Goal: Contribute content: Contribute content

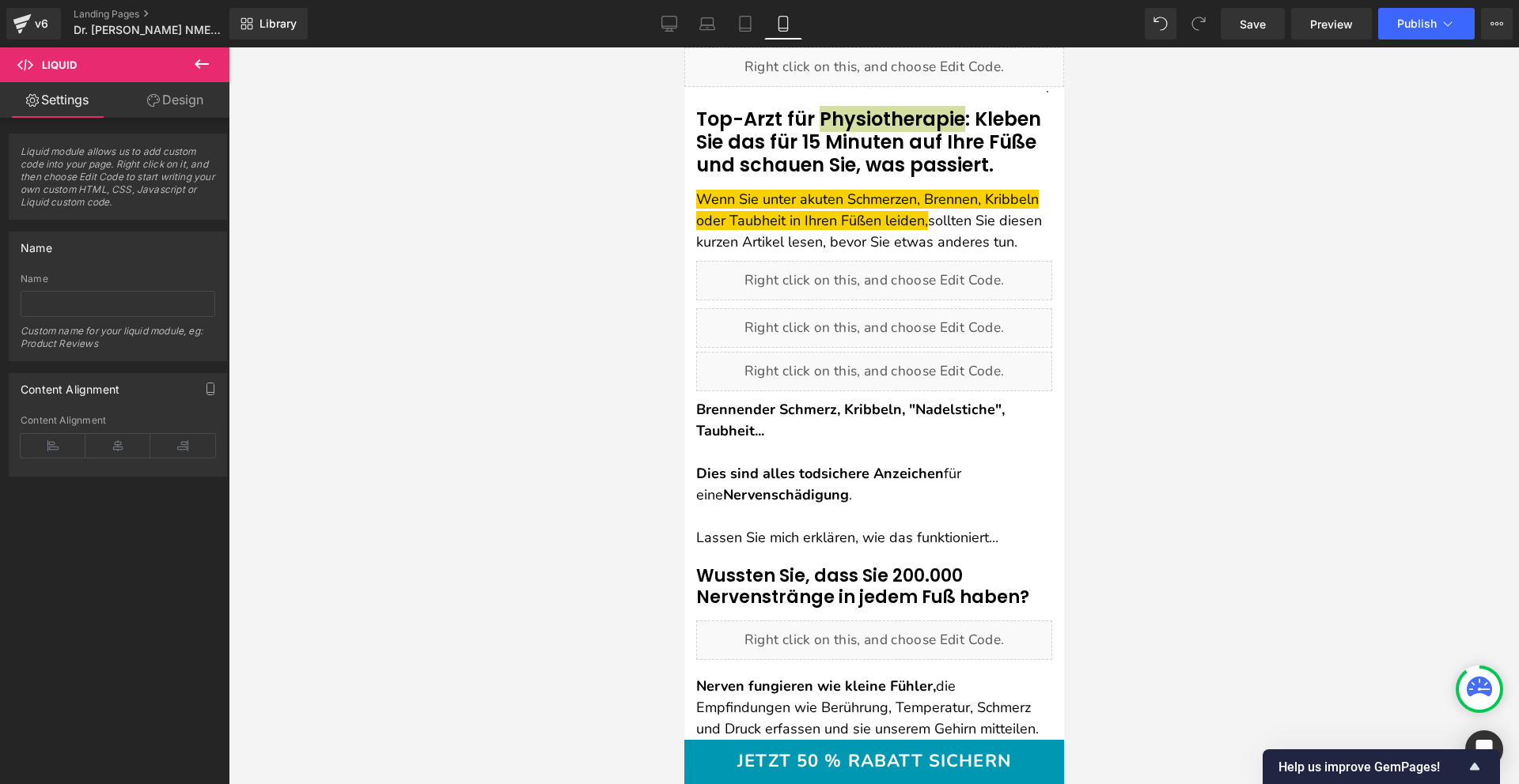
click at [662, 27] on icon at bounding box center [669, 22] width 15 height 12
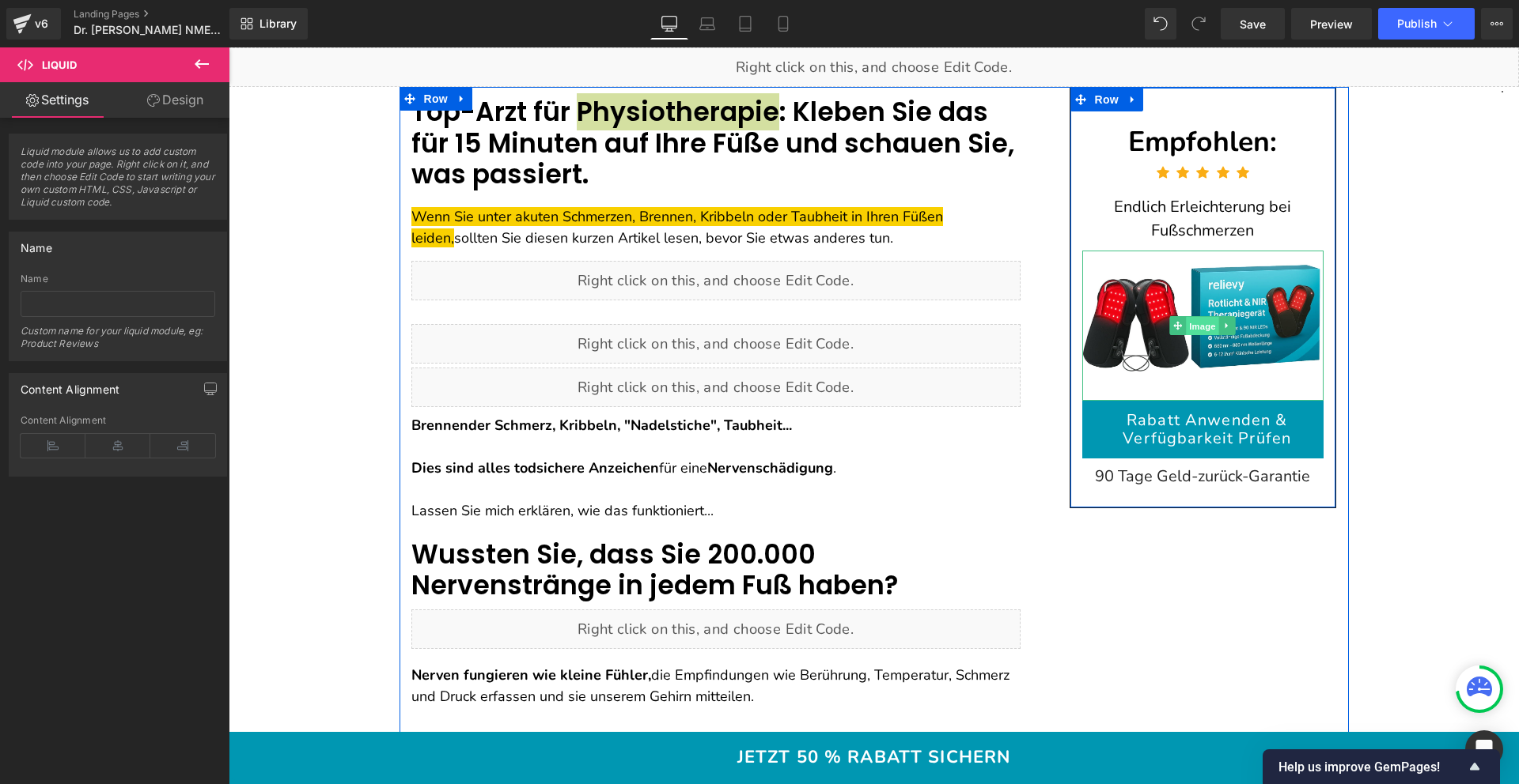
click at [1195, 331] on span "Image" at bounding box center [1203, 326] width 33 height 19
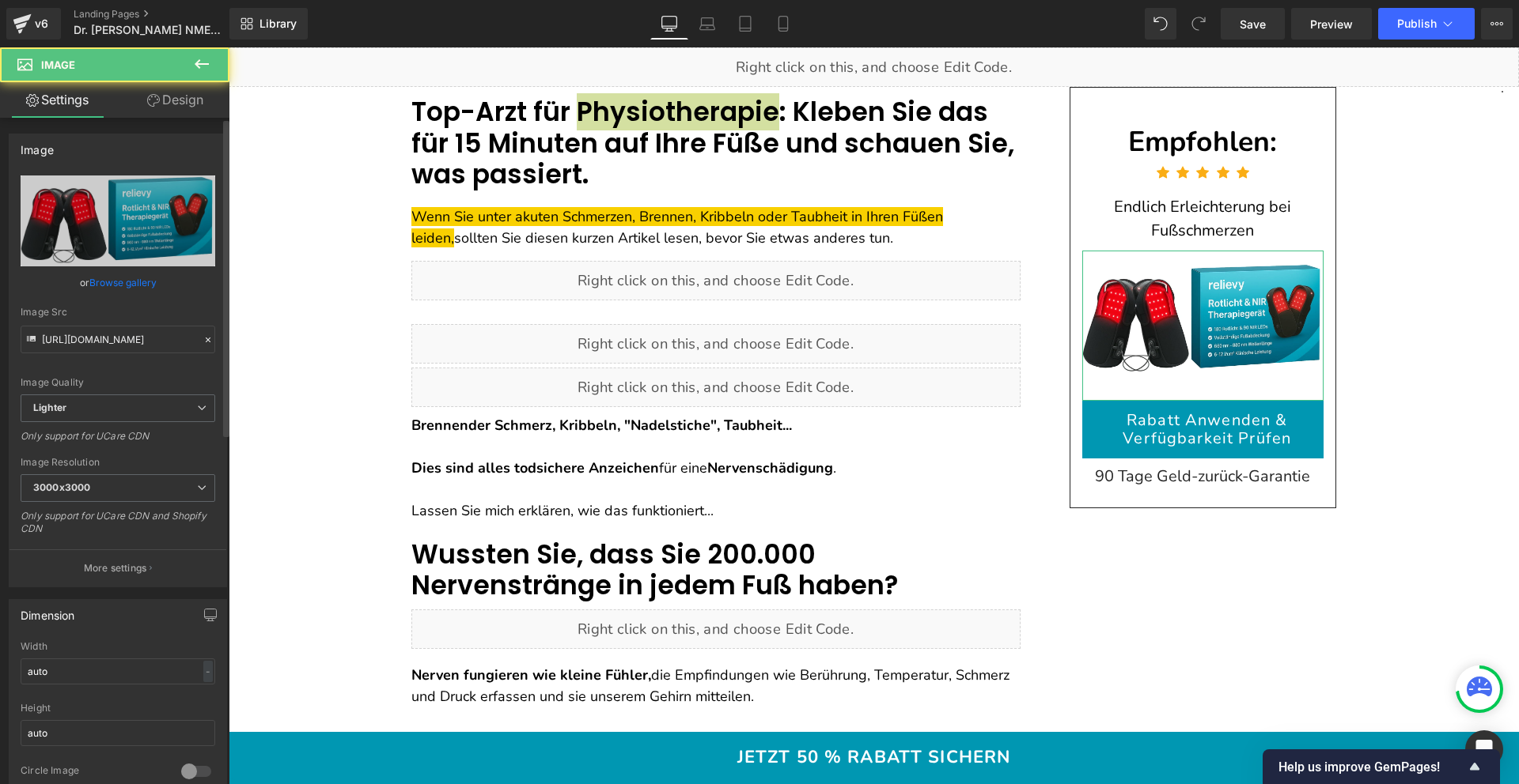
click at [117, 279] on link "Browse gallery" at bounding box center [123, 282] width 67 height 28
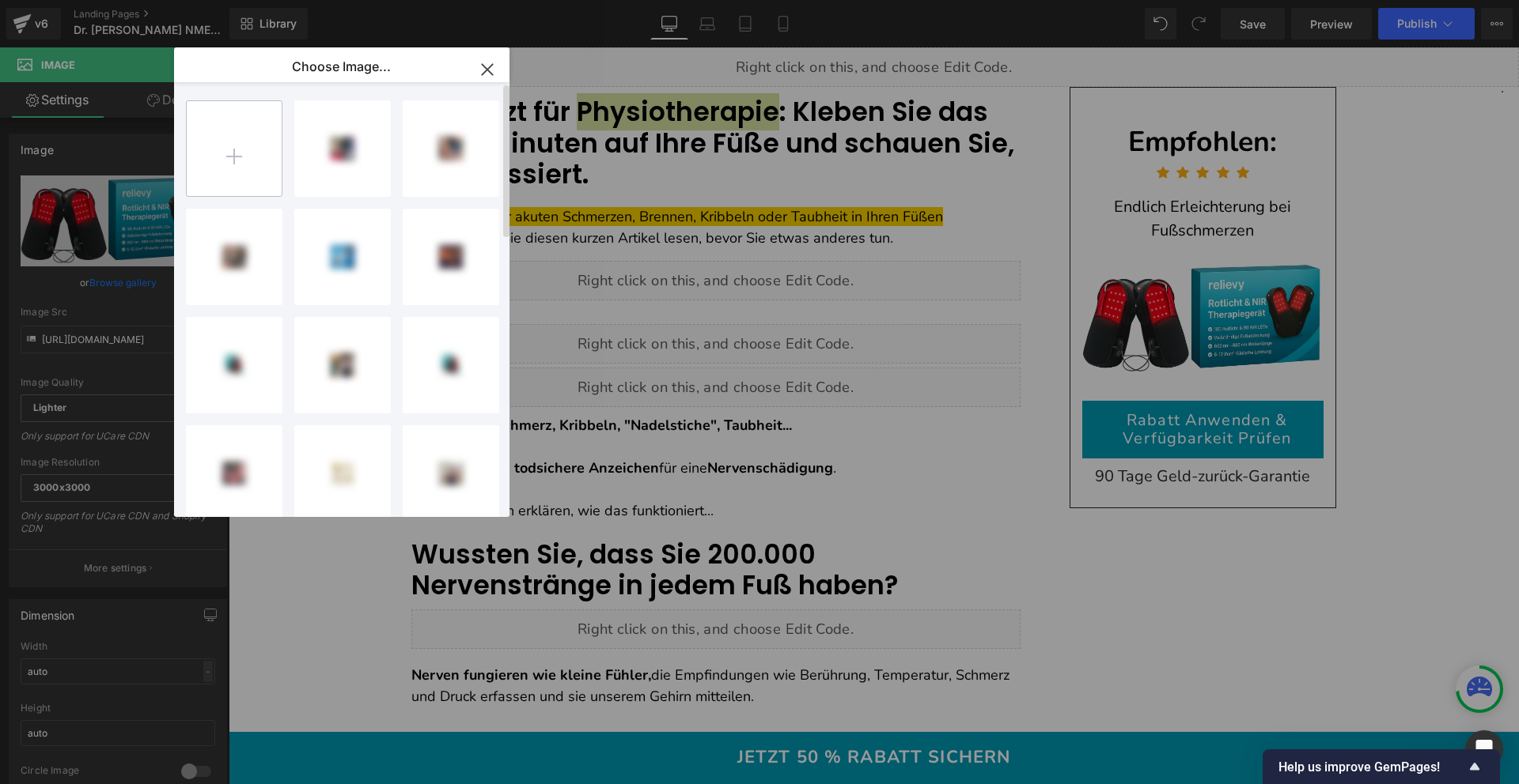
click at [231, 129] on input "file" at bounding box center [233, 148] width 95 height 95
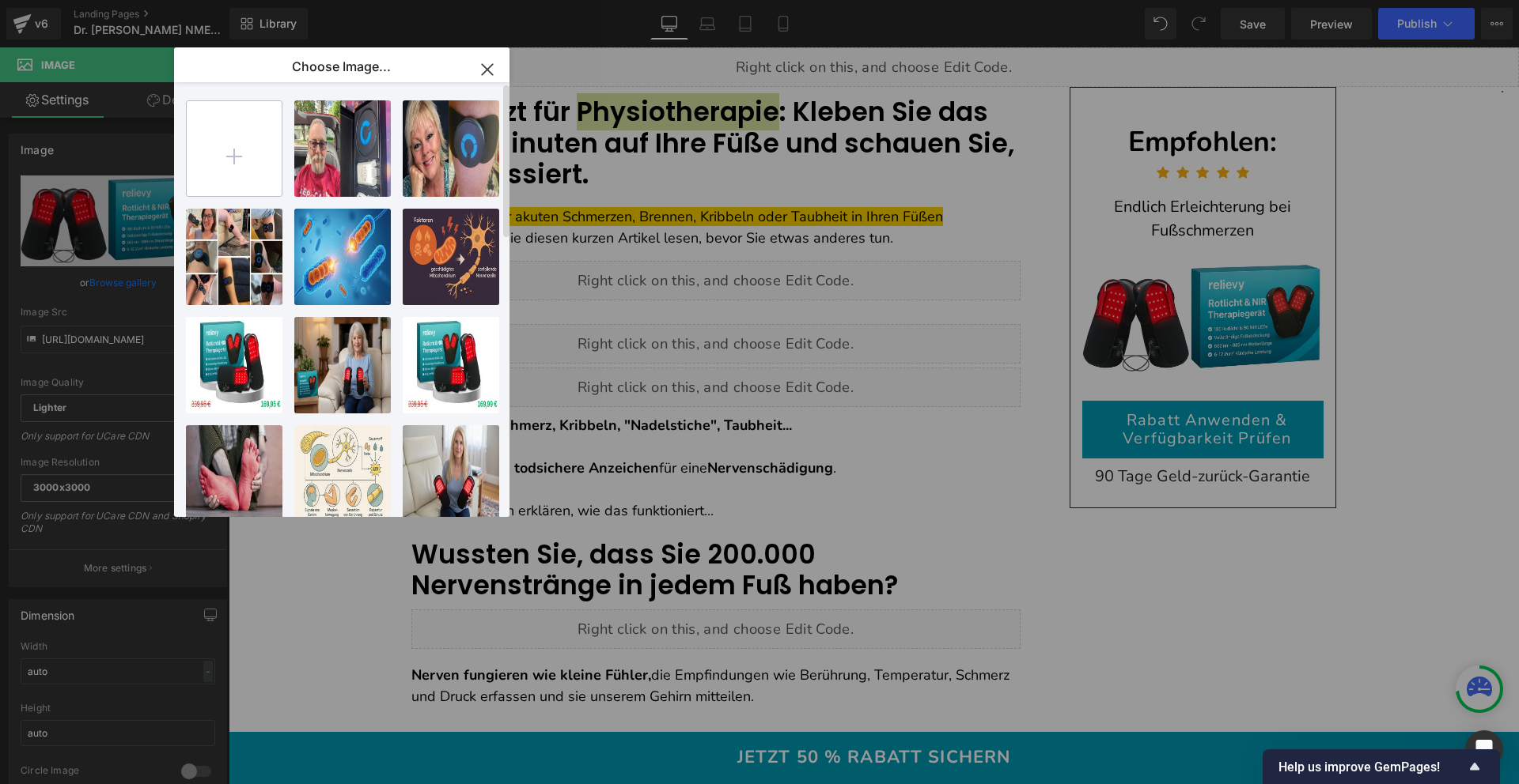
type input "C:\fakepath\Copy of gif (1069 x 690 px) (1).png"
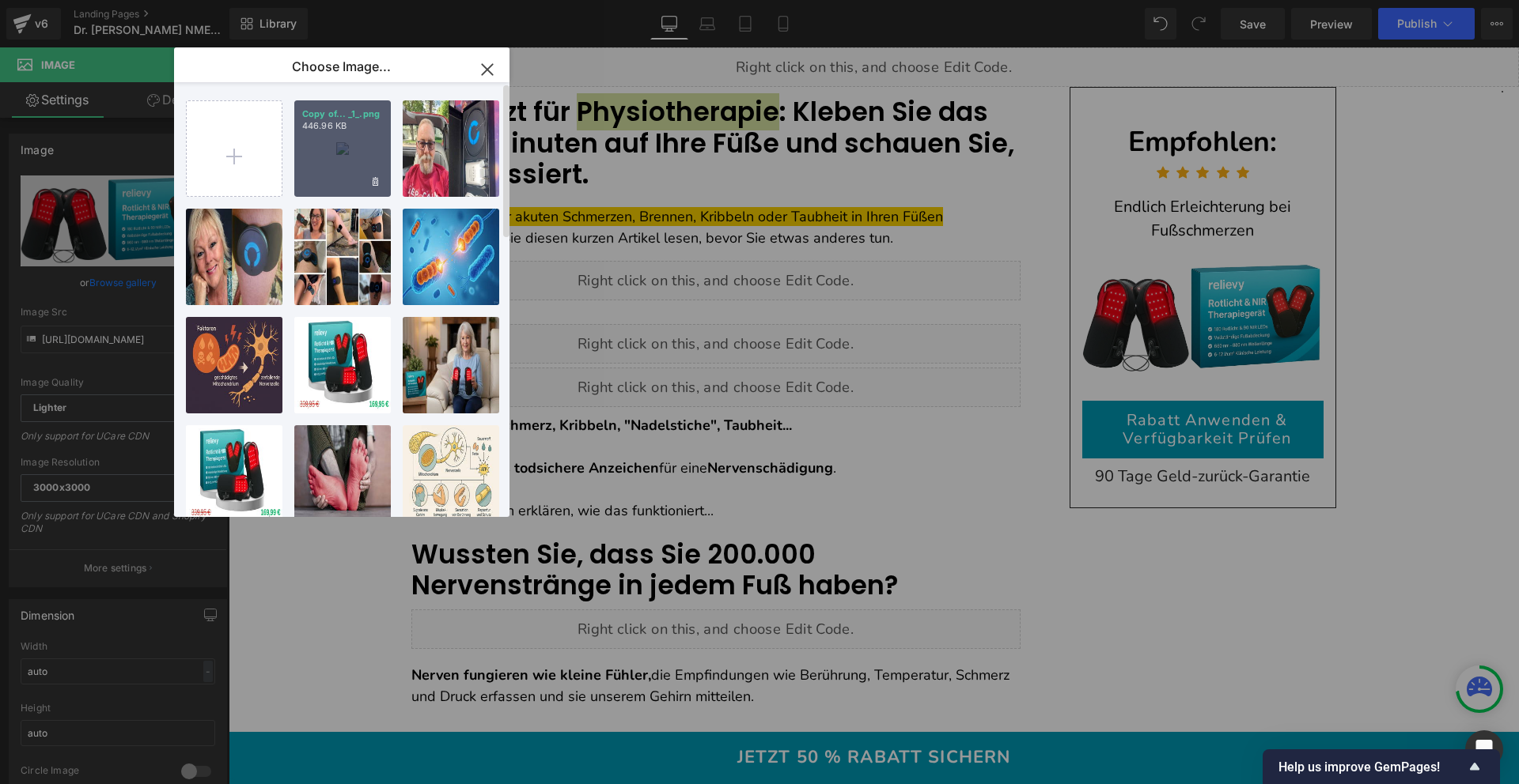
click at [355, 169] on div "Copy of... _1_.png 446.96 KB" at bounding box center [342, 148] width 97 height 97
type input "[URL][DOMAIN_NAME]"
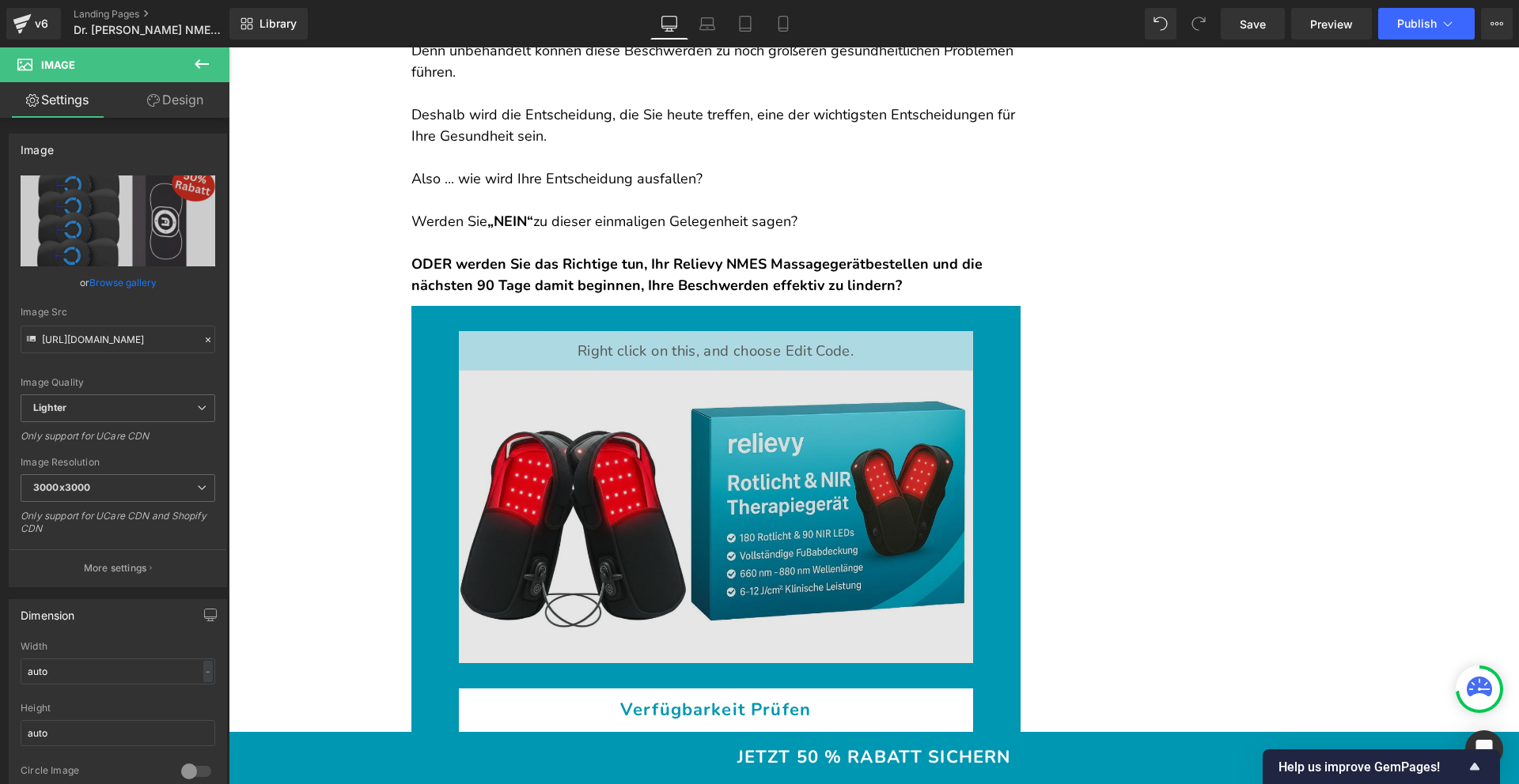
scroll to position [11741, 0]
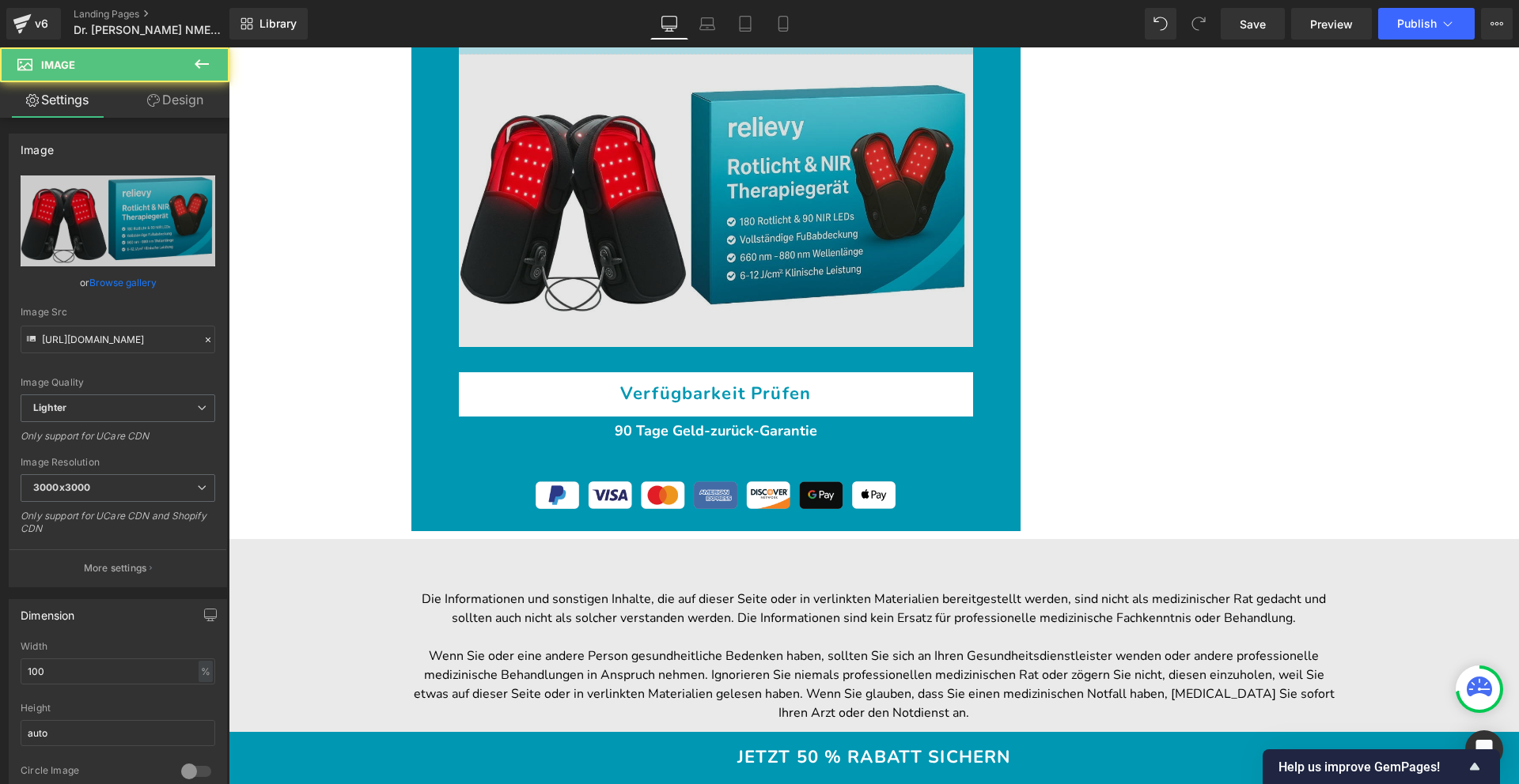
click at [762, 213] on img at bounding box center [715, 200] width 514 height 292
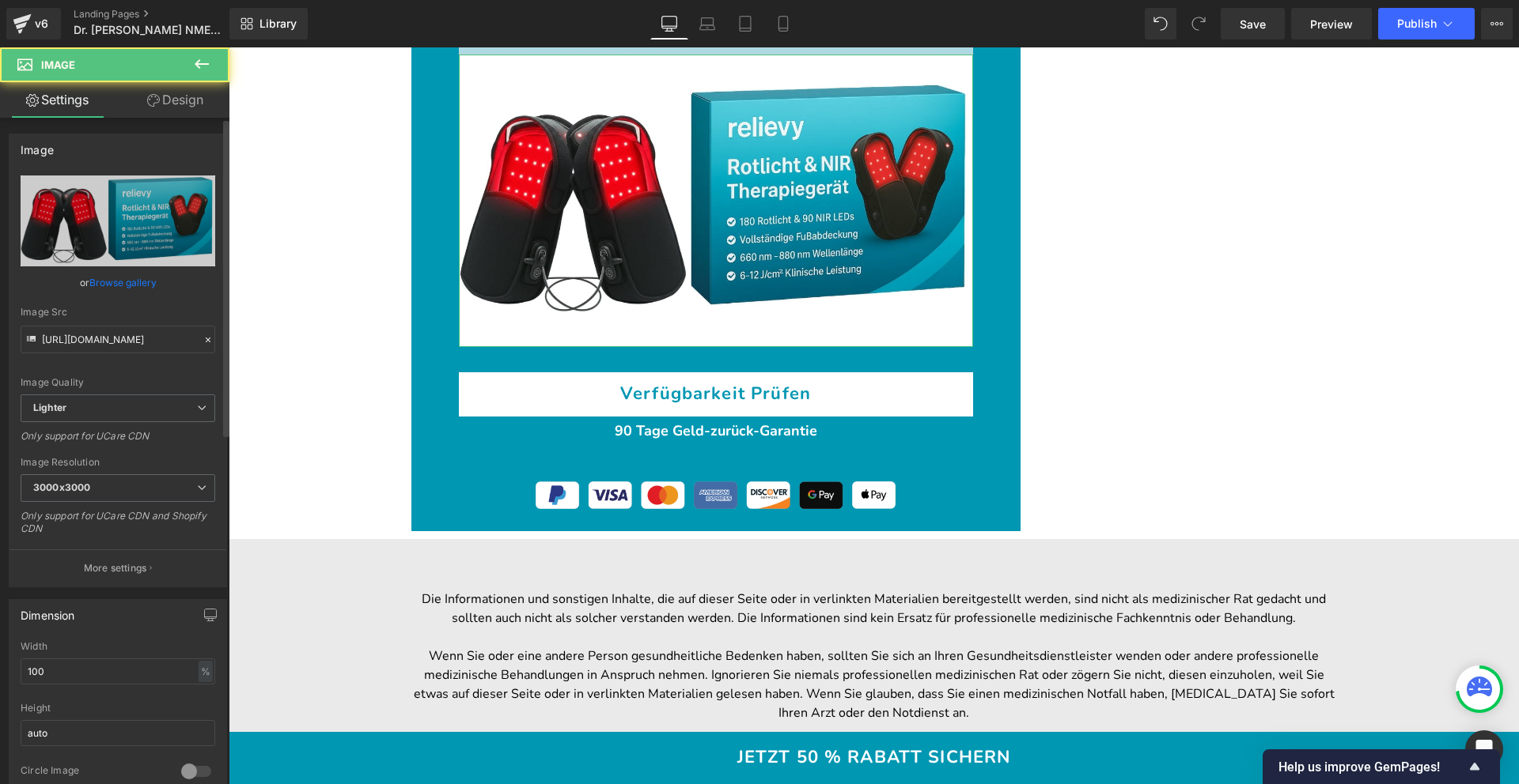
click at [140, 275] on link "Browse gallery" at bounding box center [123, 282] width 67 height 28
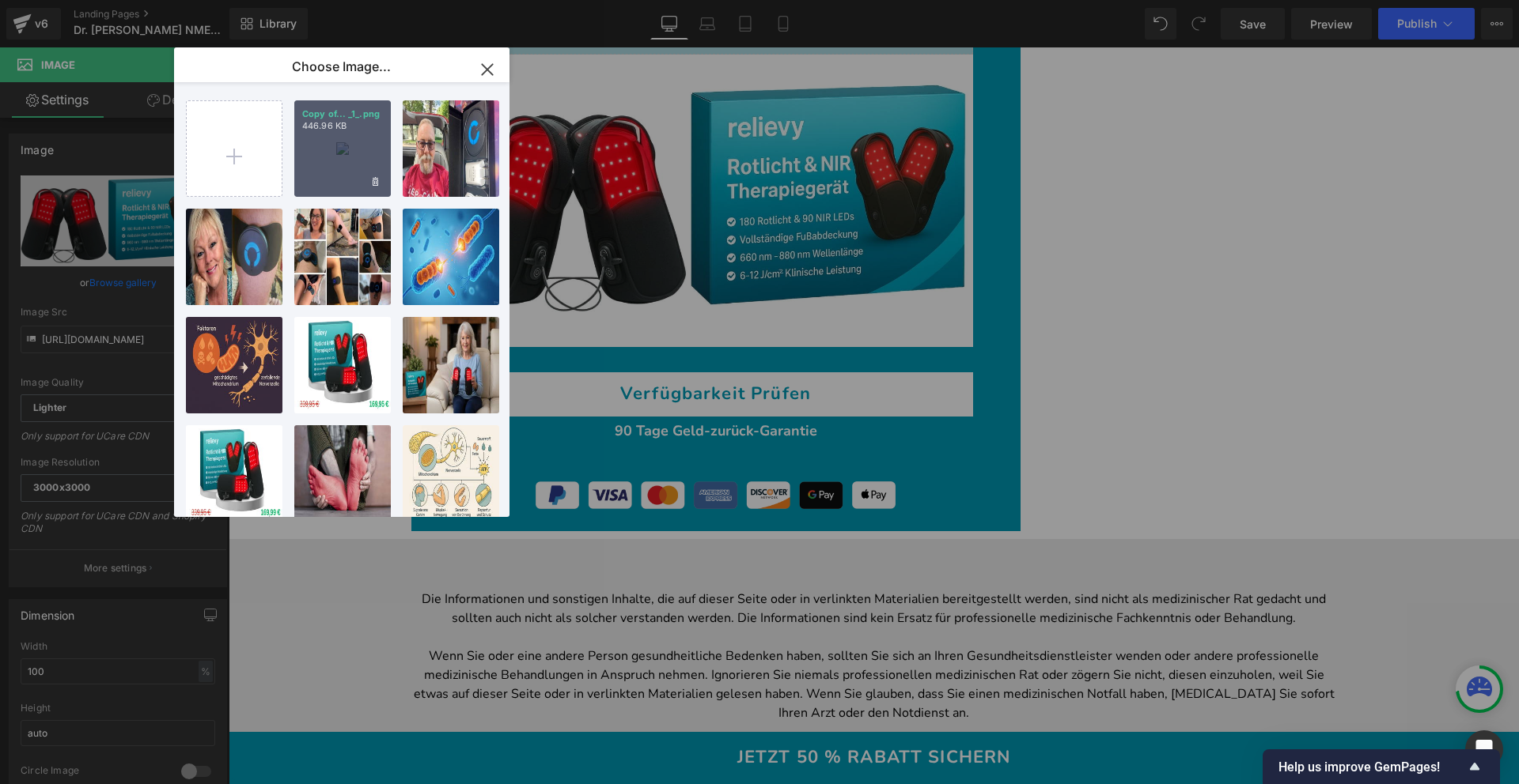
click at [323, 163] on div "Copy of... _1_.png 446.96 KB" at bounding box center [342, 148] width 97 height 97
type input "[URL][DOMAIN_NAME]"
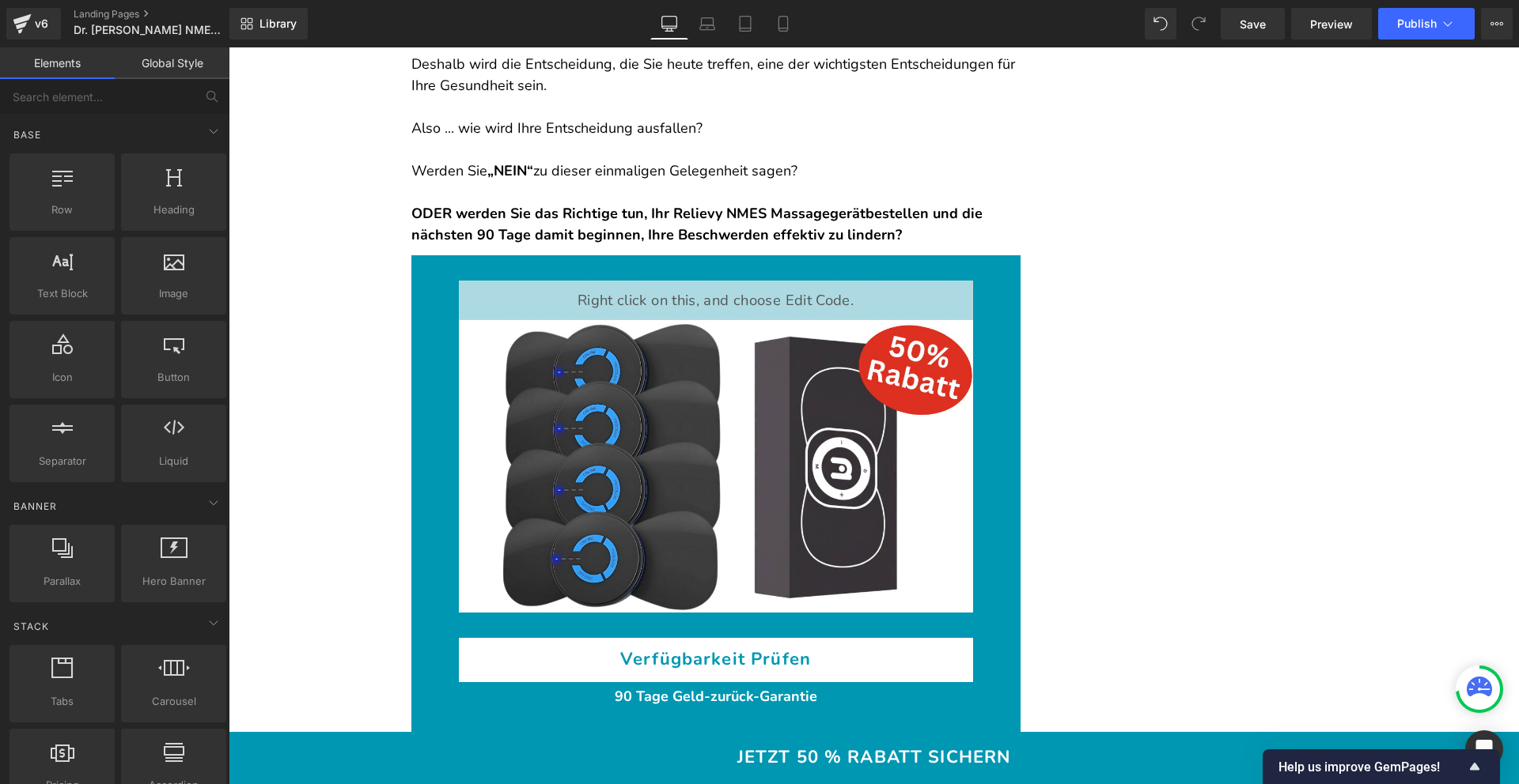
scroll to position [11474, 0]
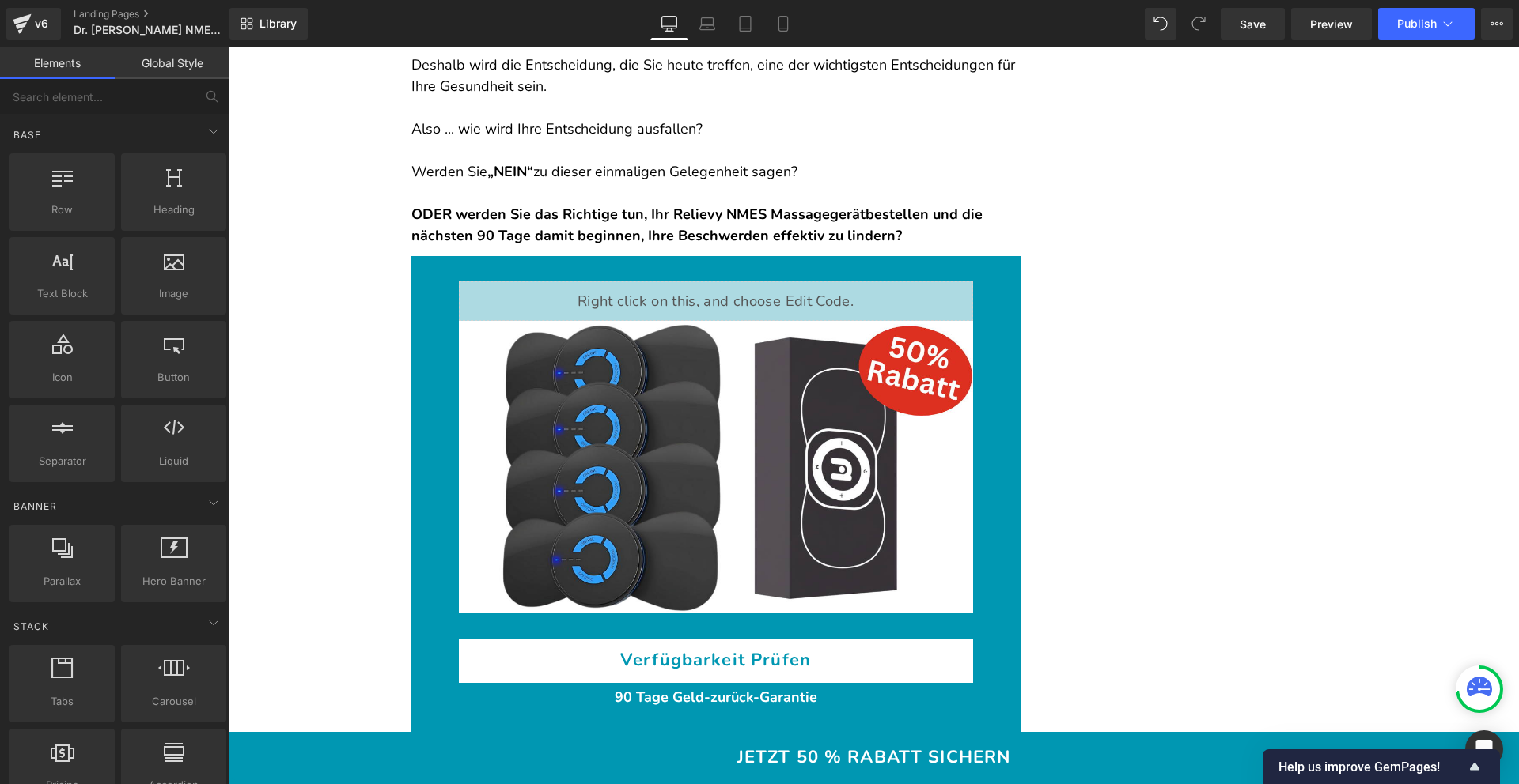
click at [709, 281] on div "Liquid" at bounding box center [715, 301] width 514 height 40
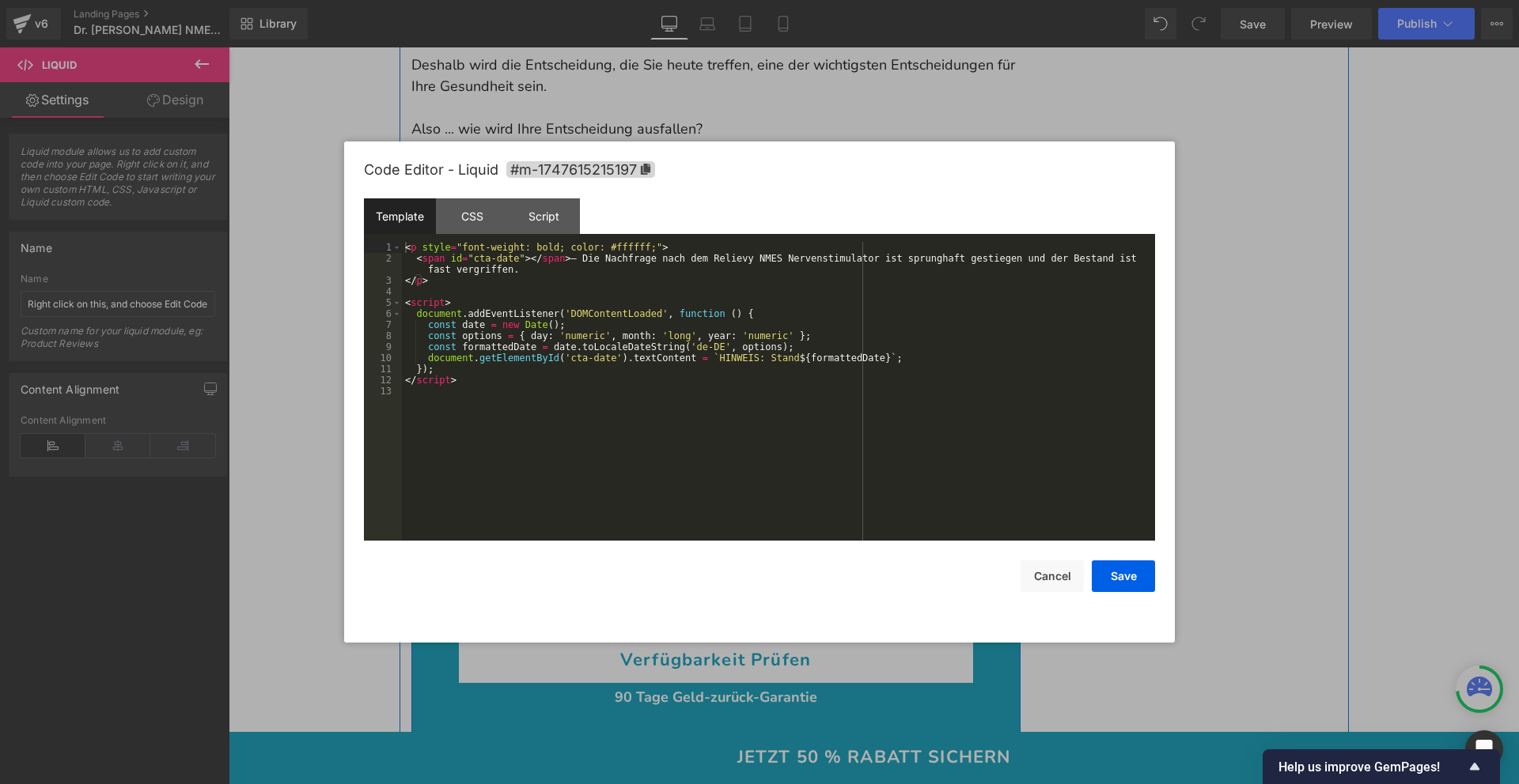
click at [728, 281] on div "Liquid" at bounding box center [715, 301] width 514 height 40
click at [812, 258] on div "< p style = "font-weight: bold; color: #ffffff;" > < span id = "cta-date" > </ …" at bounding box center [778, 402] width 753 height 321
click at [1128, 576] on button "Save" at bounding box center [1123, 576] width 64 height 31
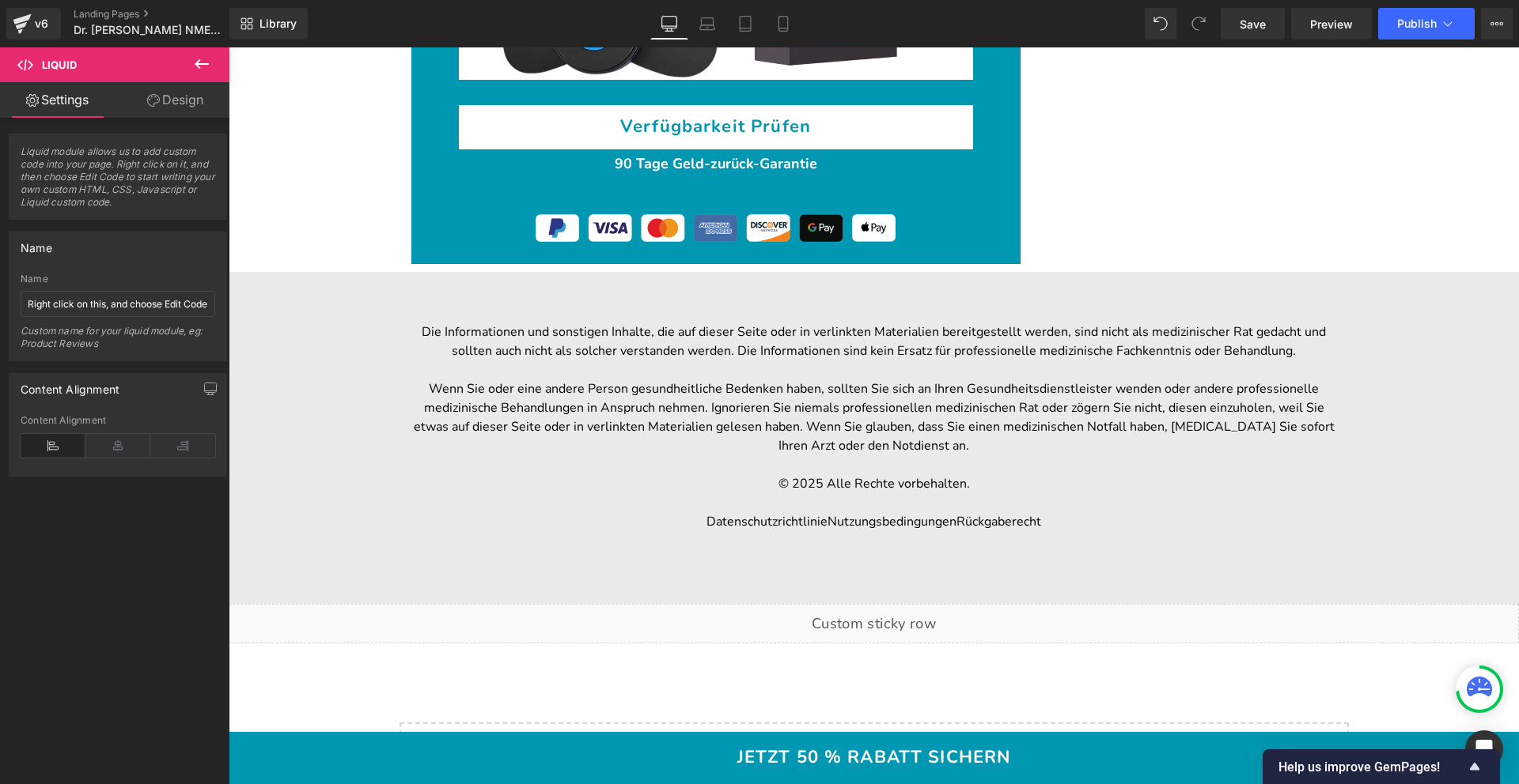
scroll to position [12009, 0]
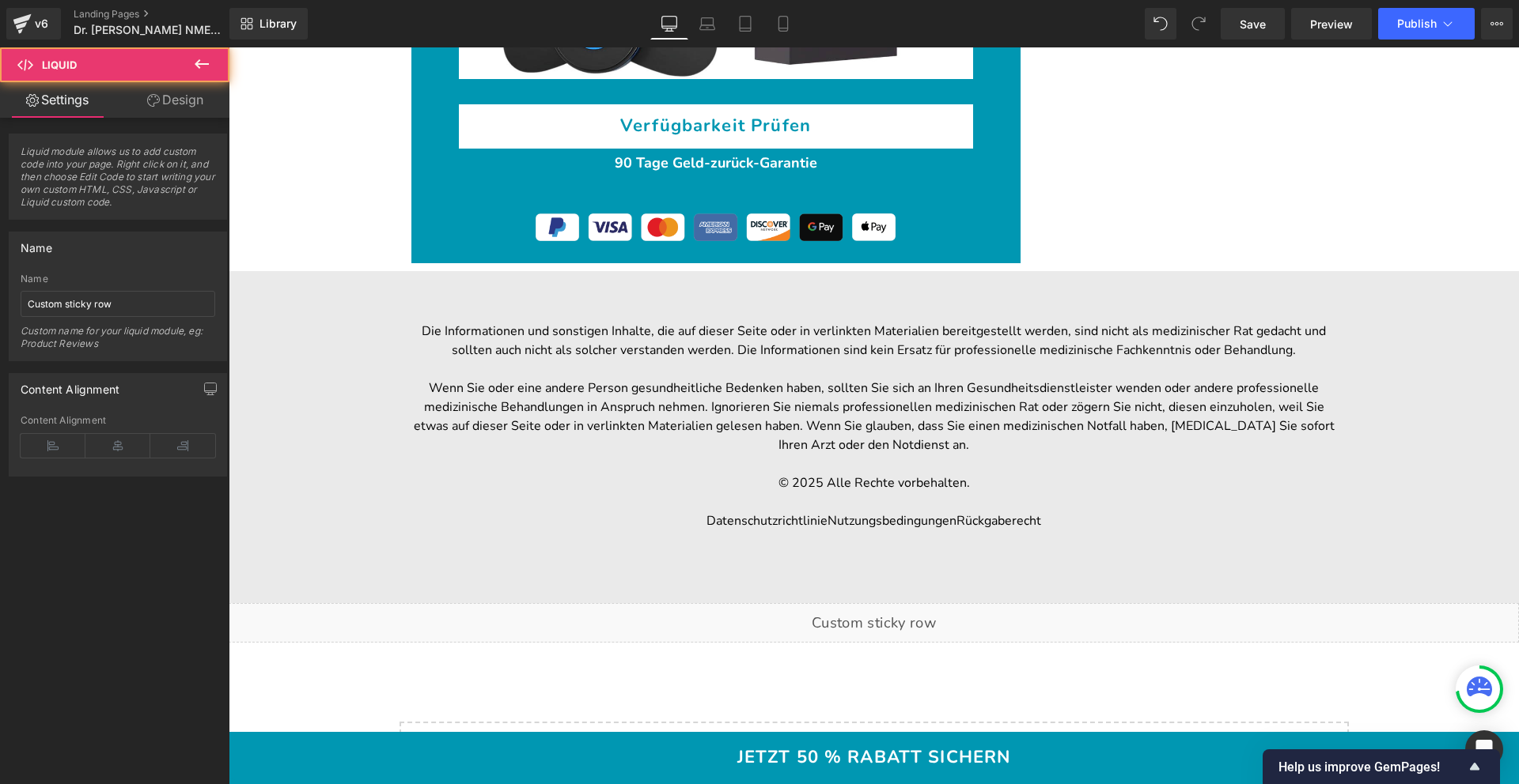
click at [729, 603] on div "Liquid" at bounding box center [874, 623] width 1290 height 40
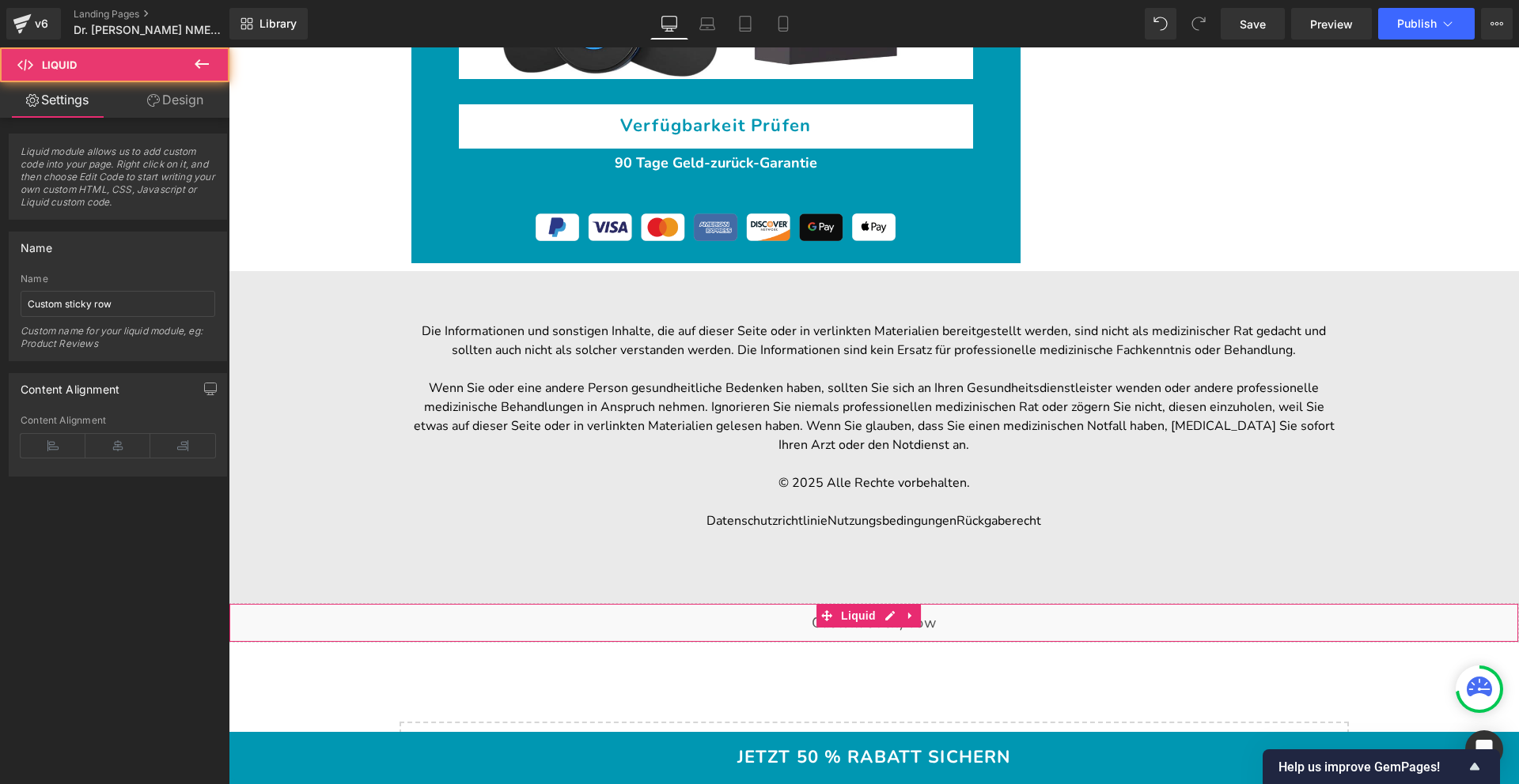
click at [729, 603] on div "Liquid" at bounding box center [874, 623] width 1290 height 40
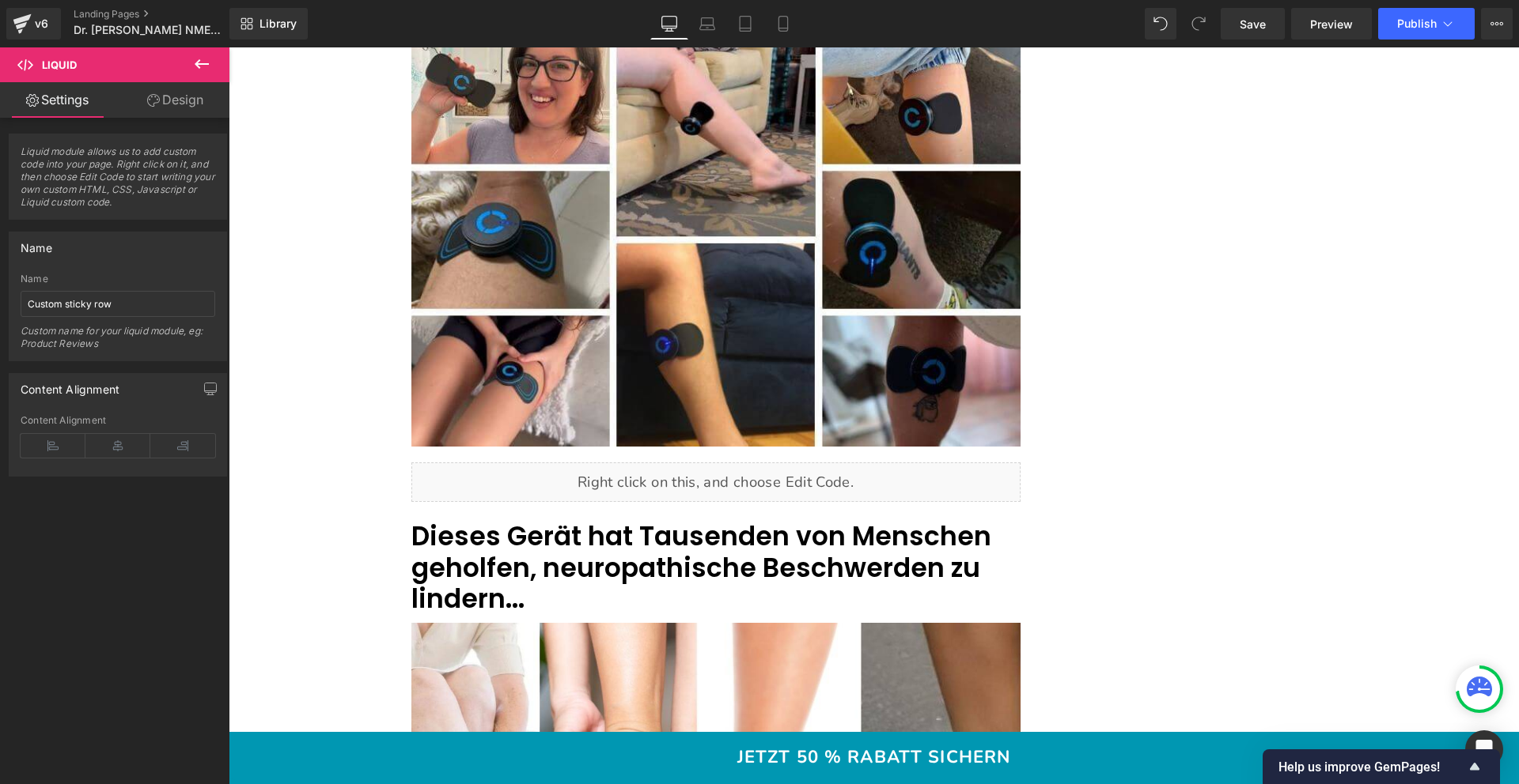
scroll to position [7147, 0]
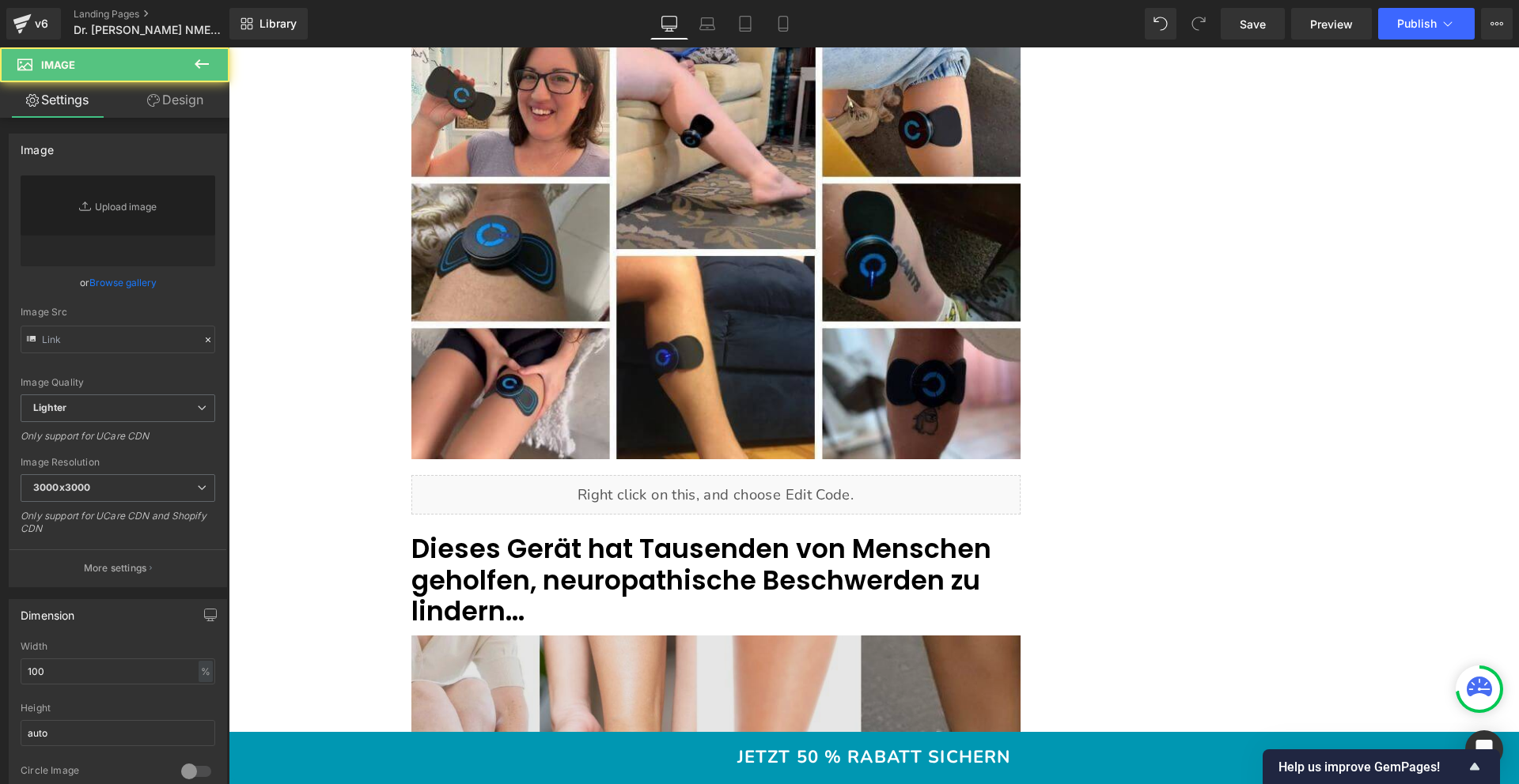
type input "[URL][DOMAIN_NAME]"
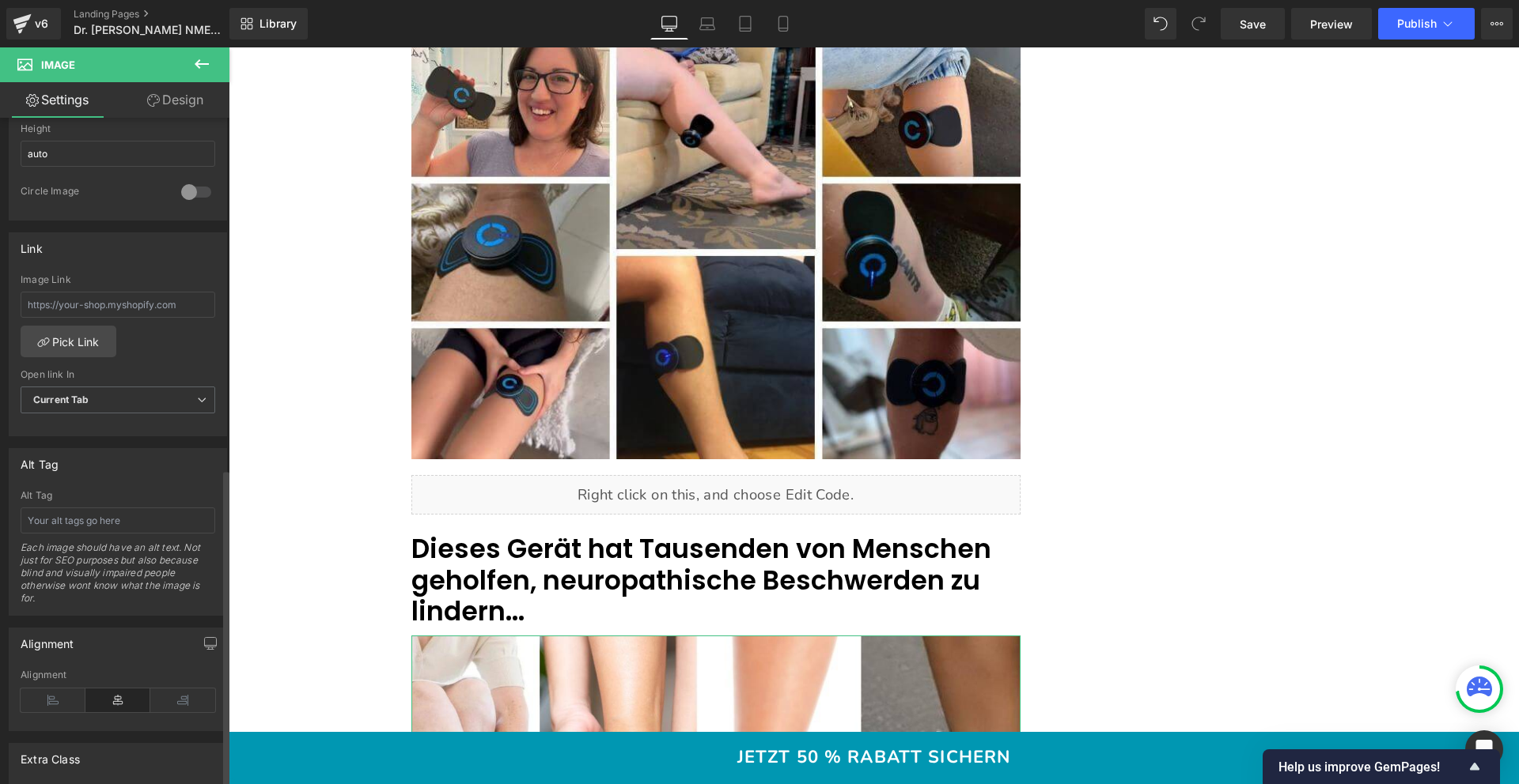
scroll to position [736, 0]
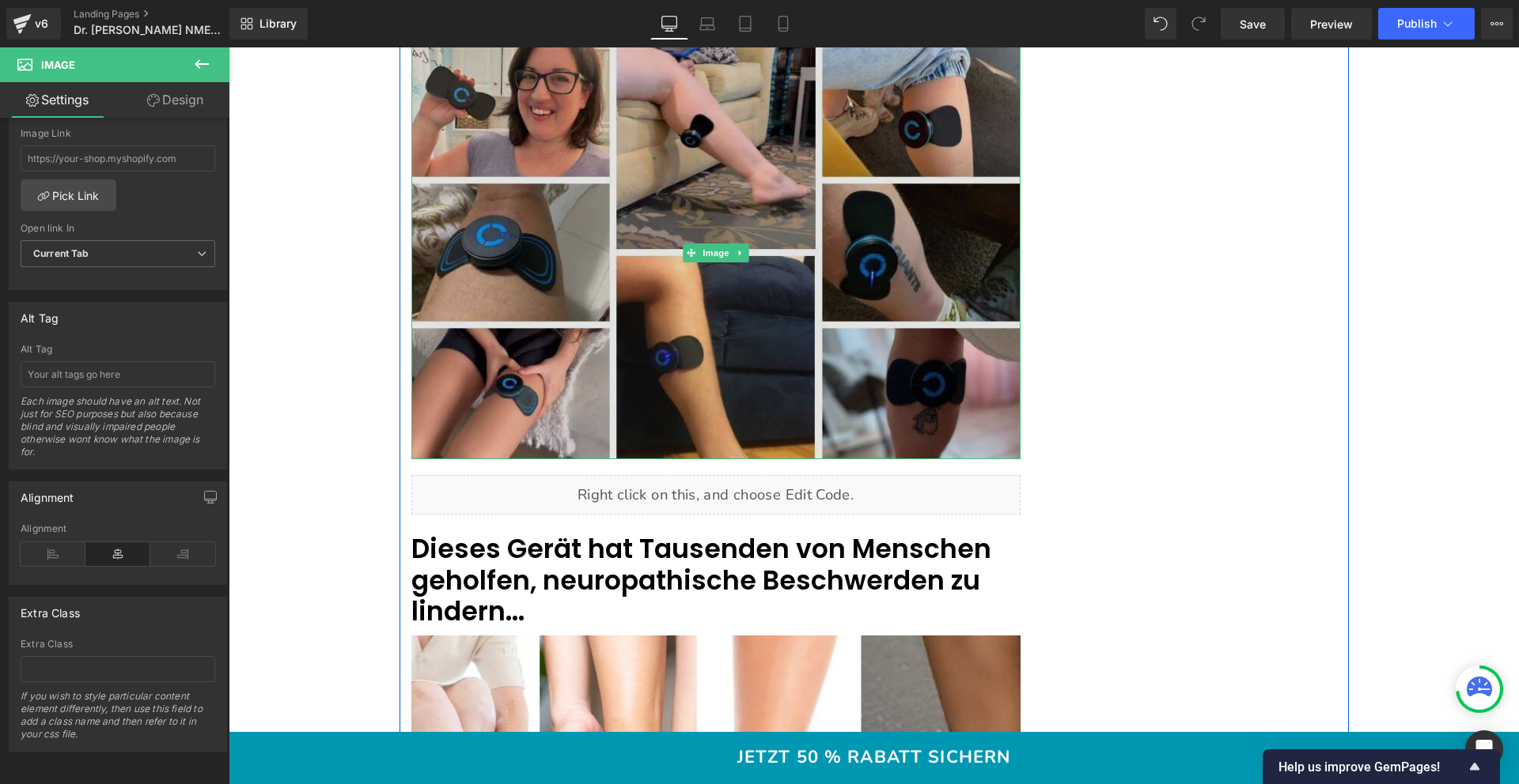
click at [559, 309] on img at bounding box center [716, 253] width 609 height 413
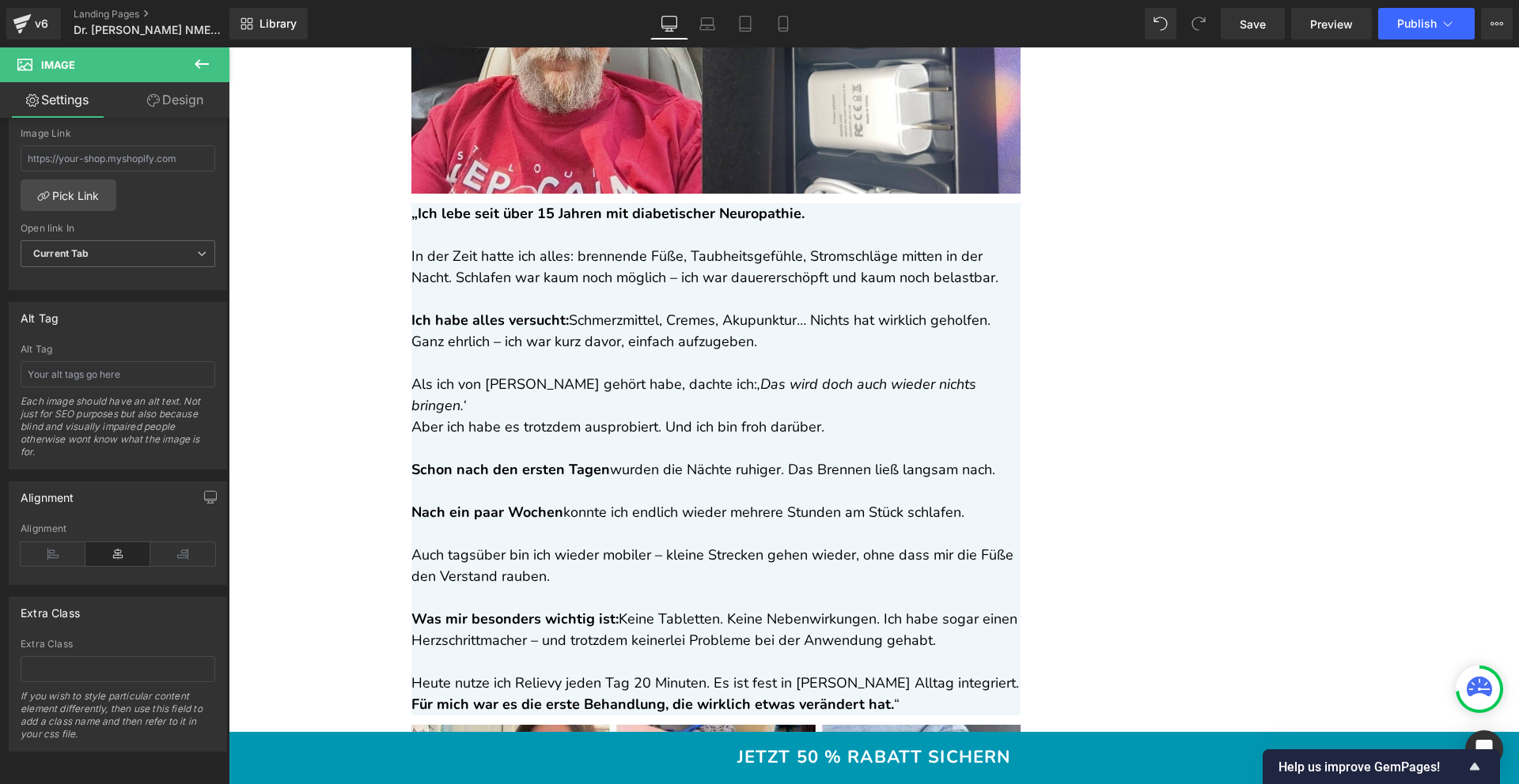
click at [535, 417] on p "Aber ich habe es trotzdem ausprobiert. Und ich bin froh darüber." at bounding box center [716, 427] width 609 height 21
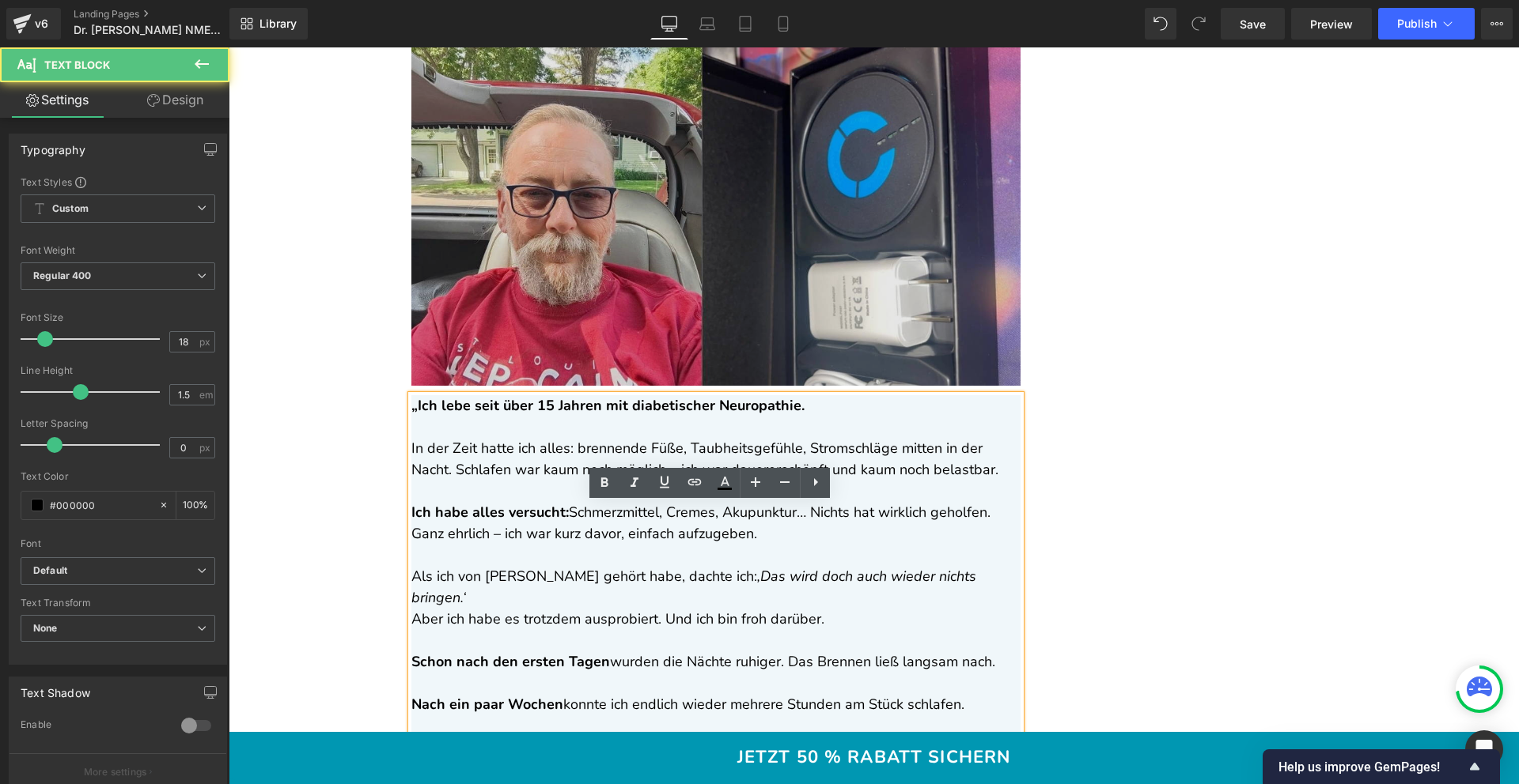
scroll to position [6135, 0]
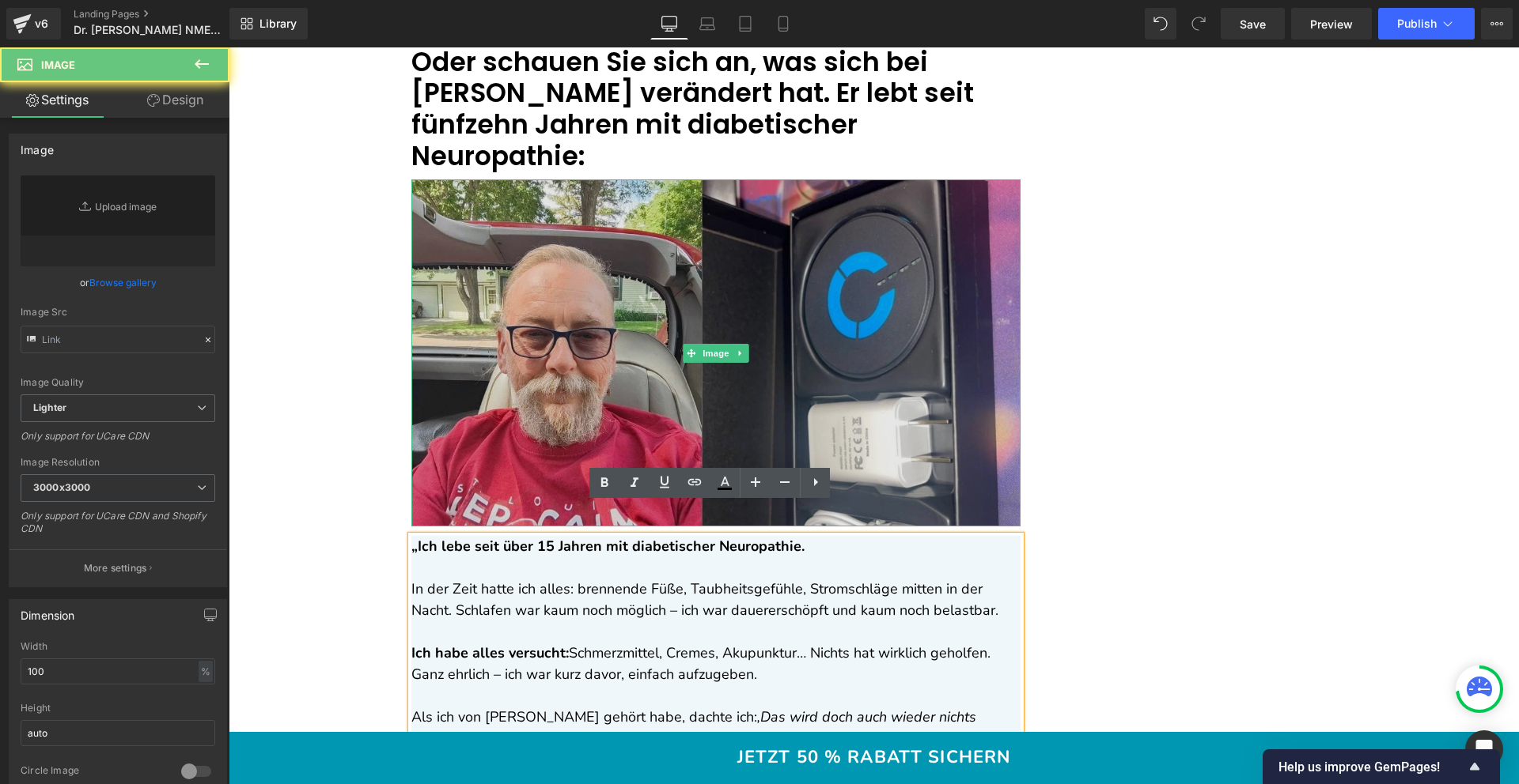
click at [558, 340] on img at bounding box center [716, 353] width 609 height 347
type input "[URL][DOMAIN_NAME]"
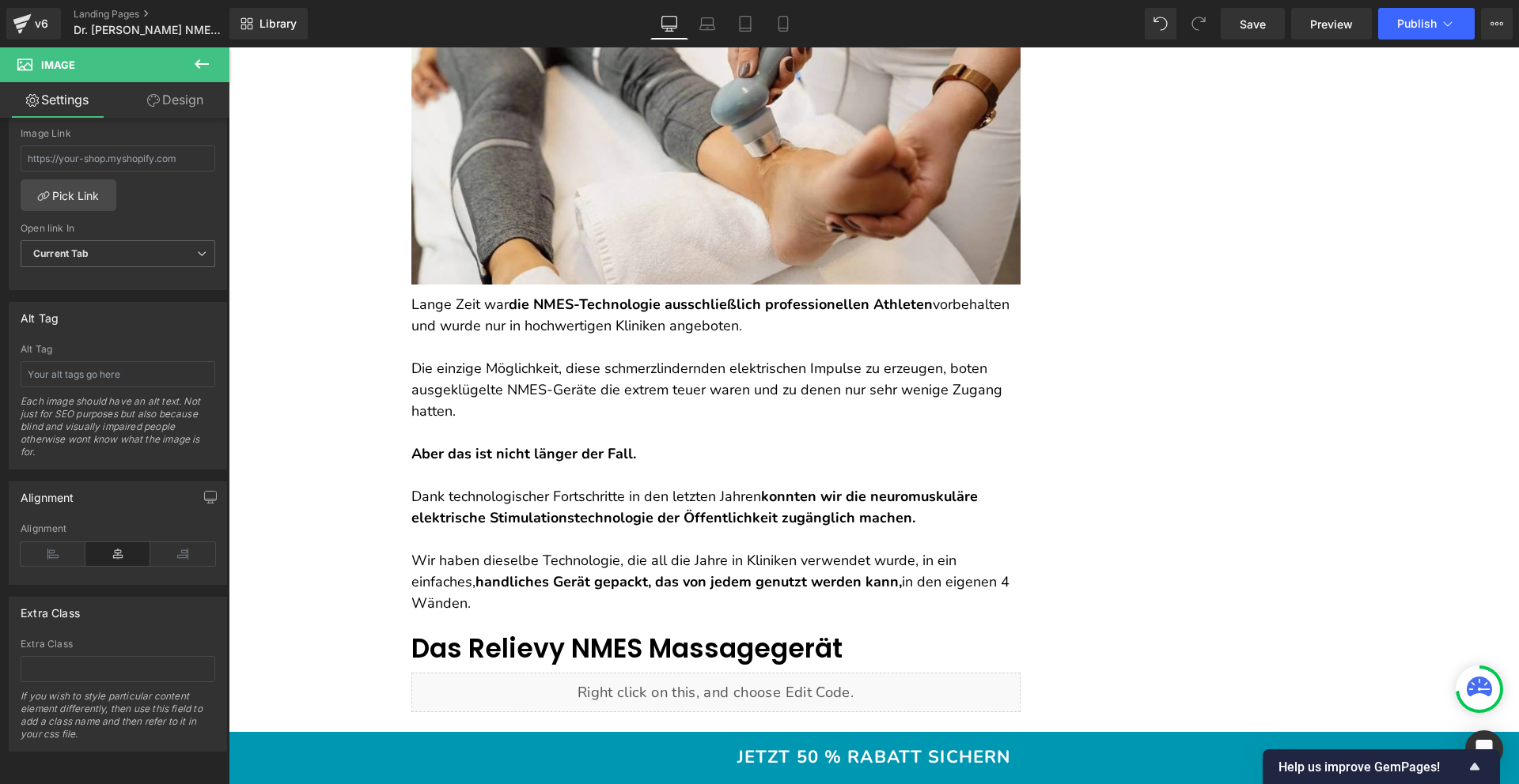
scroll to position [4237, 0]
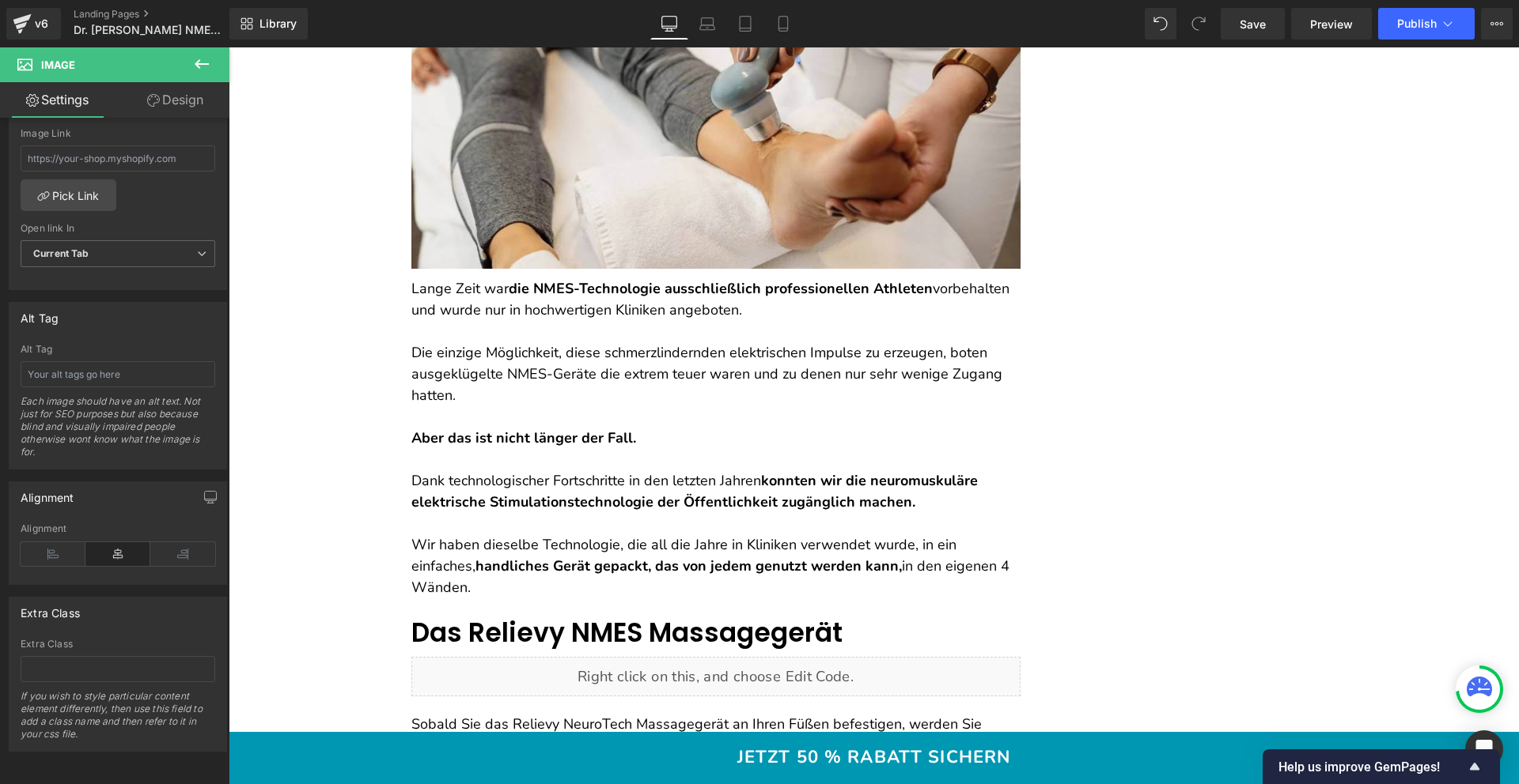
click at [541, 661] on div "Liquid" at bounding box center [716, 676] width 609 height 40
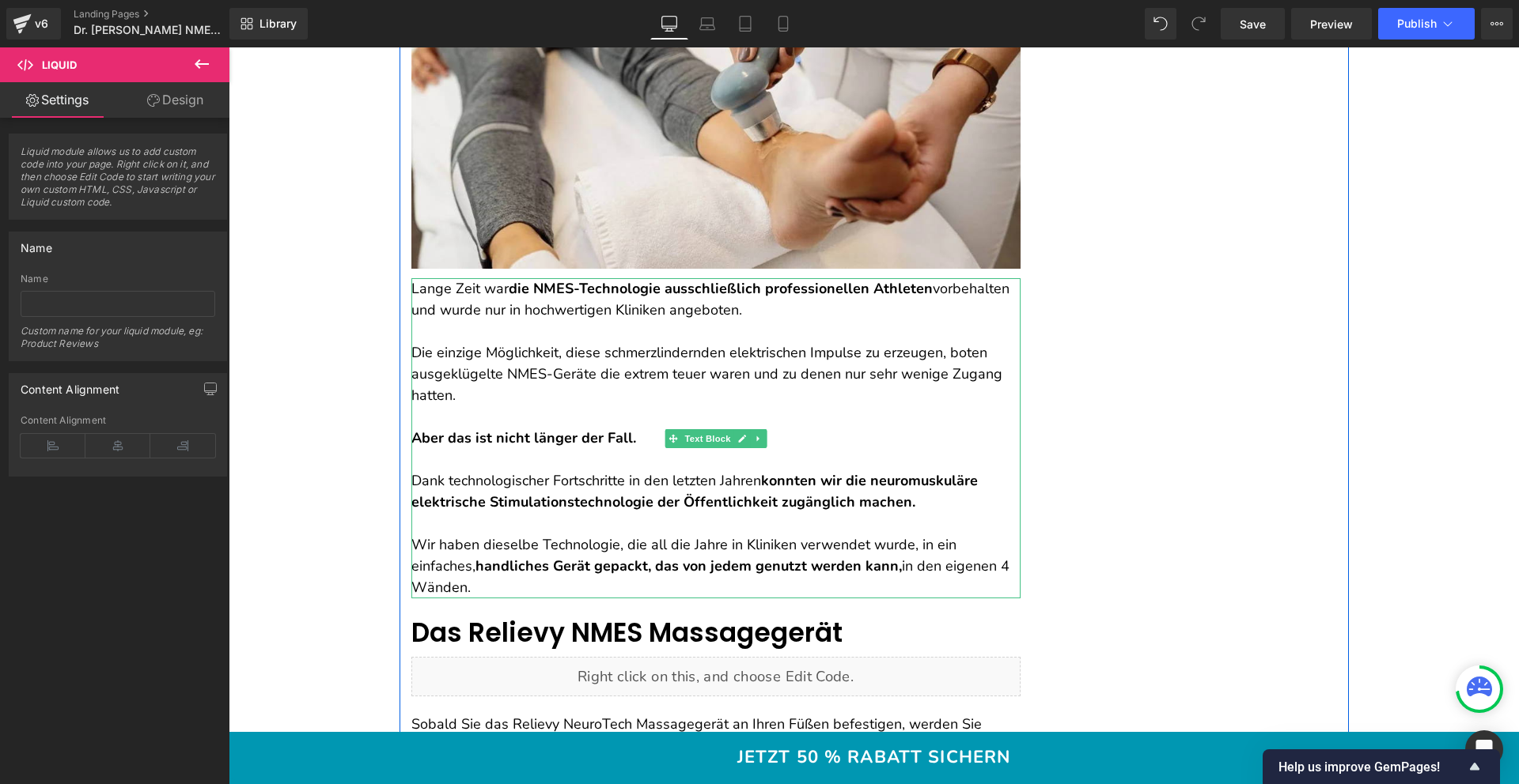
click at [471, 540] on p "Wir haben dieselbe Technologie, die all die Jahre in Kliniken verwendet wurde, …" at bounding box center [716, 565] width 609 height 64
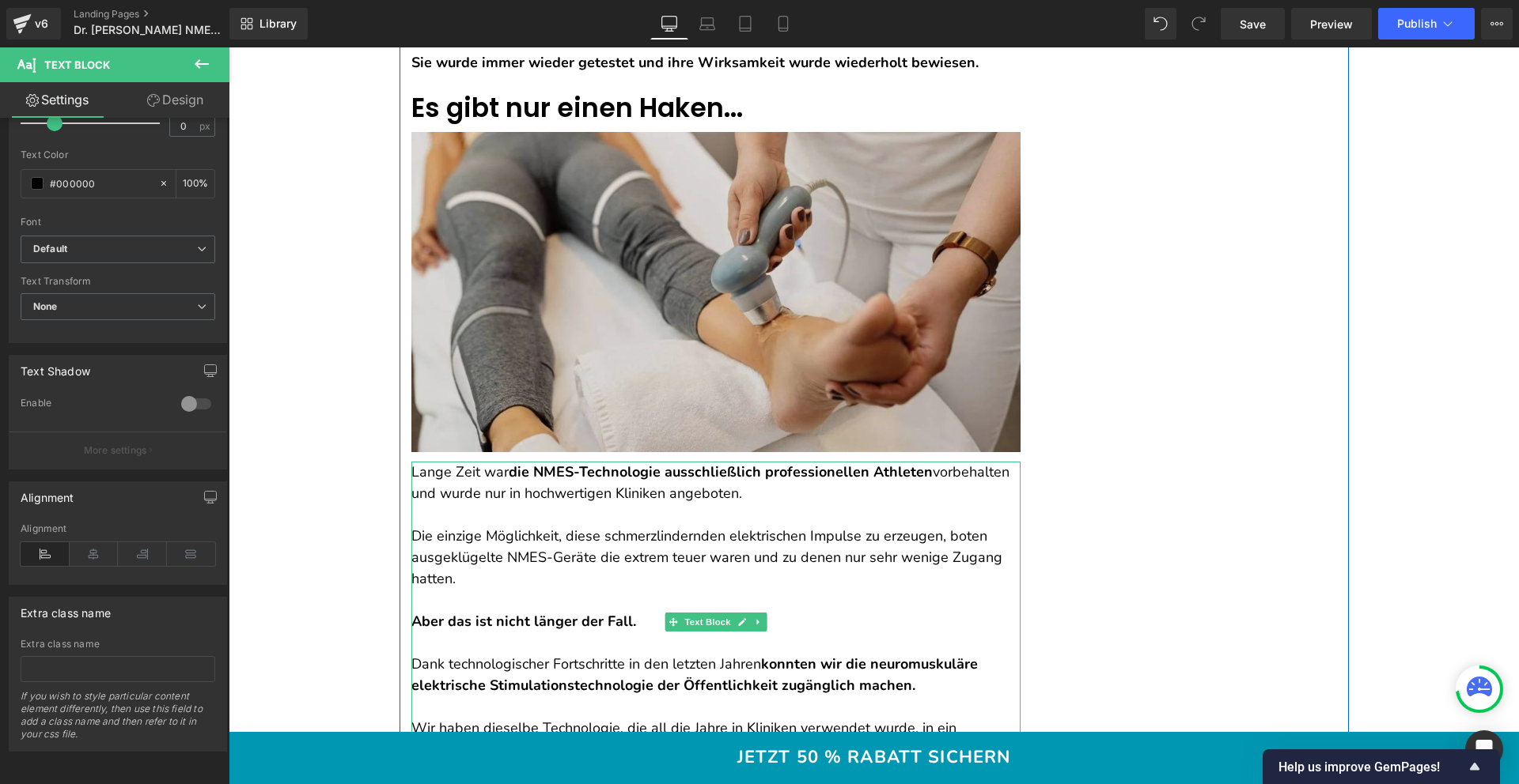
scroll to position [3827, 0]
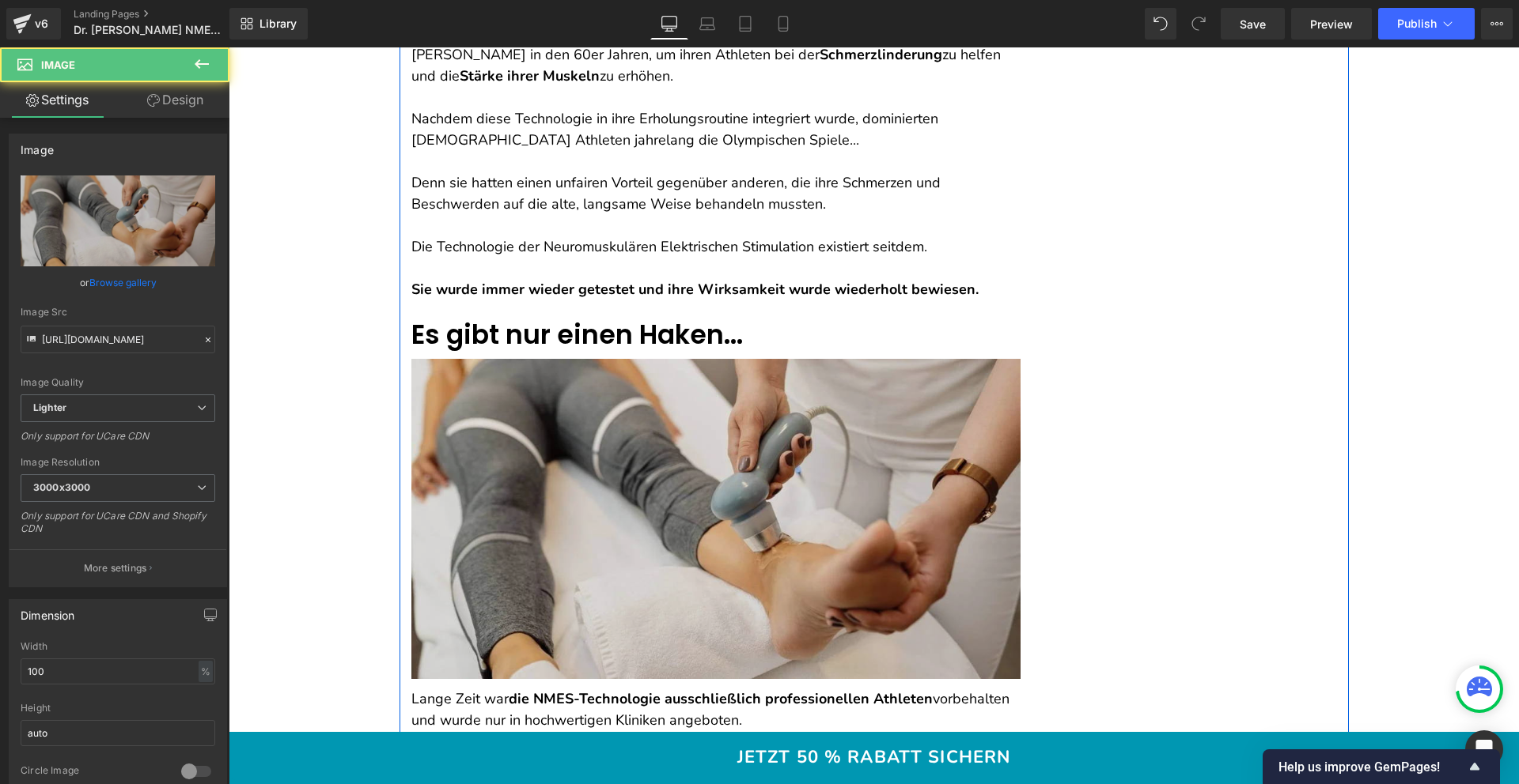
click at [536, 433] on img at bounding box center [716, 518] width 609 height 320
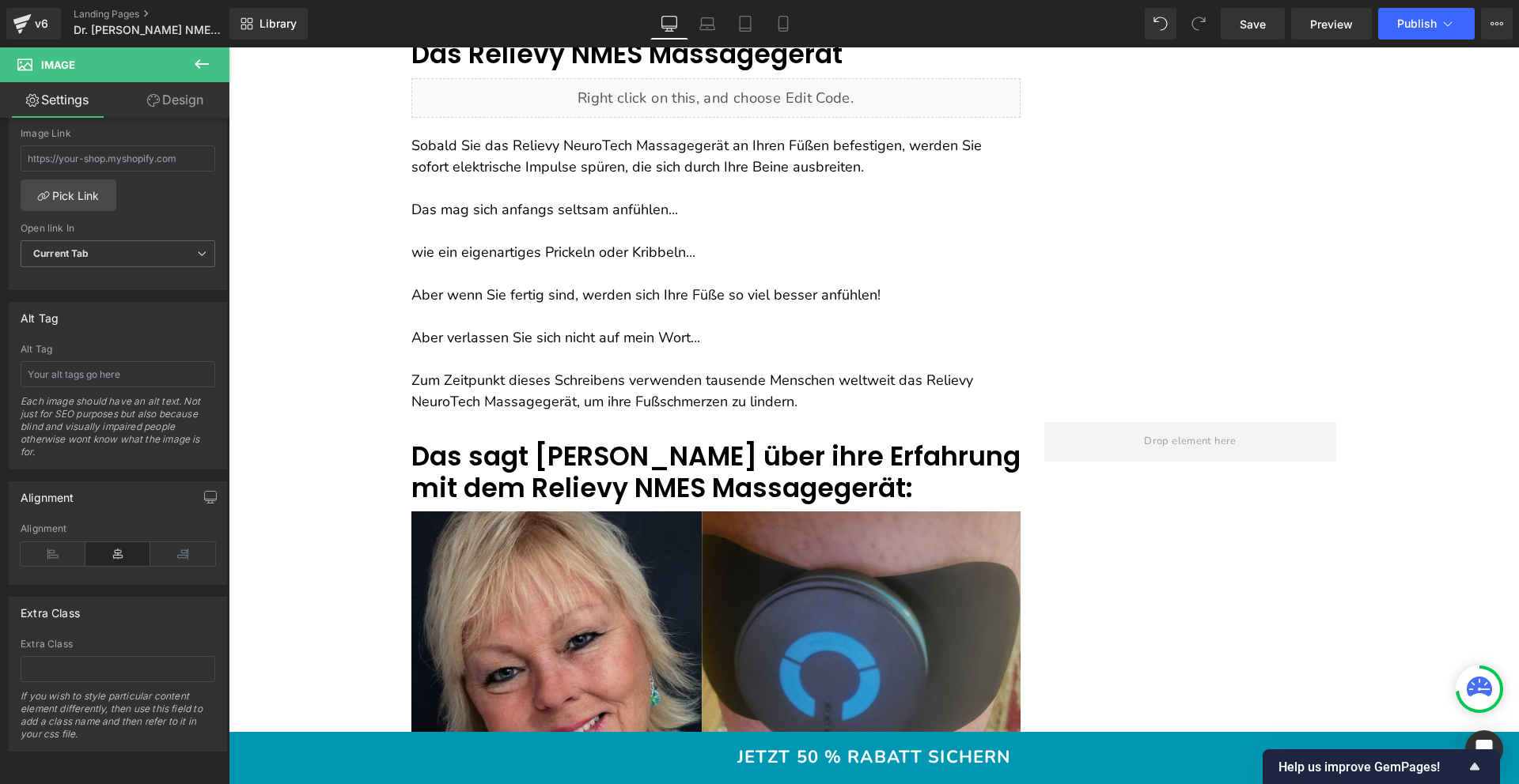
scroll to position [4941, 0]
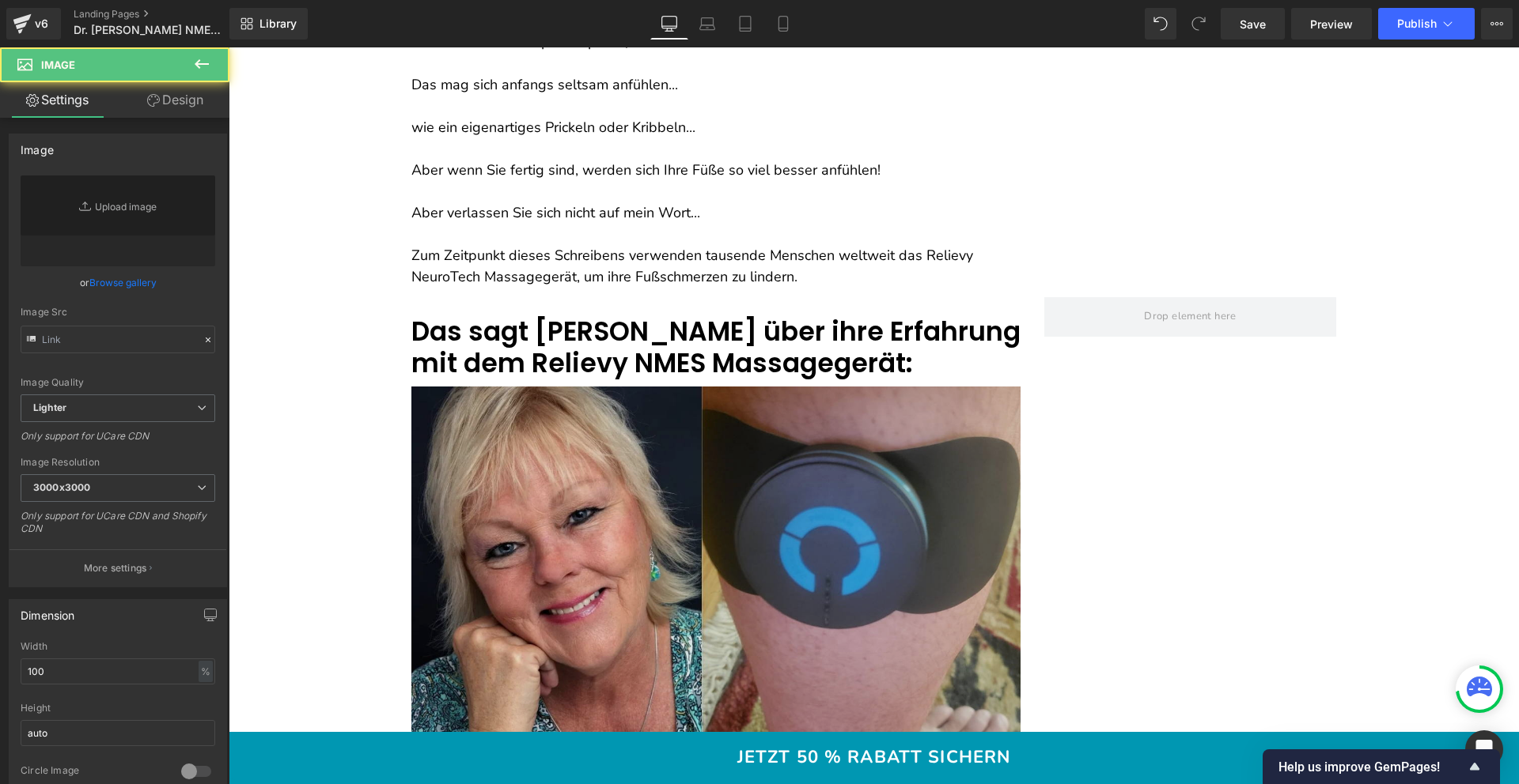
type input "[URL][DOMAIN_NAME]"
click at [534, 457] on img at bounding box center [716, 560] width 609 height 347
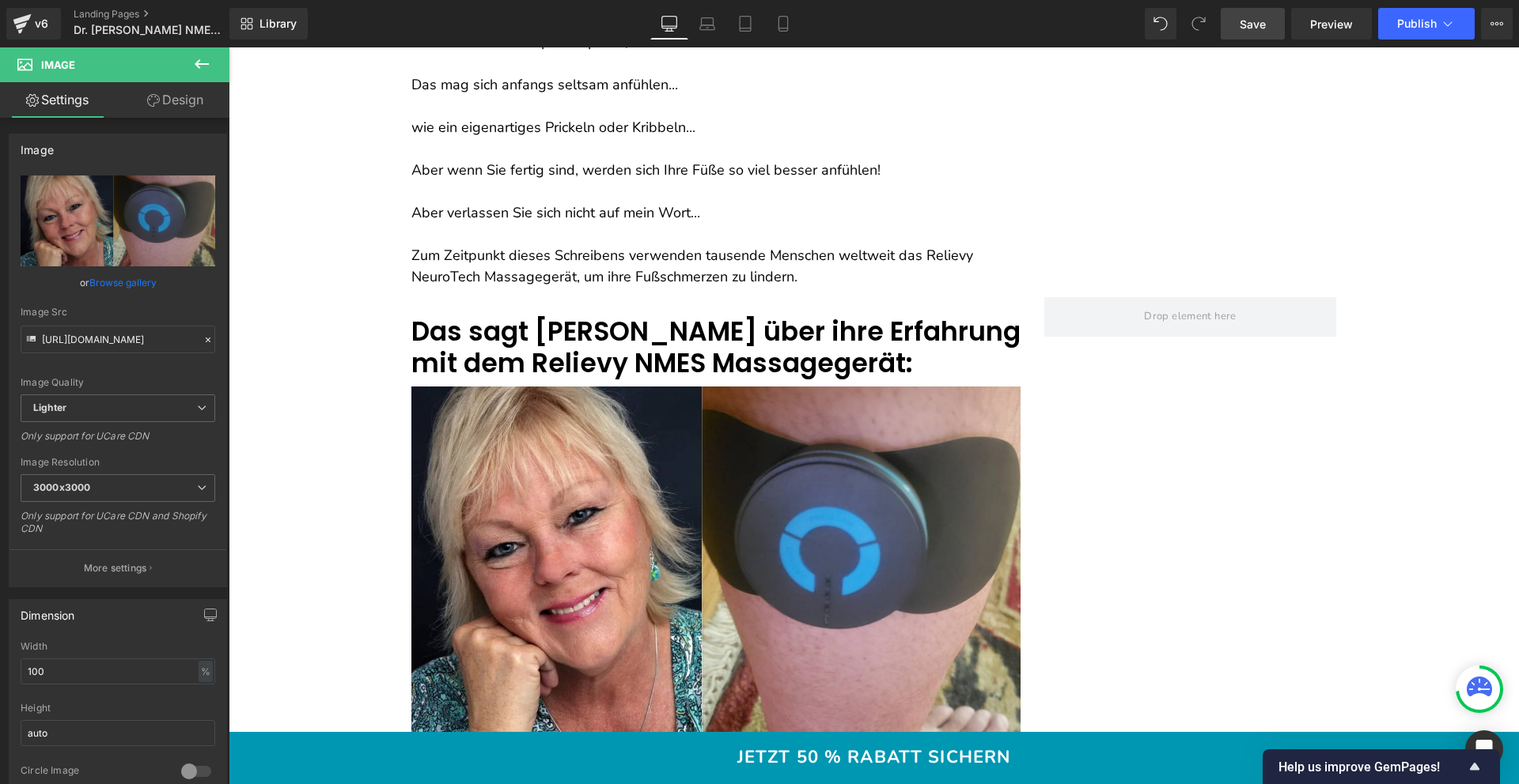
click at [1239, 21] on link "Save" at bounding box center [1252, 24] width 64 height 31
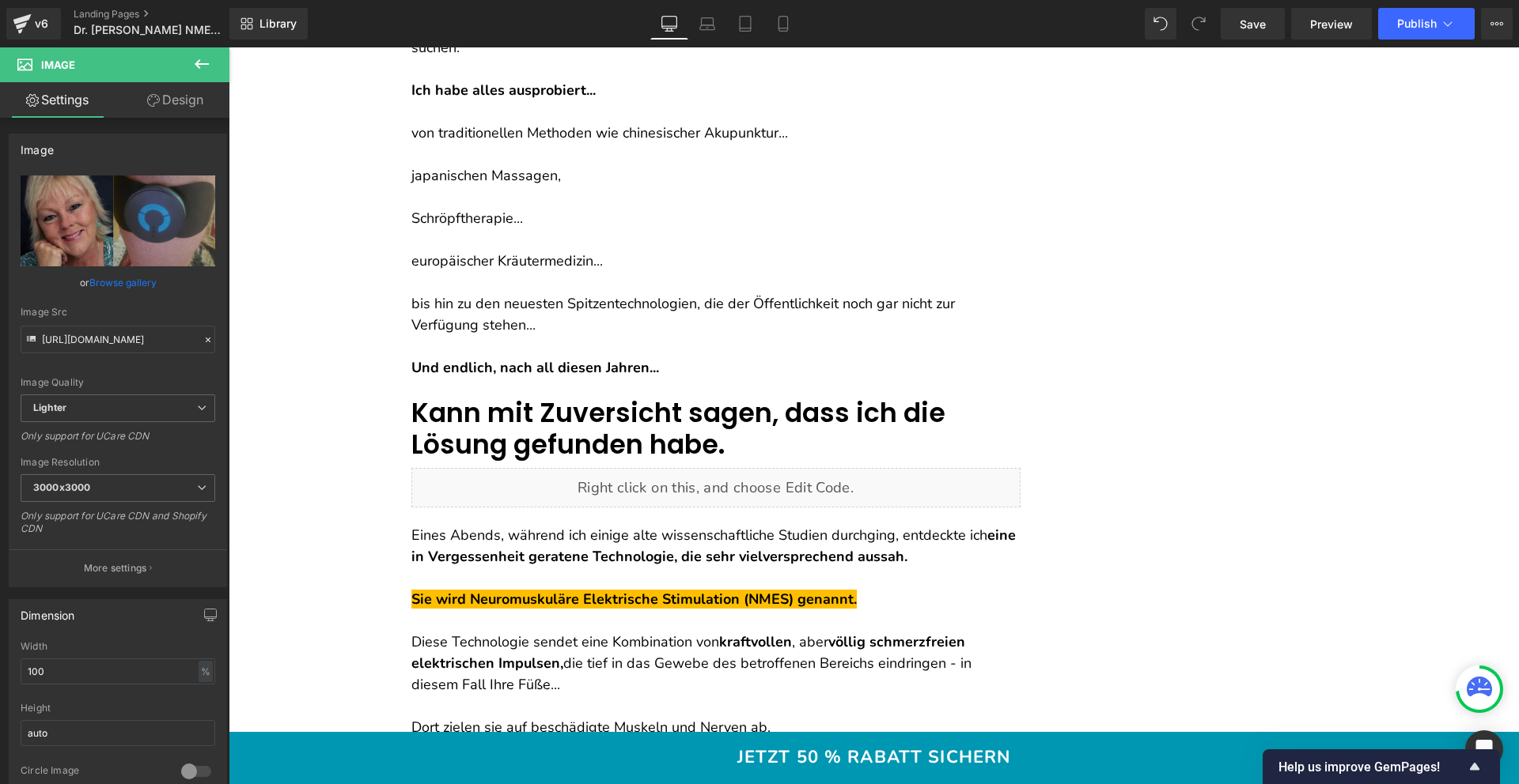
scroll to position [2851, 0]
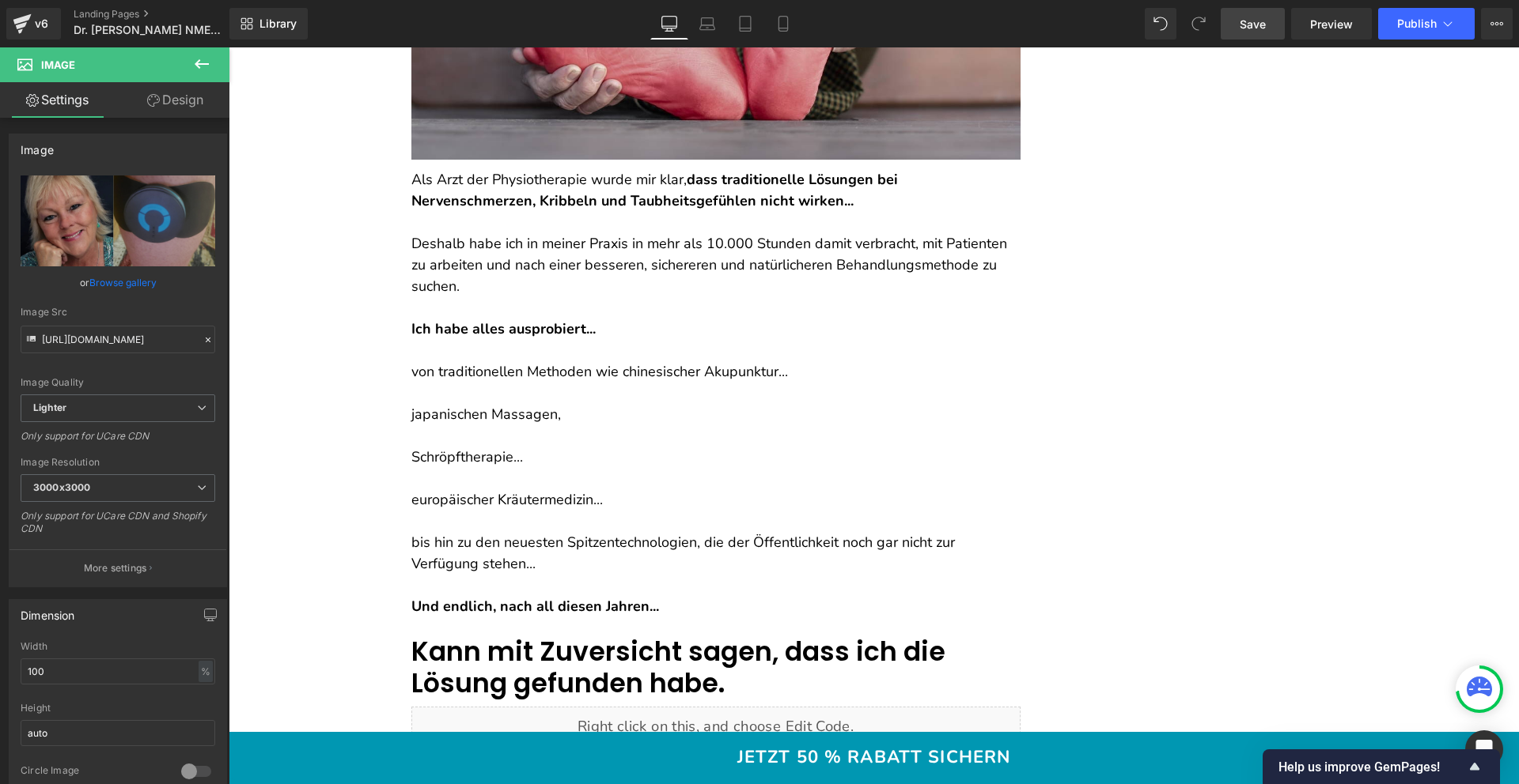
click at [1255, 23] on span "Save" at bounding box center [1252, 24] width 26 height 17
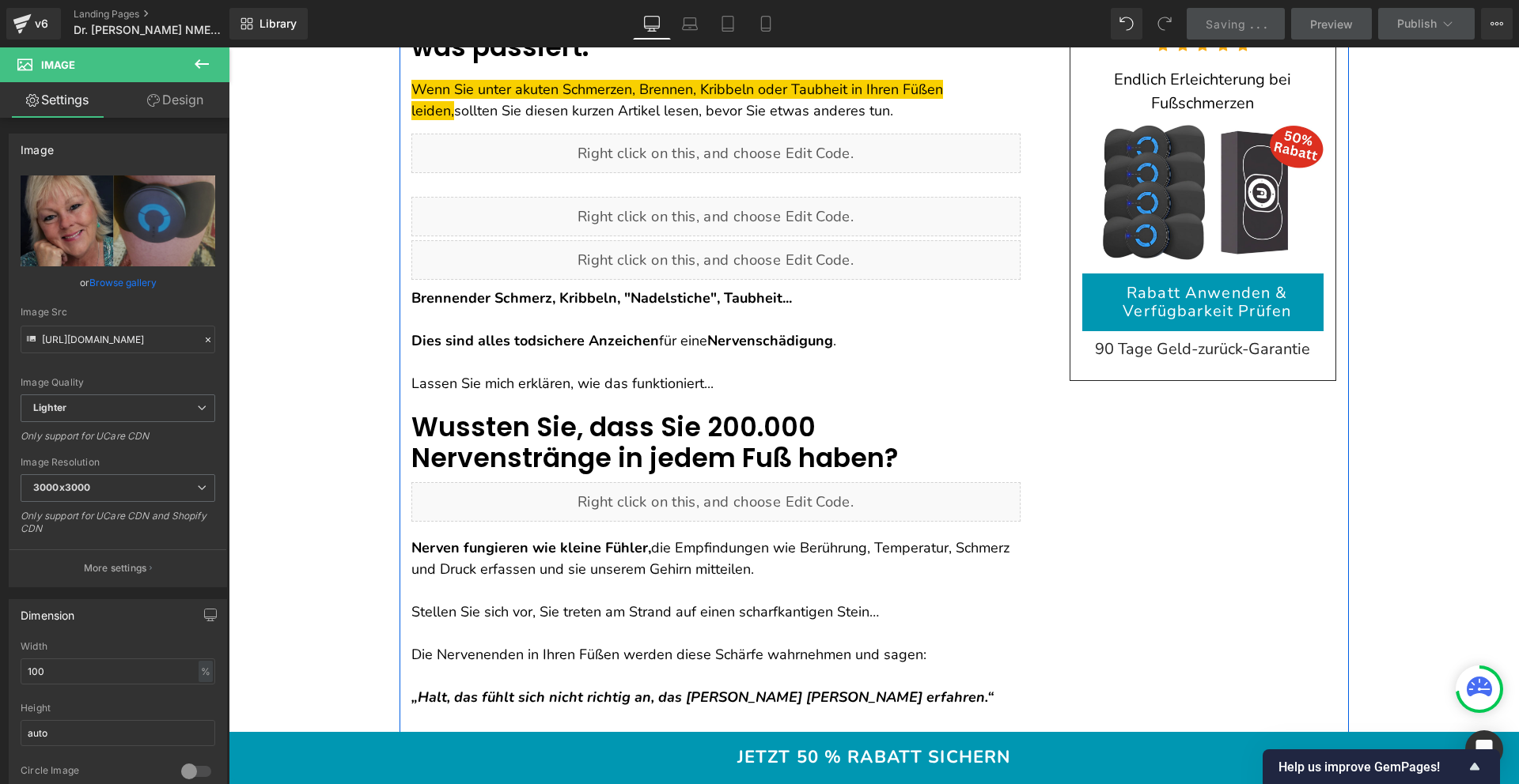
scroll to position [0, 0]
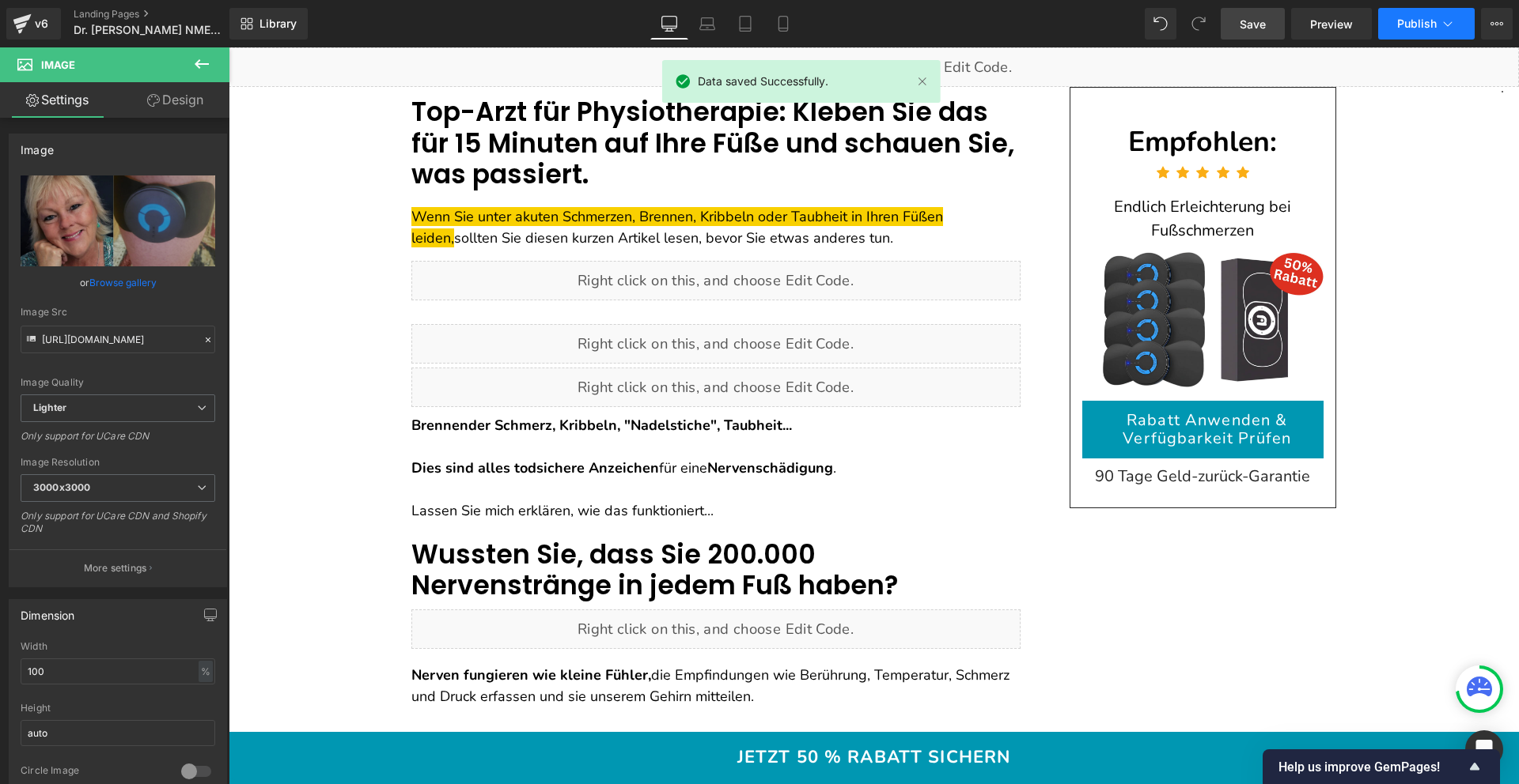
click at [1412, 25] on span "Publish" at bounding box center [1417, 24] width 40 height 13
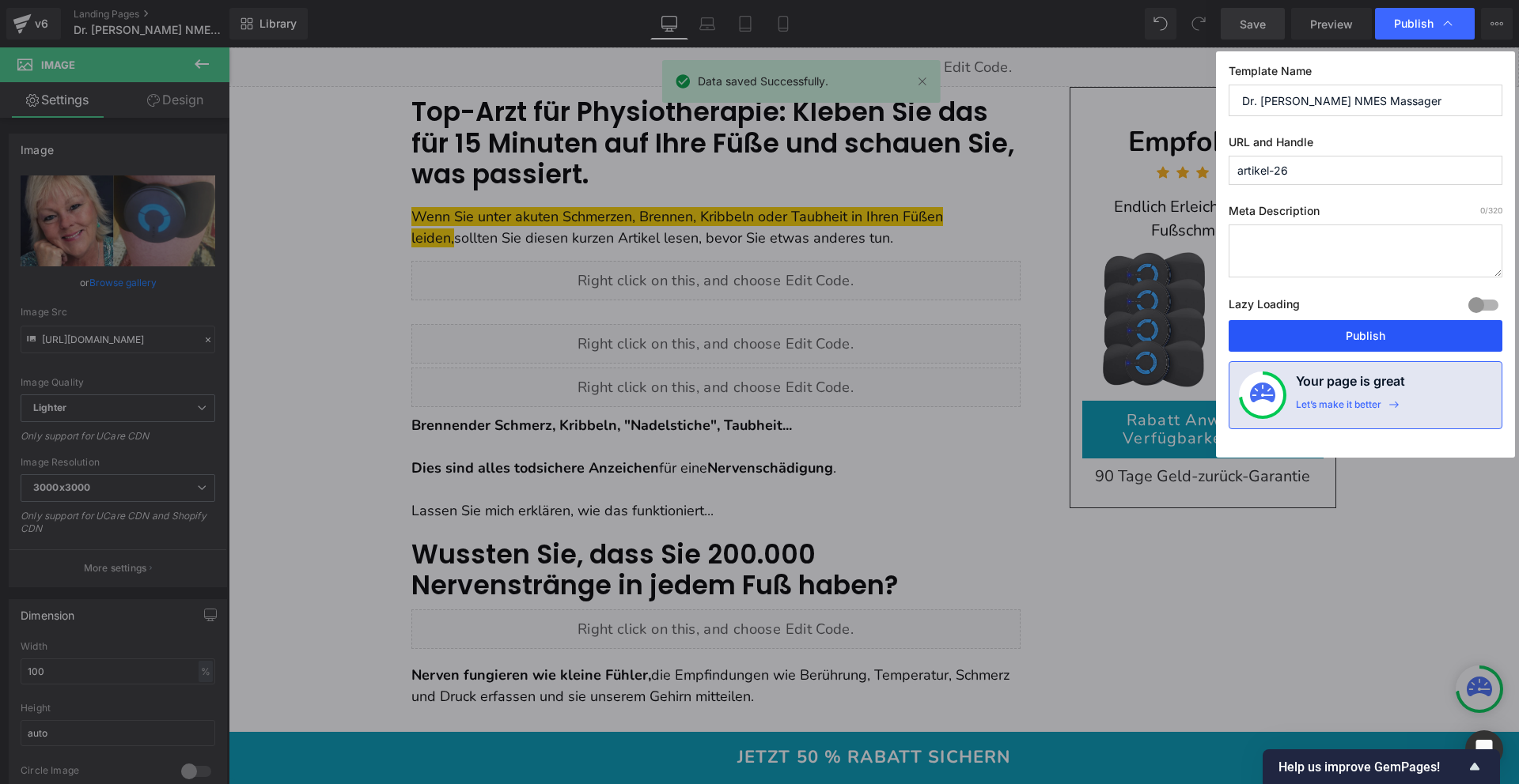
click at [1304, 324] on button "Publish" at bounding box center [1365, 336] width 274 height 31
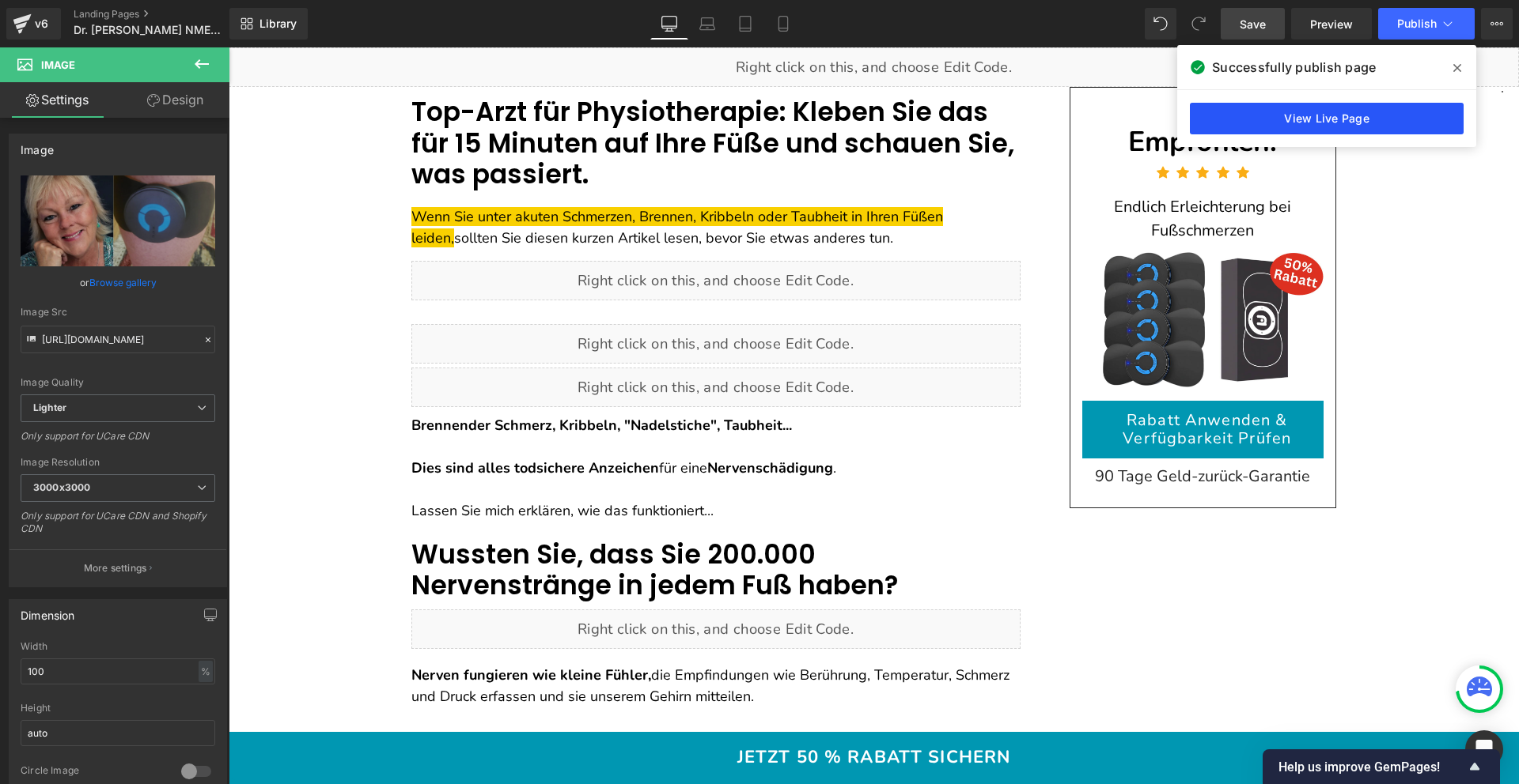
click at [1279, 120] on link "View Live Page" at bounding box center [1326, 118] width 274 height 31
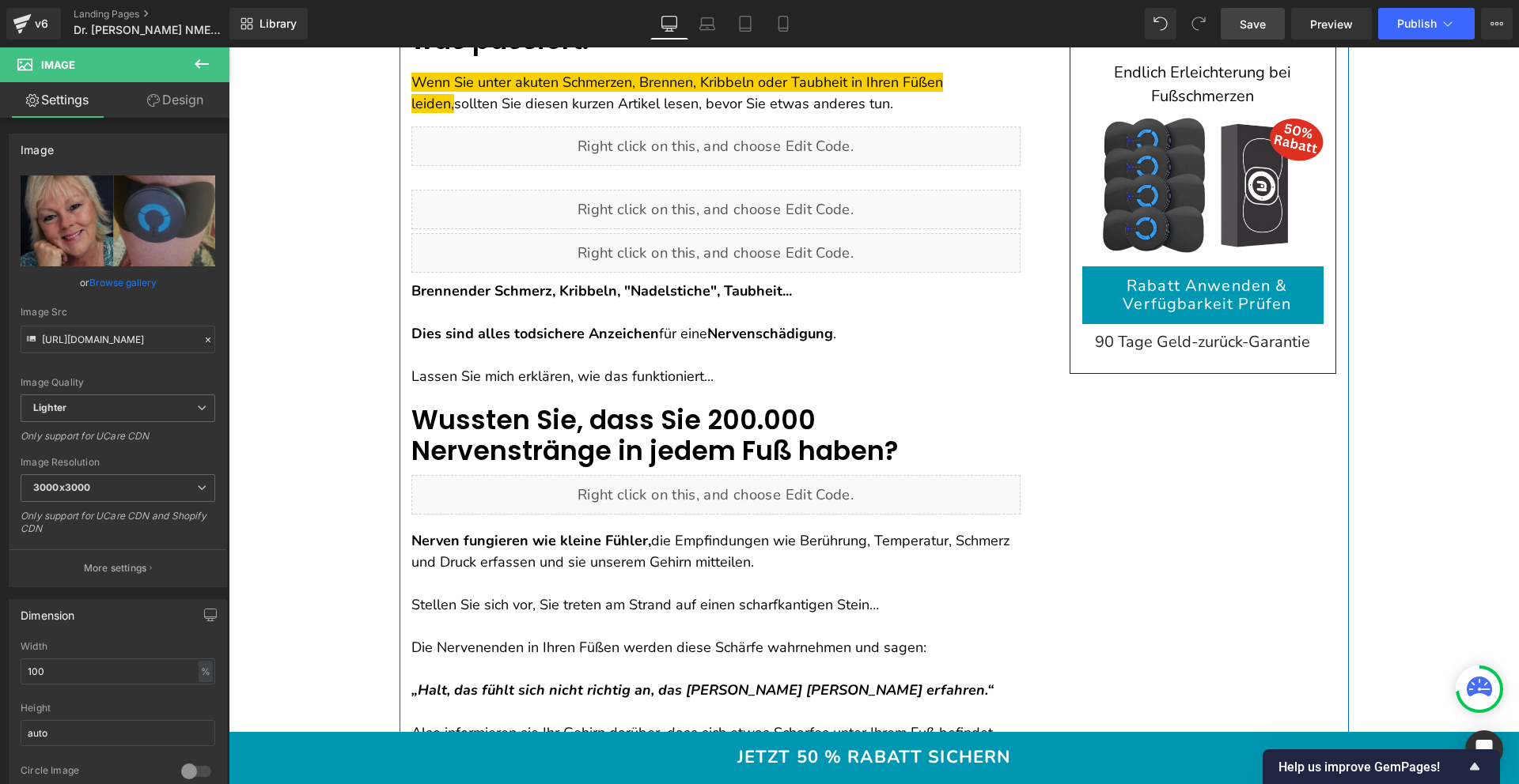
scroll to position [287, 0]
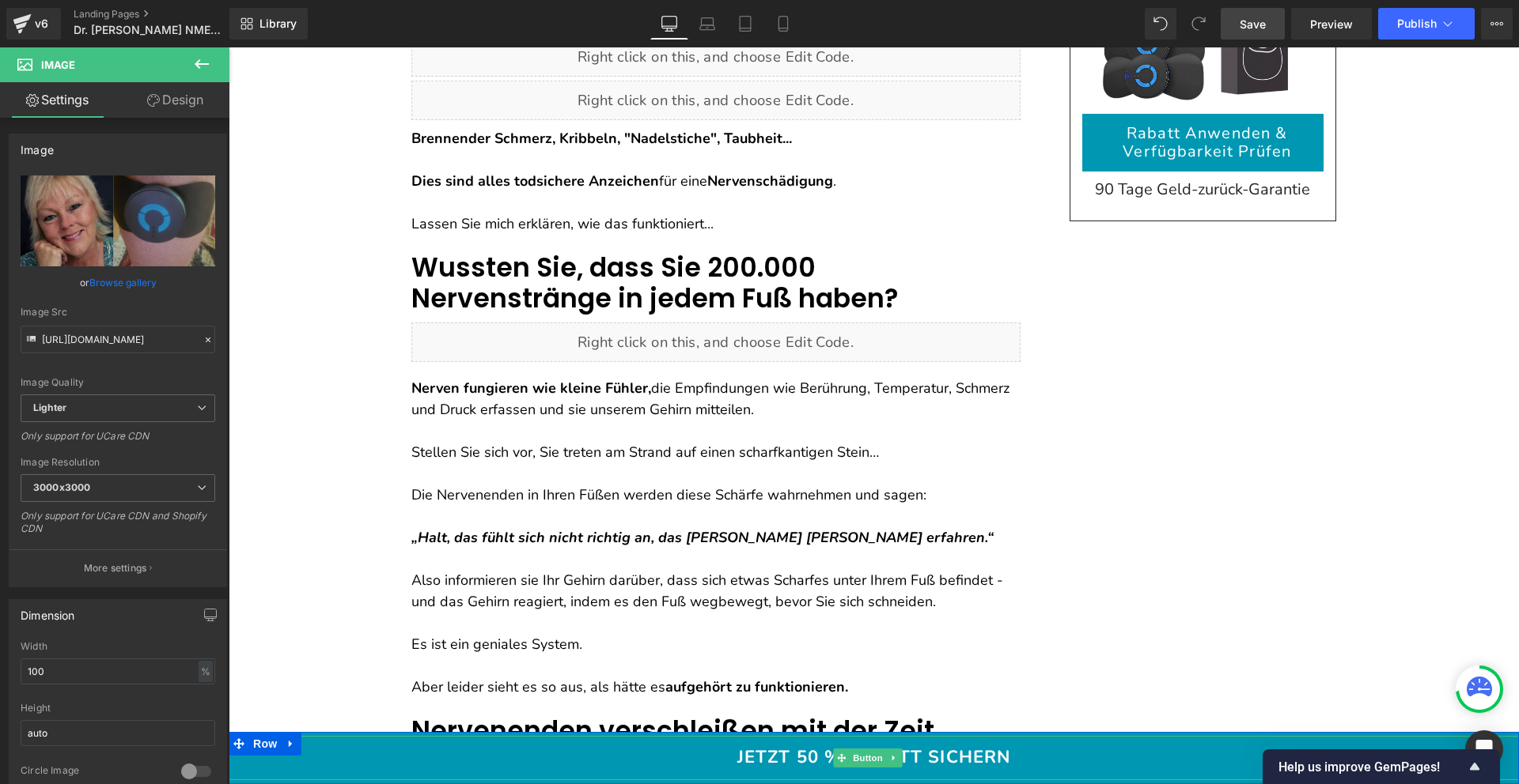
click at [568, 750] on link "JETZT 50 % RABATT SICHERN" at bounding box center [874, 758] width 1290 height 44
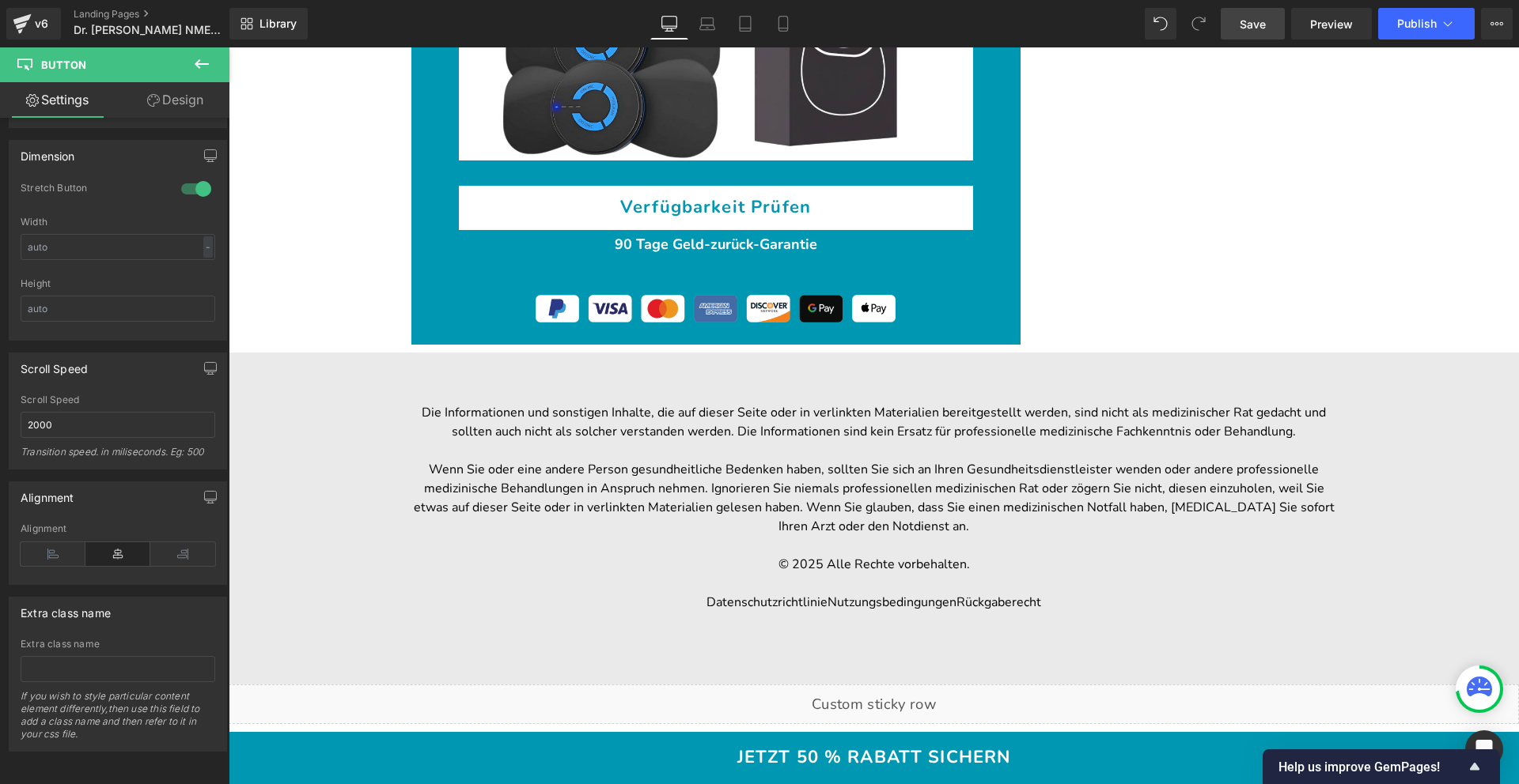
scroll to position [12015, 0]
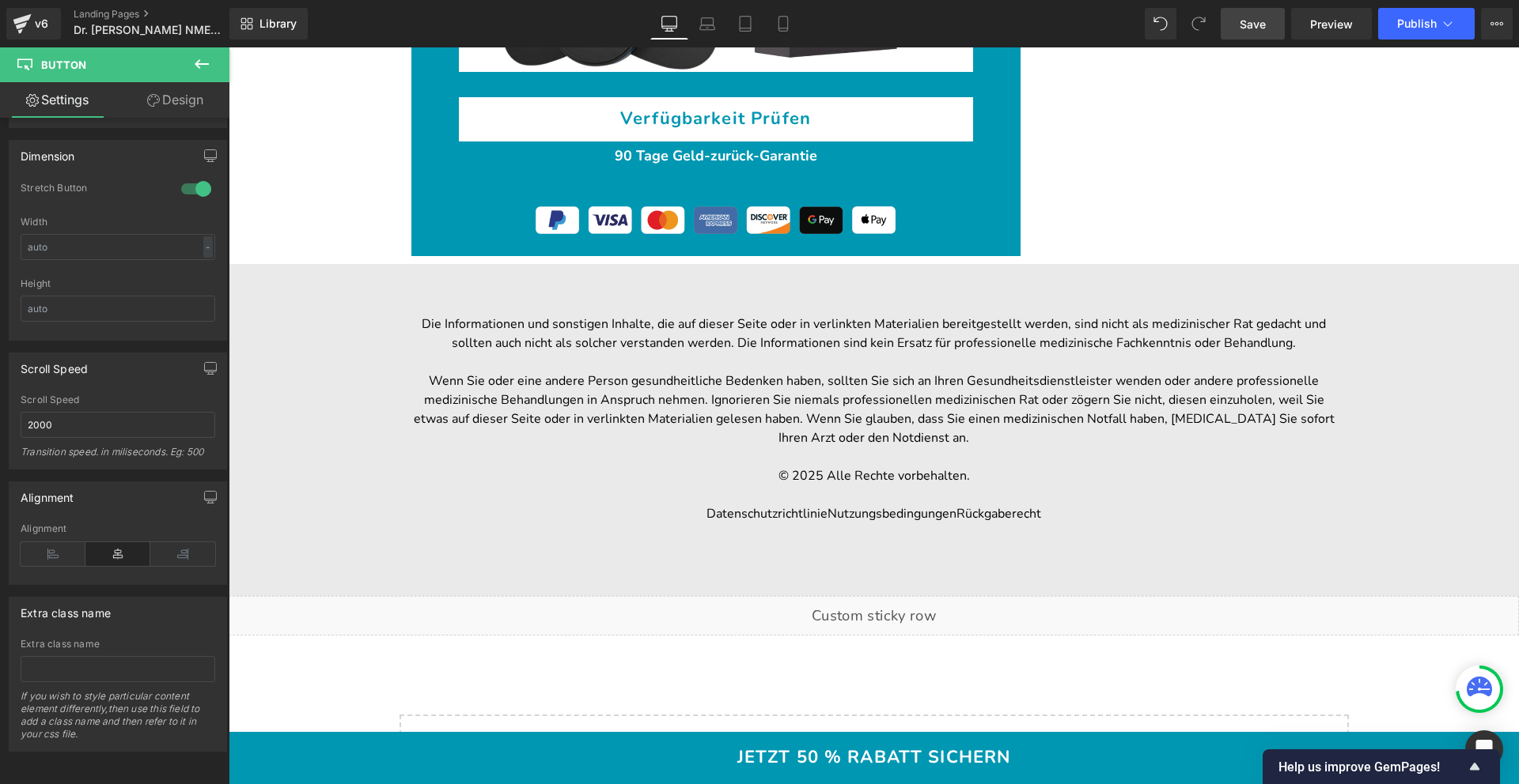
click at [851, 596] on div "Liquid" at bounding box center [874, 615] width 1290 height 40
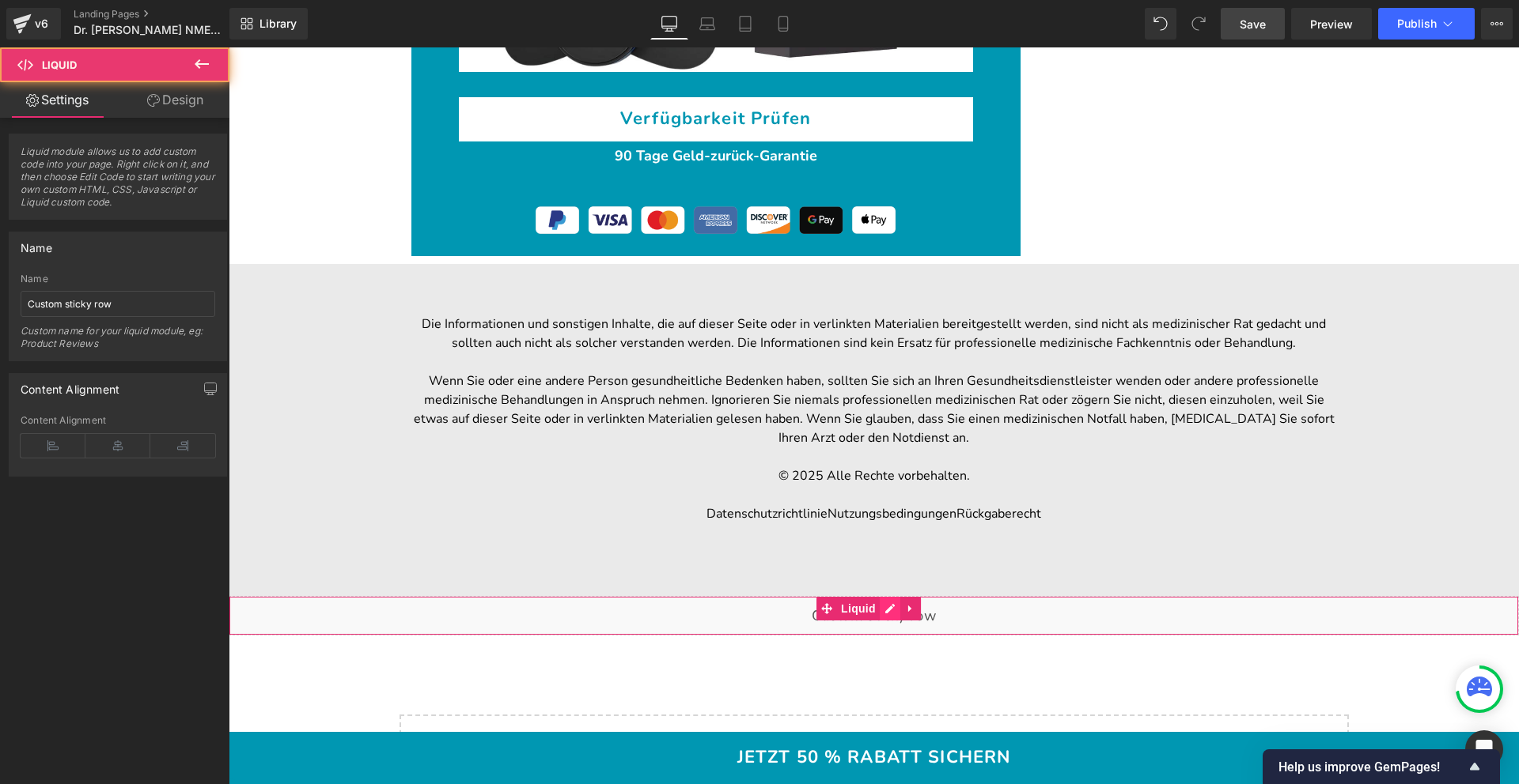
click at [891, 596] on div "Liquid" at bounding box center [874, 615] width 1290 height 40
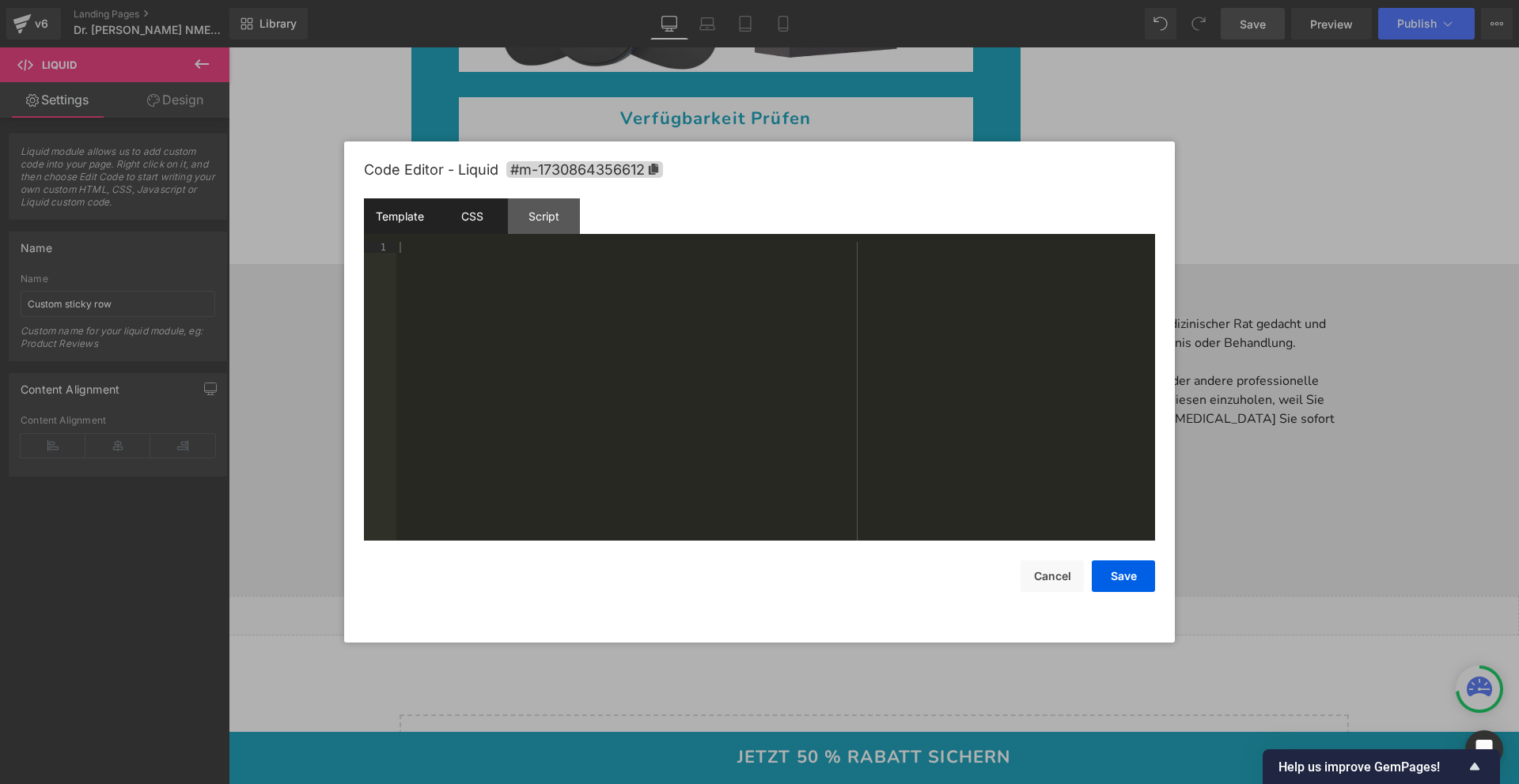
click at [487, 216] on div "CSS" at bounding box center [472, 216] width 72 height 36
drag, startPoint x: 707, startPoint y: 267, endPoint x: 669, endPoint y: 266, distance: 38.0
click at [669, 266] on div "#m-1730864356612 { } body :not ( .gempage-editing ) .gp-sticky-row :not ( .gp-s…" at bounding box center [775, 402] width 759 height 321
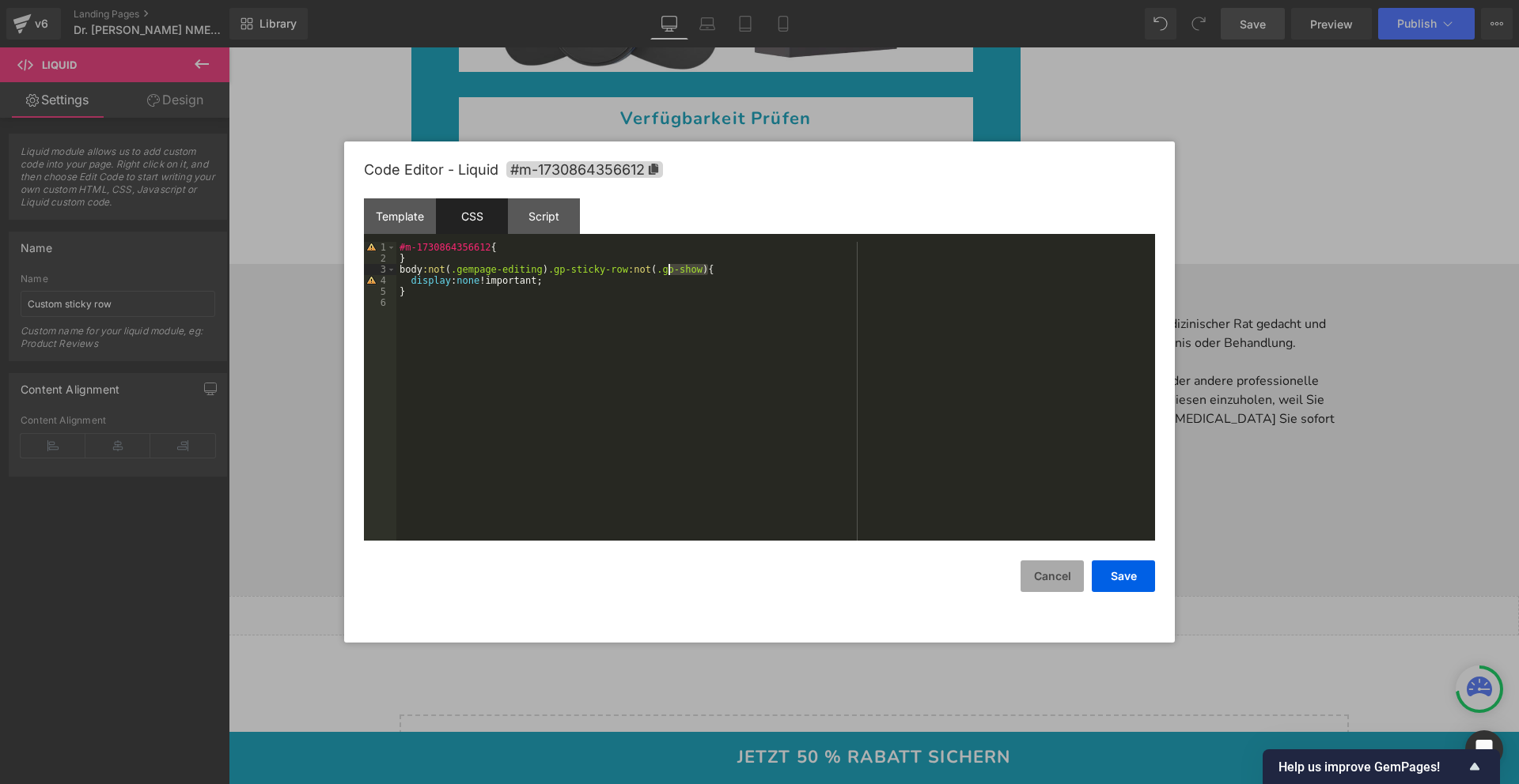
click at [1072, 572] on button "Cancel" at bounding box center [1052, 576] width 64 height 31
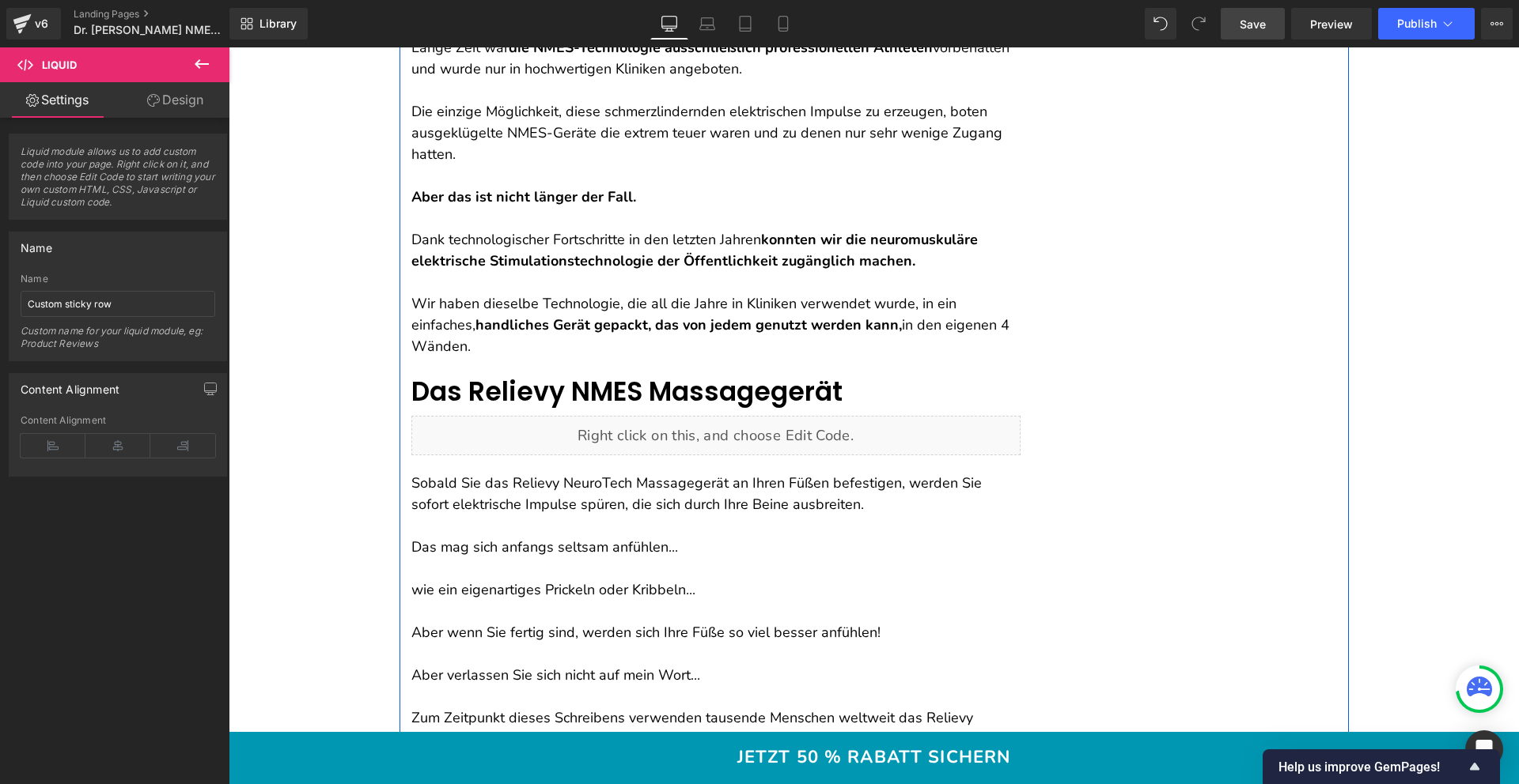
scroll to position [4484, 0]
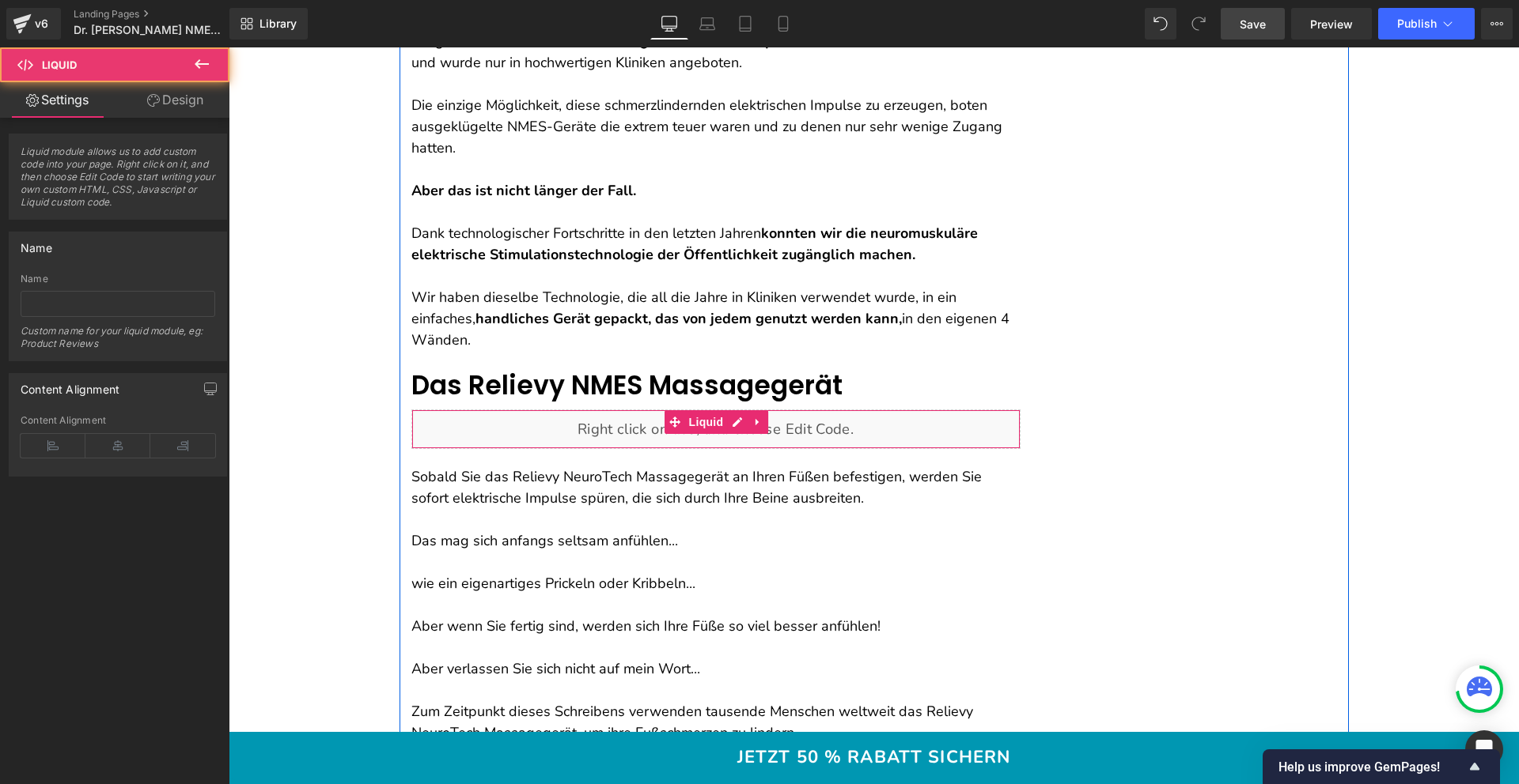
click at [649, 428] on div "Liquid" at bounding box center [716, 429] width 609 height 40
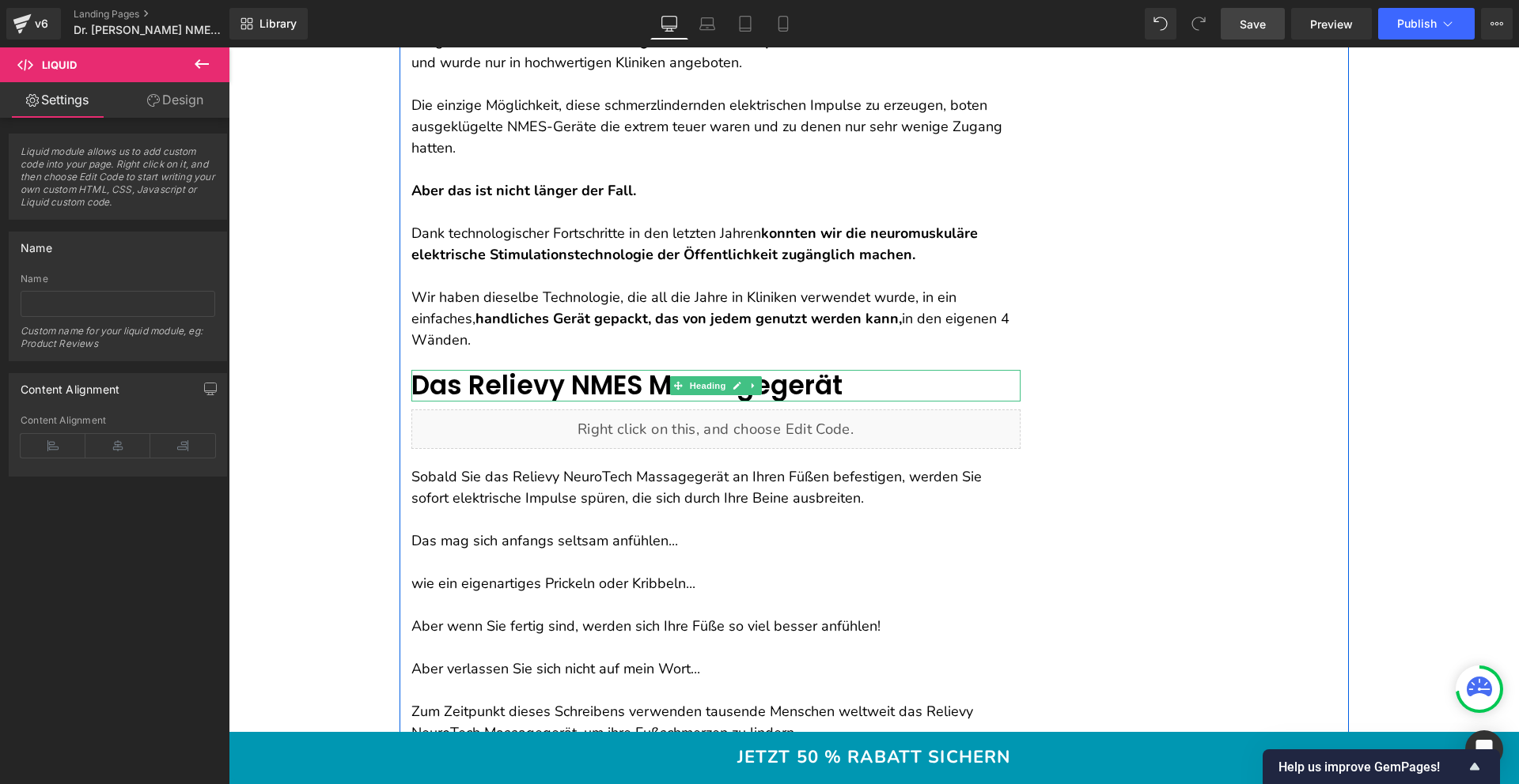
click at [560, 380] on font "Das Relievy NMES Massagegerät" at bounding box center [627, 386] width 431 height 37
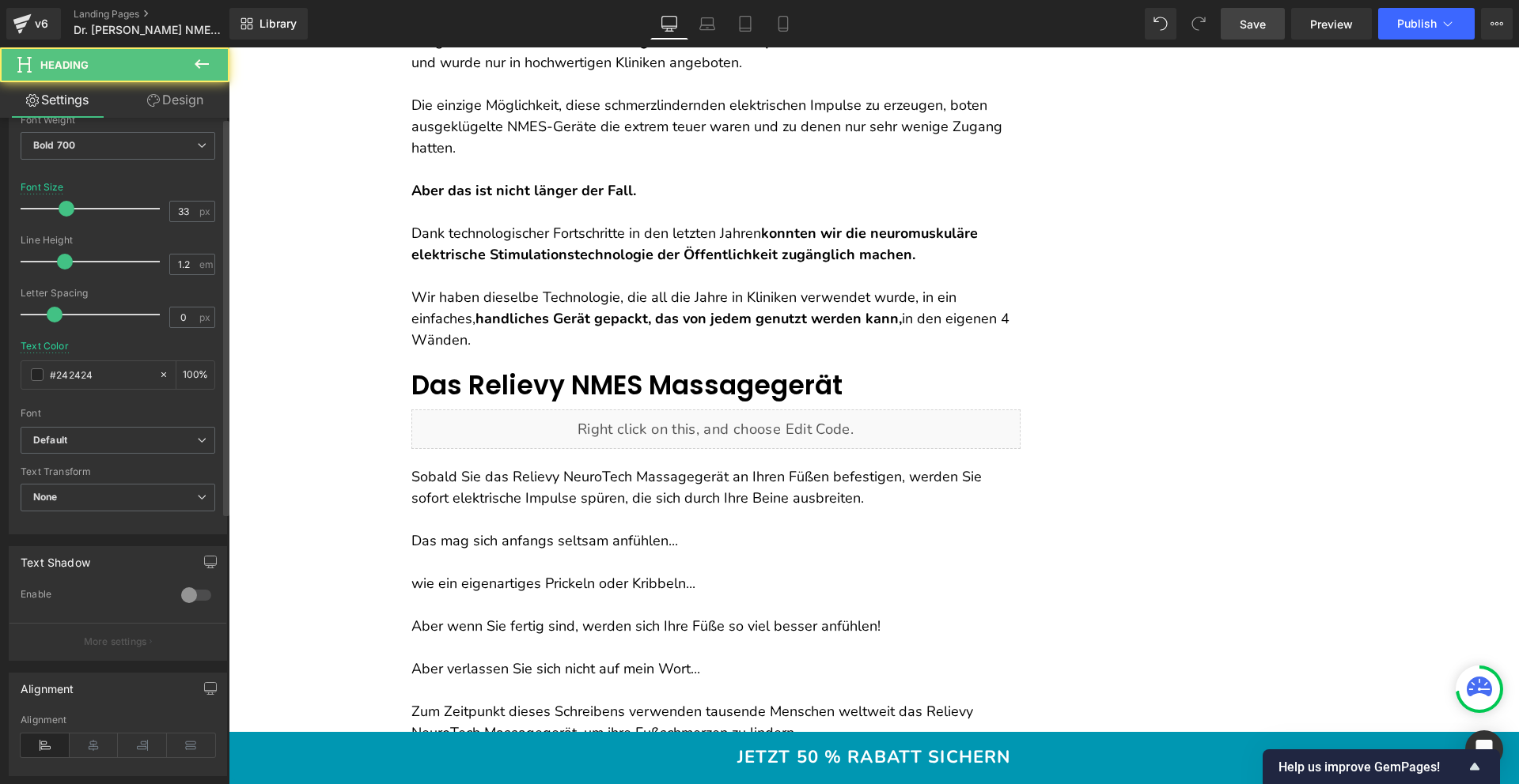
scroll to position [455, 0]
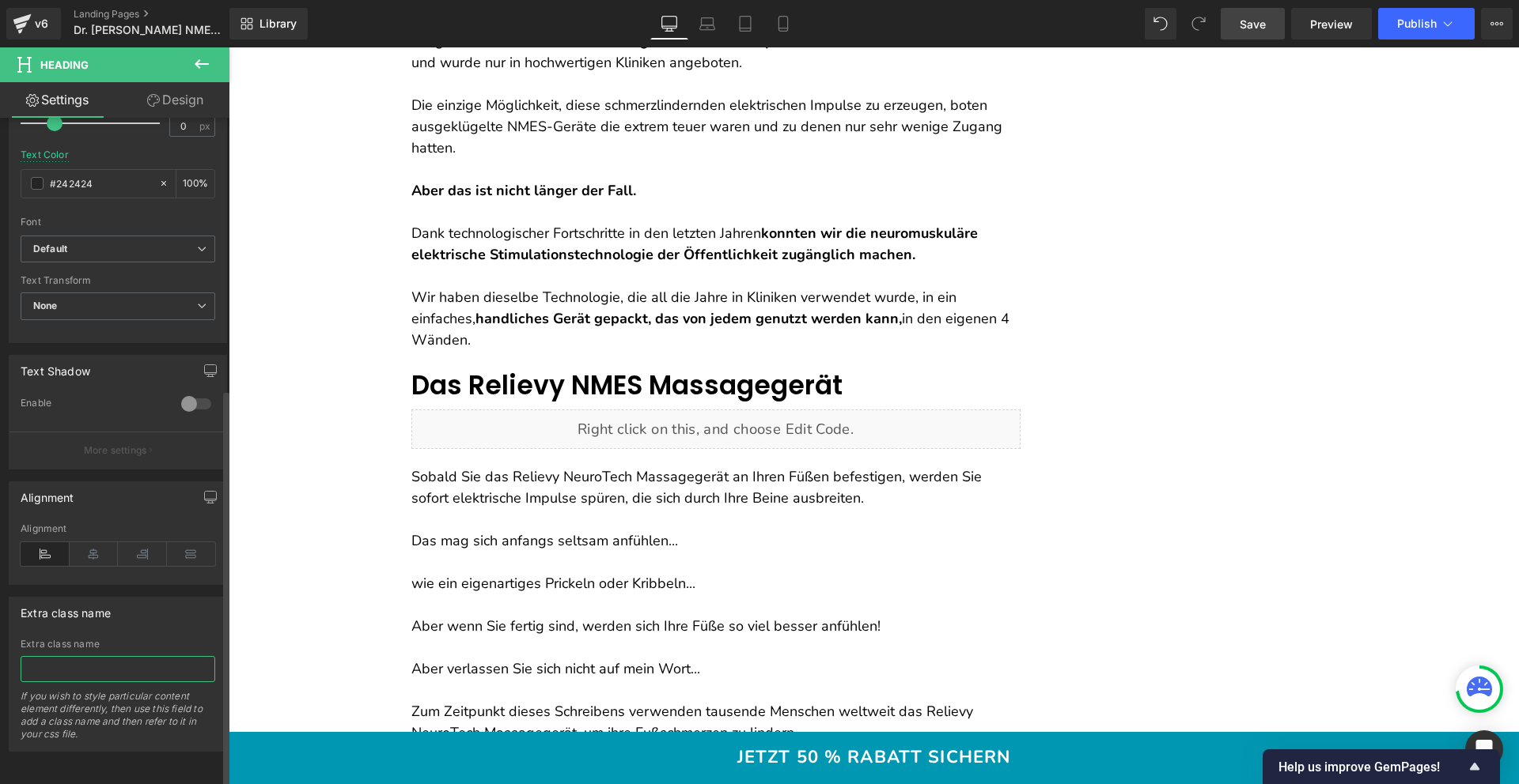
click at [91, 666] on input "text" at bounding box center [117, 669] width 195 height 26
paste input "gp-show"
type input "gp-show"
click at [1262, 25] on span "Save" at bounding box center [1252, 24] width 26 height 17
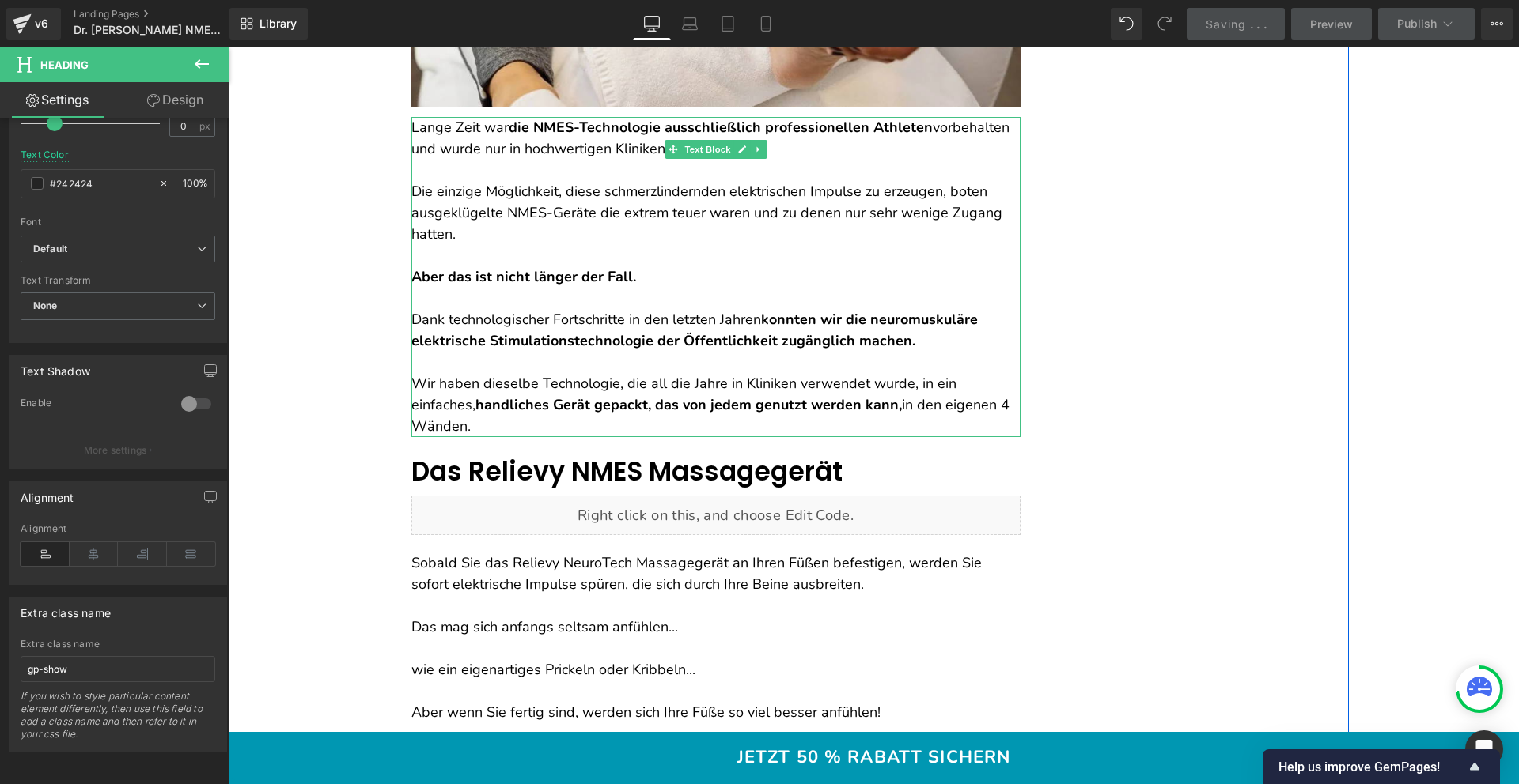
scroll to position [4390, 0]
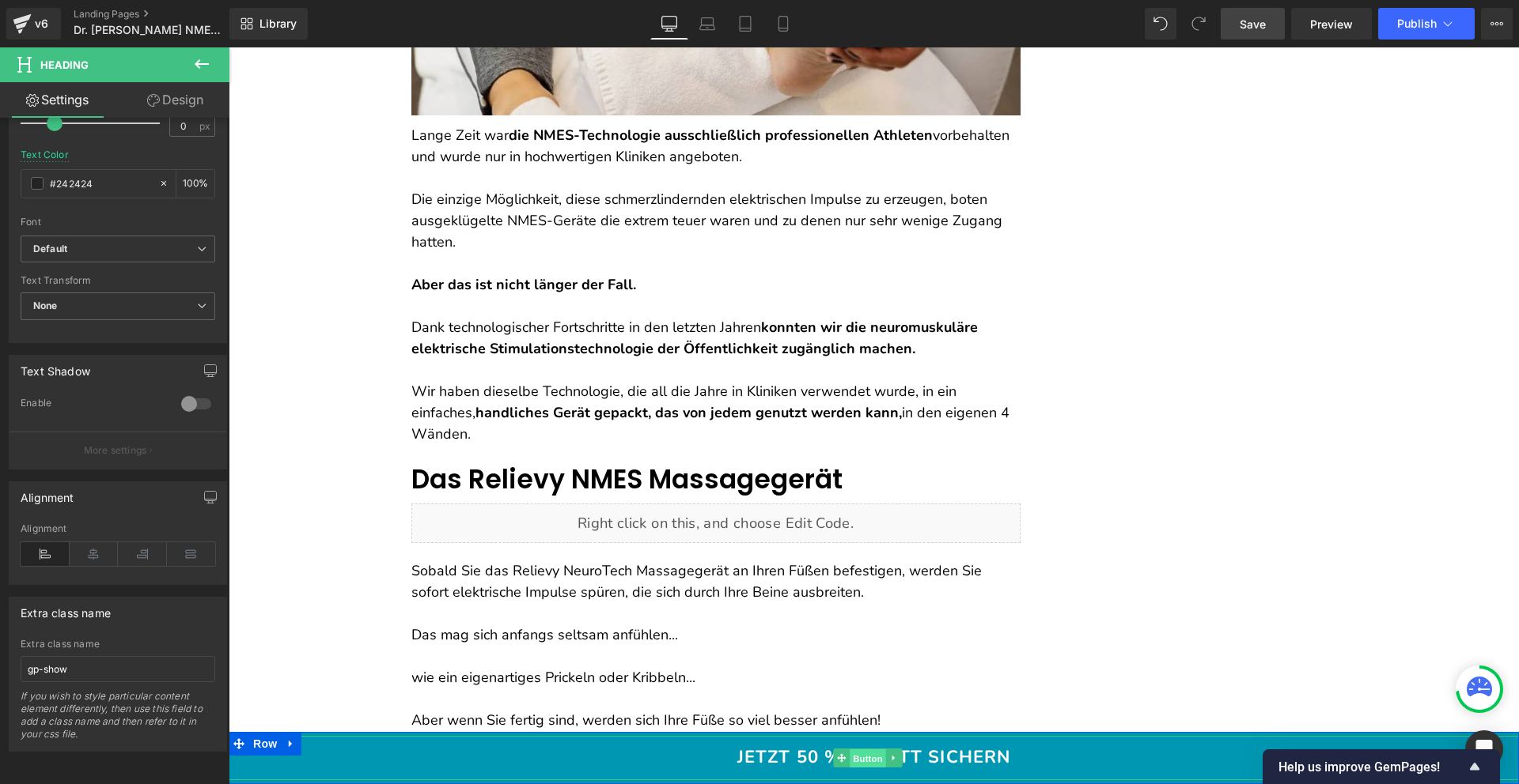
click at [862, 756] on span "Button" at bounding box center [867, 759] width 36 height 19
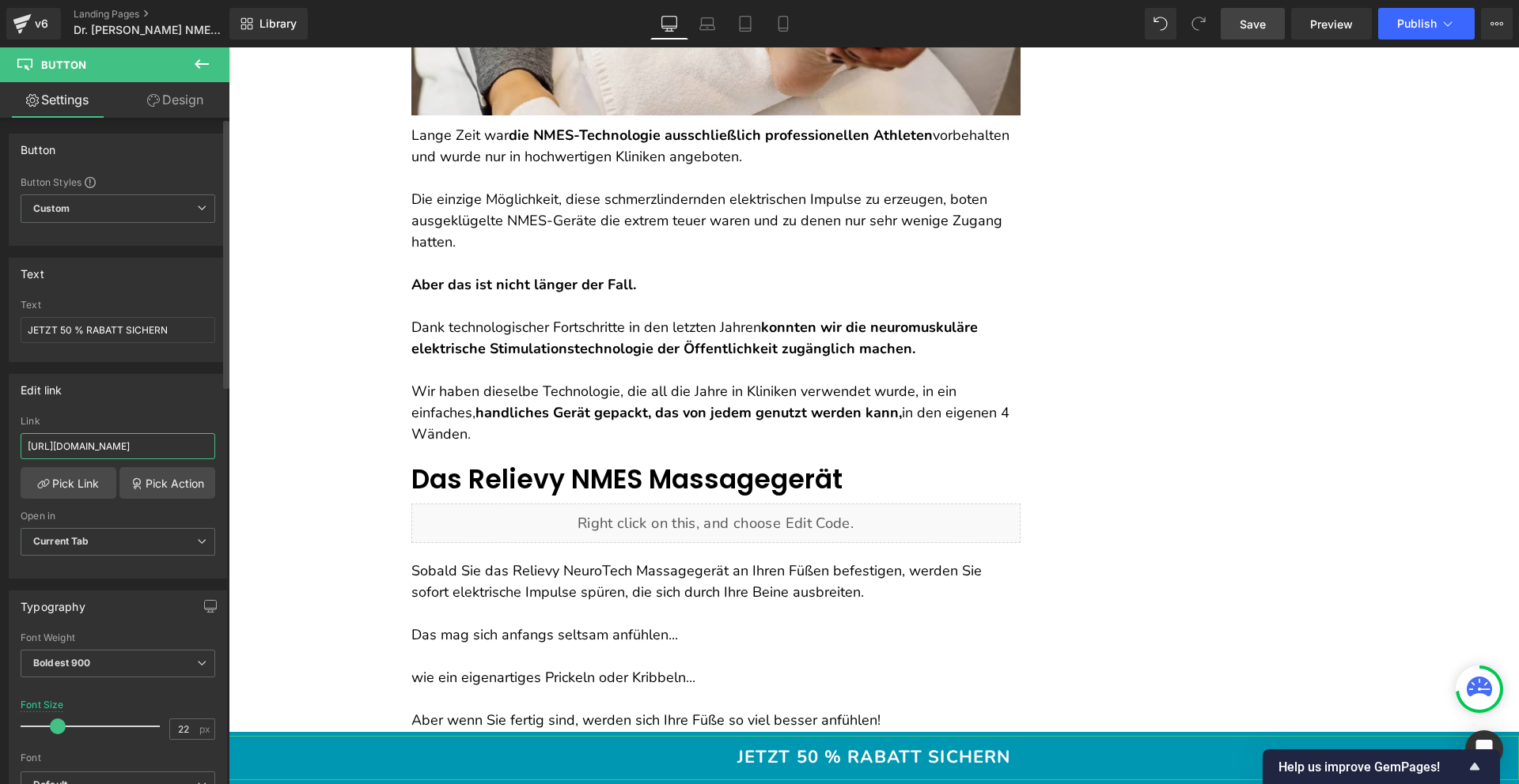
click at [125, 445] on input "[URL][DOMAIN_NAME]" at bounding box center [117, 446] width 195 height 26
click at [79, 471] on link "Pick Link" at bounding box center [68, 483] width 96 height 31
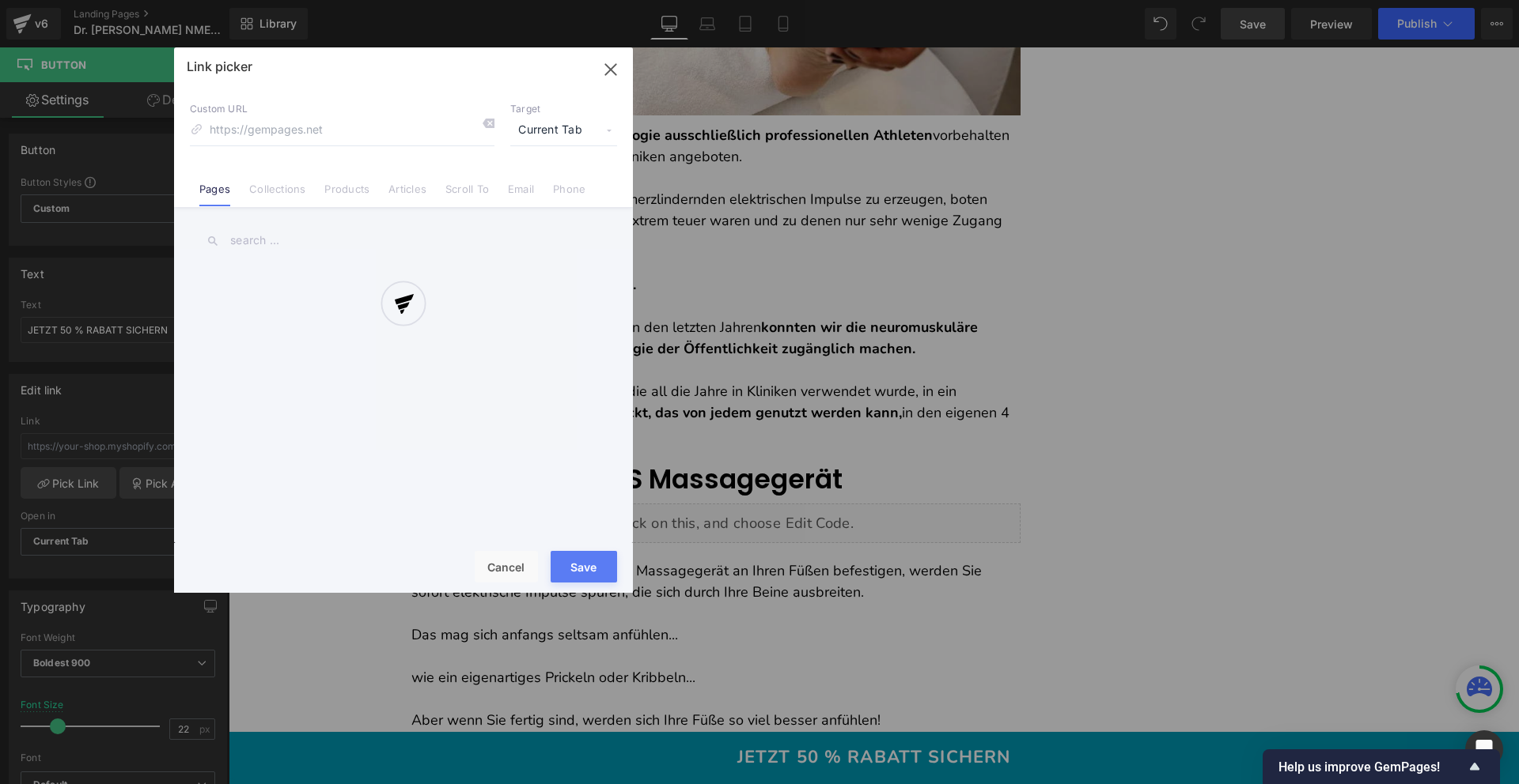
click at [350, 191] on div at bounding box center [403, 319] width 459 height 545
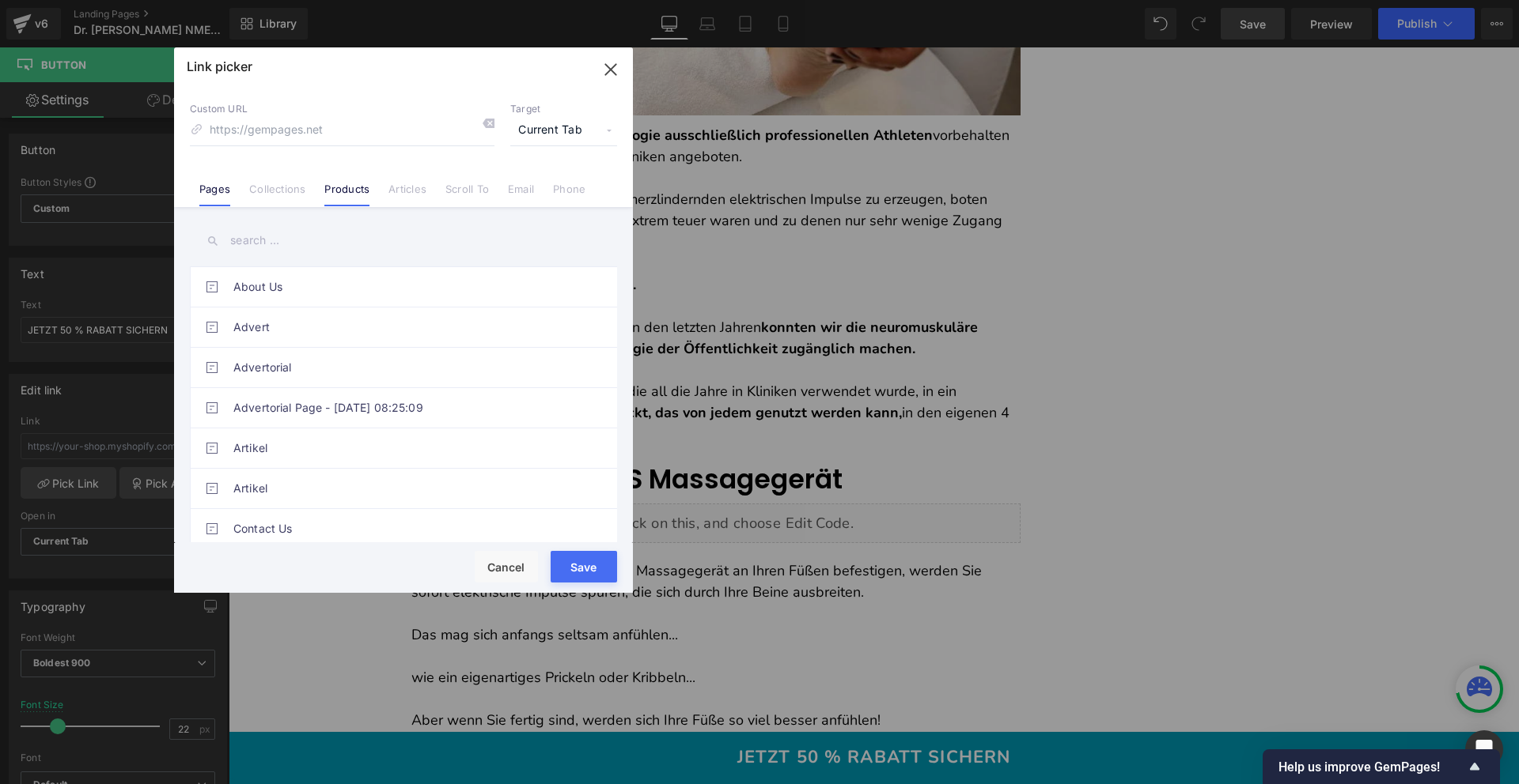
click at [348, 186] on link "Products" at bounding box center [346, 195] width 45 height 24
click at [285, 237] on input "text" at bounding box center [403, 241] width 427 height 36
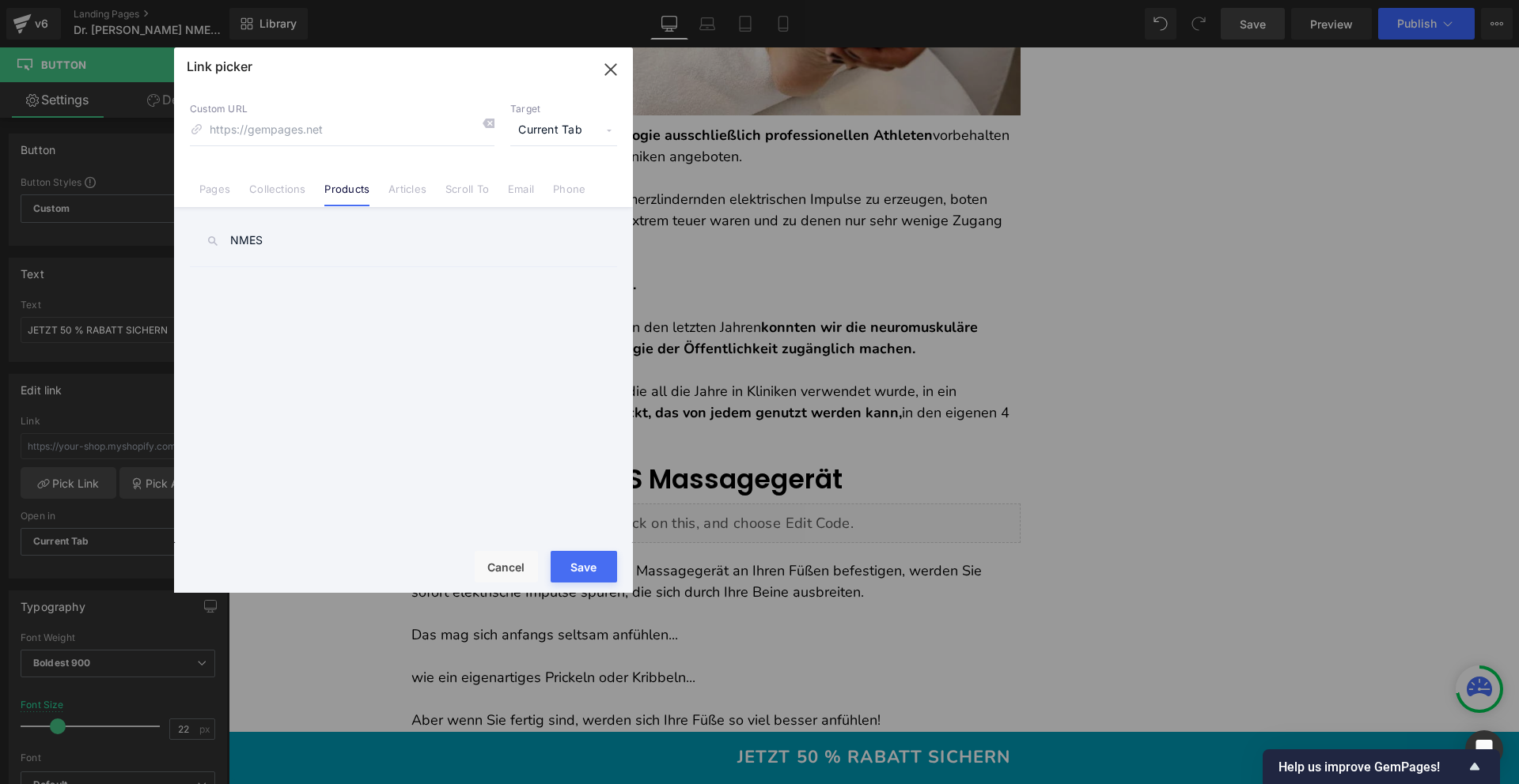
click at [284, 245] on input "NMES" at bounding box center [403, 241] width 427 height 36
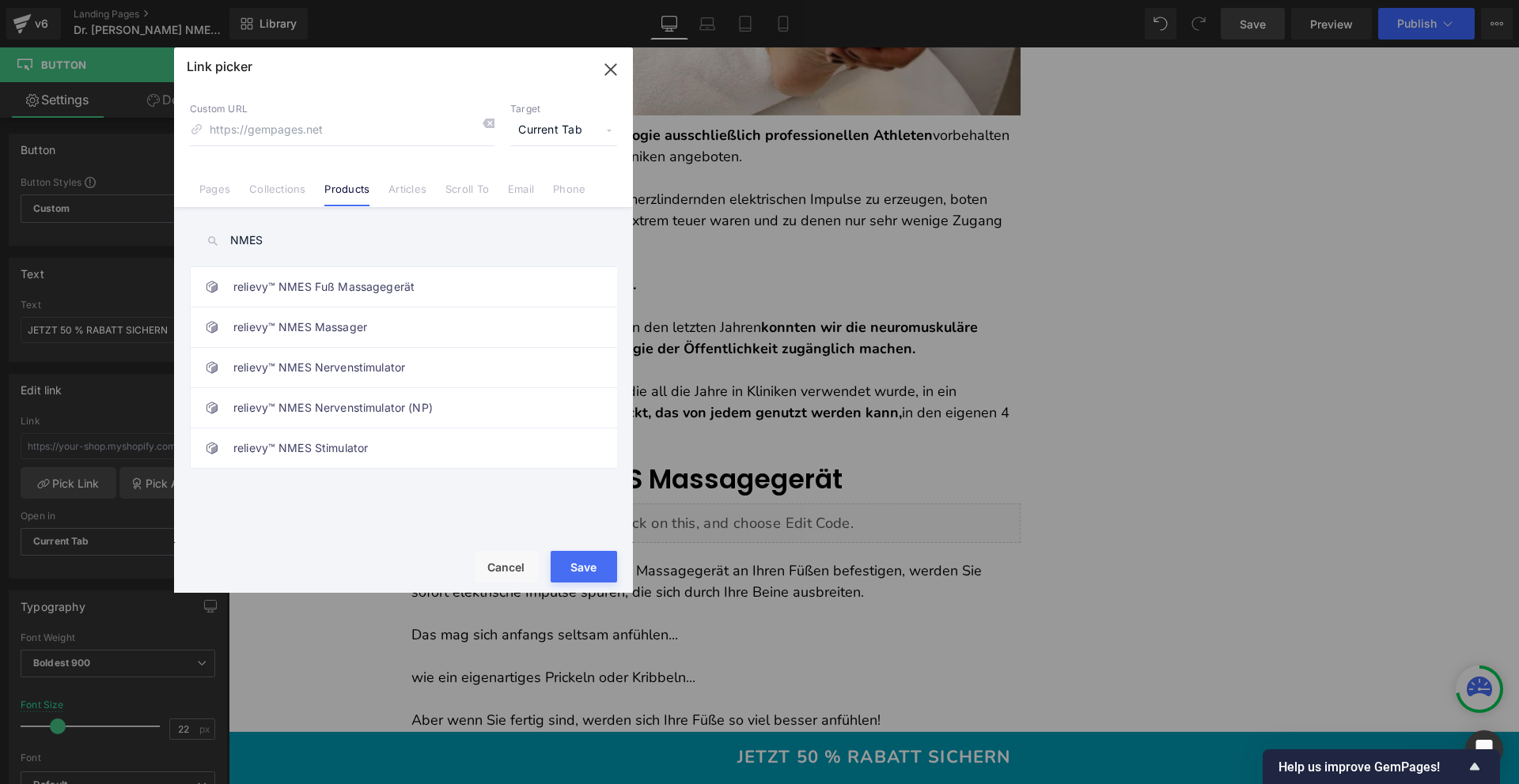
click at [249, 235] on input "NMES" at bounding box center [403, 241] width 427 height 36
type input "NMES"
click at [388, 329] on link "relievy™ NMES Massager" at bounding box center [407, 327] width 348 height 40
type input "/products/nmes-massager"
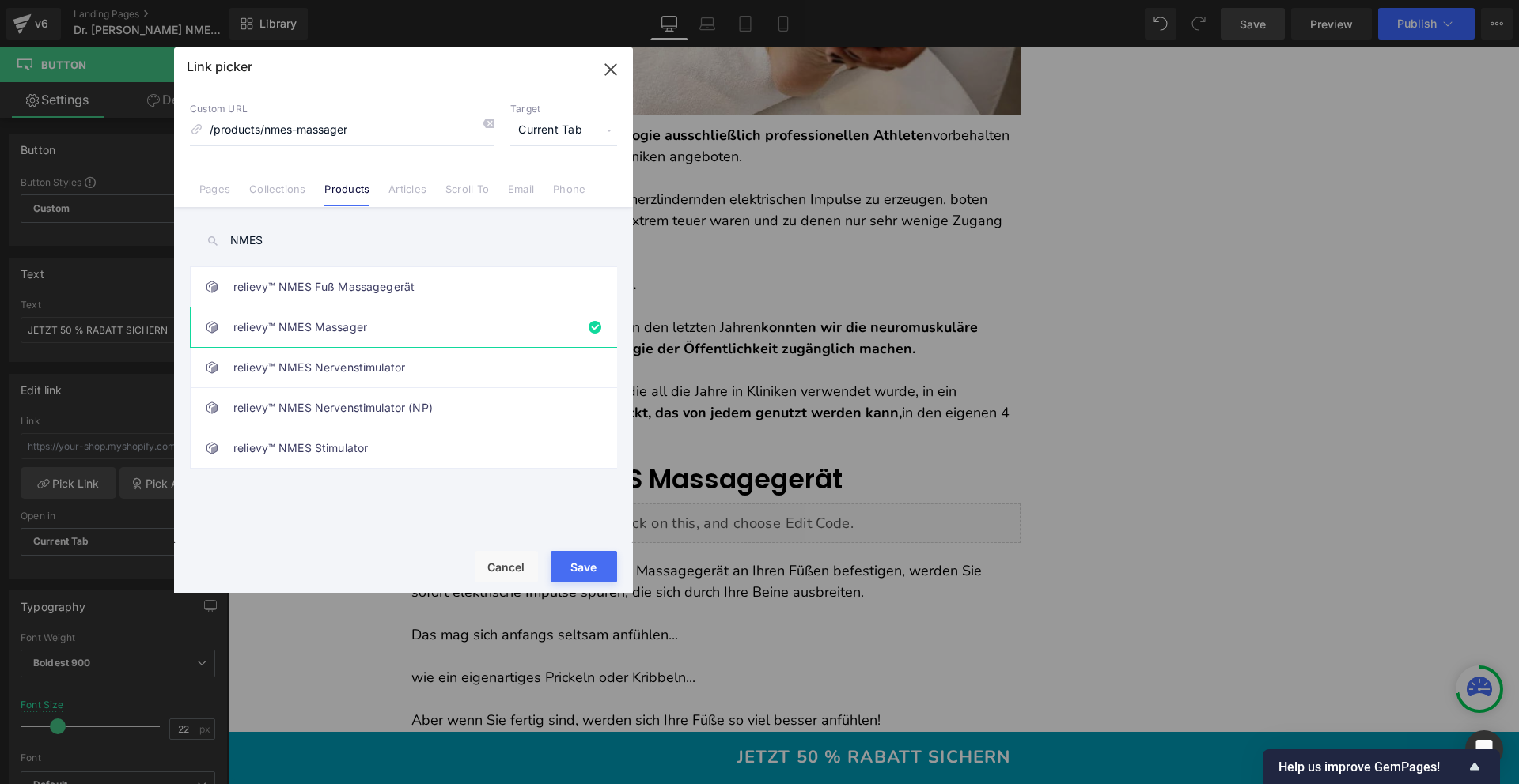
click at [596, 560] on button "Save" at bounding box center [584, 566] width 66 height 31
type input "/products/nmes-massager"
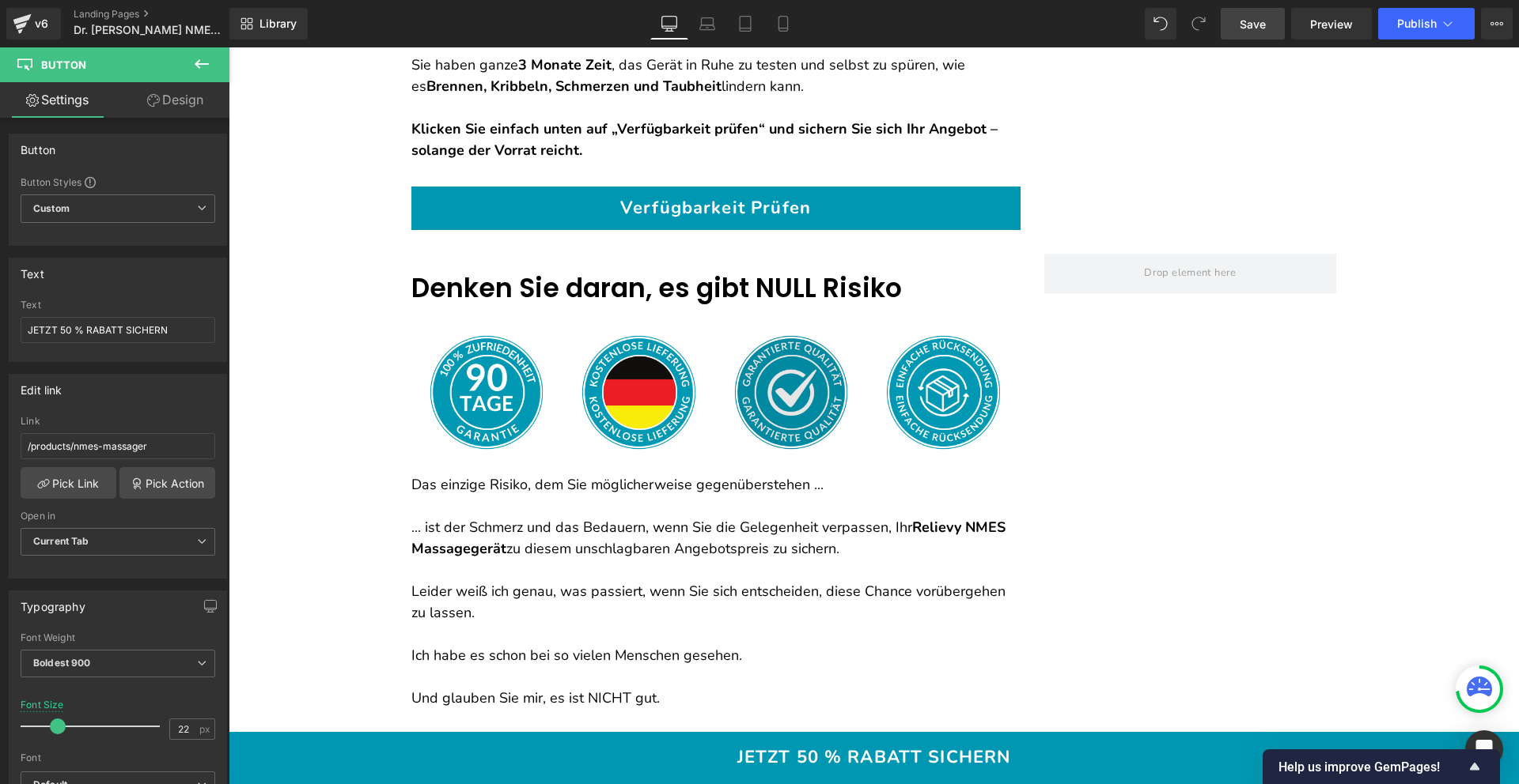
scroll to position [10309, 0]
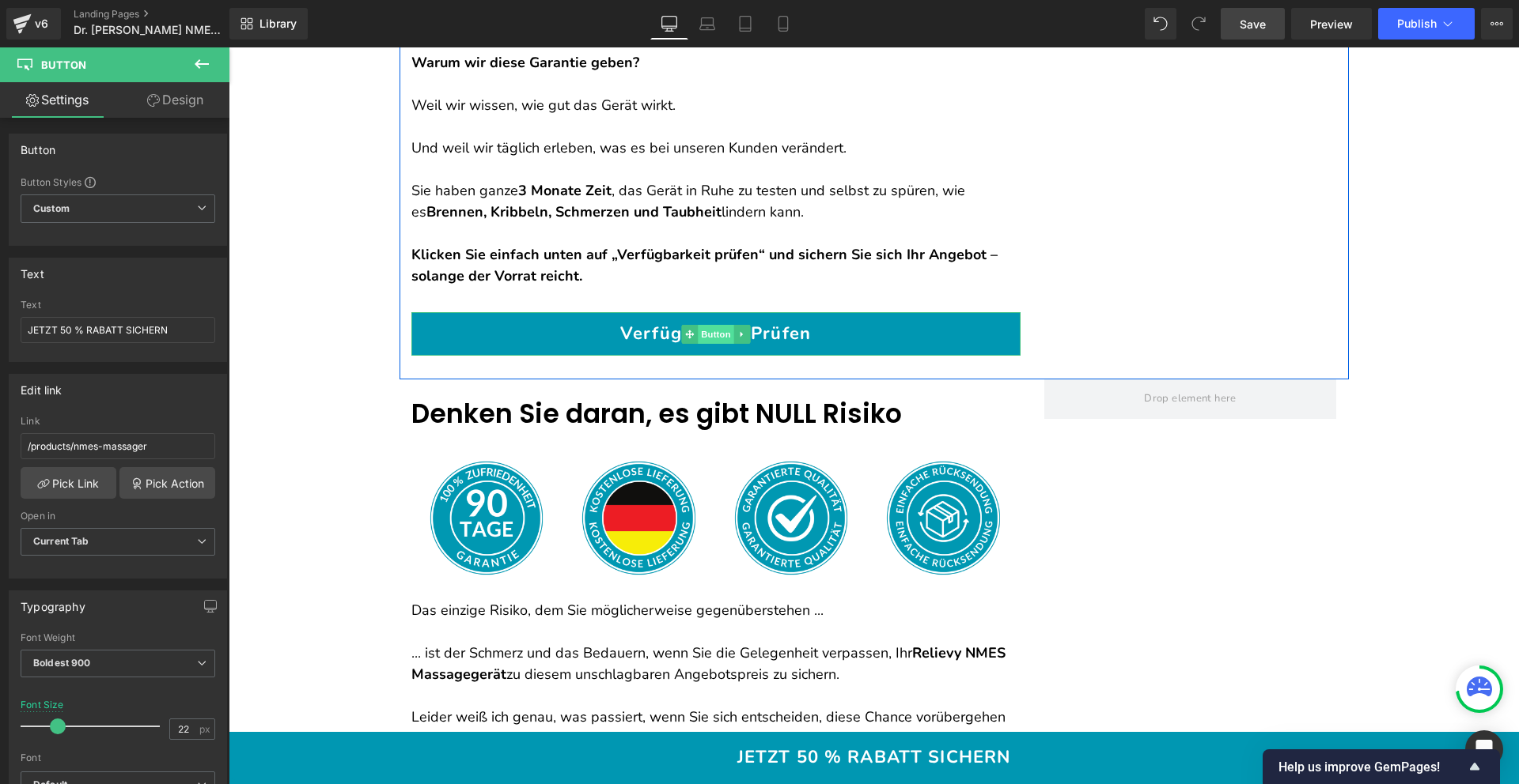
click at [708, 325] on span "Button" at bounding box center [715, 334] width 36 height 19
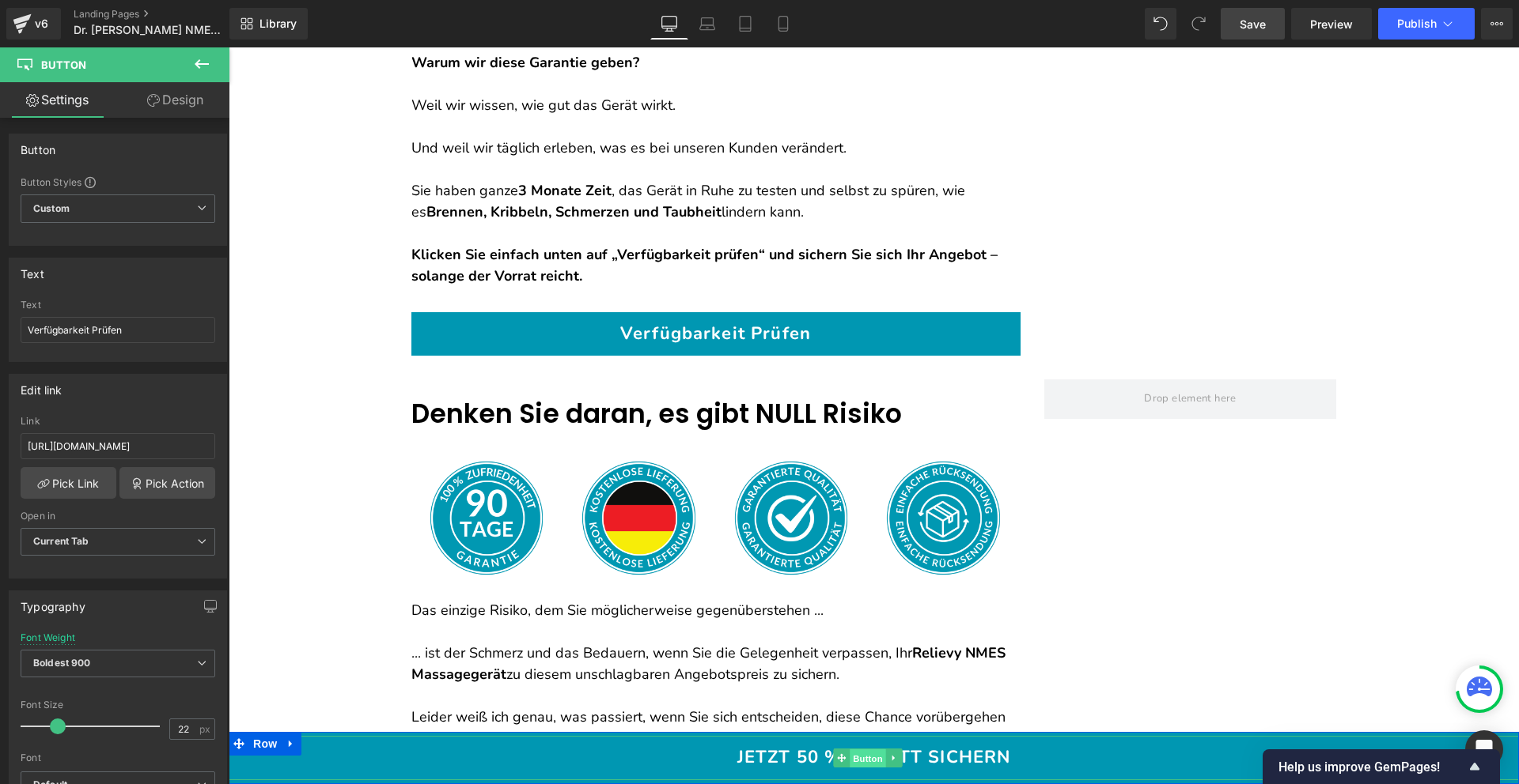
click at [878, 764] on span "Button" at bounding box center [867, 759] width 36 height 19
click at [106, 335] on input "JETZT 50 % RABATT SICHERN" at bounding box center [117, 330] width 195 height 26
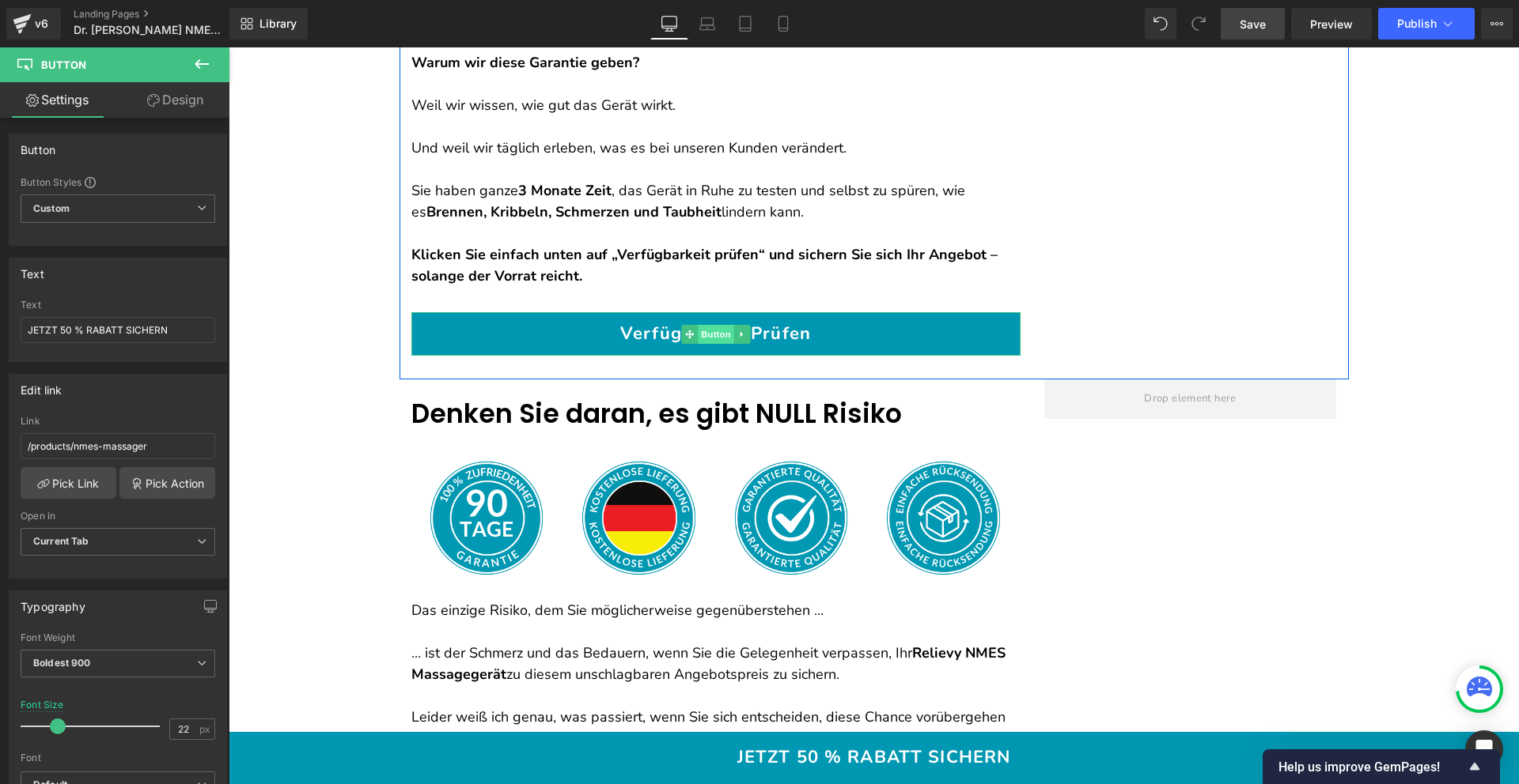
click at [704, 325] on span "Button" at bounding box center [715, 334] width 36 height 19
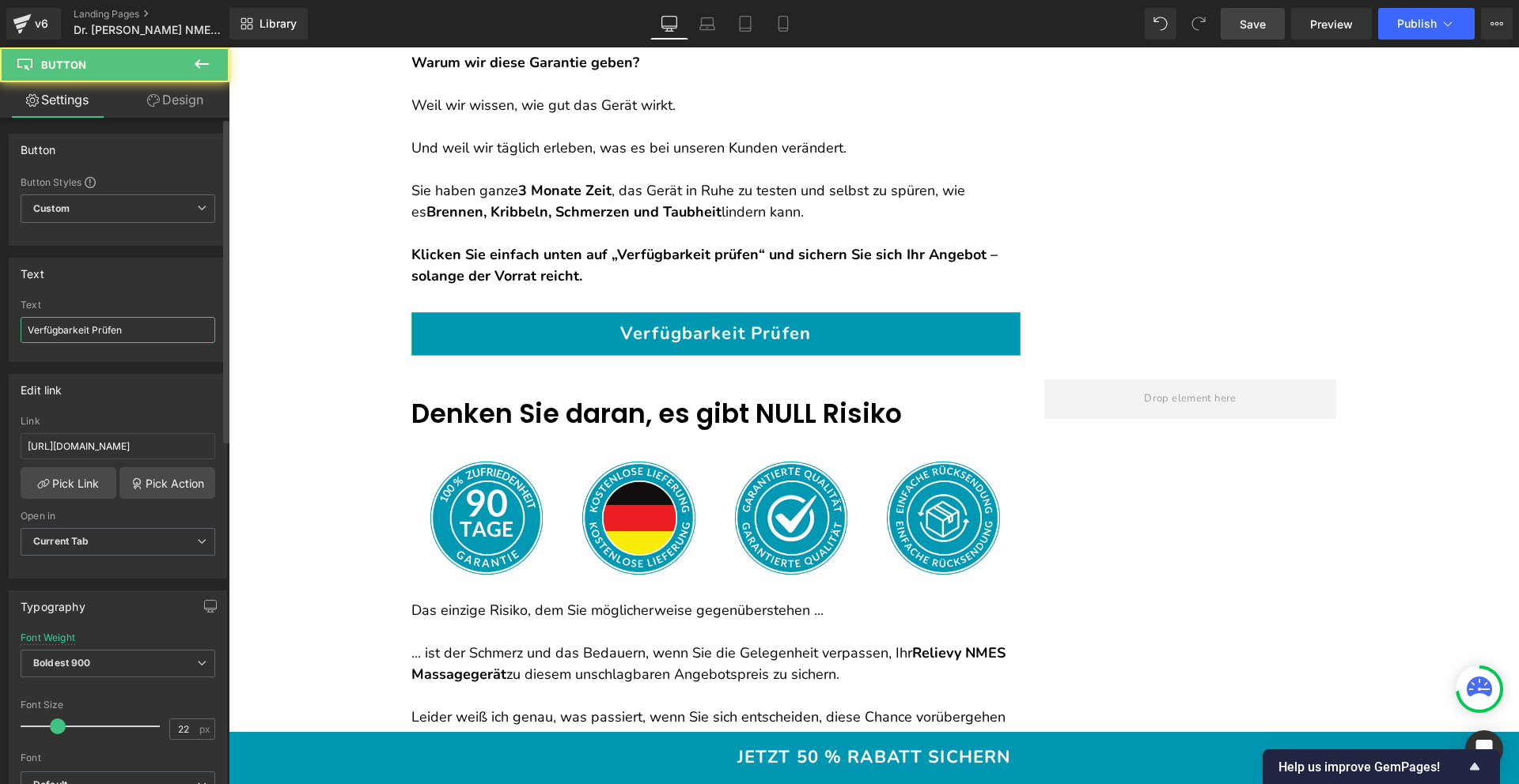
click at [130, 336] on input "Verfügbarkeit Prüfen" at bounding box center [117, 330] width 195 height 26
paste input "JETZT 50 % RABATT SICHERN"
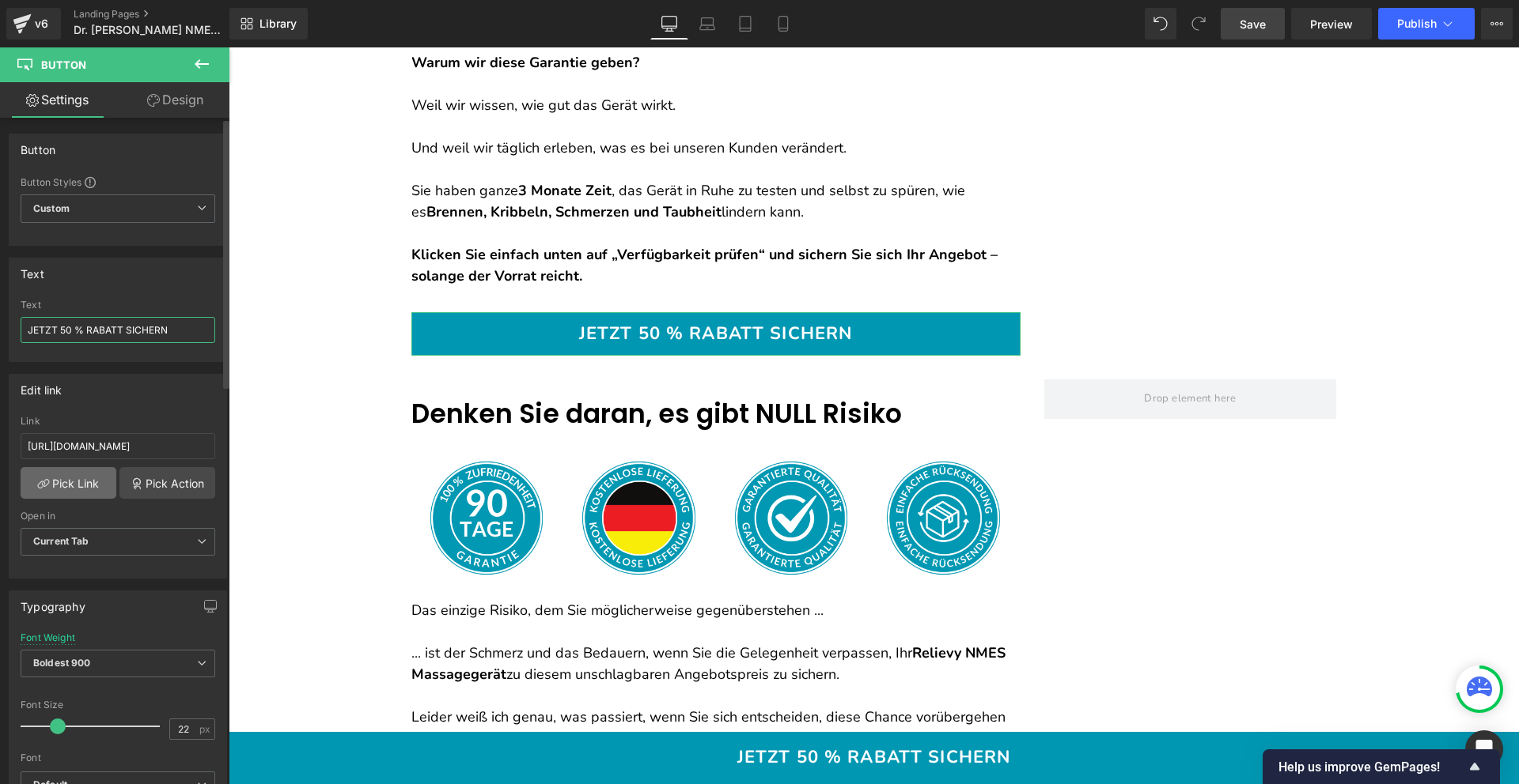
type input "JETZT 50 % RABATT SICHERN"
click at [97, 483] on link "Pick Link" at bounding box center [68, 483] width 96 height 31
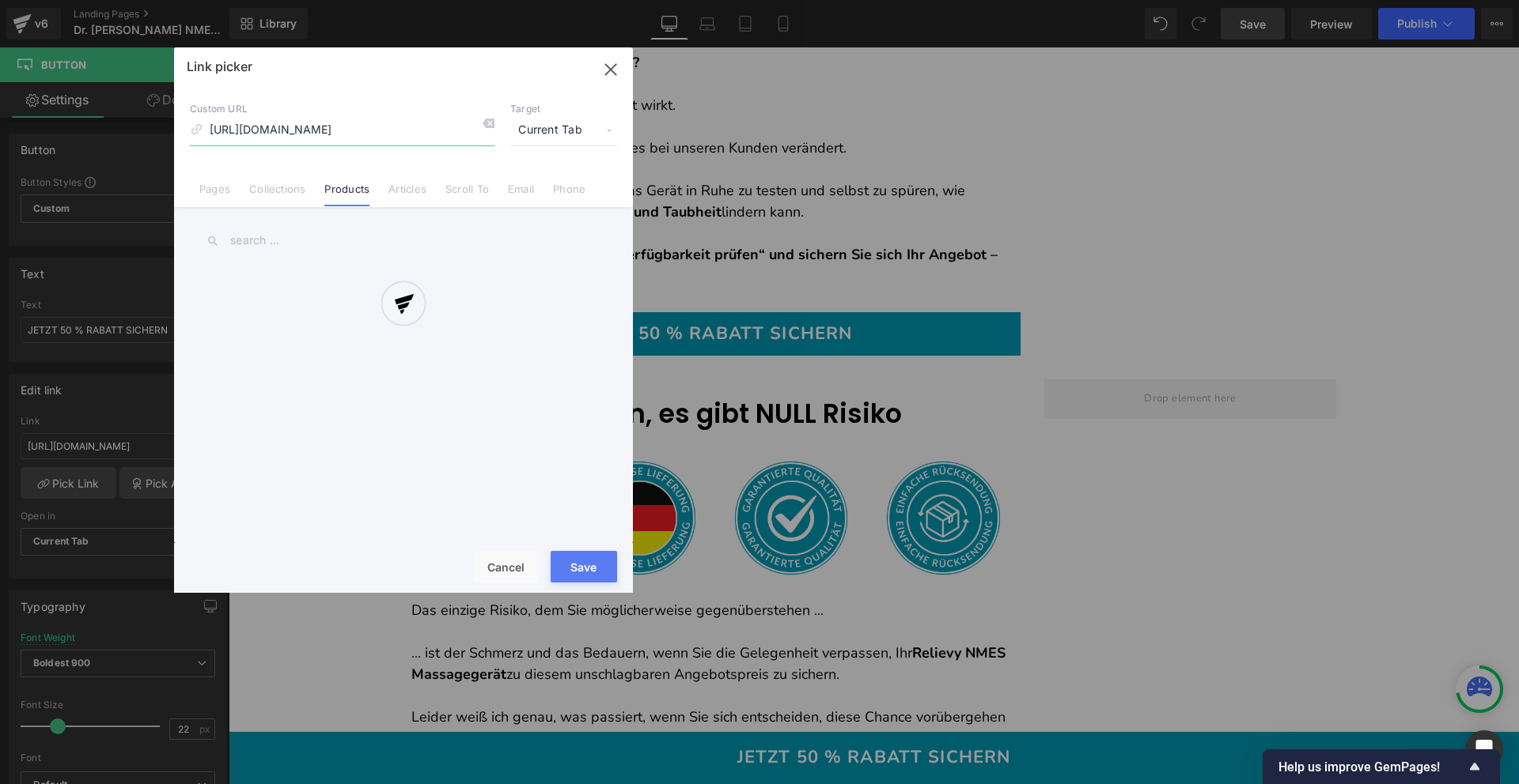
scroll to position [0, 18]
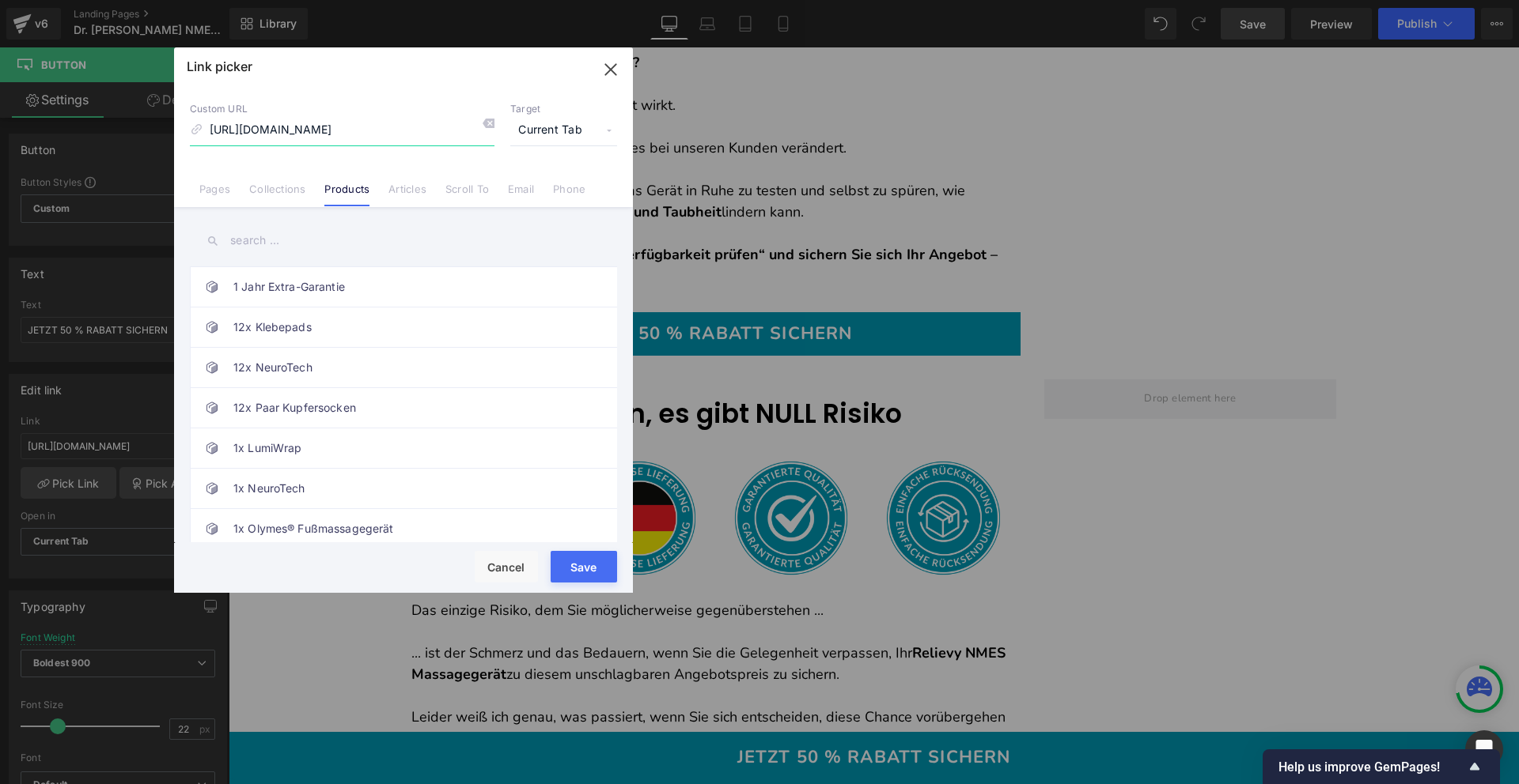
click at [299, 131] on input "[URL][DOMAIN_NAME]" at bounding box center [342, 130] width 305 height 30
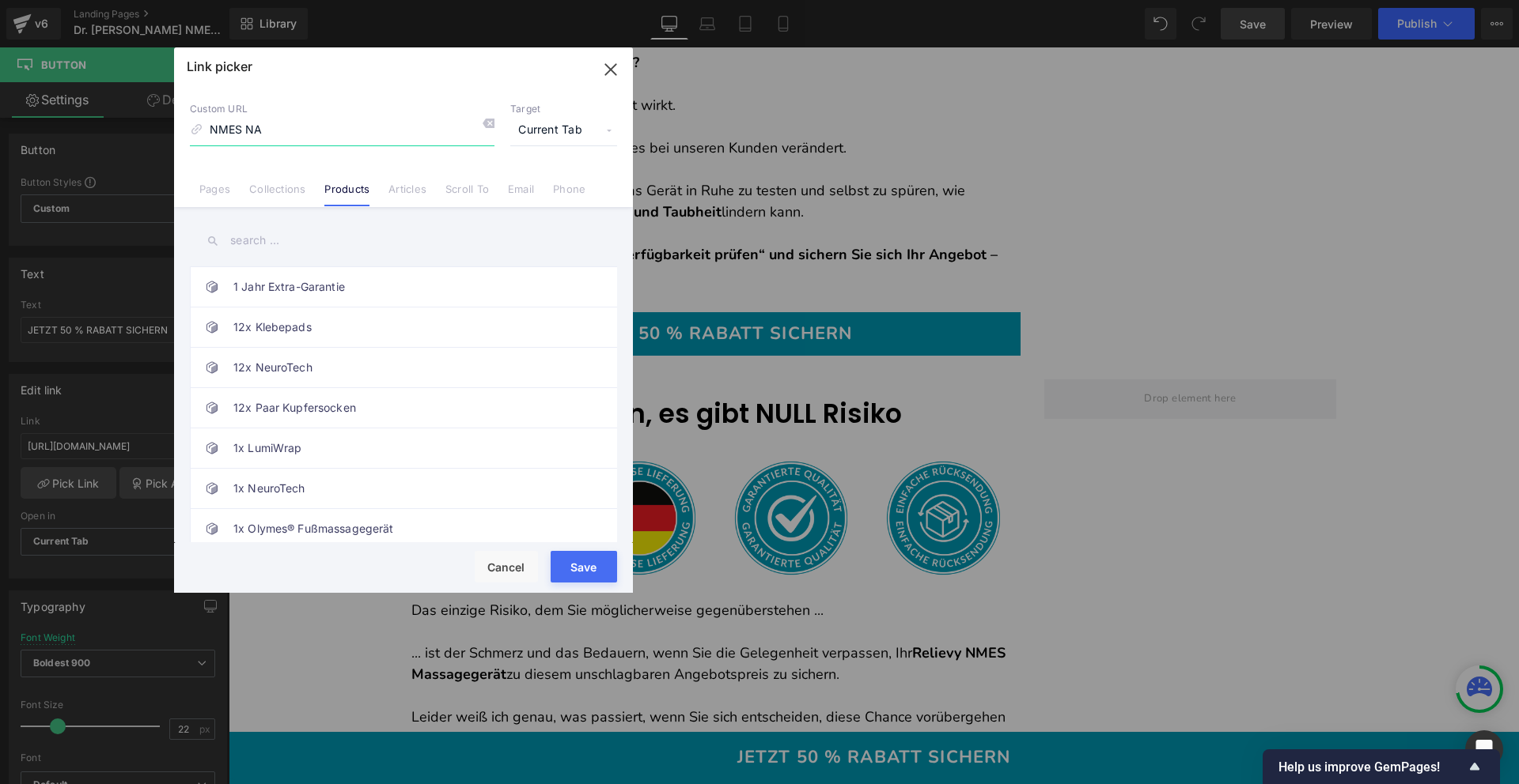
click at [286, 128] on input "NMES NA" at bounding box center [342, 130] width 305 height 30
click at [281, 124] on input "NMES MASSAGER" at bounding box center [342, 130] width 305 height 30
type input "NMES"
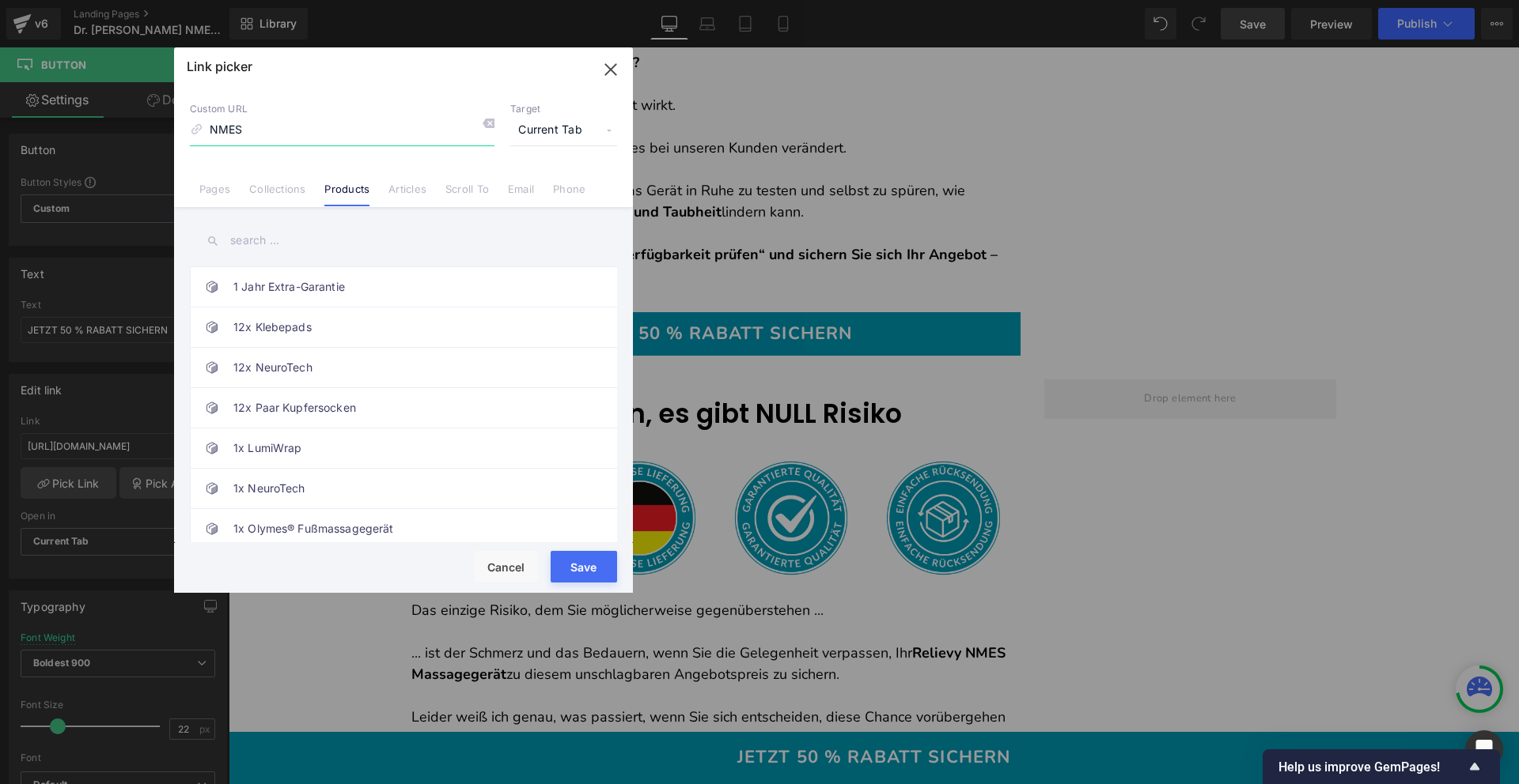
click at [257, 125] on input "NMES" at bounding box center [342, 130] width 305 height 30
click at [265, 236] on input "text" at bounding box center [403, 241] width 427 height 36
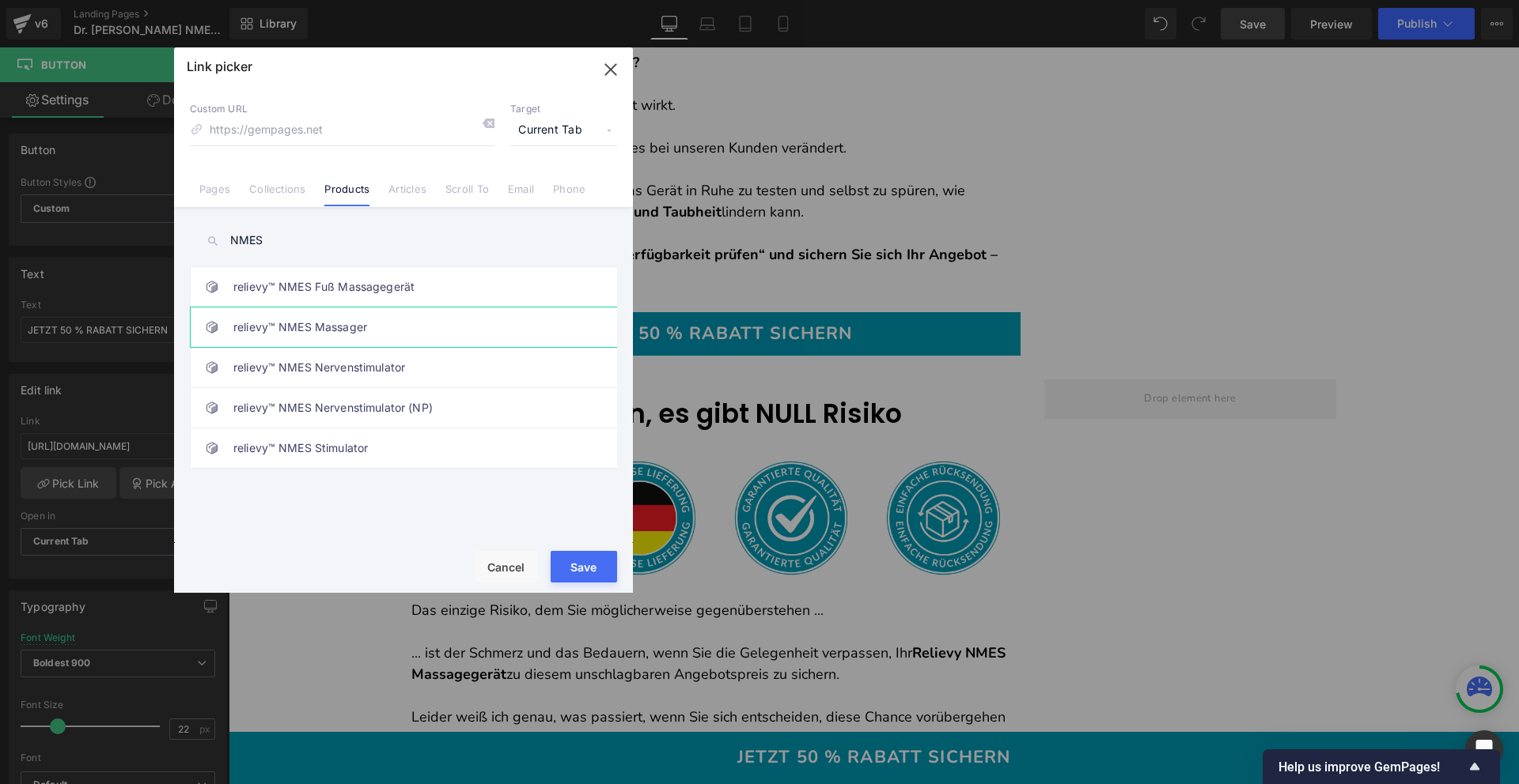
type input "NMES"
click at [361, 315] on link "relievy™ NMES Massager" at bounding box center [407, 327] width 348 height 40
type input "/products/nmes-massager"
click at [579, 554] on button "Save" at bounding box center [584, 566] width 66 height 31
type input "/products/nmes-massager"
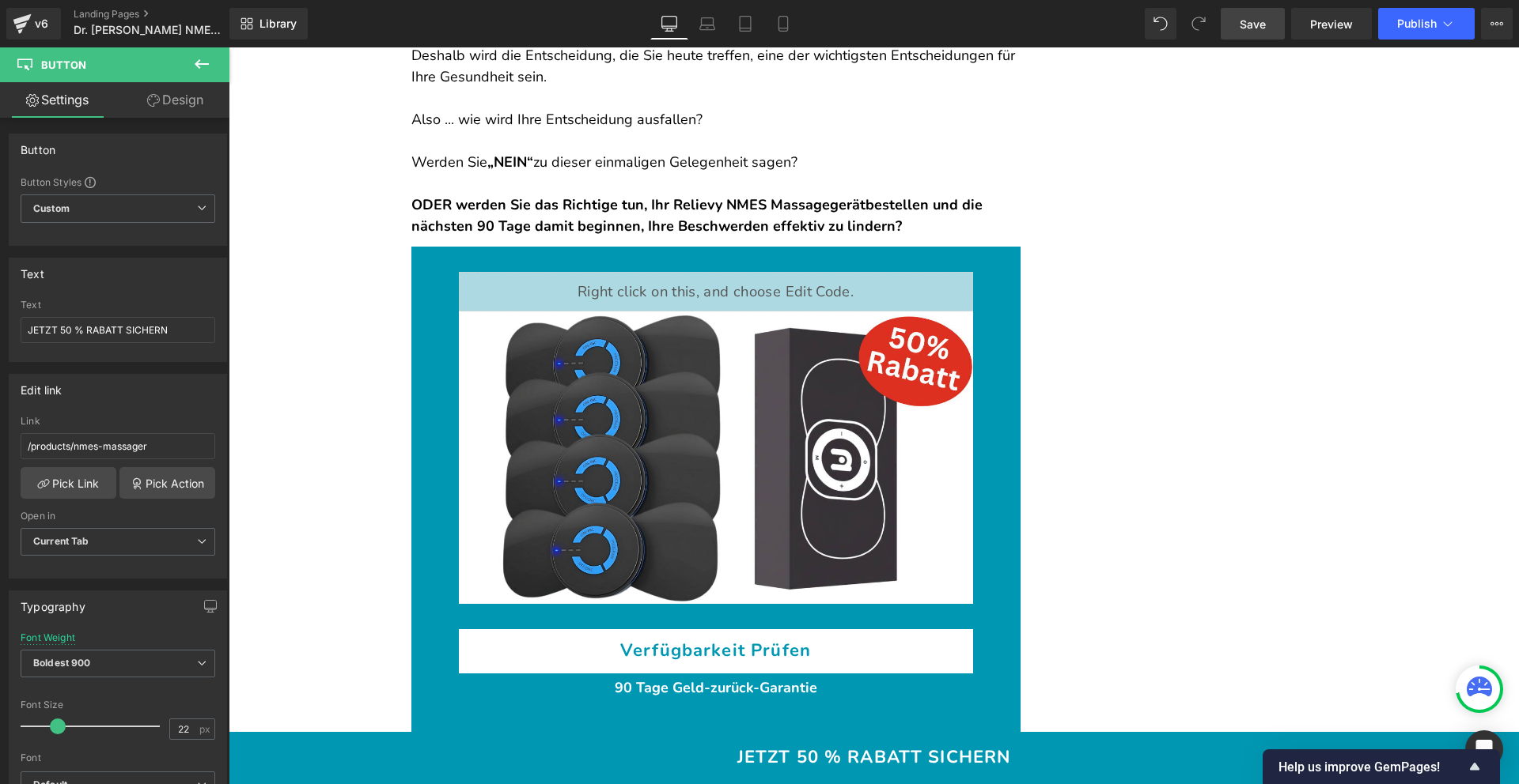
scroll to position [11590, 0]
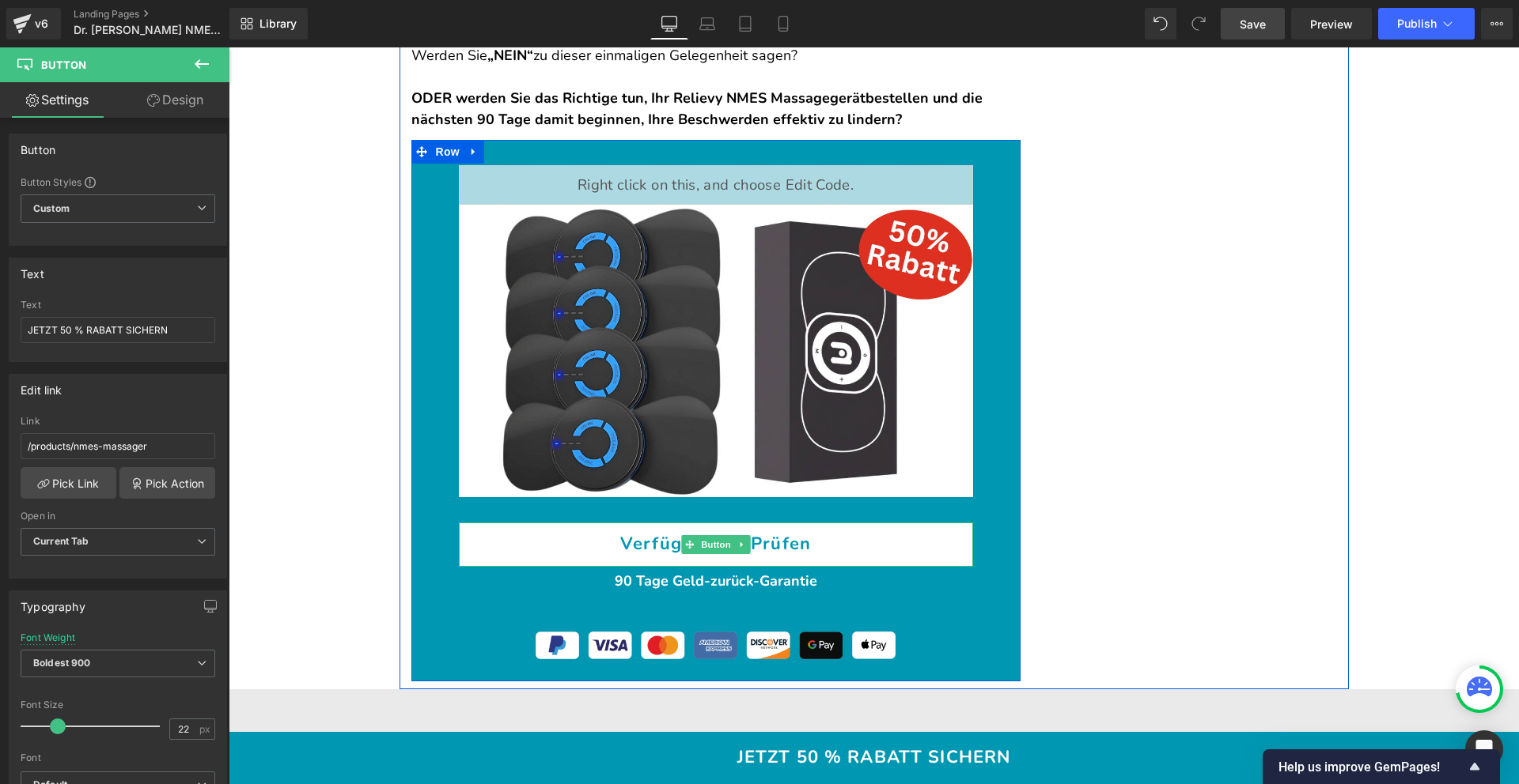
click at [684, 535] on span at bounding box center [689, 544] width 17 height 19
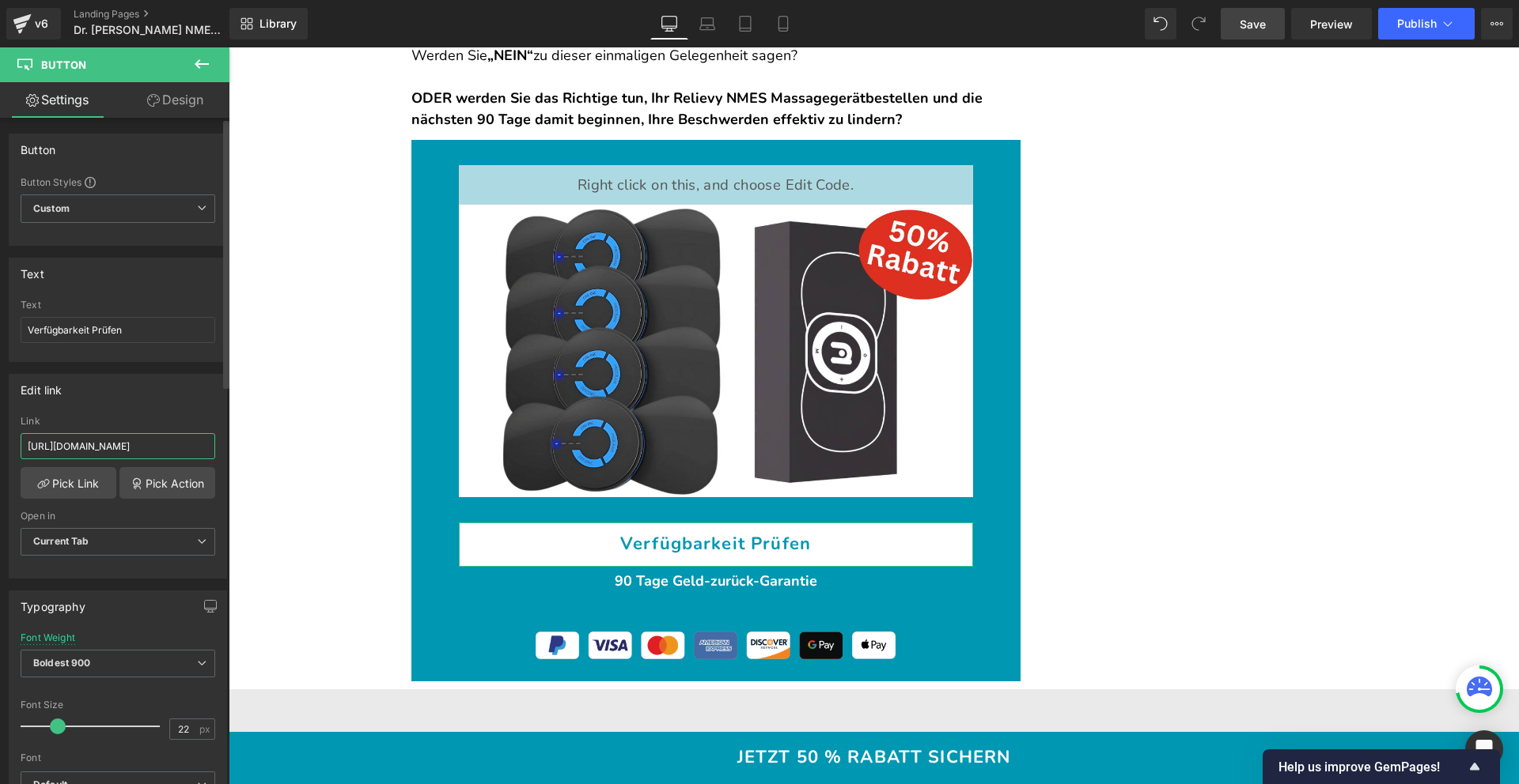
click at [88, 446] on input "[URL][DOMAIN_NAME]" at bounding box center [117, 446] width 195 height 26
click at [85, 351] on div at bounding box center [117, 356] width 195 height 10
click at [89, 339] on input "Verfügbarkeit Prüfen" at bounding box center [117, 330] width 195 height 26
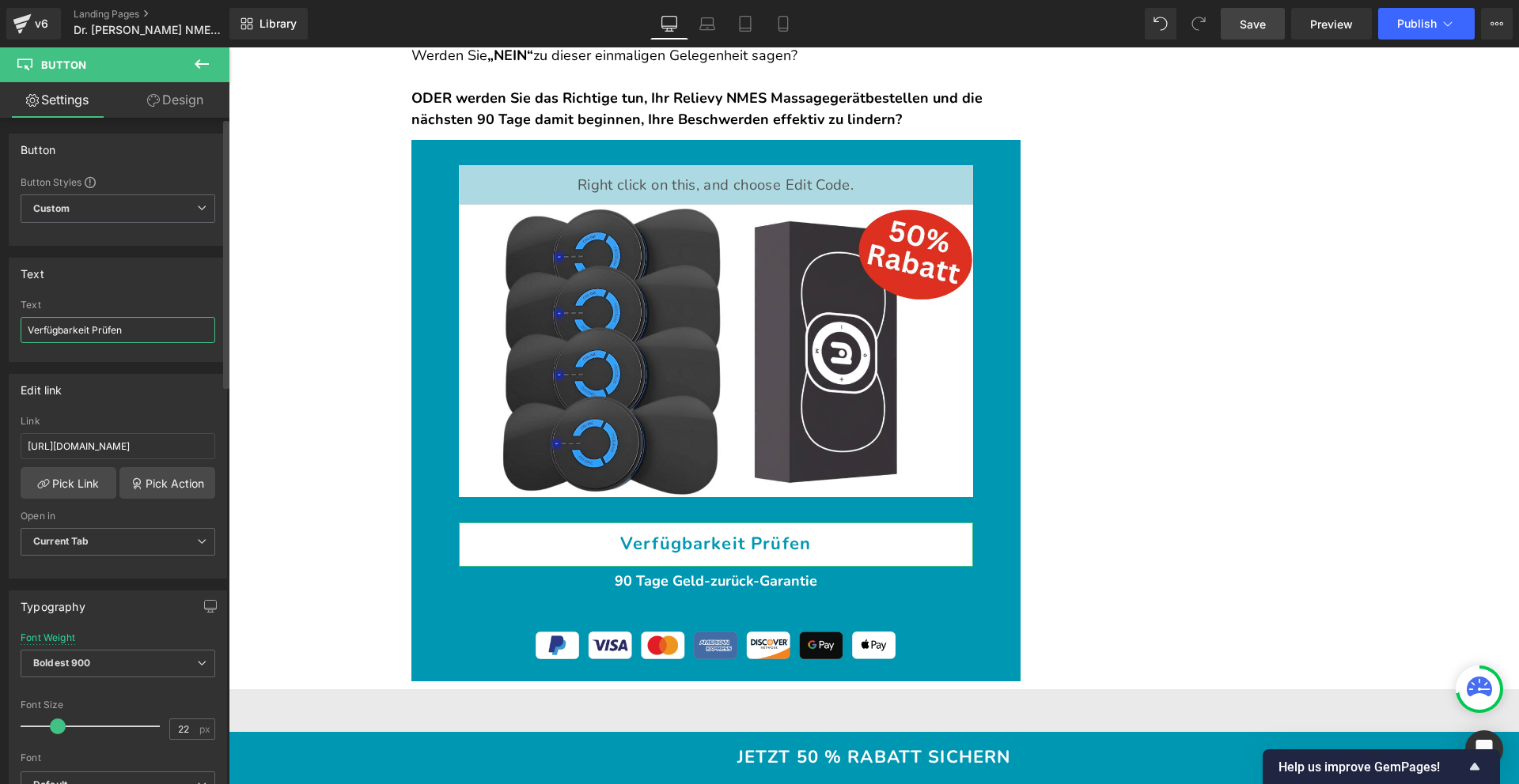
click at [89, 339] on input "Verfügbarkeit Prüfen" at bounding box center [117, 330] width 195 height 26
paste input "JETZT 50 % RABATT SICHERN"
type input "JETZT 50 % RABATT SICHERN"
click at [119, 446] on input "[URL][DOMAIN_NAME]" at bounding box center [117, 446] width 195 height 26
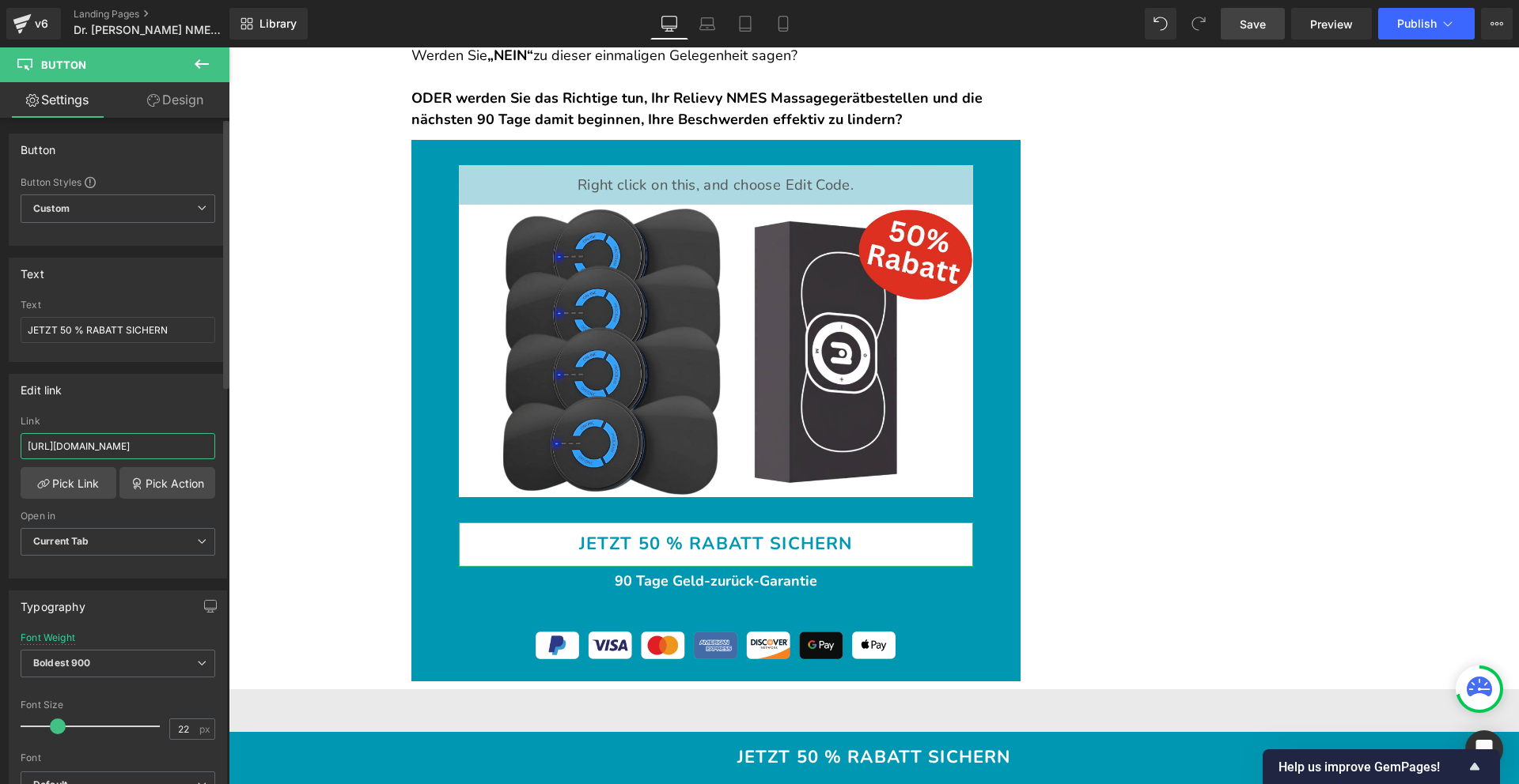
click at [119, 446] on input "[URL][DOMAIN_NAME]" at bounding box center [117, 446] width 195 height 26
click at [86, 477] on link "Pick Link" at bounding box center [68, 483] width 96 height 31
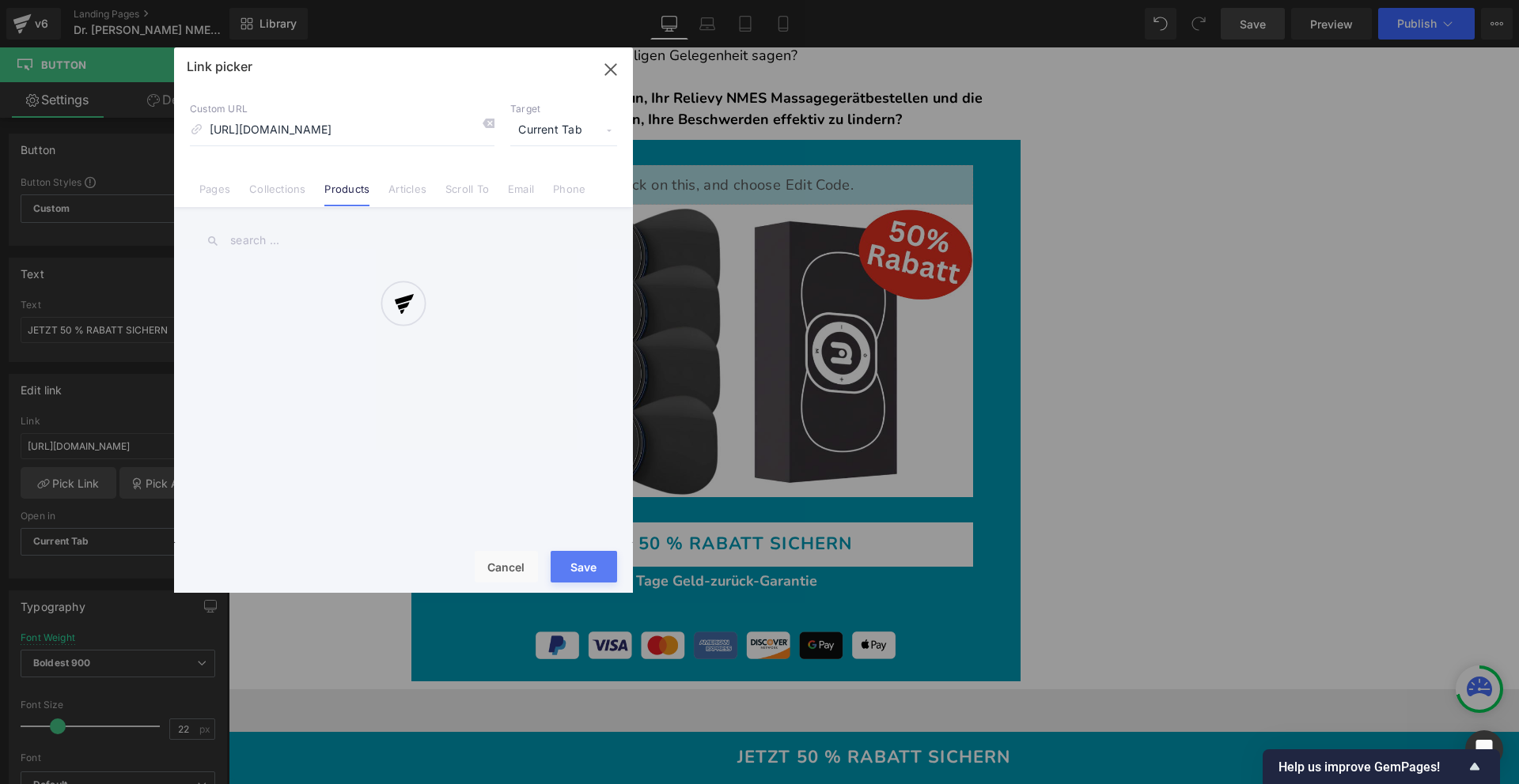
scroll to position [0, 18]
click at [290, 120] on div at bounding box center [403, 319] width 459 height 545
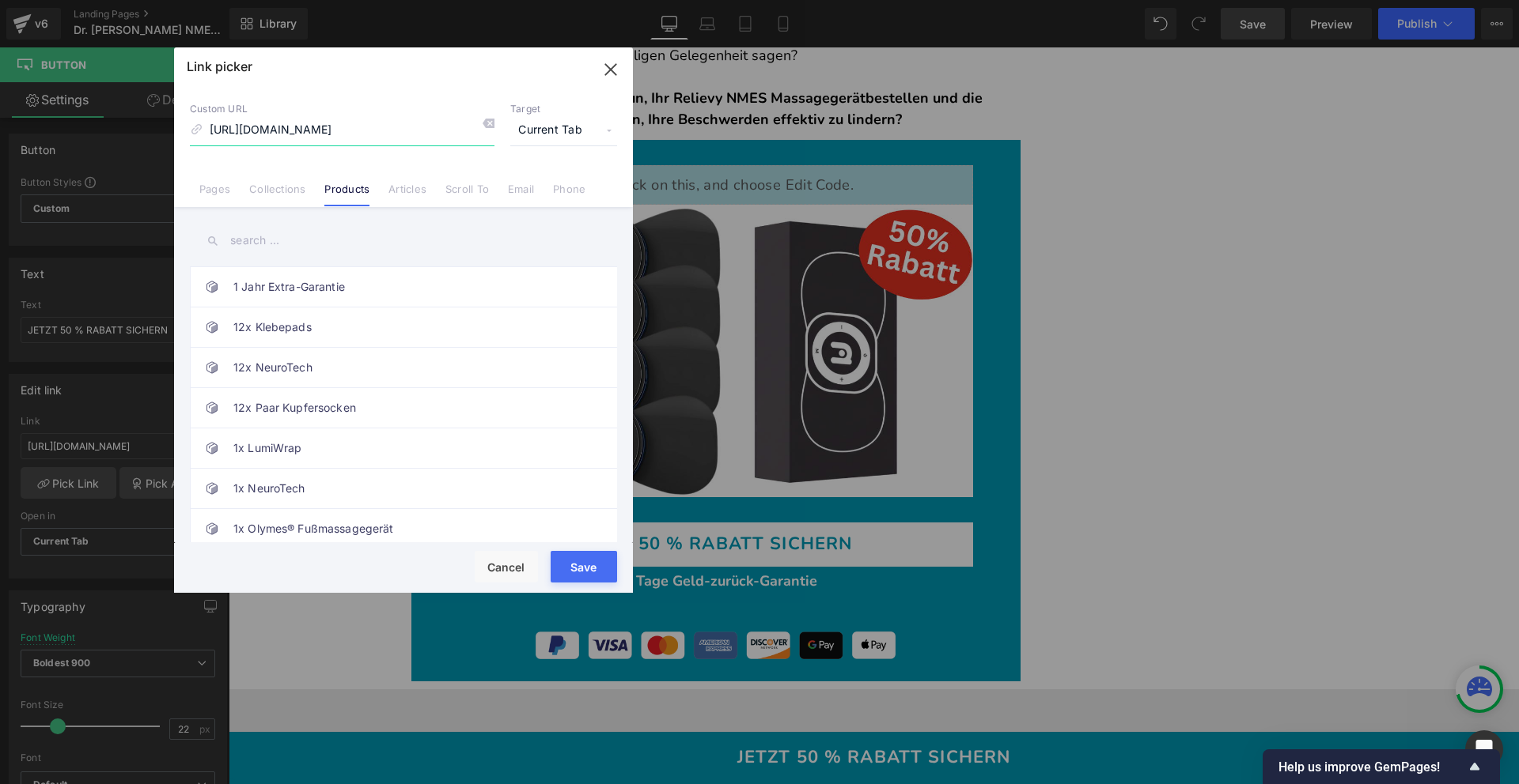
click at [290, 124] on input "[URL][DOMAIN_NAME]" at bounding box center [342, 130] width 305 height 30
type input "NMES"
click at [296, 219] on div "1 Jahr Extra-Garantie 12x Klebepads 12x NeuroTech 12x Paar Kupfersocken 1x Lumi…" at bounding box center [403, 377] width 459 height 339
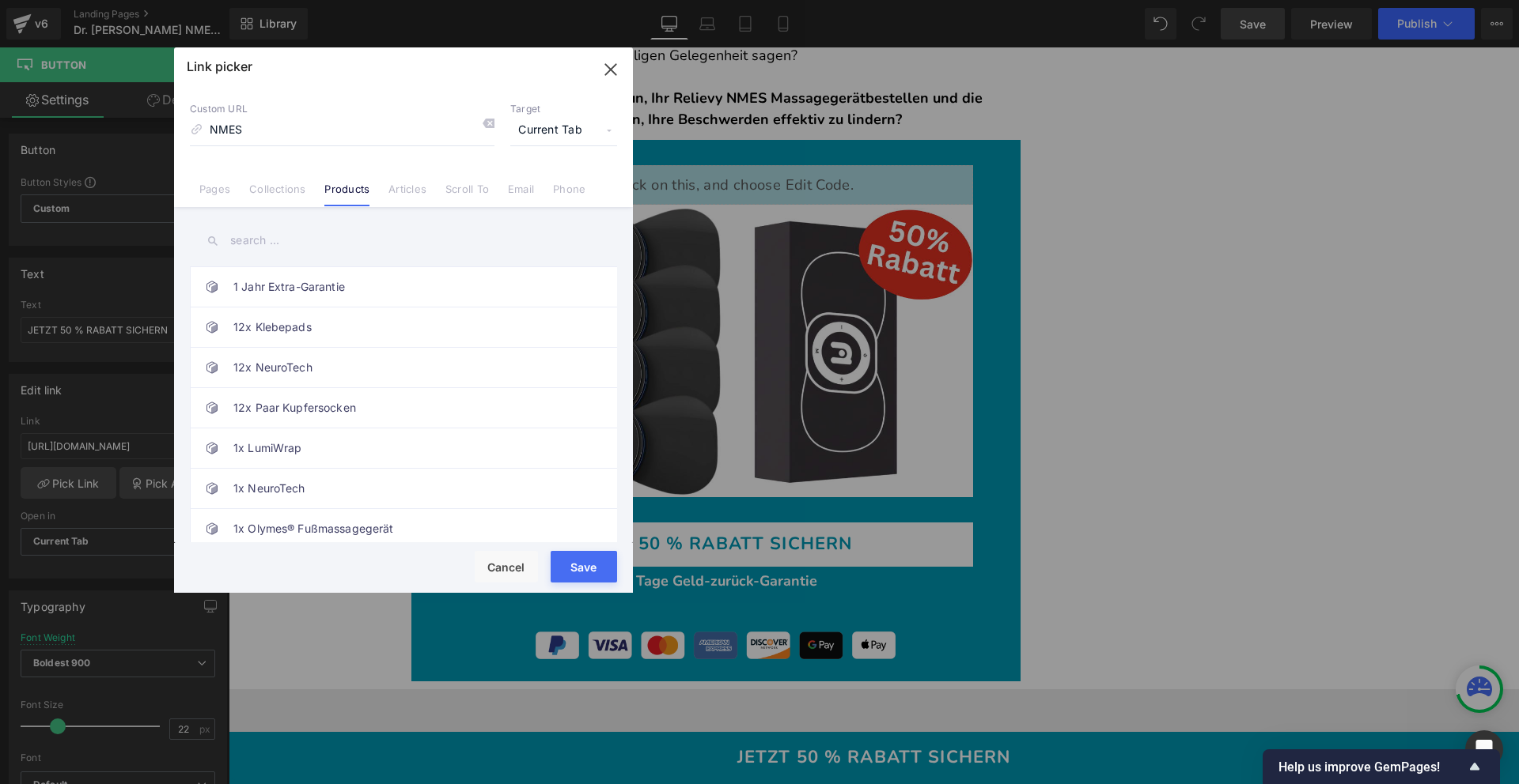
click at [288, 227] on input "text" at bounding box center [403, 241] width 427 height 36
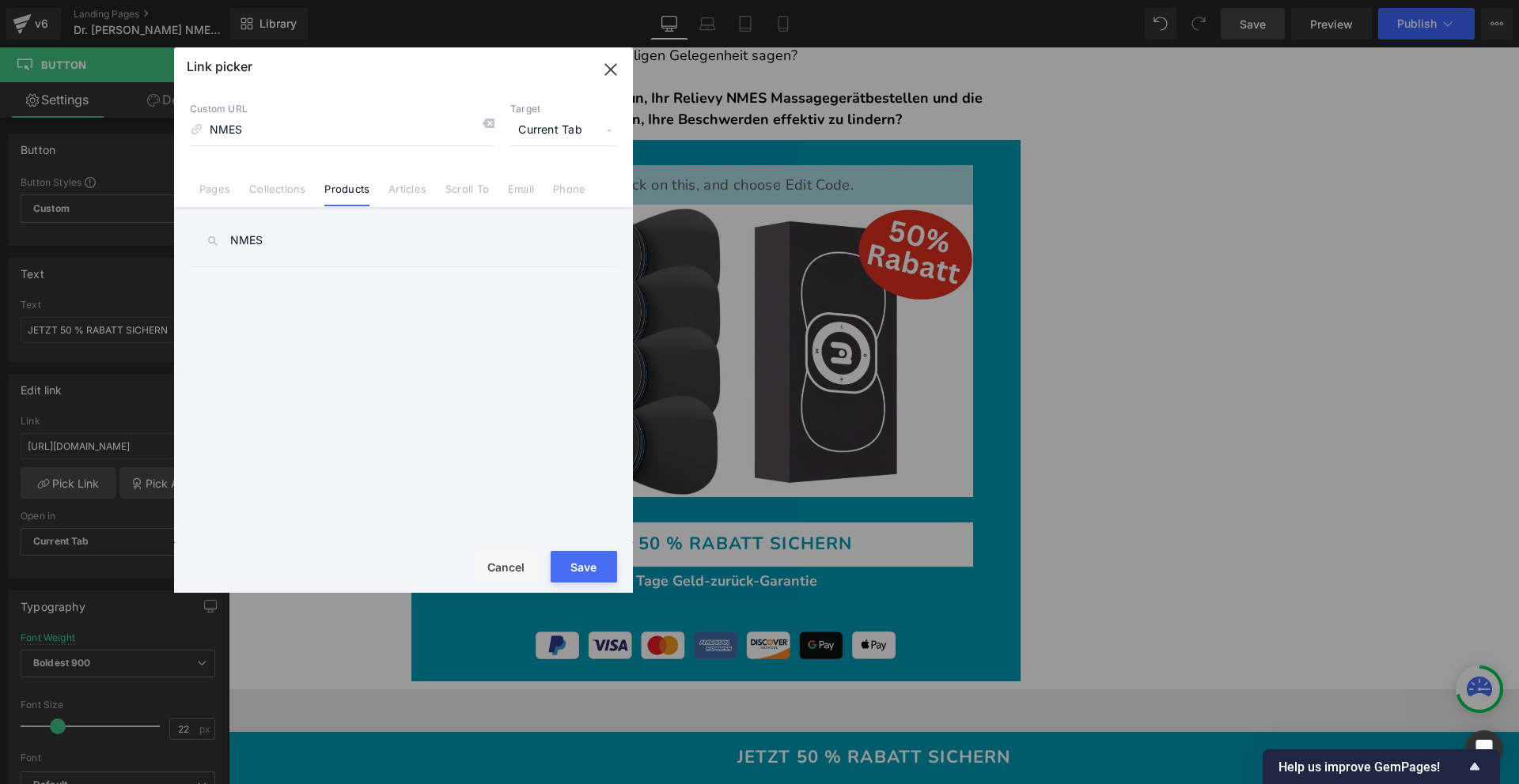
type input "NMES"
click at [280, 136] on input "NMES" at bounding box center [342, 130] width 305 height 30
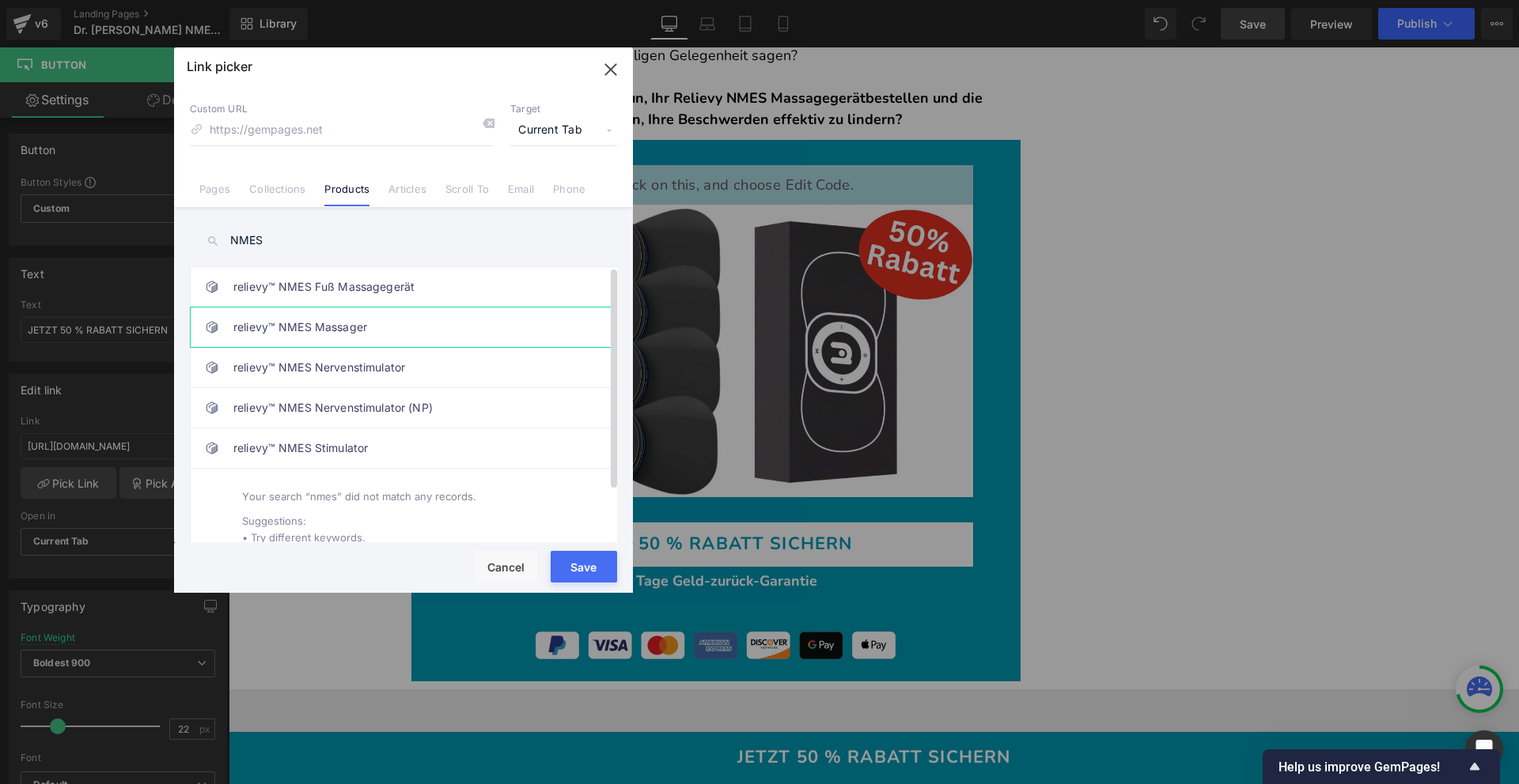
click at [365, 337] on link "relievy™ NMES Massager" at bounding box center [407, 327] width 348 height 40
type input "/products/nmes-massager"
click at [606, 568] on button "Save" at bounding box center [584, 566] width 66 height 31
type input "/products/nmes-massager"
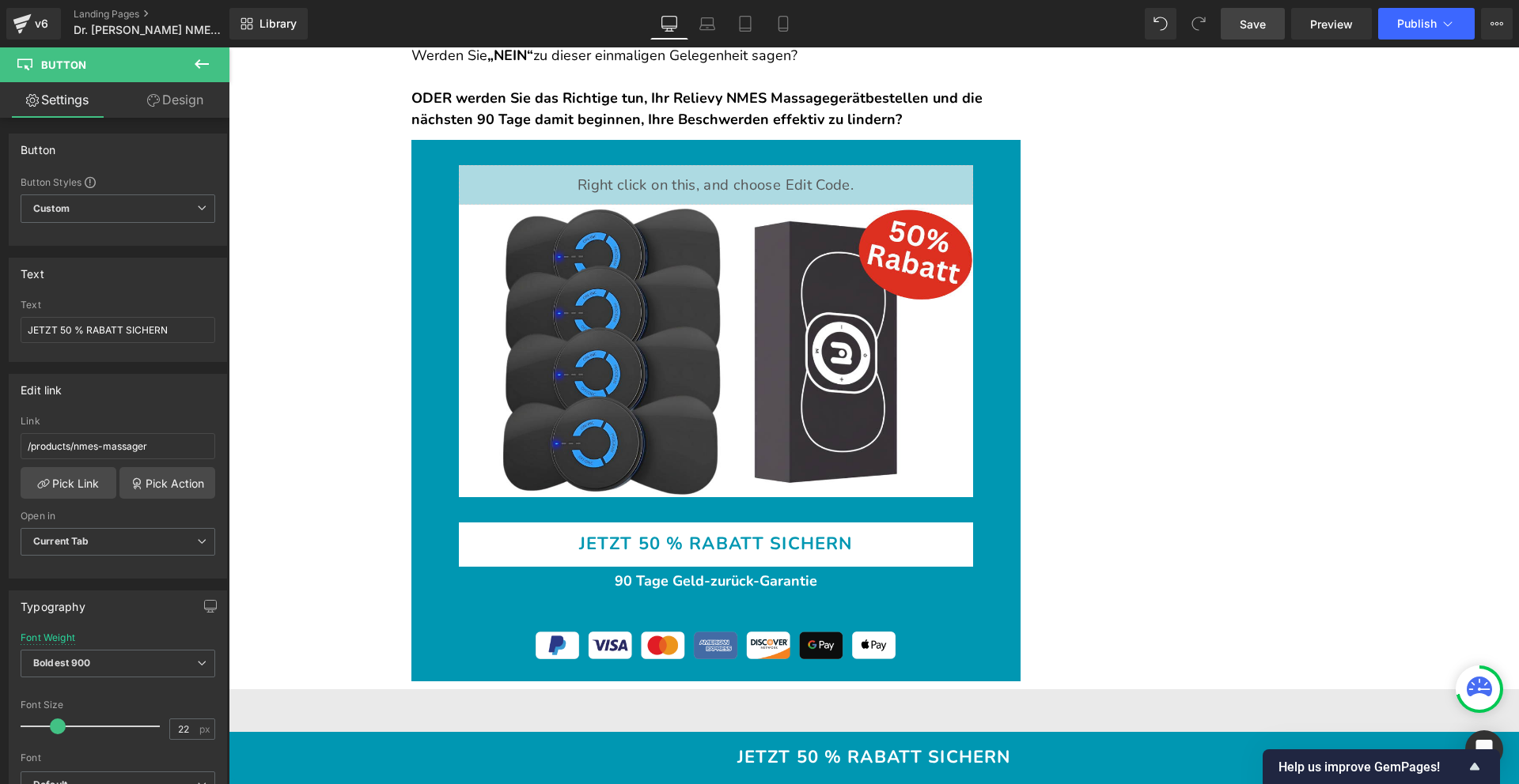
click at [1255, 19] on span "Save" at bounding box center [1252, 24] width 26 height 17
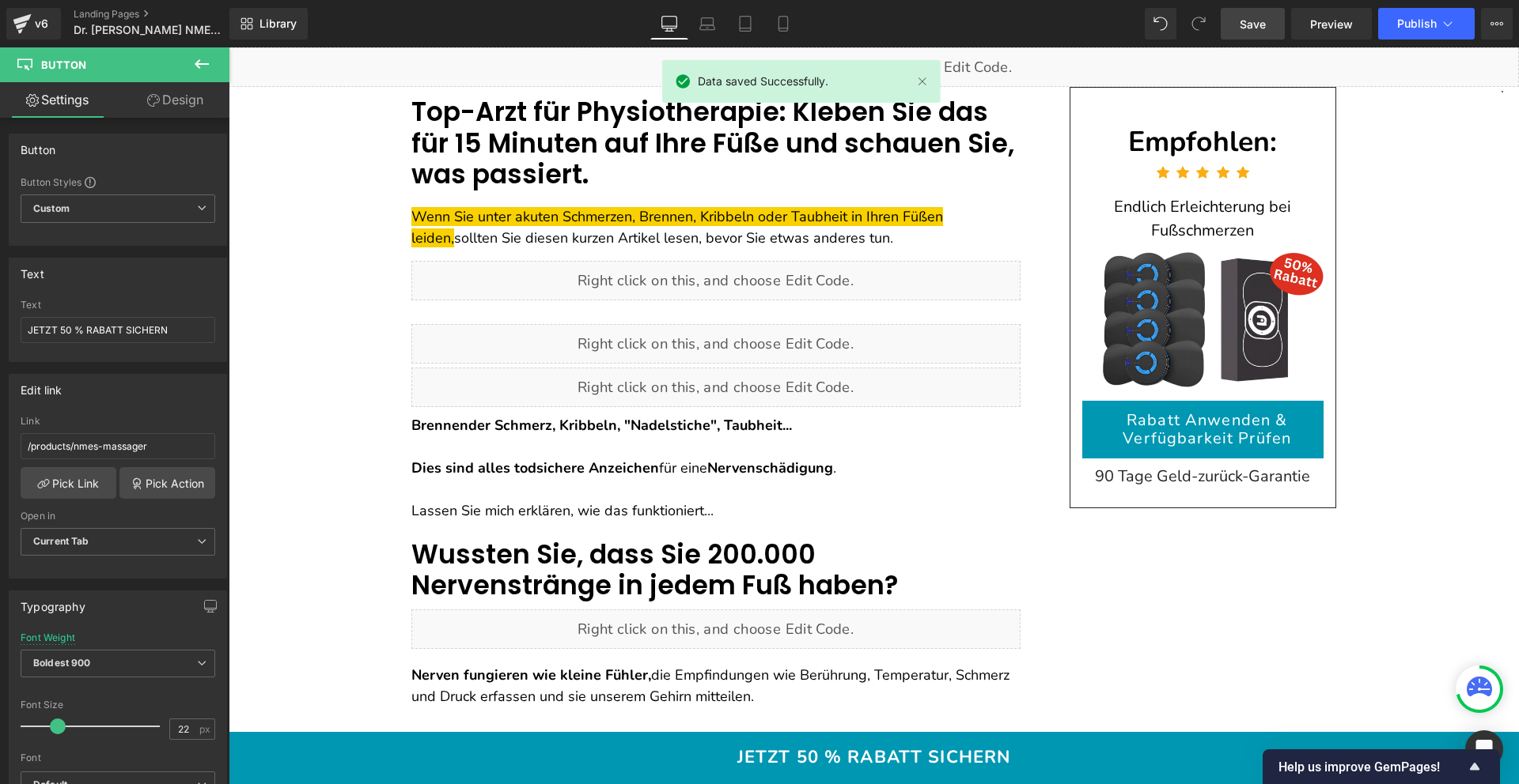
click at [1194, 418] on span "Rabatt Anwenden & Verfügbarkeit Prüfen" at bounding box center [1207, 430] width 196 height 37
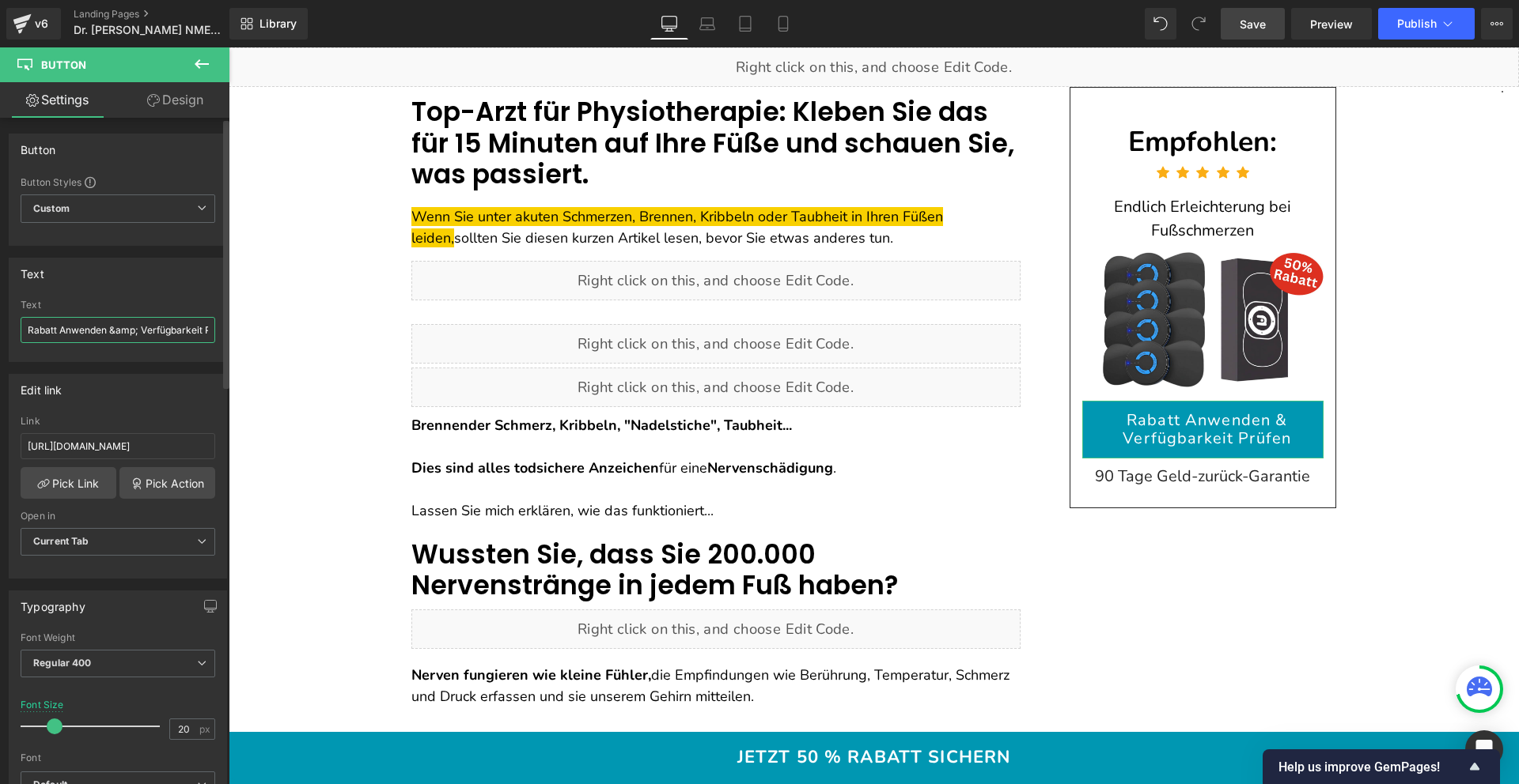
click at [104, 332] on input "Rabatt Anwenden &amp; Verfügbarkeit Prüfen" at bounding box center [117, 330] width 195 height 26
type input "JETZT 50 % RABATT SICHERN"
click at [86, 478] on link "Pick Link" at bounding box center [68, 483] width 96 height 31
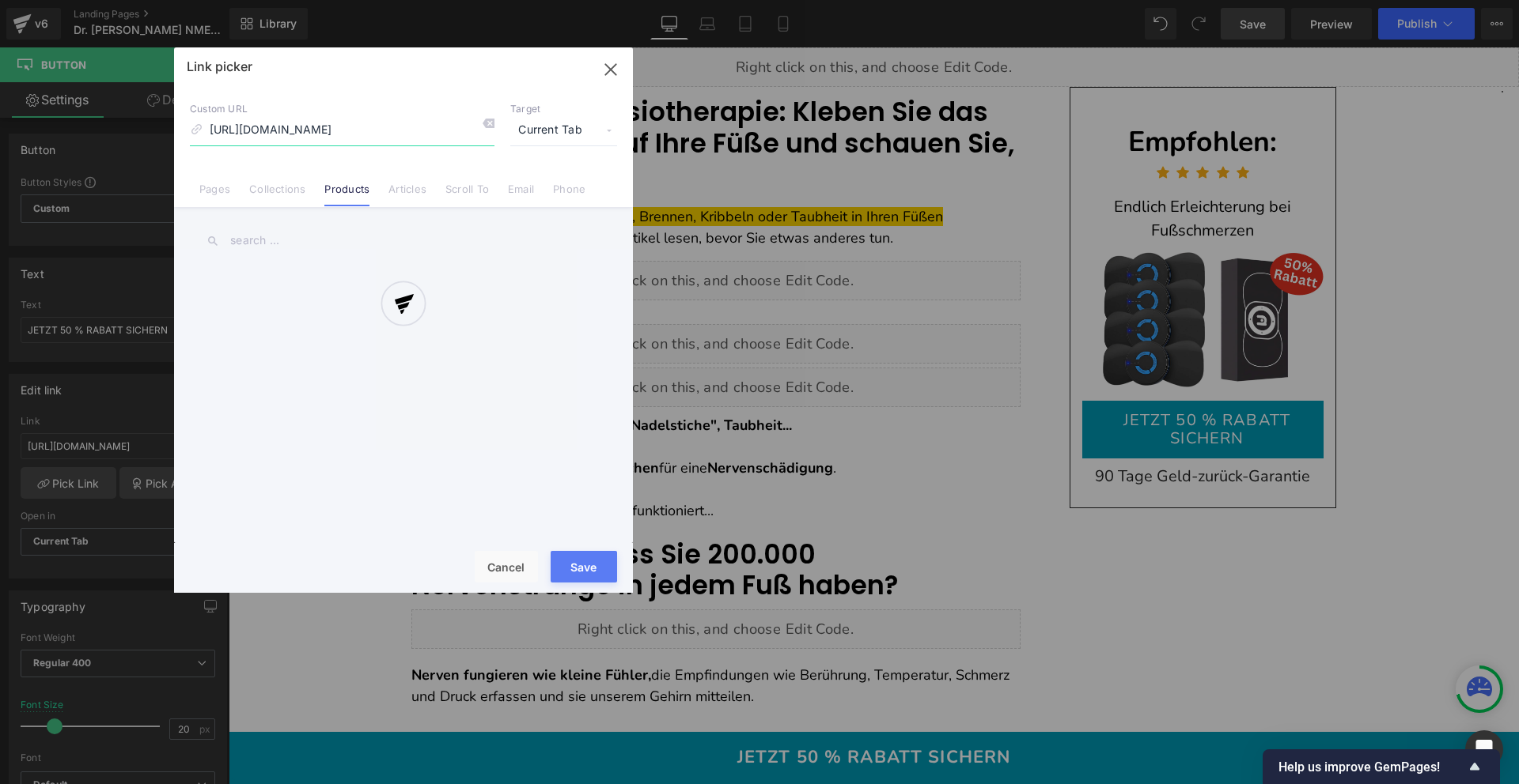
scroll to position [0, 18]
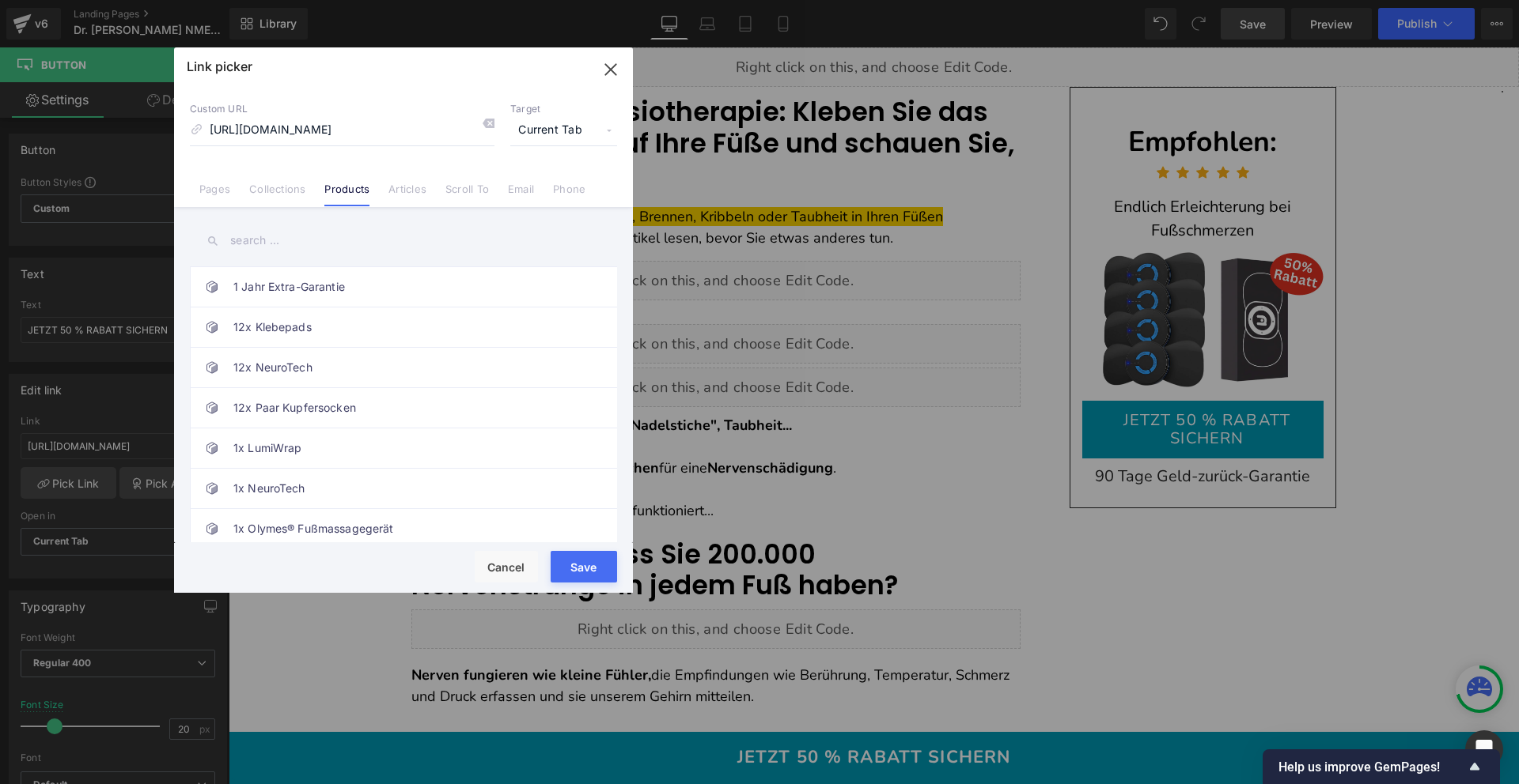
click at [267, 244] on input "text" at bounding box center [403, 241] width 427 height 36
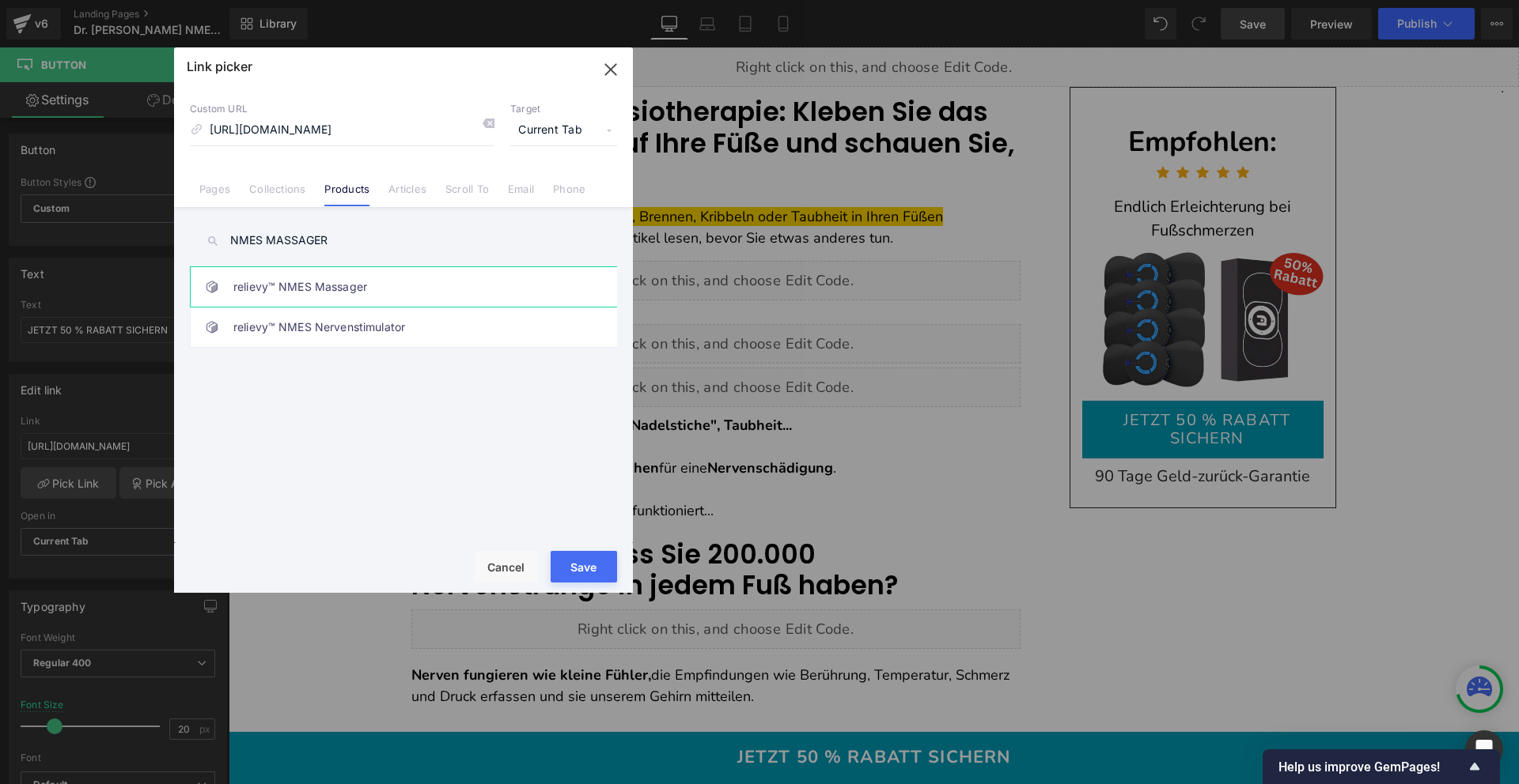
type input "NMES MASSAGER"
click at [291, 294] on link "relievy™ NMES Massager" at bounding box center [407, 287] width 348 height 40
type input "/products/nmes-massager"
click at [599, 558] on button "Save" at bounding box center [584, 566] width 66 height 31
type input "/products/nmes-massager"
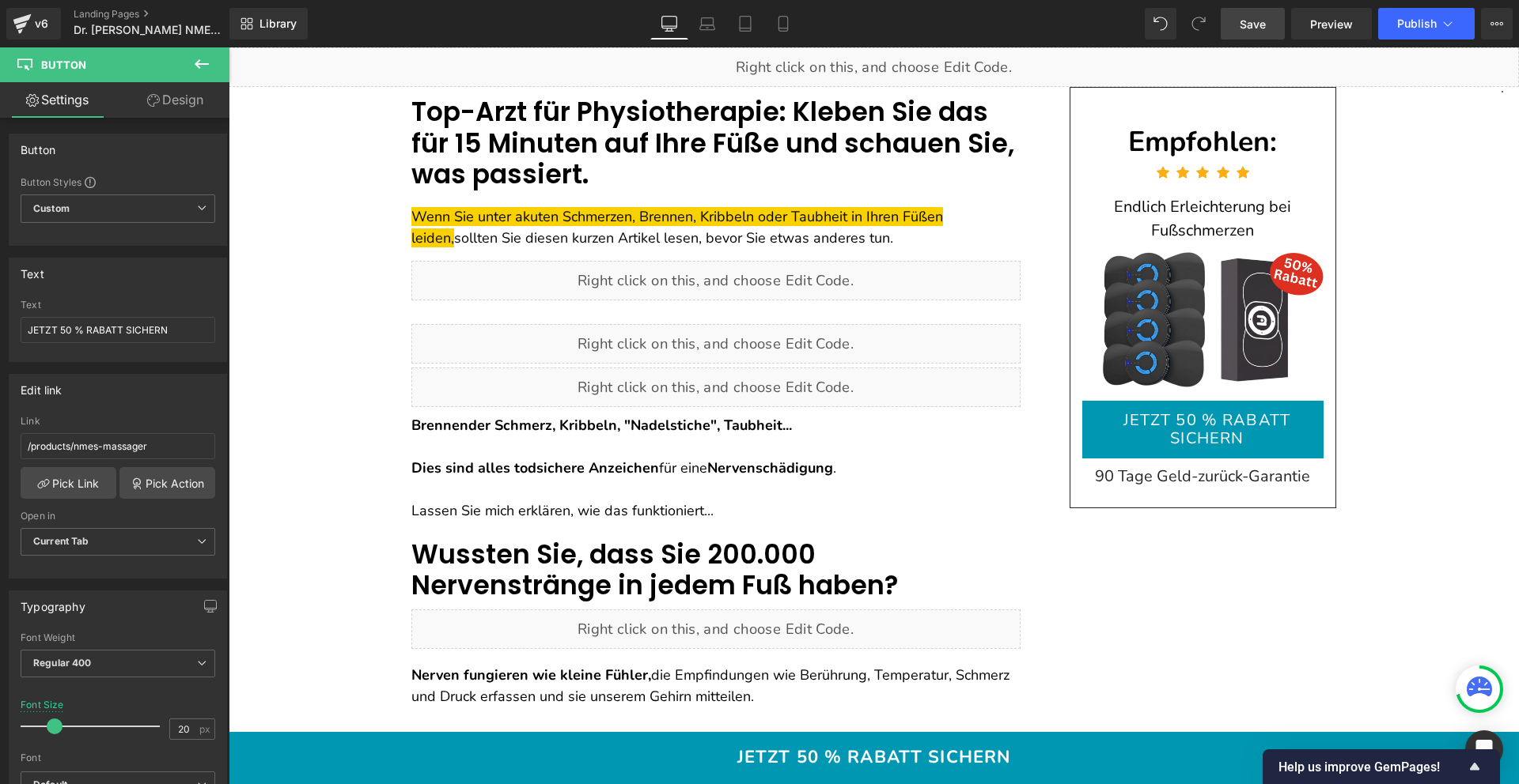
click at [1277, 31] on link "Save" at bounding box center [1252, 24] width 64 height 31
click at [1423, 18] on span "Publish" at bounding box center [1417, 24] width 40 height 13
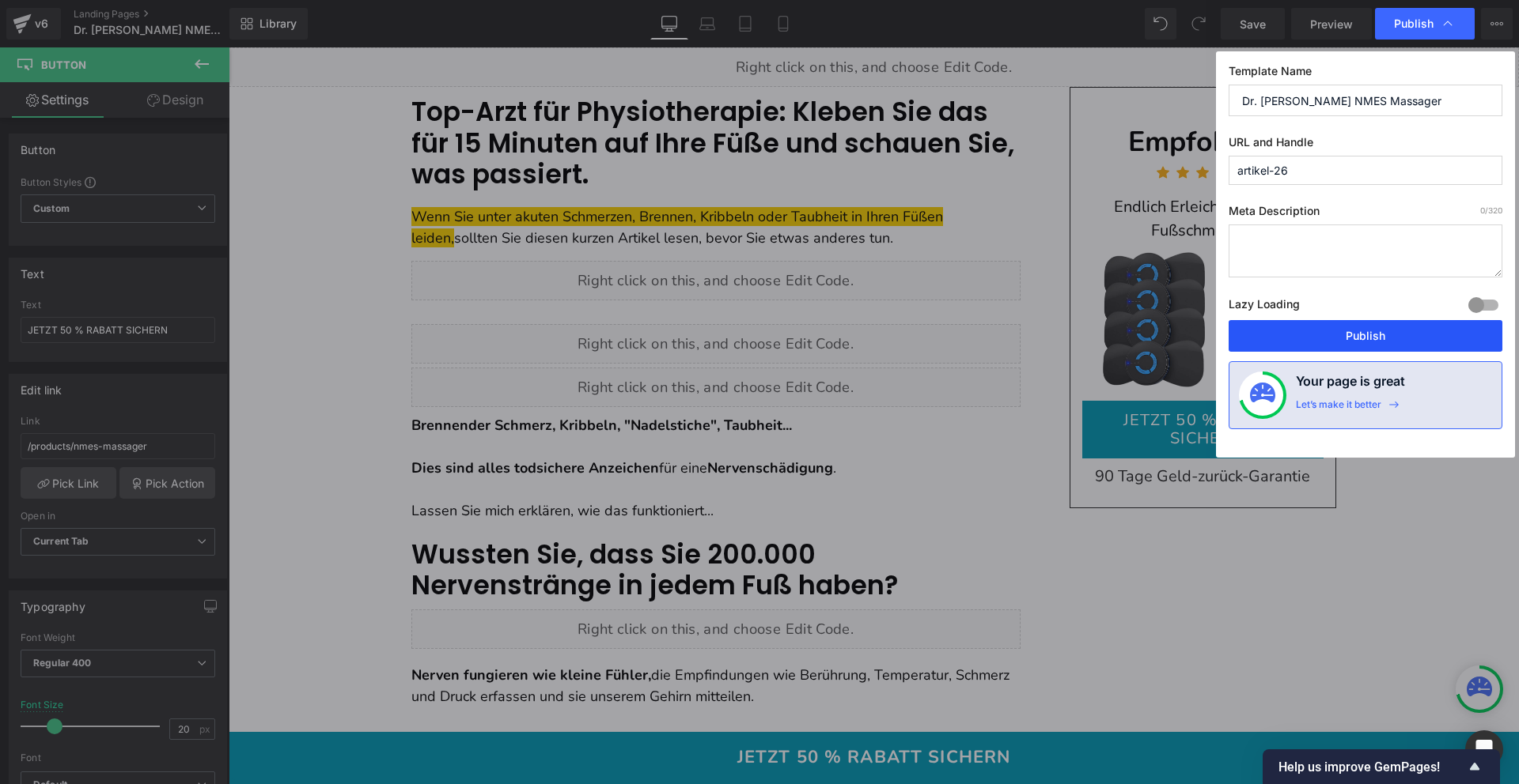
click at [1332, 333] on button "Publish" at bounding box center [1365, 336] width 274 height 31
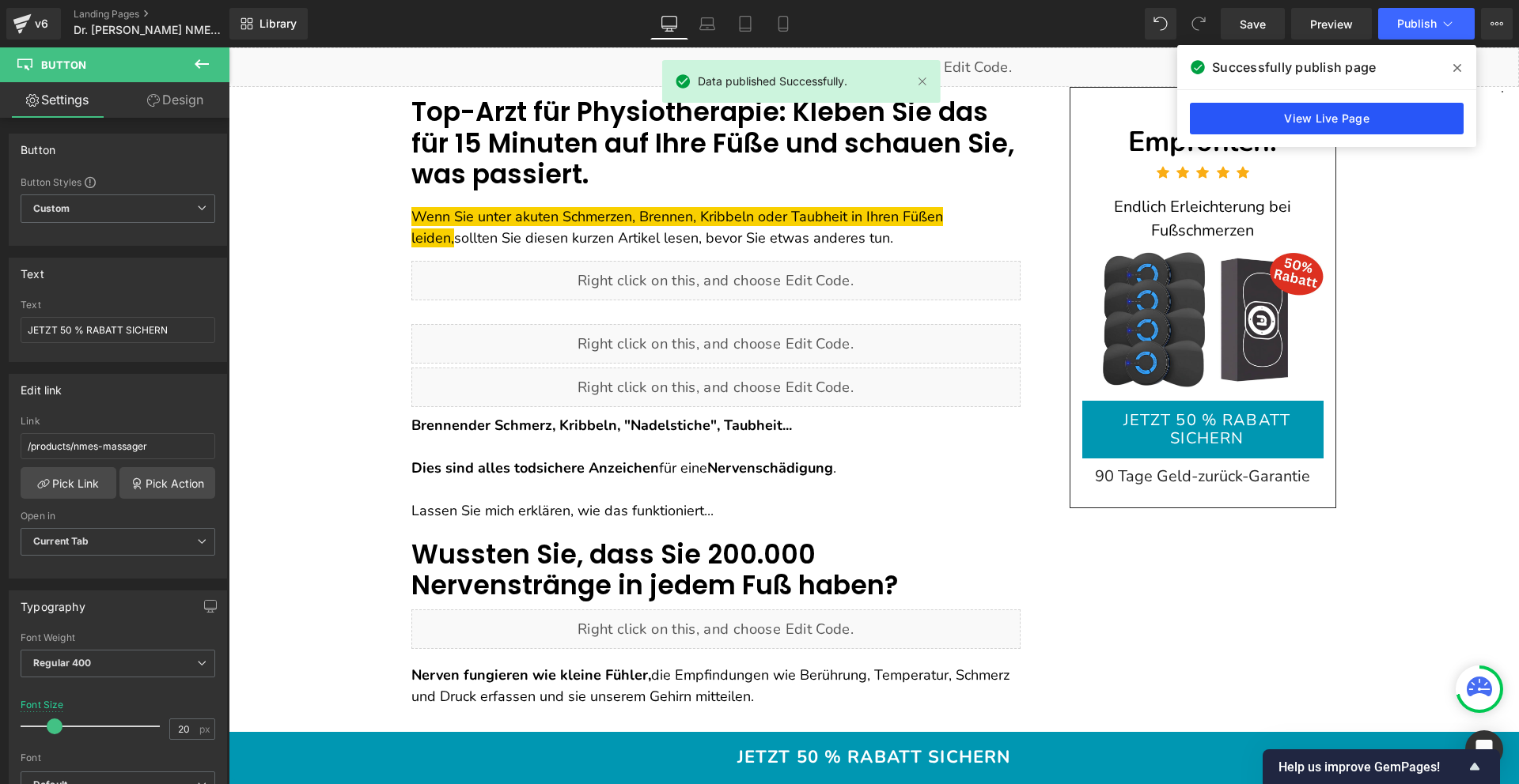
click at [1287, 116] on link "View Live Page" at bounding box center [1326, 118] width 274 height 31
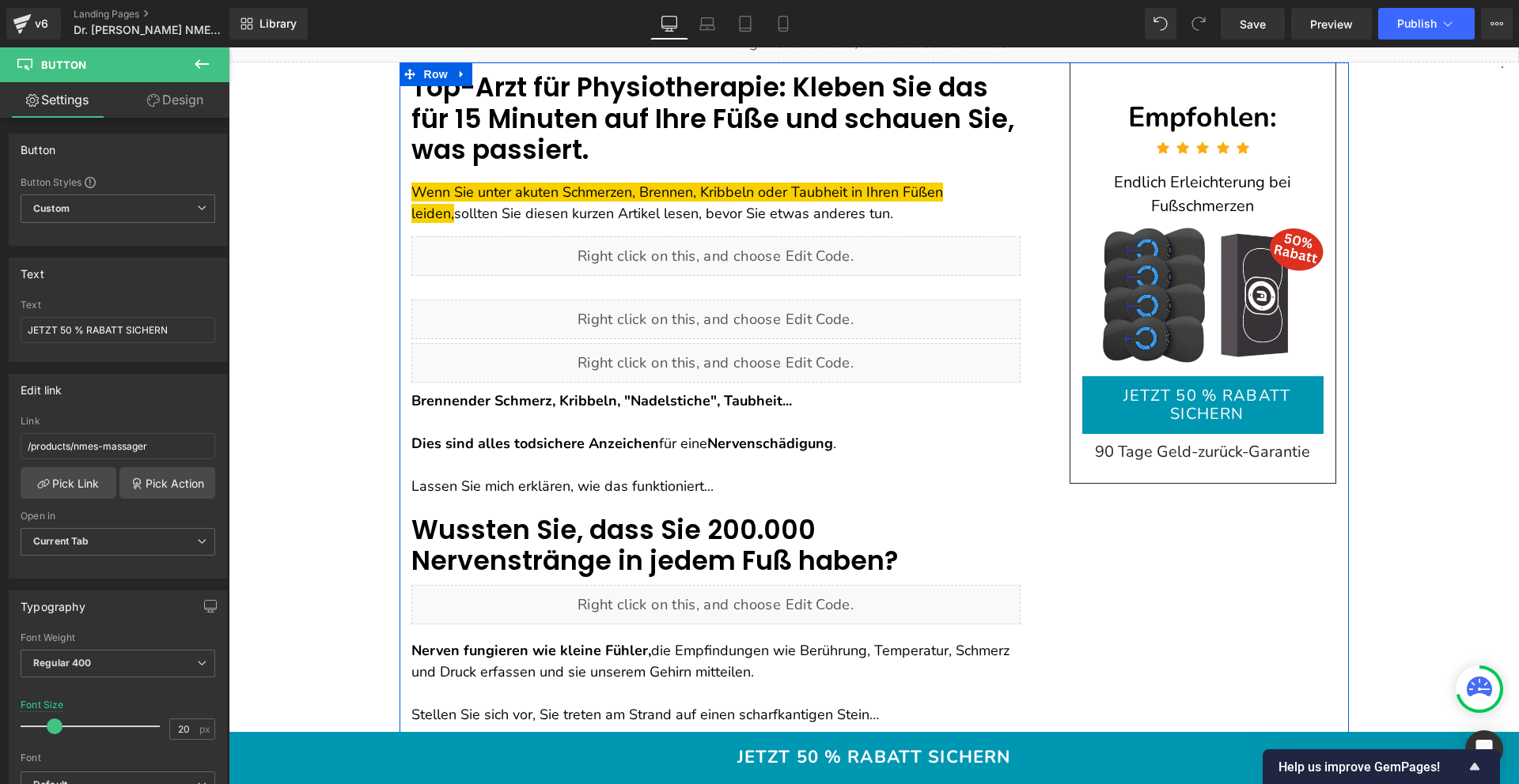
scroll to position [25, 0]
click at [570, 529] on font "Wussten Sie, dass Sie 200.000 Nervenstränge in jedem Fuß haben?" at bounding box center [654, 546] width 486 height 69
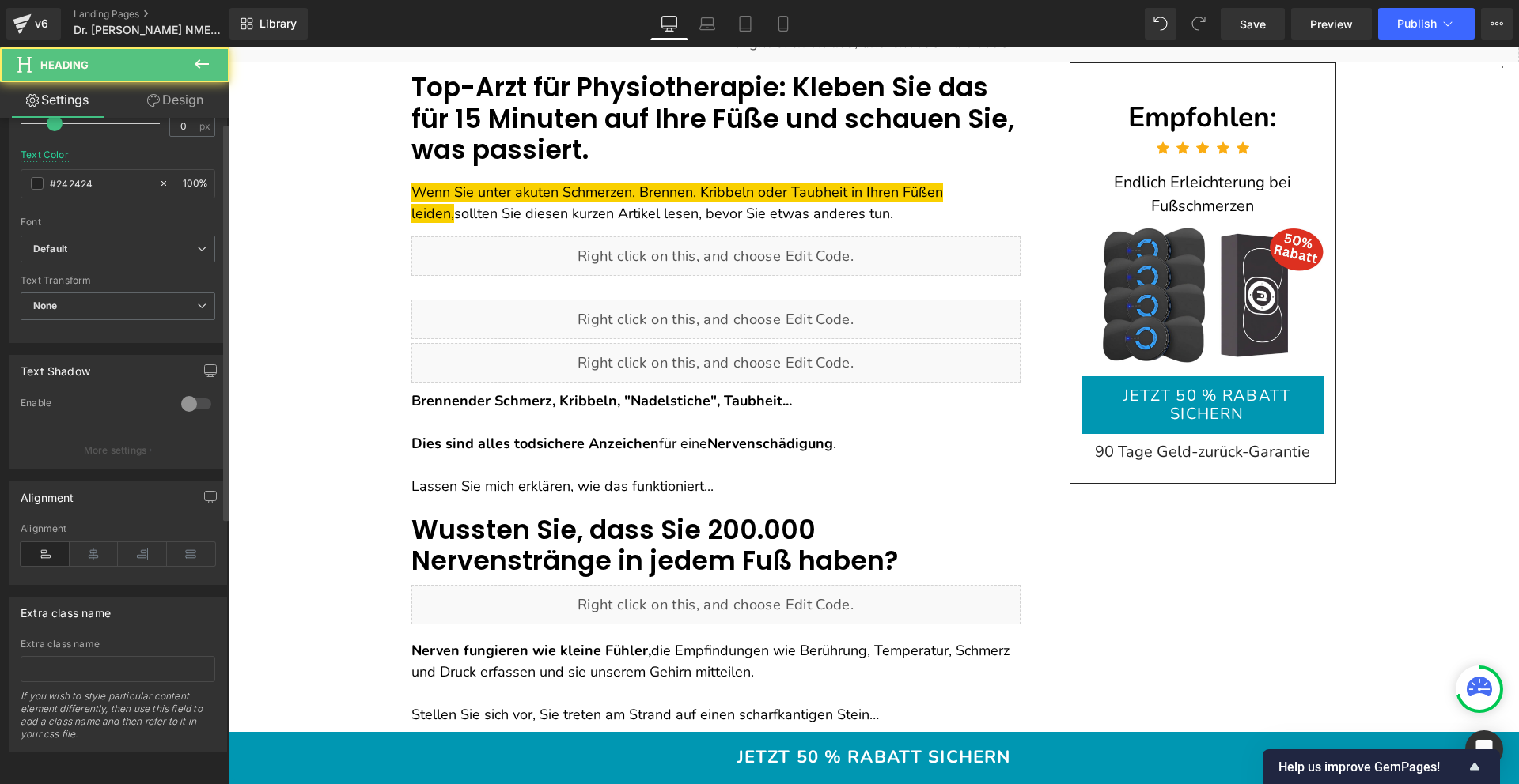
scroll to position [455, 0]
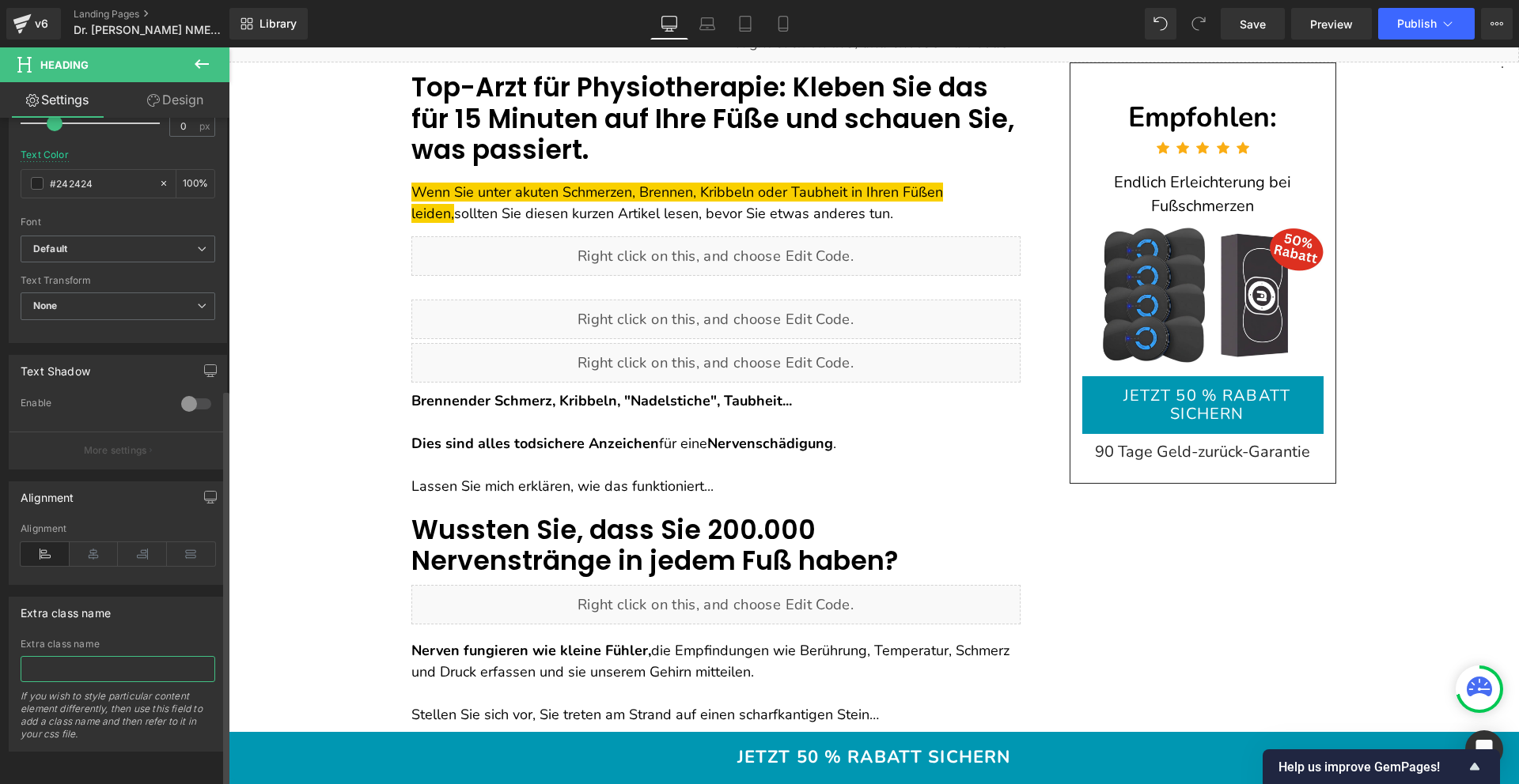
click at [87, 656] on input "text" at bounding box center [117, 669] width 195 height 26
paste input ".gp-show"
type input ".gp-show"
click at [1264, 18] on span "Save" at bounding box center [1252, 24] width 26 height 17
click at [1328, 28] on span "Preview" at bounding box center [1332, 24] width 42 height 17
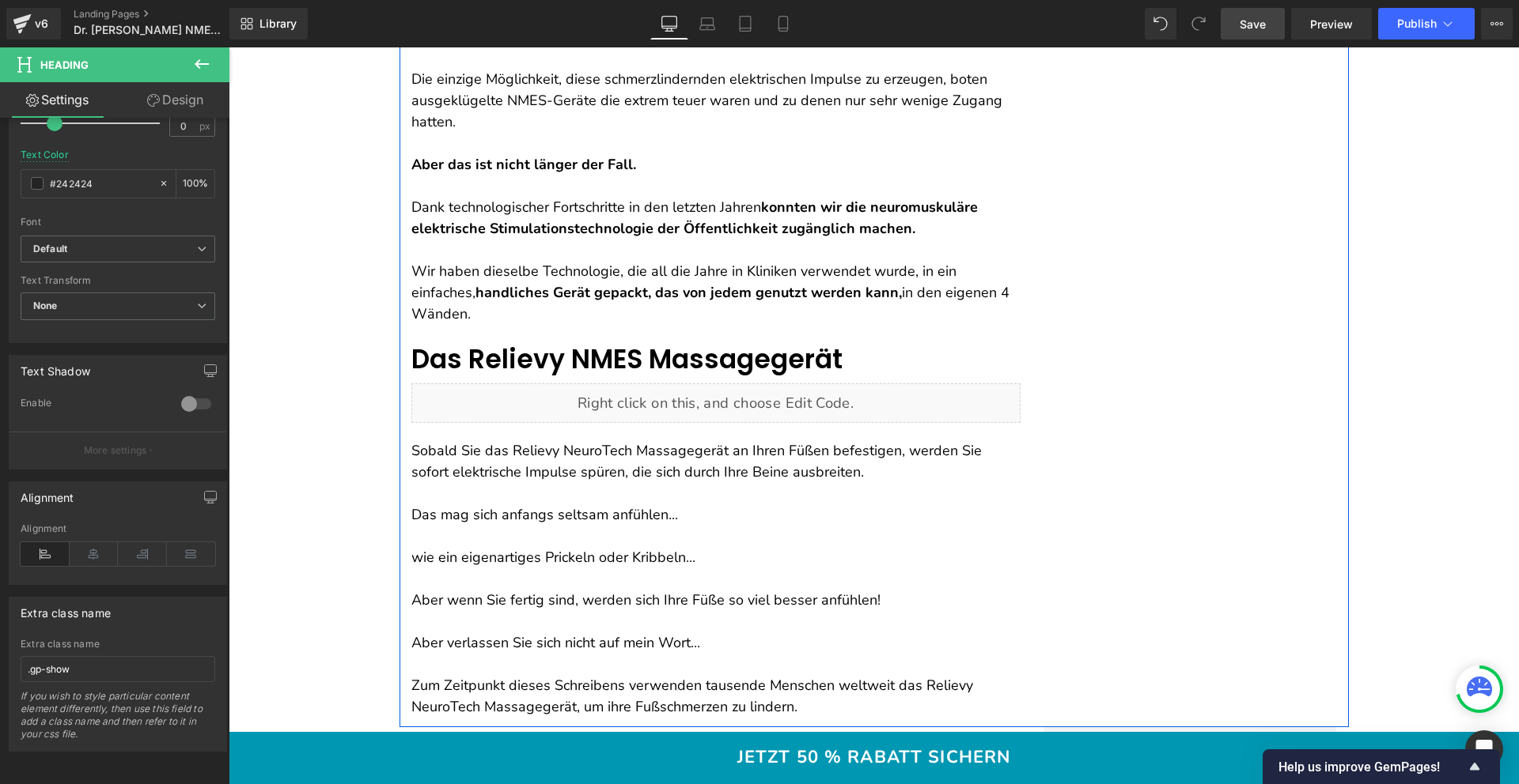
scroll to position [4516, 0]
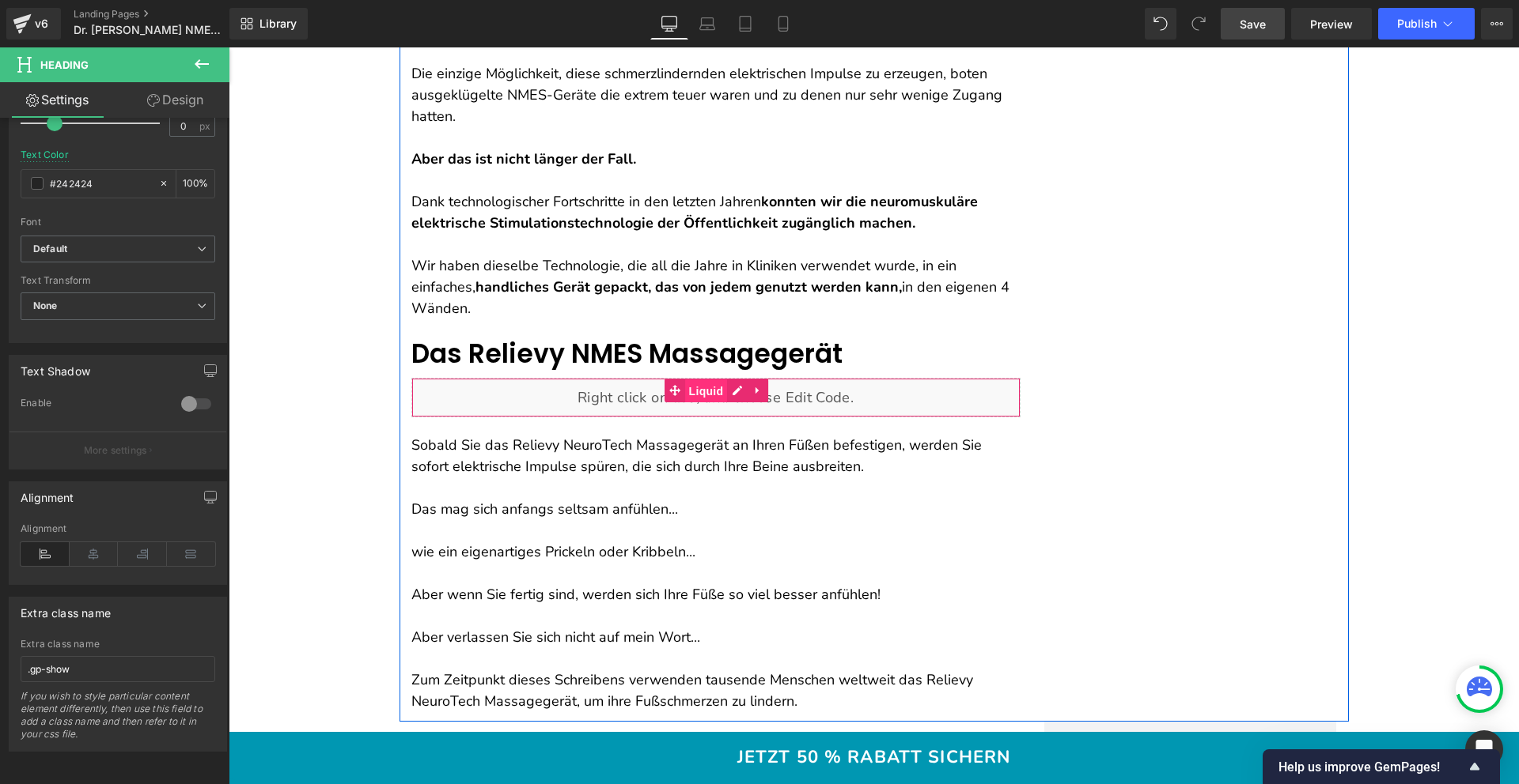
click at [700, 395] on span "Liquid" at bounding box center [706, 391] width 42 height 24
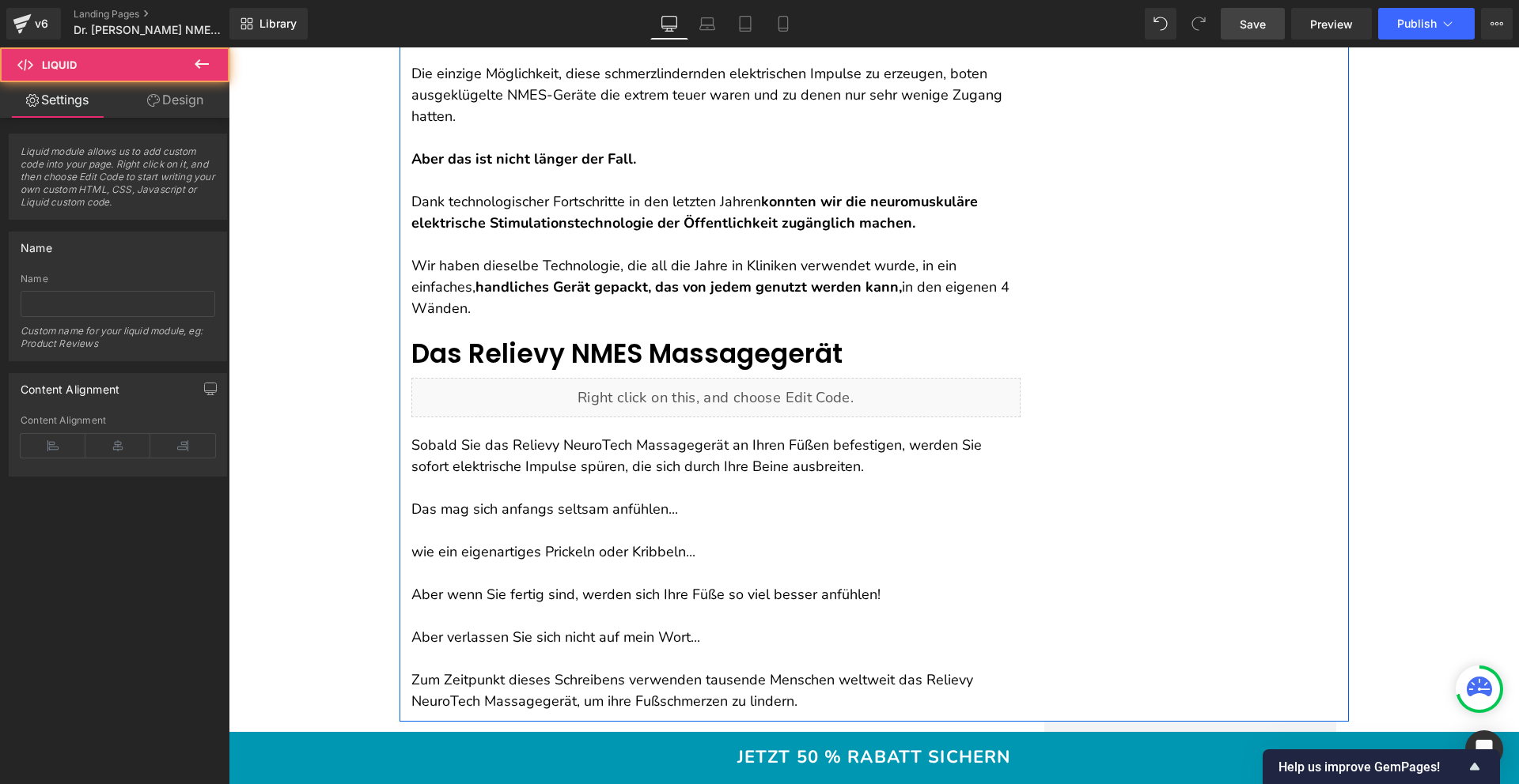
drag, startPoint x: 554, startPoint y: 325, endPoint x: 533, endPoint y: 346, distance: 29.7
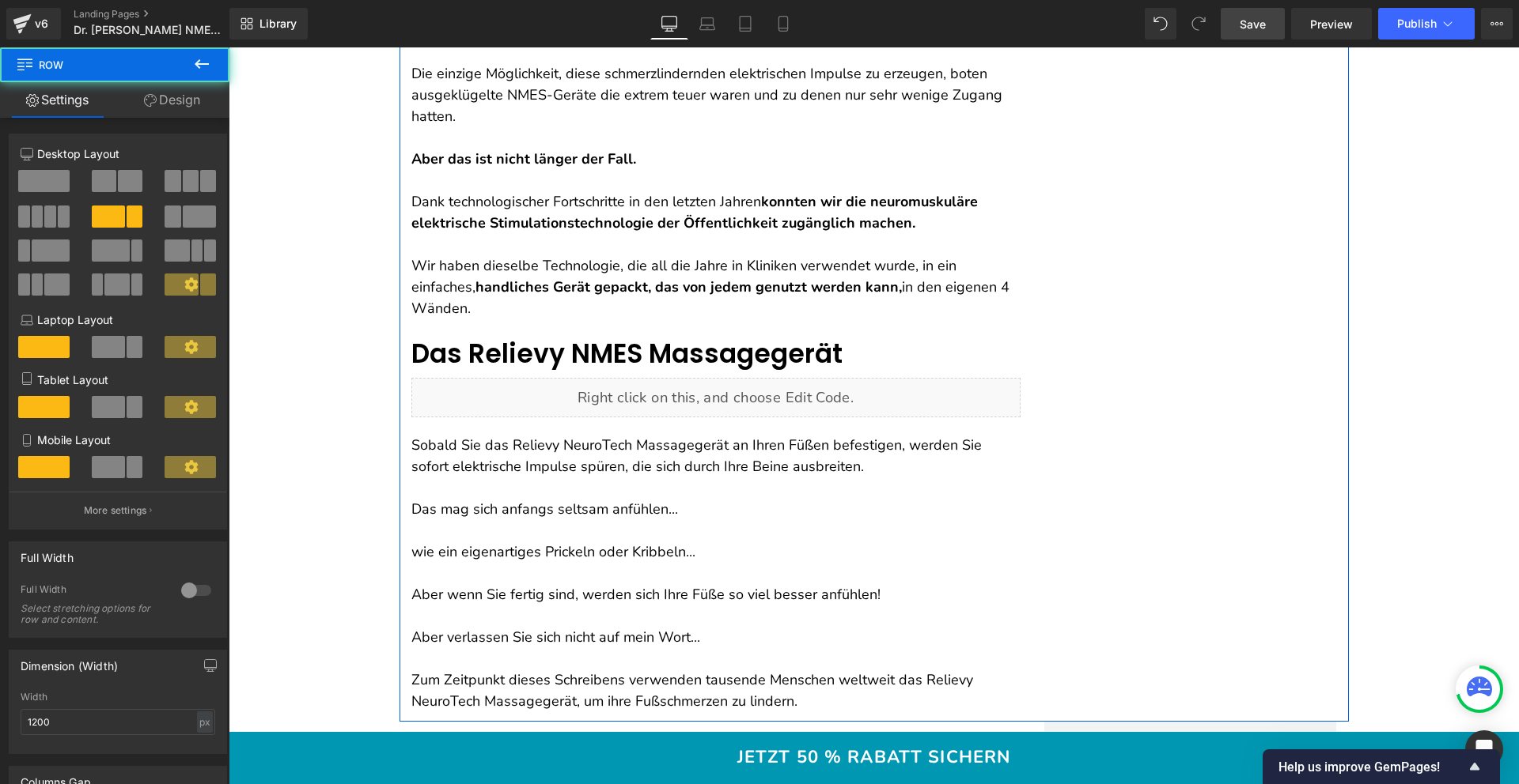
click at [533, 346] on font "Das Relievy NMES Massagegerät" at bounding box center [627, 353] width 431 height 37
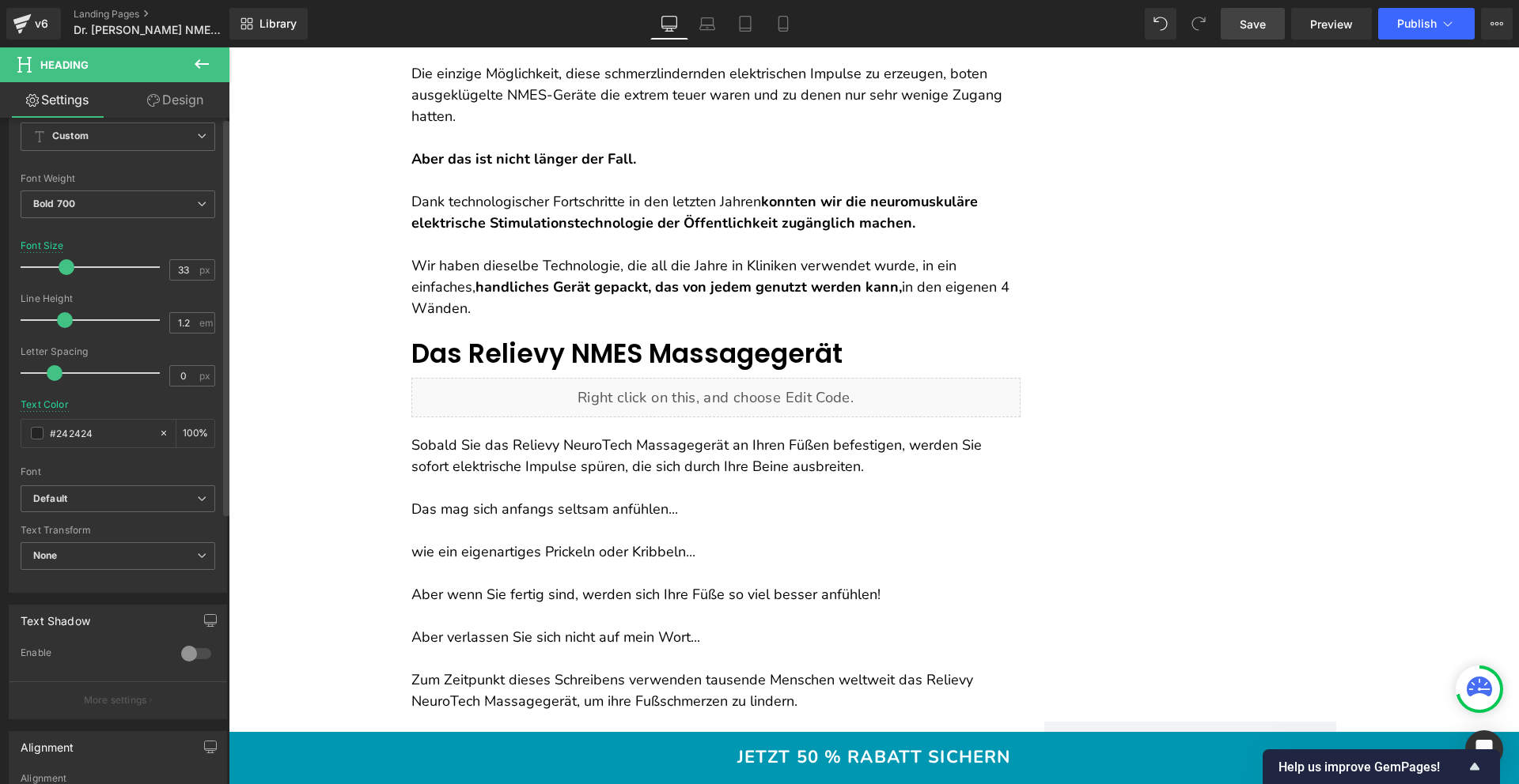
scroll to position [455, 0]
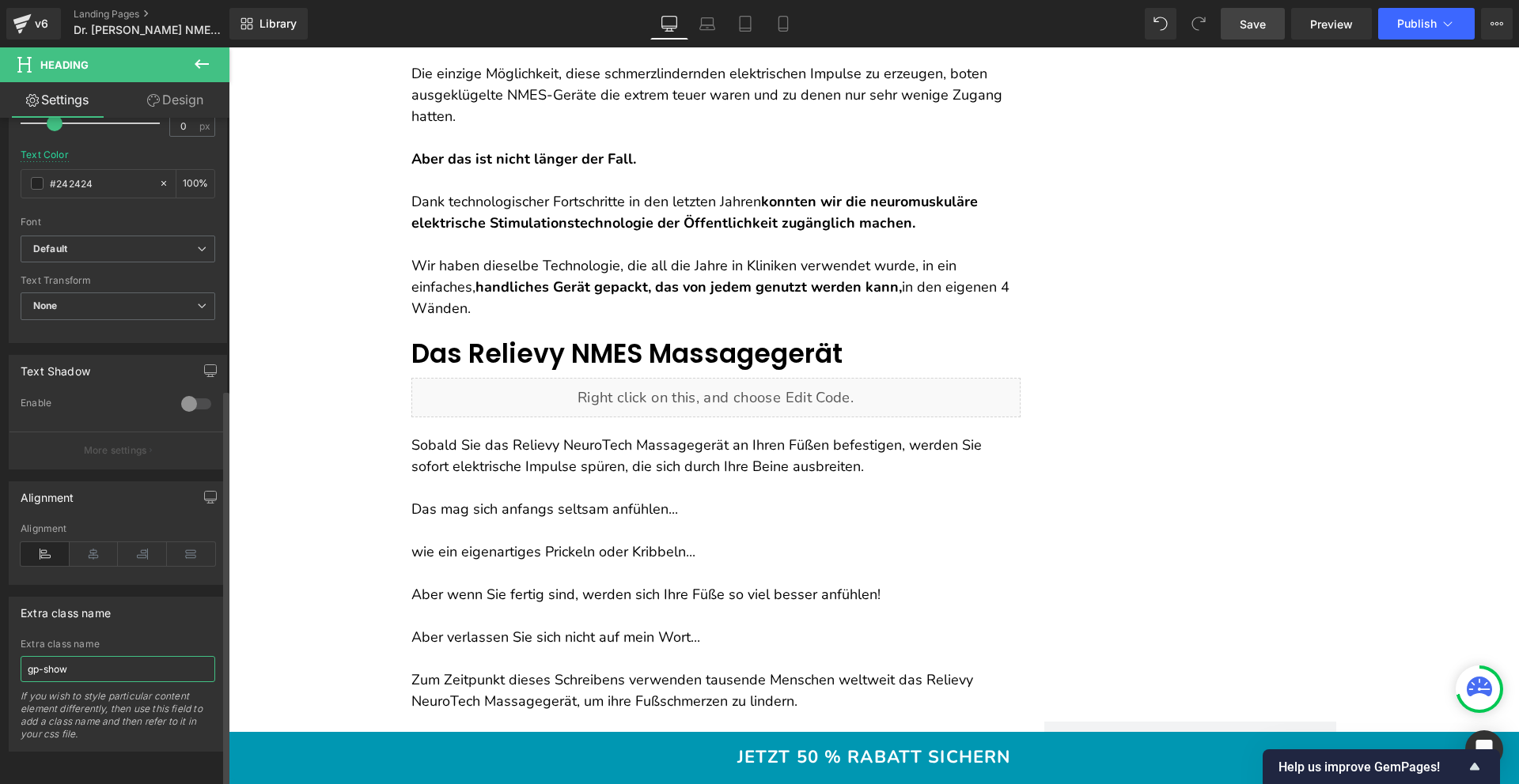
click at [92, 656] on input "gp-show" at bounding box center [117, 669] width 195 height 26
type input "gp-show-sticky"
click at [1250, 25] on span "Save" at bounding box center [1252, 24] width 26 height 17
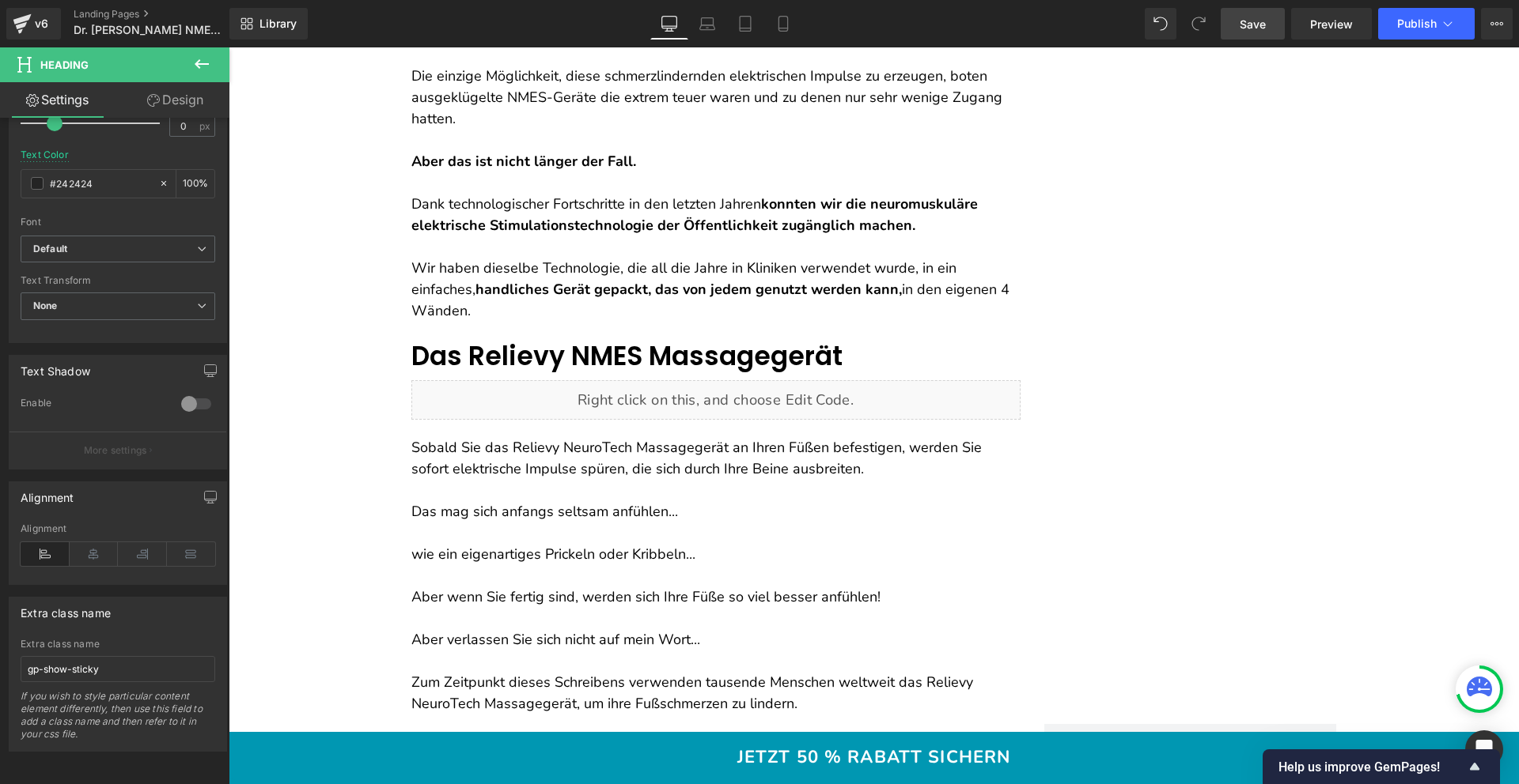
scroll to position [4513, 0]
click at [1258, 28] on span "Save" at bounding box center [1252, 24] width 26 height 17
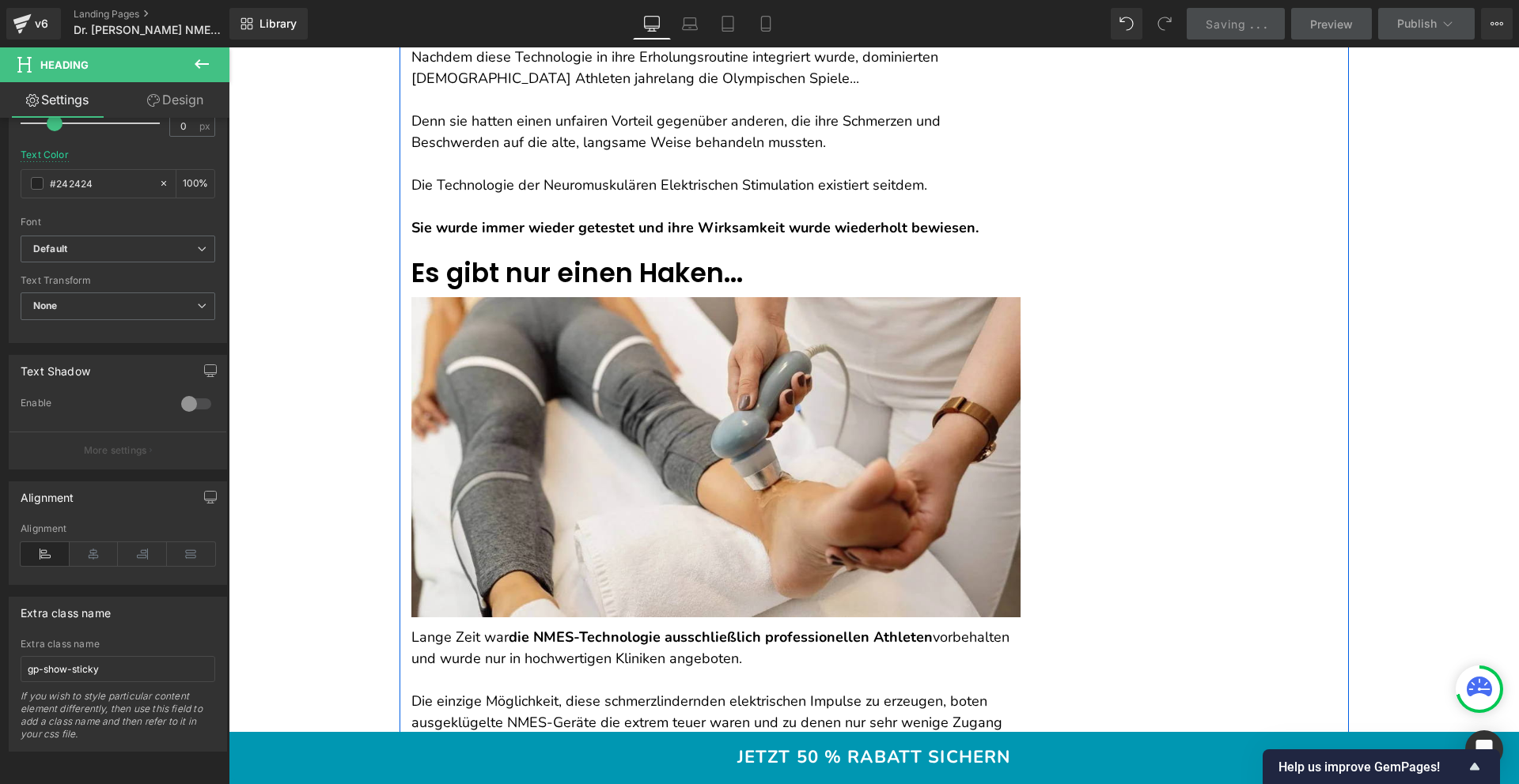
scroll to position [3722, 0]
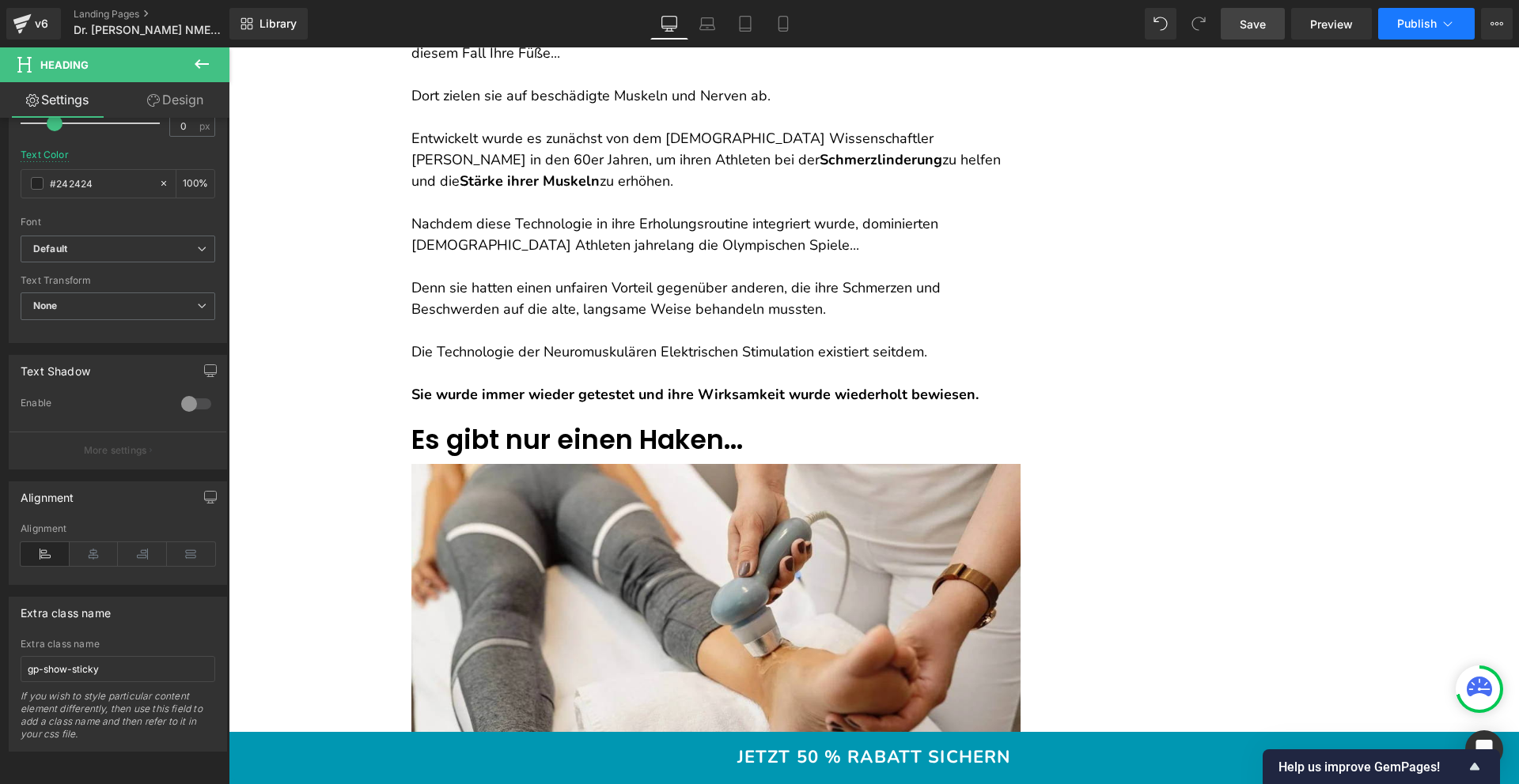
click at [1427, 30] on span "Publish" at bounding box center [1417, 24] width 40 height 13
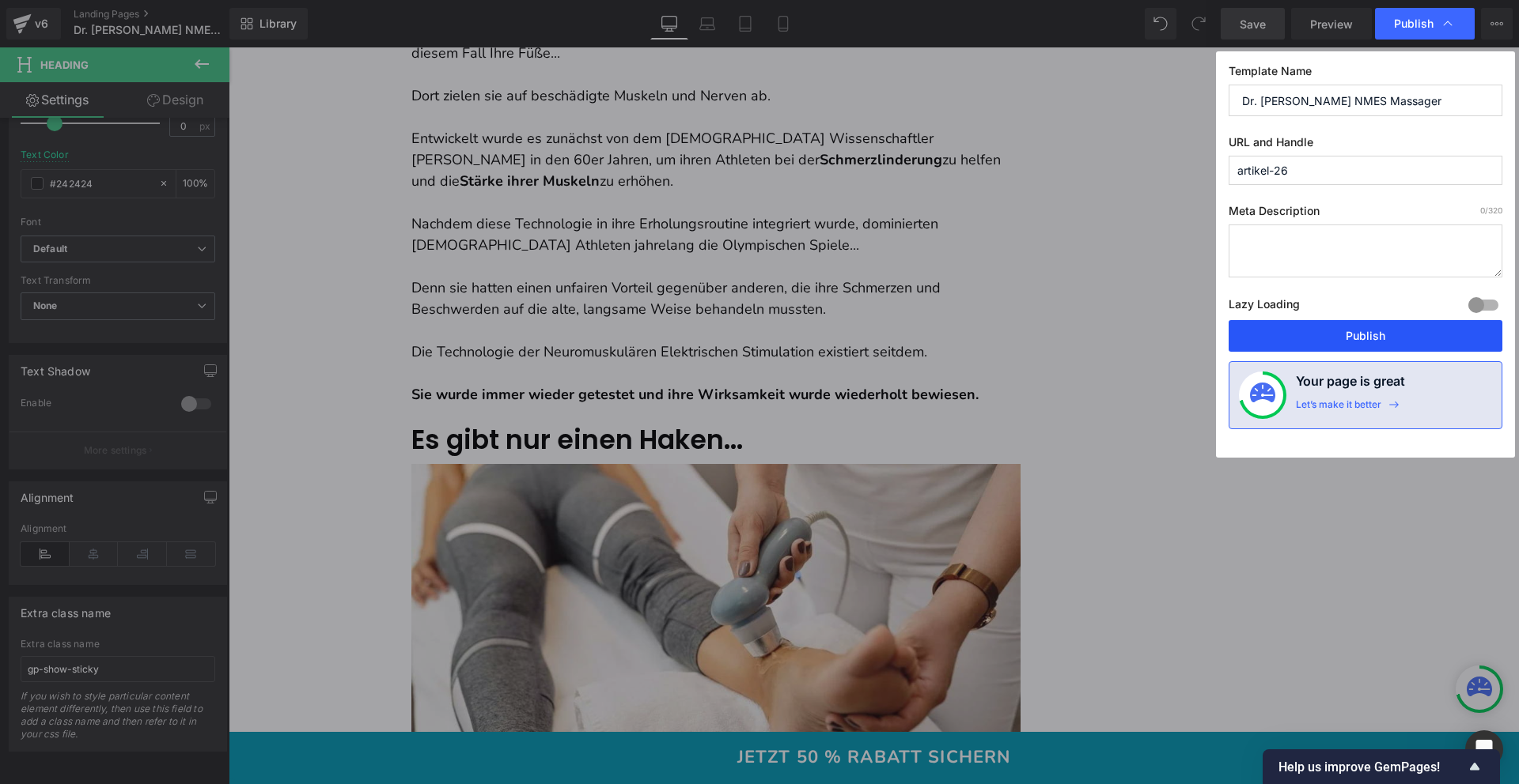
click at [1308, 345] on button "Publish" at bounding box center [1365, 336] width 274 height 31
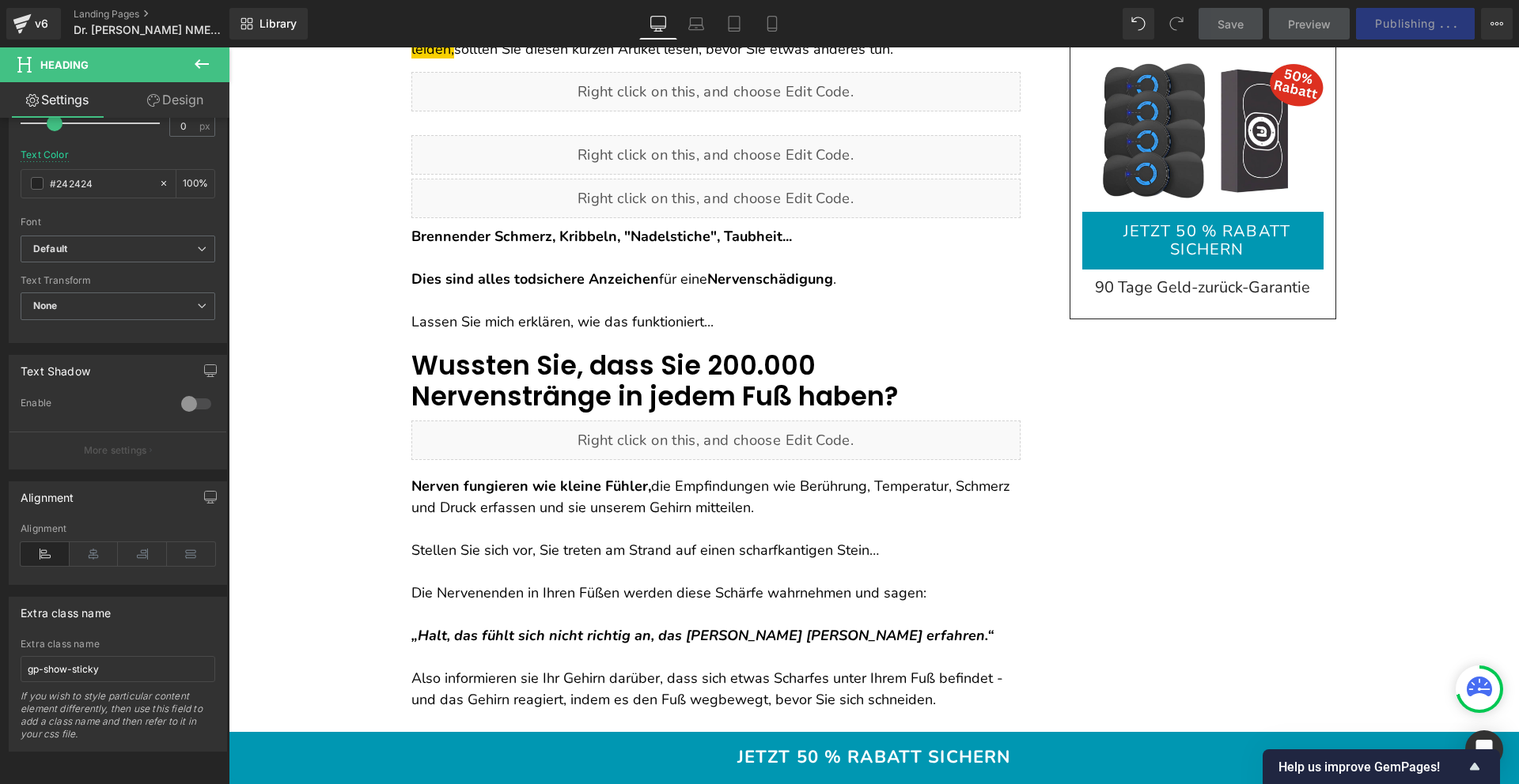
scroll to position [271, 0]
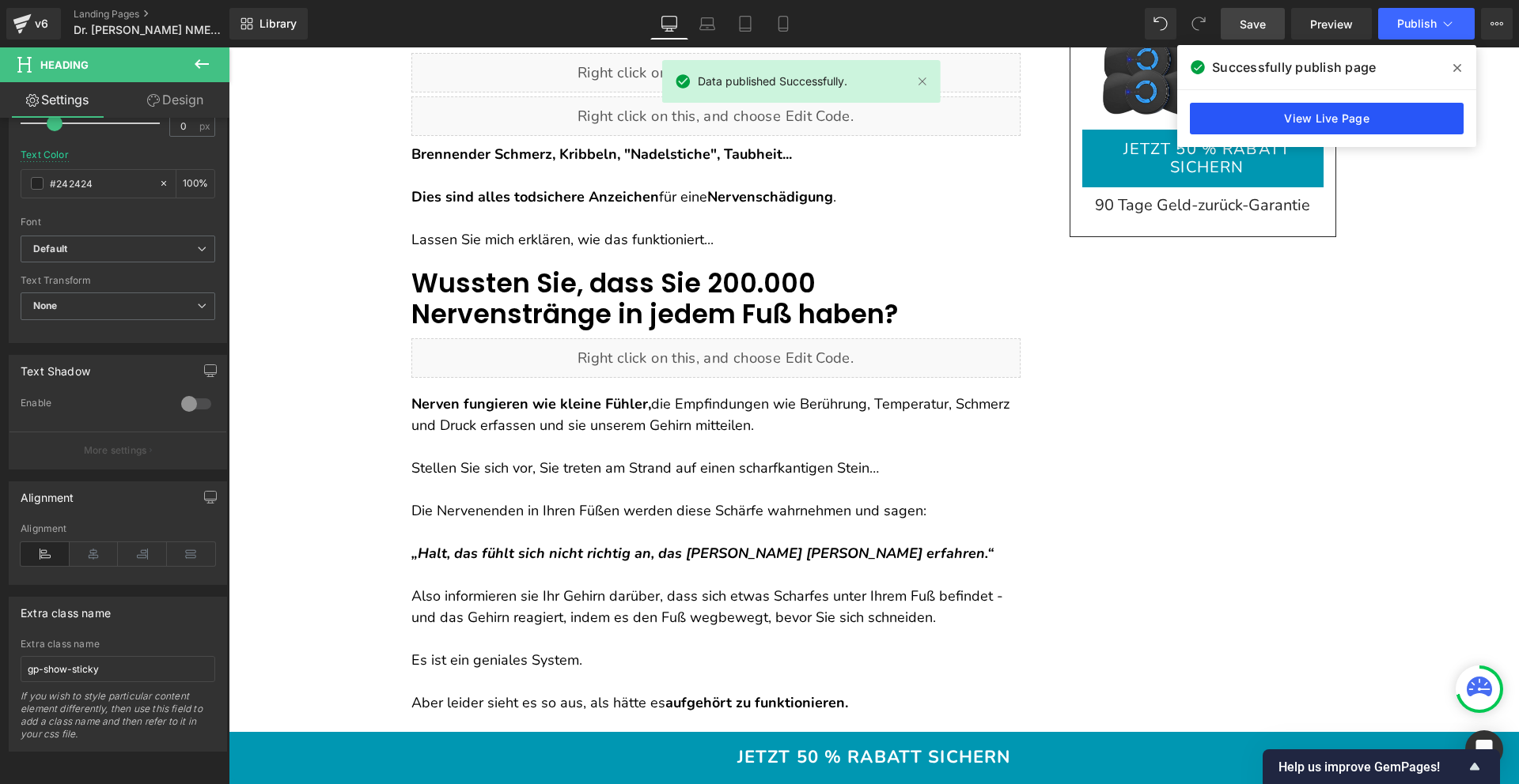
click at [1294, 117] on link "View Live Page" at bounding box center [1326, 118] width 274 height 31
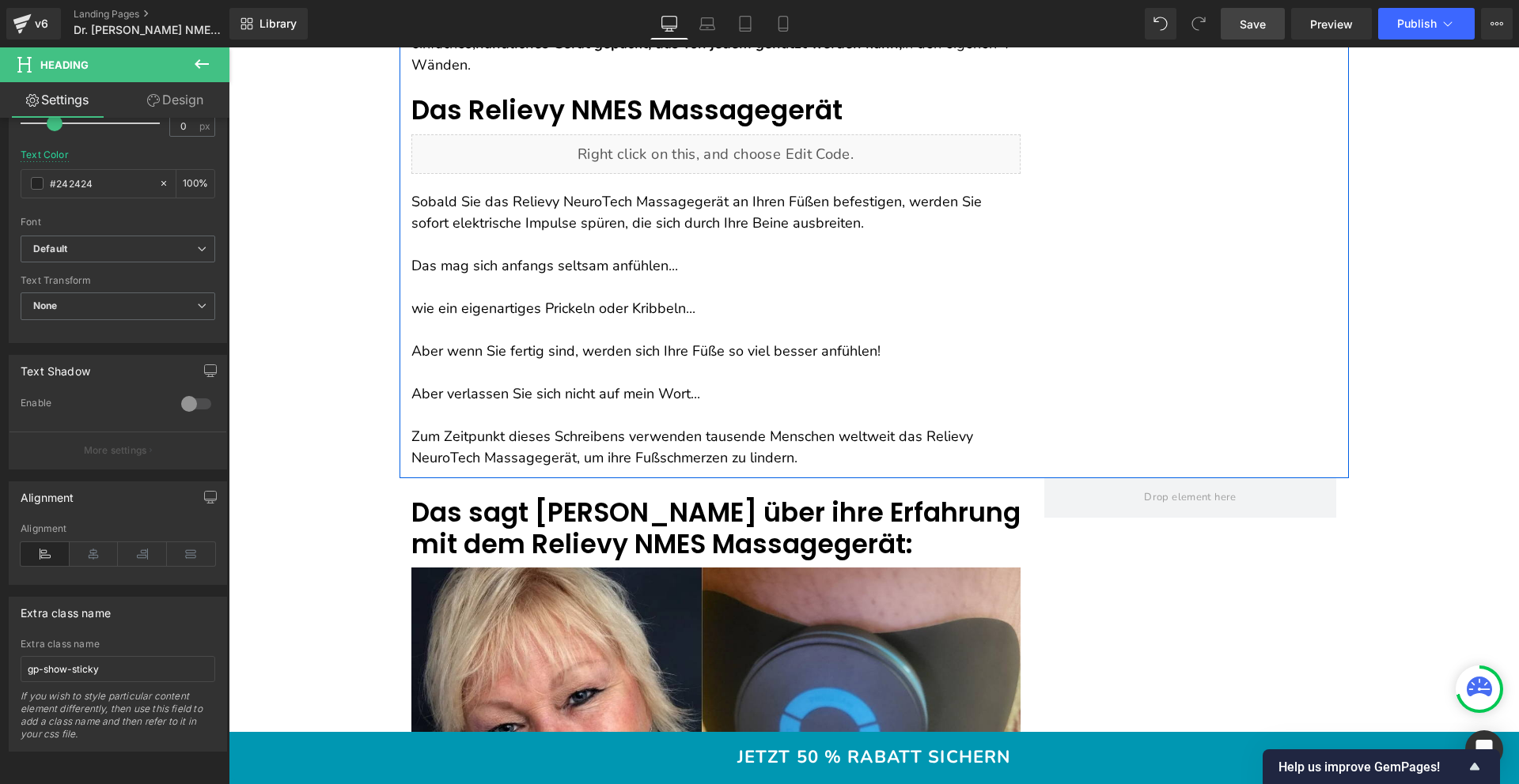
scroll to position [4760, 0]
click at [730, 149] on div "Liquid" at bounding box center [716, 153] width 609 height 40
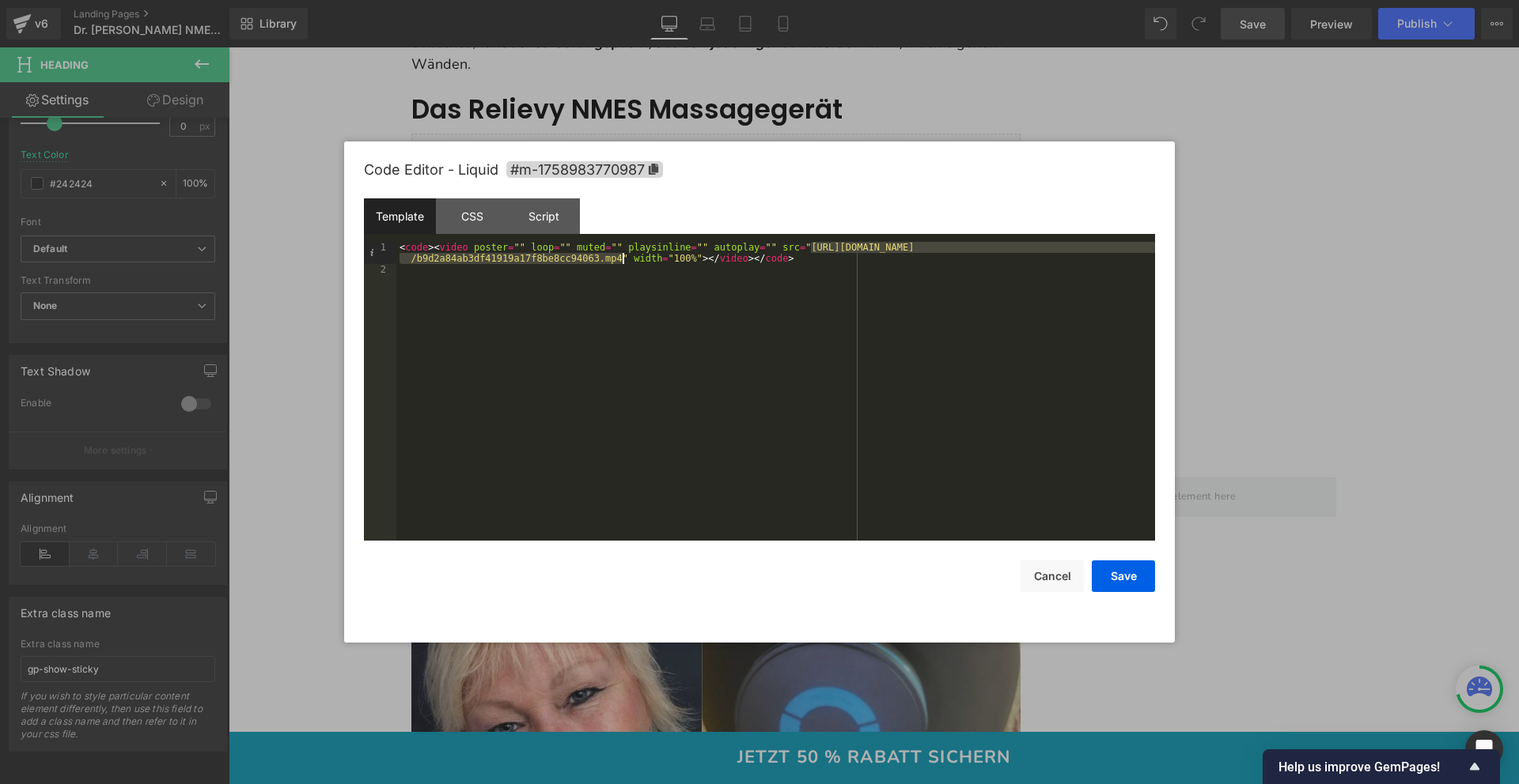
drag, startPoint x: 812, startPoint y: 246, endPoint x: 620, endPoint y: 257, distance: 192.3
click at [620, 257] on div "< code > < video poster = "" loop = "" muted = "" playsinline = "" autoplay = "…" at bounding box center [775, 408] width 759 height 332
click at [1124, 559] on div "Save Cancel" at bounding box center [759, 566] width 791 height 52
click at [1124, 564] on button "Save" at bounding box center [1123, 576] width 64 height 31
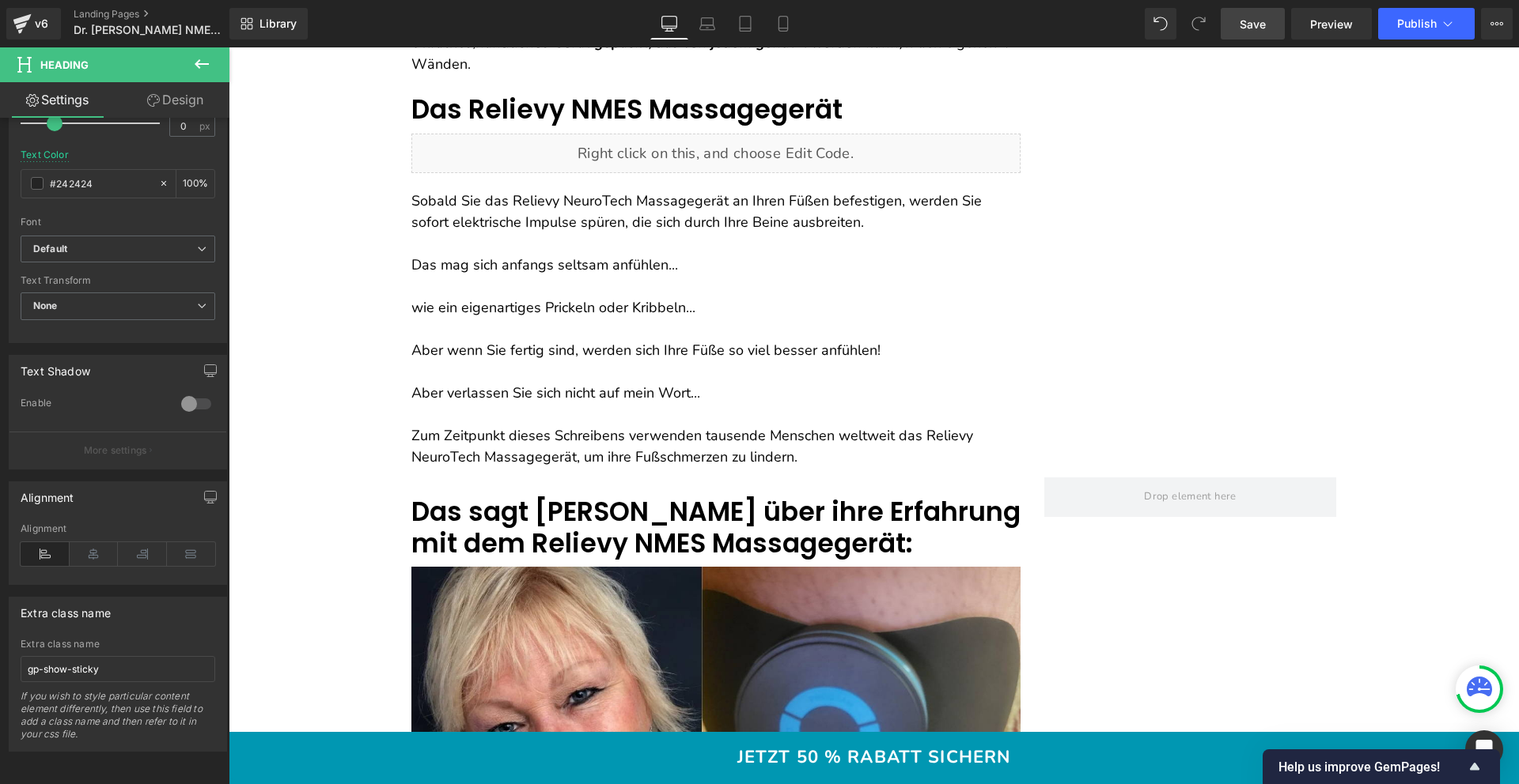
click at [1262, 28] on span "Save" at bounding box center [1252, 24] width 26 height 17
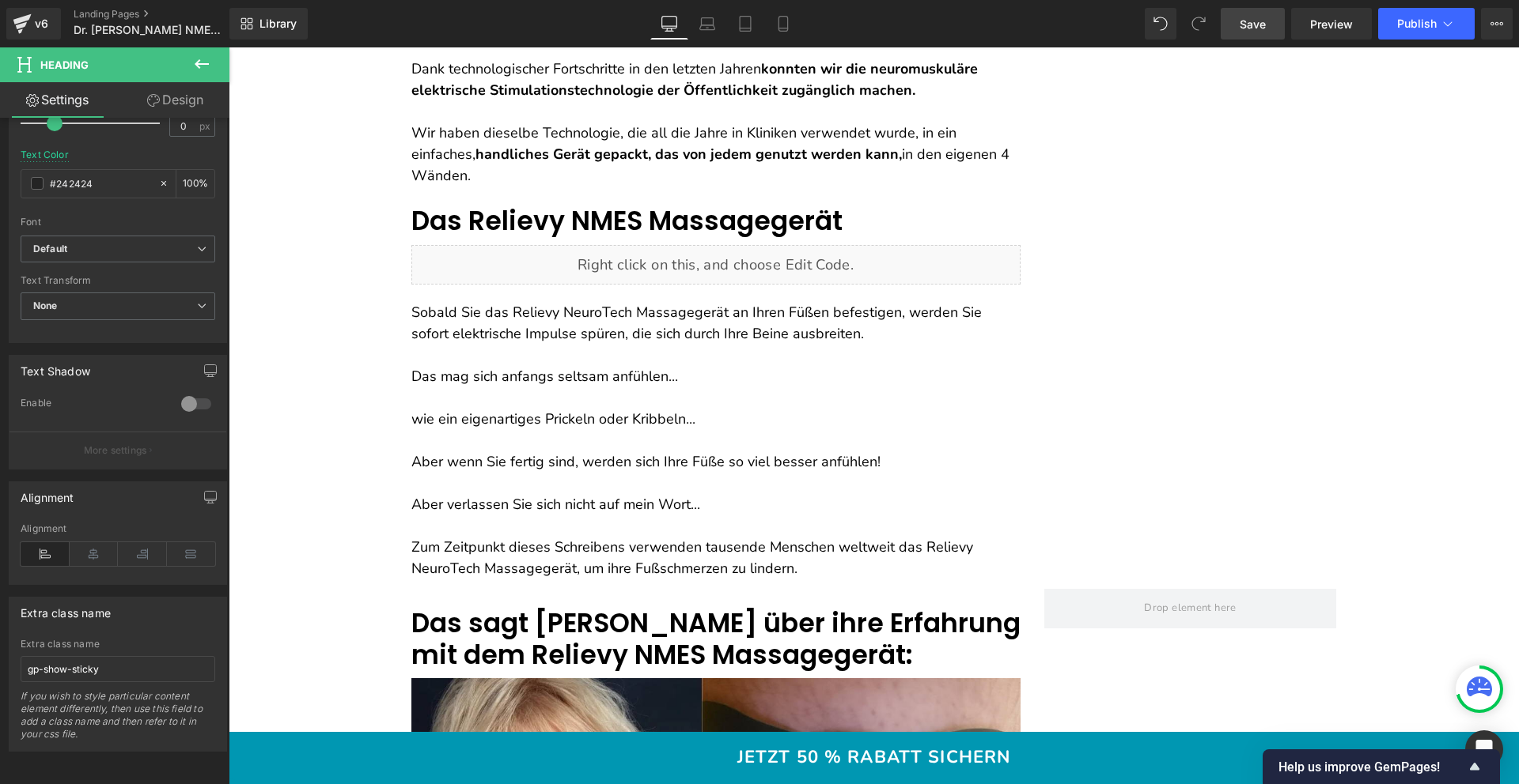
scroll to position [4448, 0]
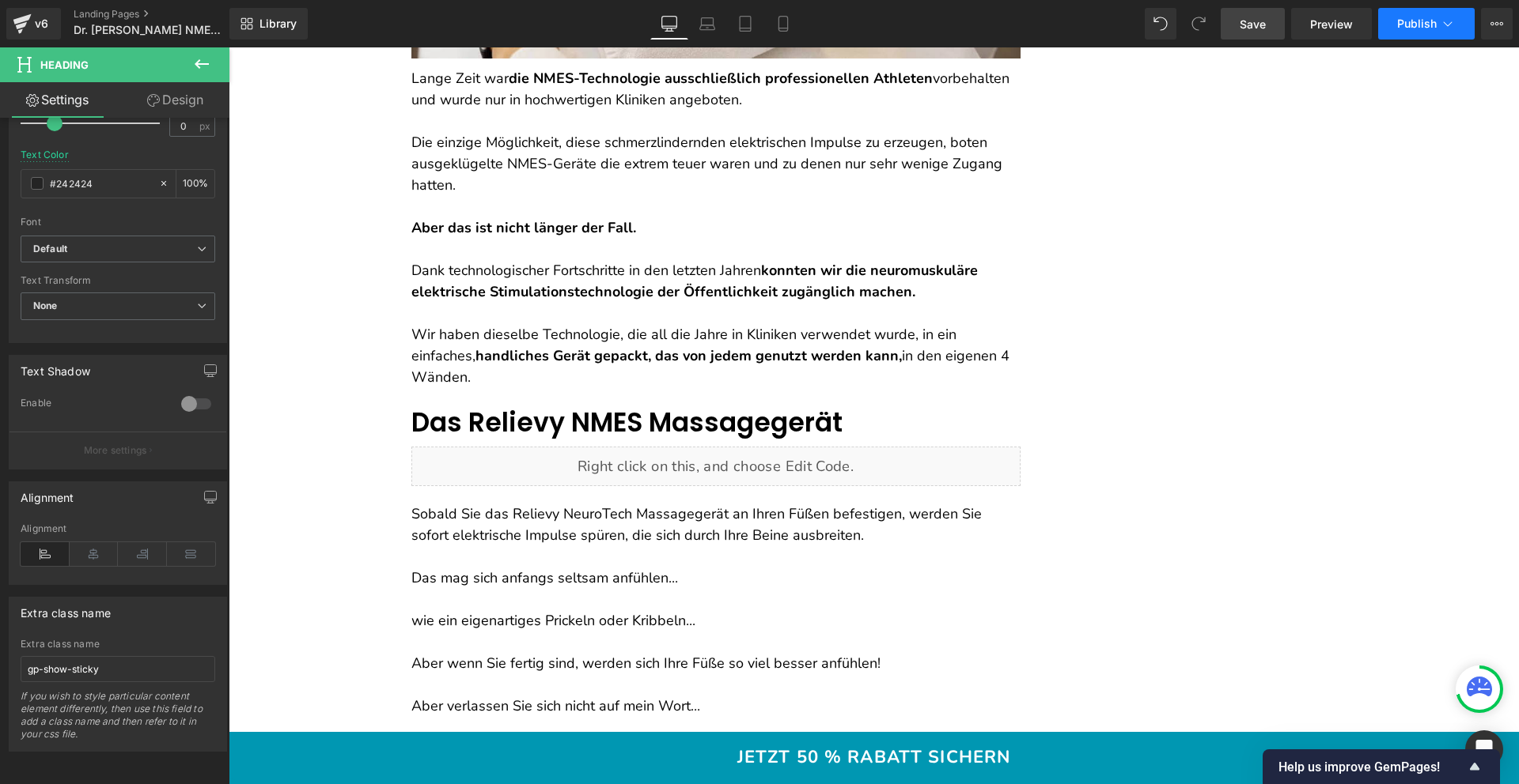
click at [1421, 39] on button "Publish" at bounding box center [1426, 24] width 97 height 31
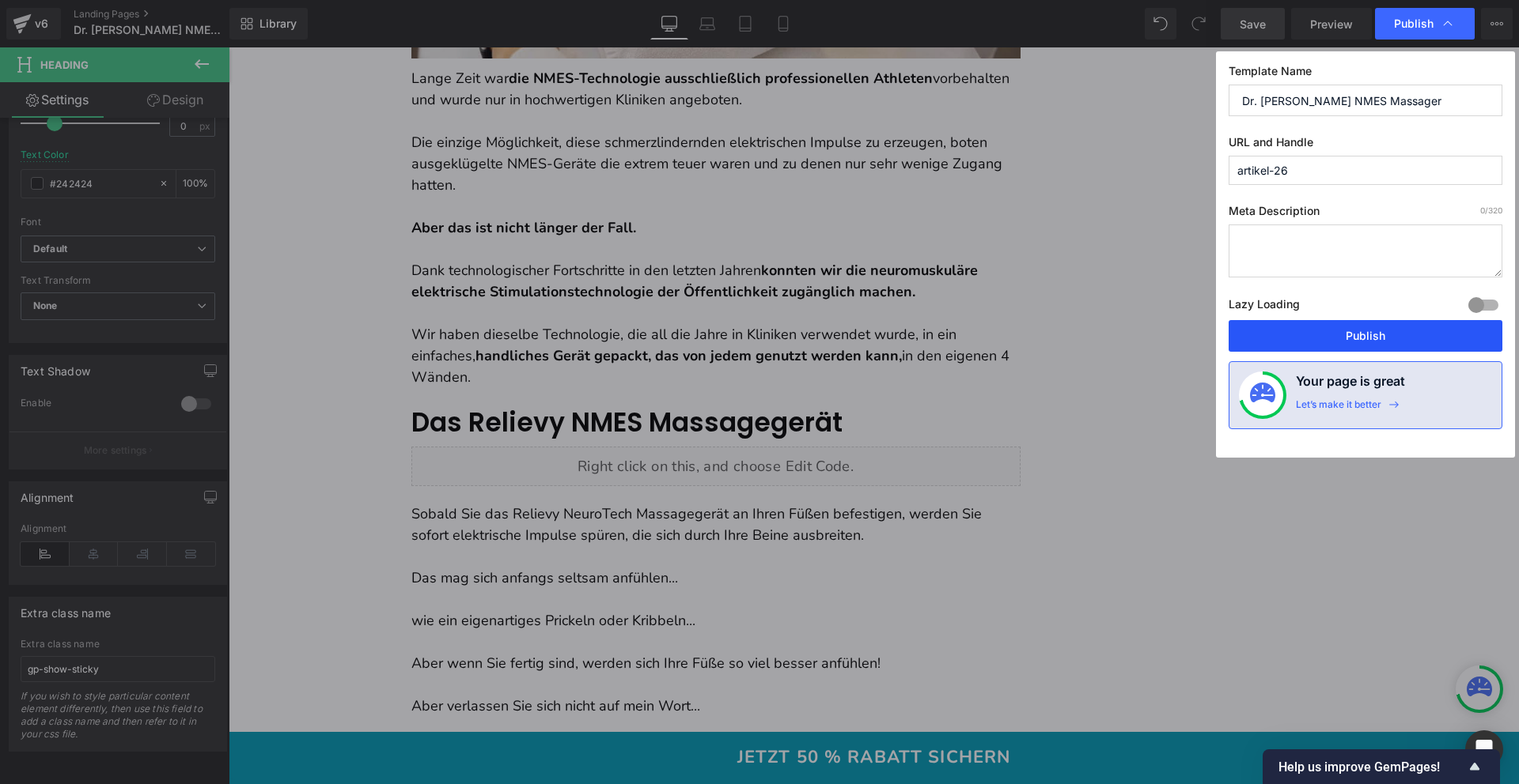
click at [1346, 325] on button "Publish" at bounding box center [1365, 336] width 274 height 31
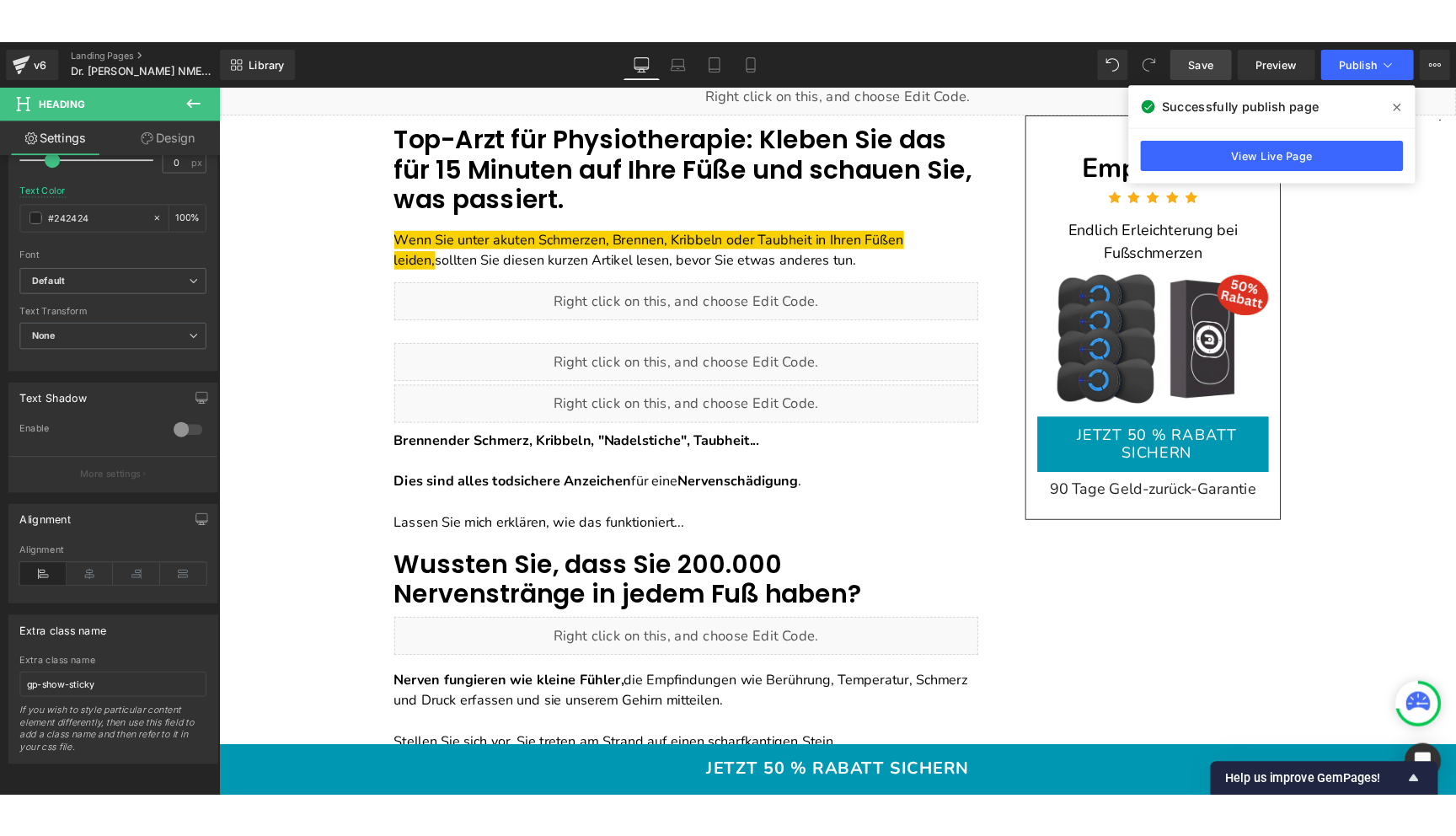
scroll to position [0, 0]
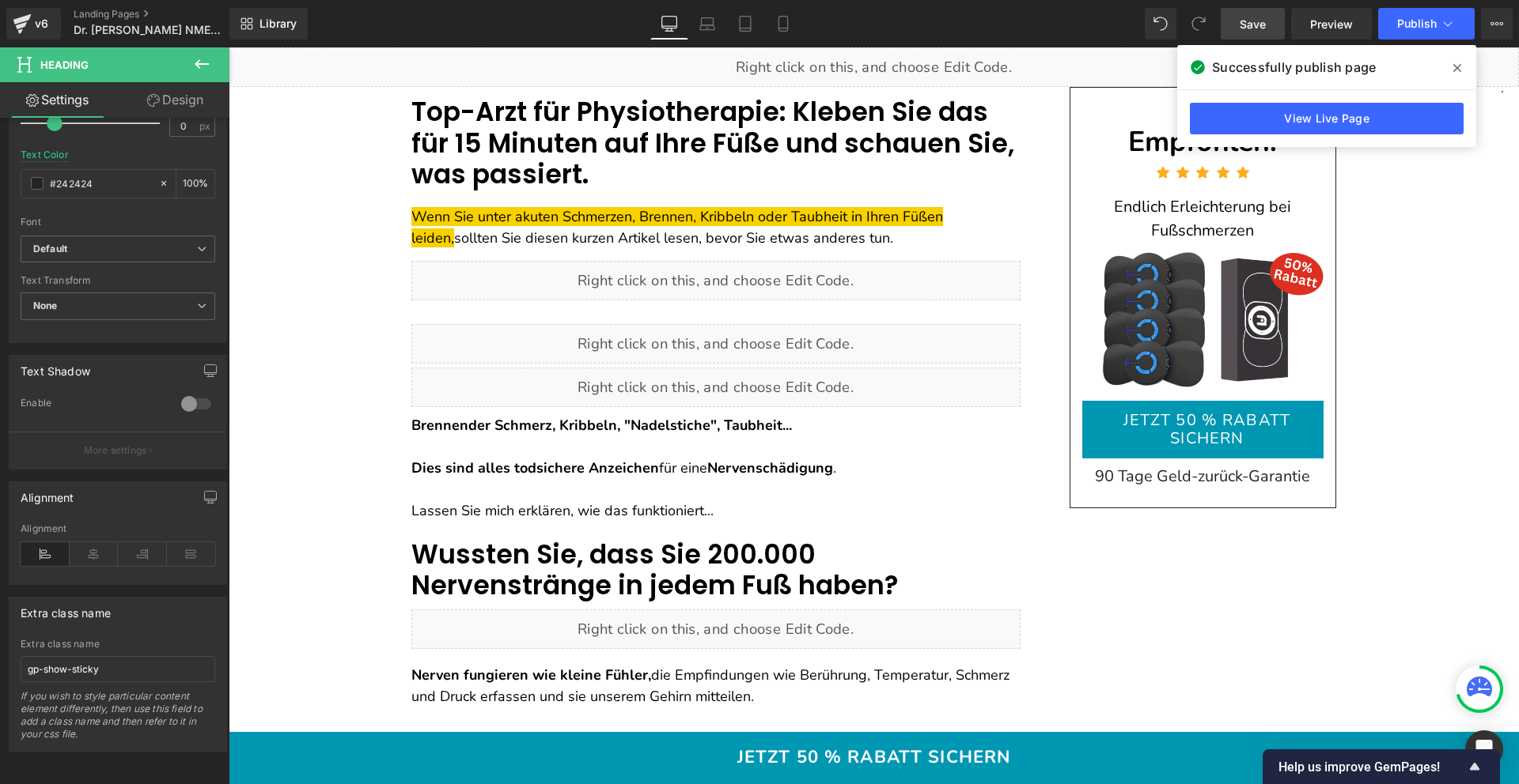
click at [575, 135] on font "Top-Arzt für Physiotherapie: Kleben Sie das für 15 Minuten auf Ihre Füße und sc…" at bounding box center [712, 143] width 603 height 100
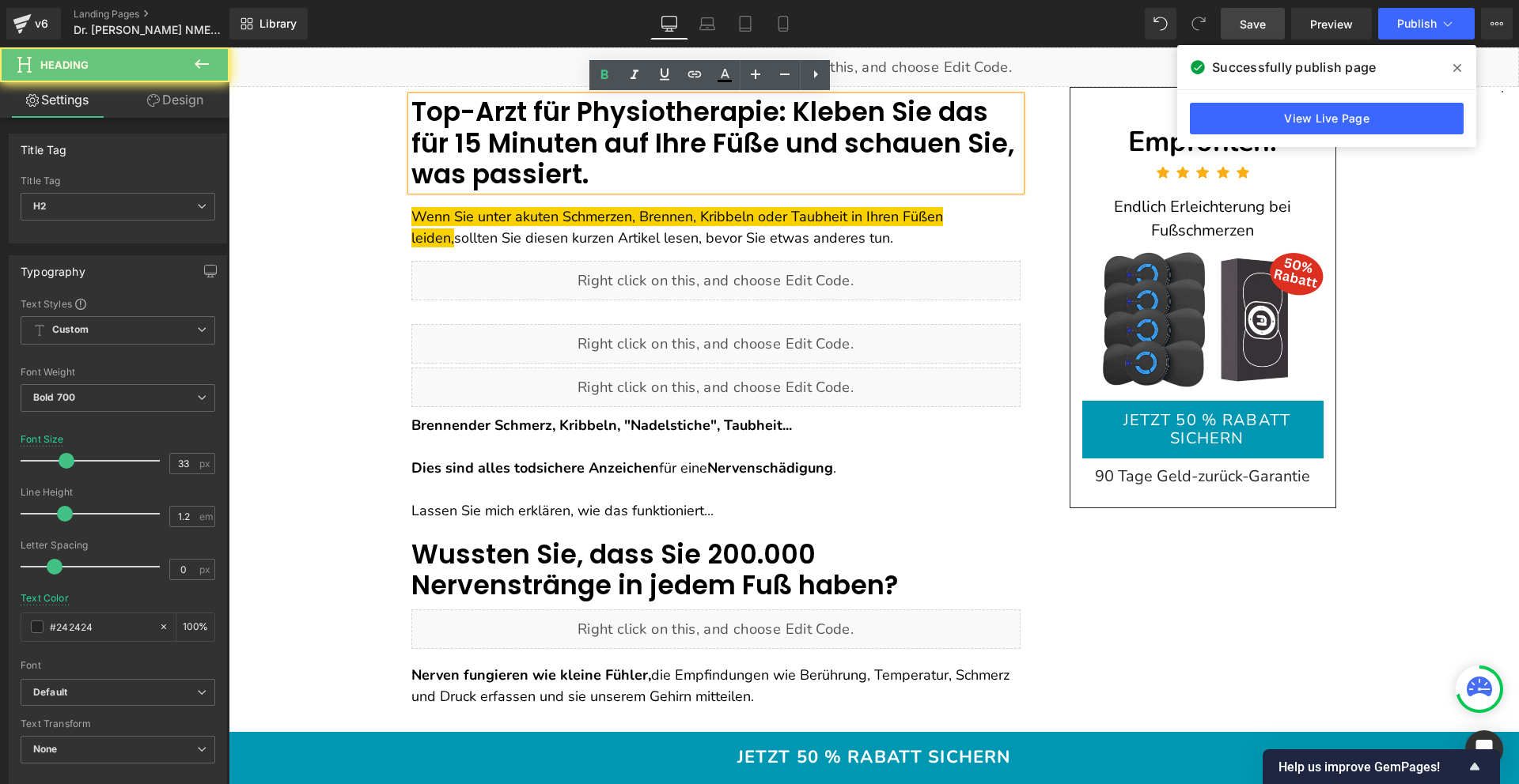
click at [575, 135] on font "Top-Arzt für Physiotherapie: Kleben Sie das für 15 Minuten auf Ihre Füße und sc…" at bounding box center [712, 143] width 603 height 100
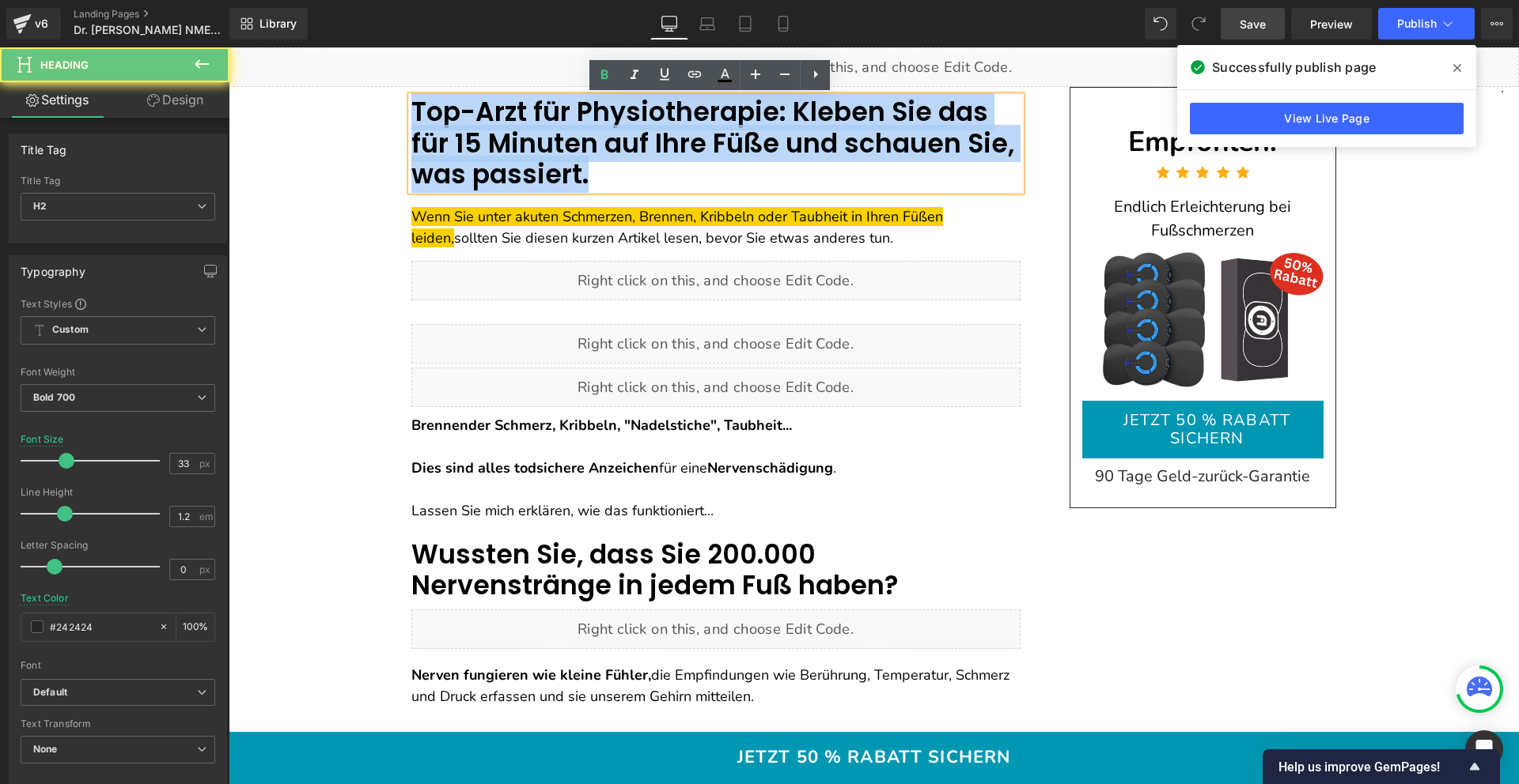
click at [575, 135] on font "Top-Arzt für Physiotherapie: Kleben Sie das für 15 Minuten auf Ihre Füße und sc…" at bounding box center [712, 143] width 603 height 100
copy font "Top-Arzt für Physiotherapie: Kleben Sie das für 15 Minuten auf Ihre Füße und sc…"
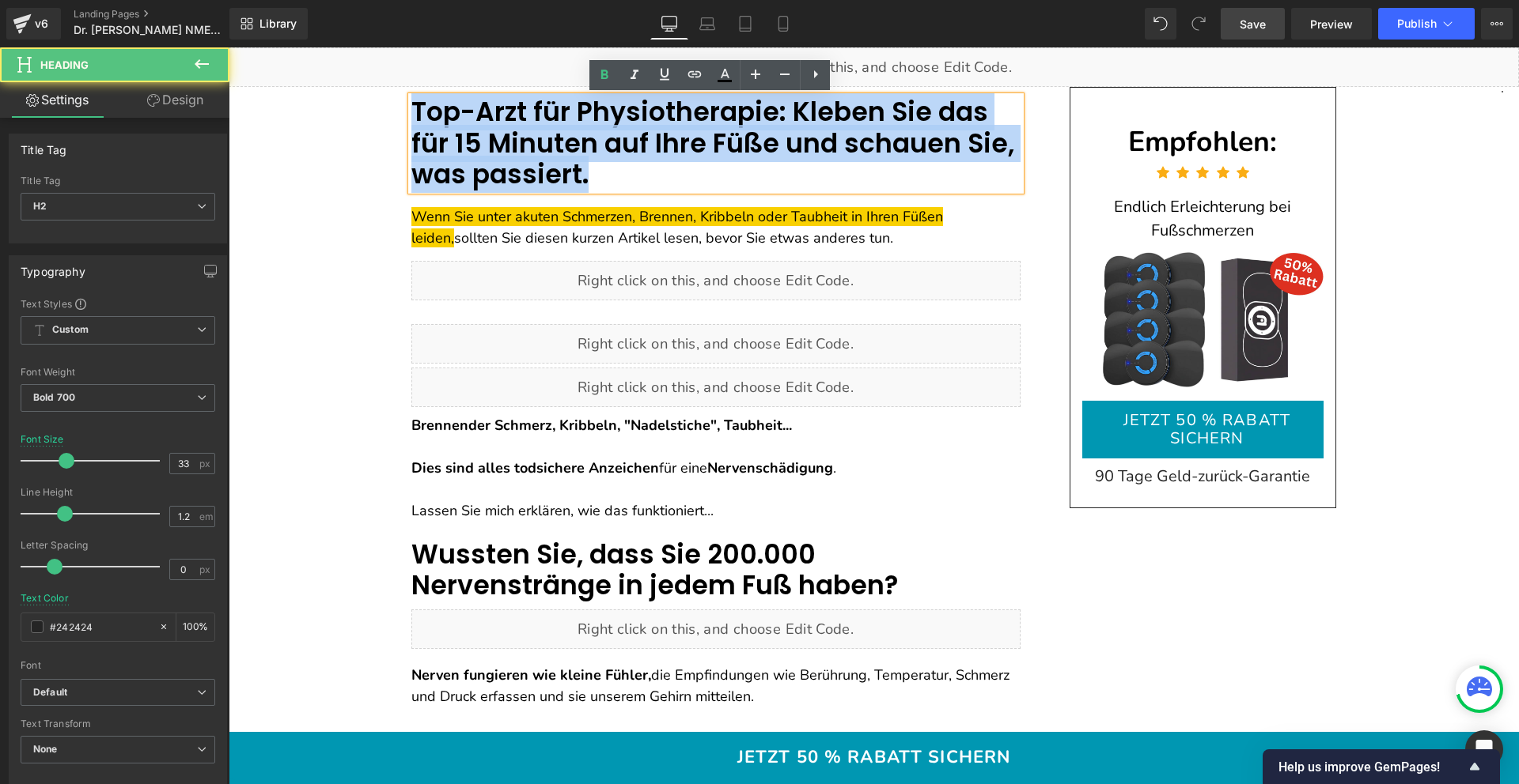
click at [595, 136] on font "Top-Arzt für Physiotherapie: Kleben Sie das für 15 Minuten auf Ihre Füße und sc…" at bounding box center [712, 143] width 603 height 100
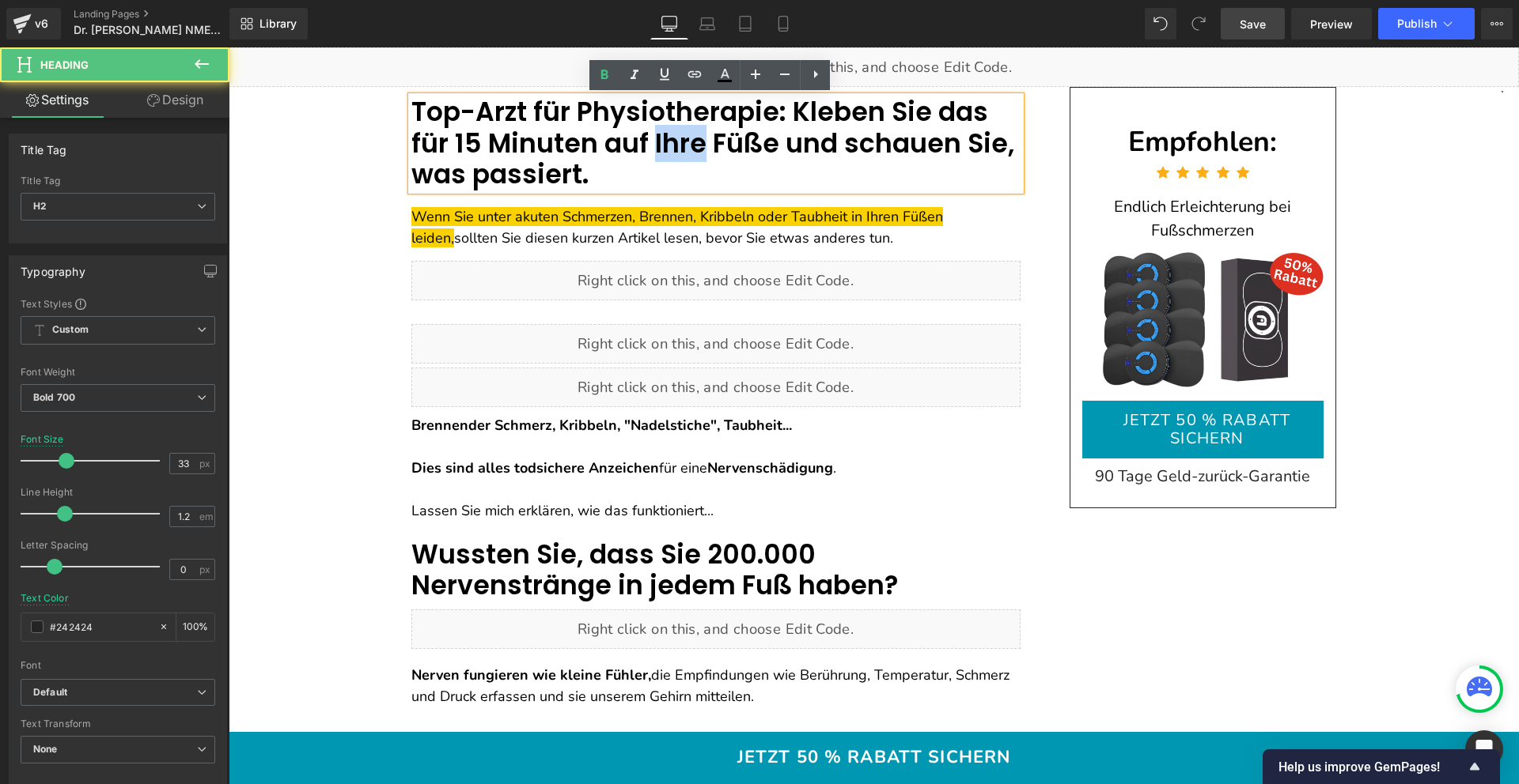
click at [595, 136] on font "Top-Arzt für Physiotherapie: Kleben Sie das für 15 Minuten auf Ihre Füße und sc…" at bounding box center [712, 143] width 603 height 100
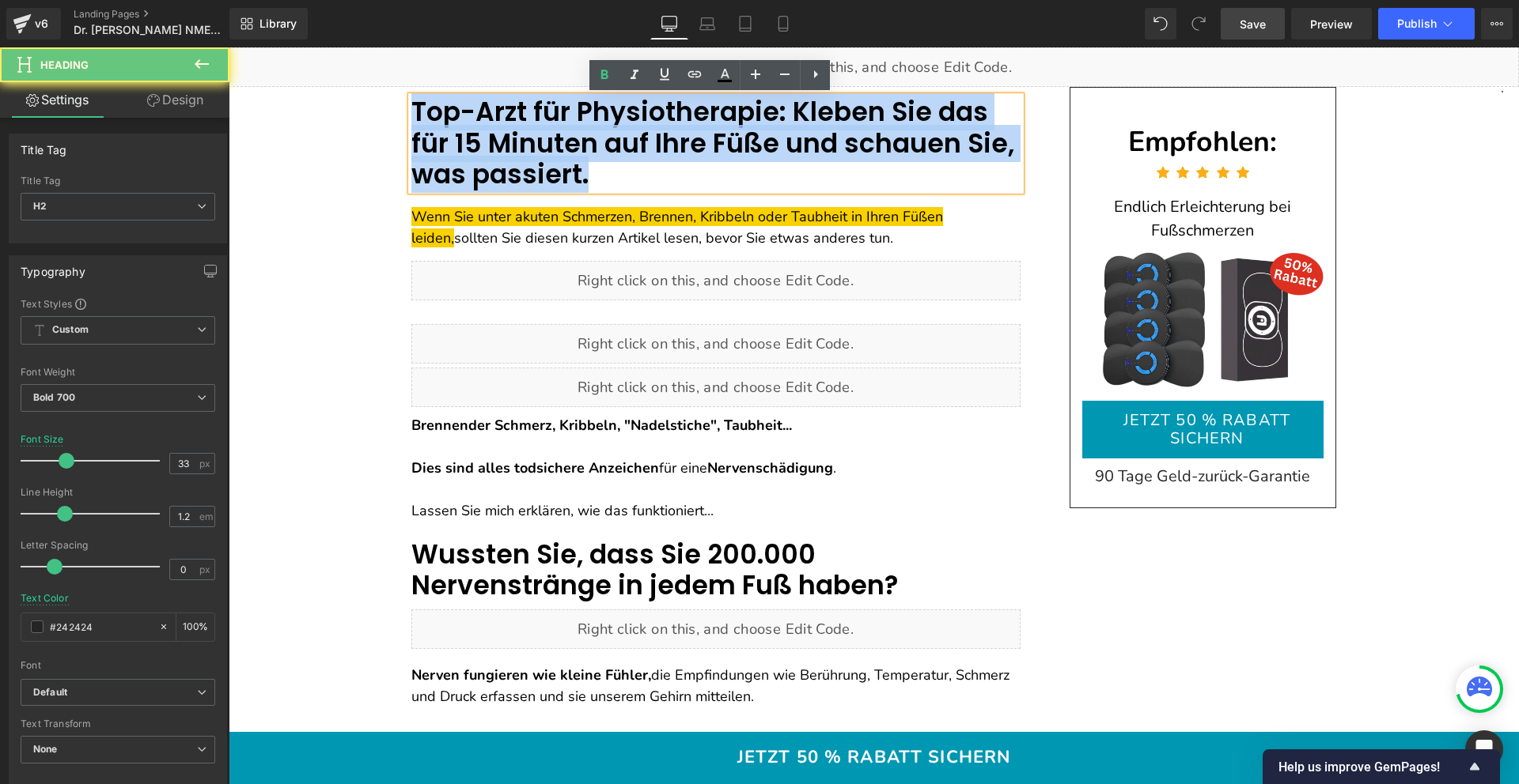
click at [595, 136] on font "Top-Arzt für Physiotherapie: Kleben Sie das für 15 Minuten auf Ihre Füße und sc…" at bounding box center [712, 143] width 603 height 100
paste div
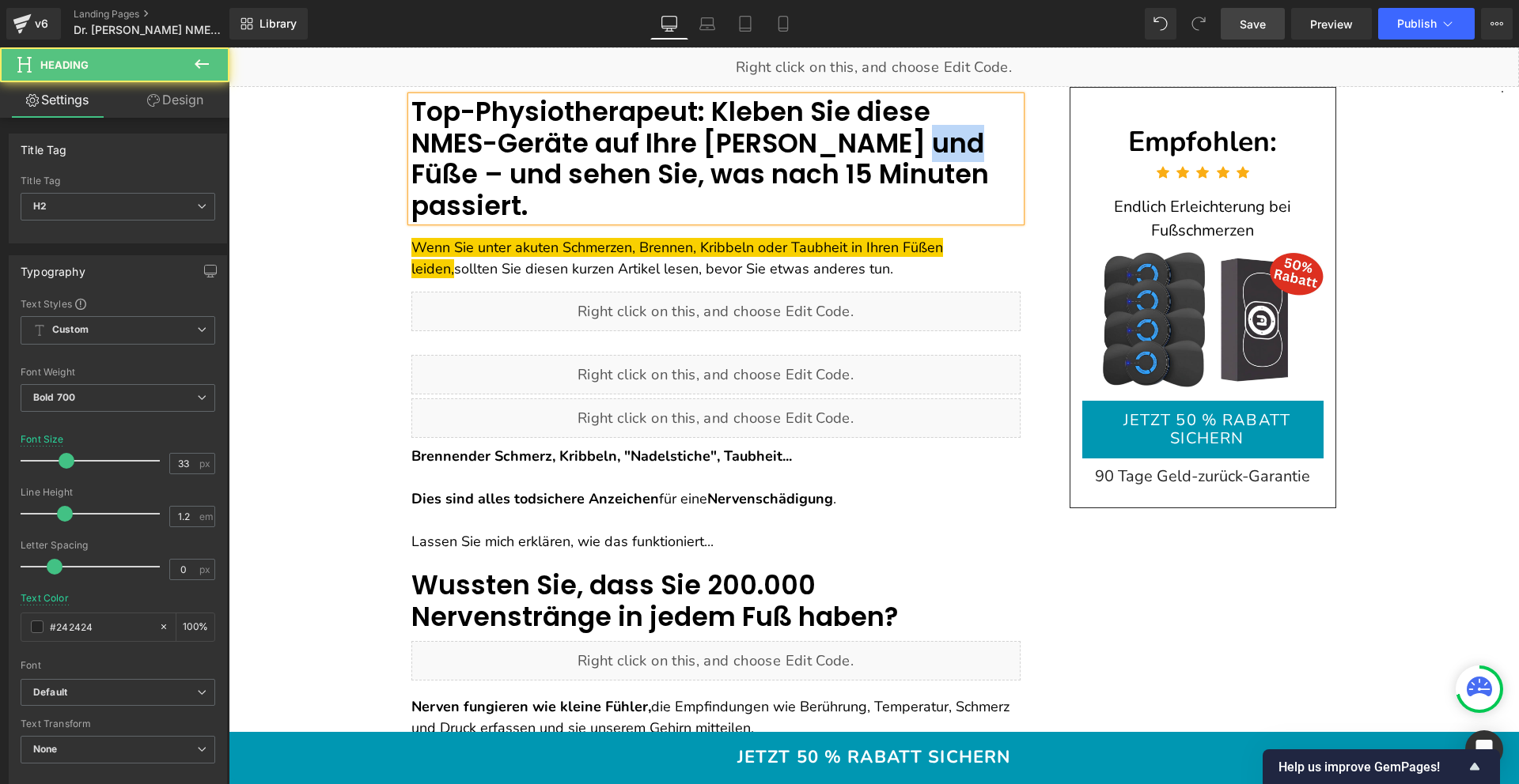
drag, startPoint x: 812, startPoint y: 141, endPoint x: 792, endPoint y: 140, distance: 20.0
click at [792, 140] on span "Top-Physiotherapeut: Kleben Sie diese NMES-Geräte auf Ihre [PERSON_NAME] und Fü…" at bounding box center [700, 159] width 578 height 131
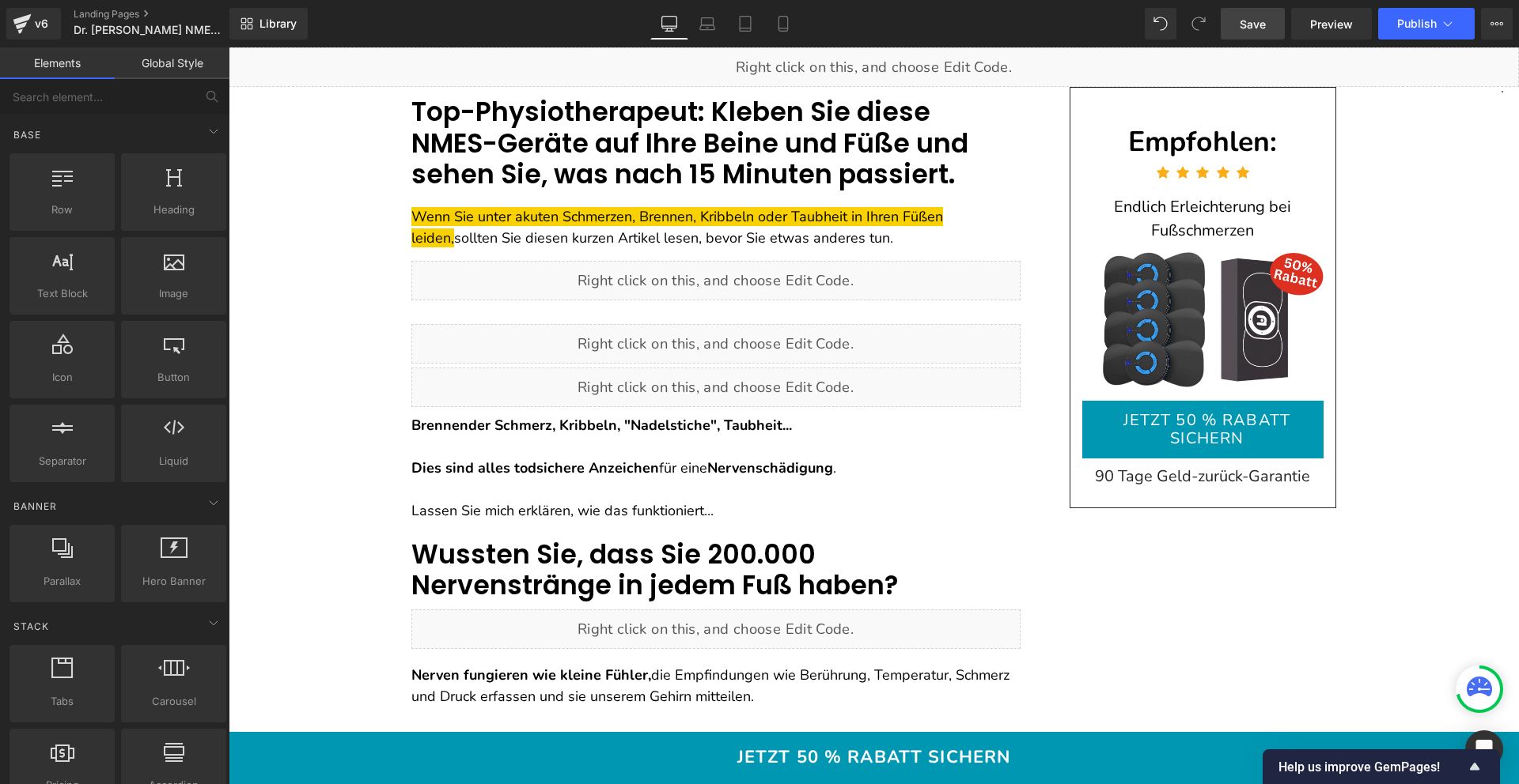
click at [1281, 22] on link "Save" at bounding box center [1252, 24] width 64 height 31
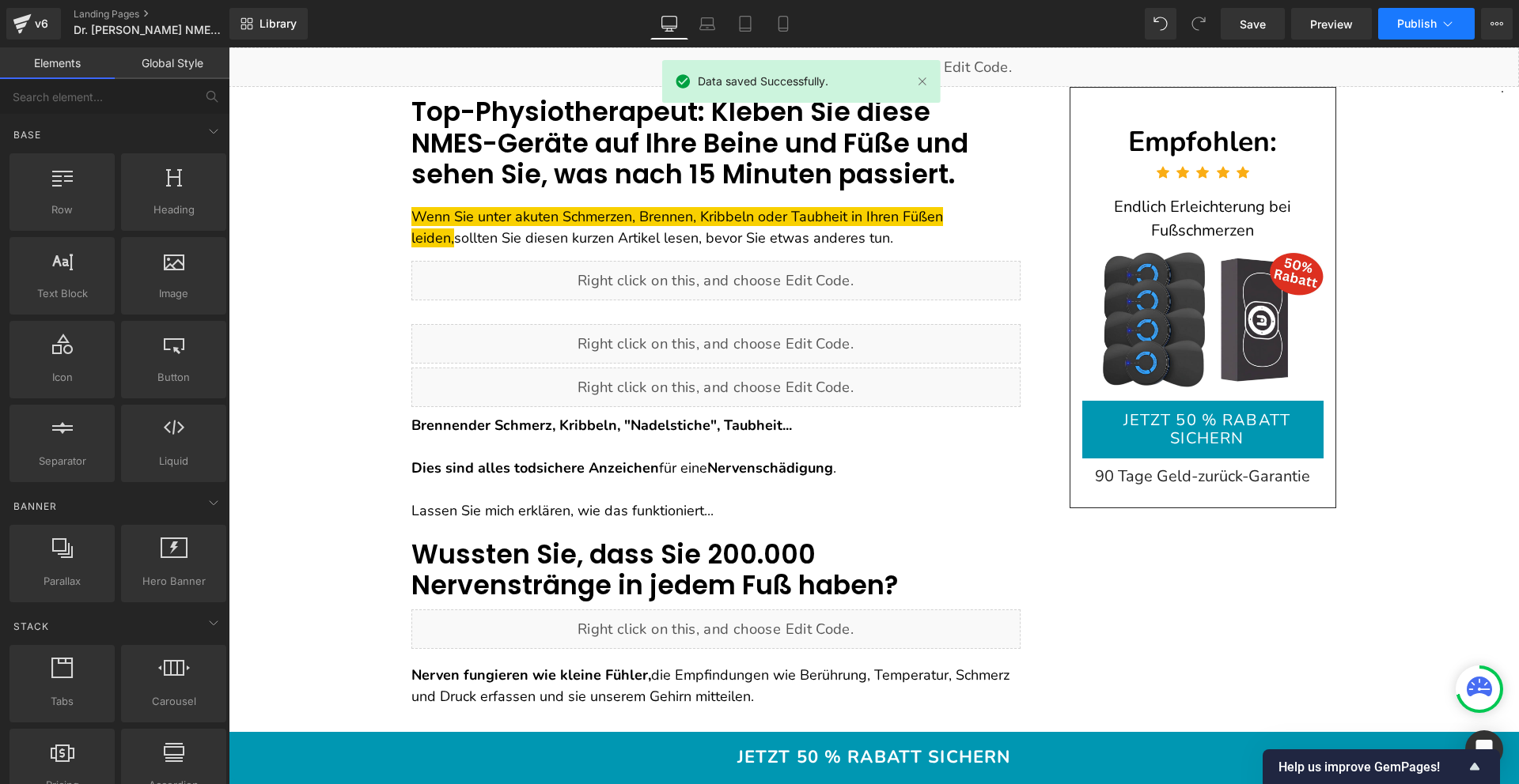
click at [1402, 29] on span "Publish" at bounding box center [1417, 24] width 40 height 13
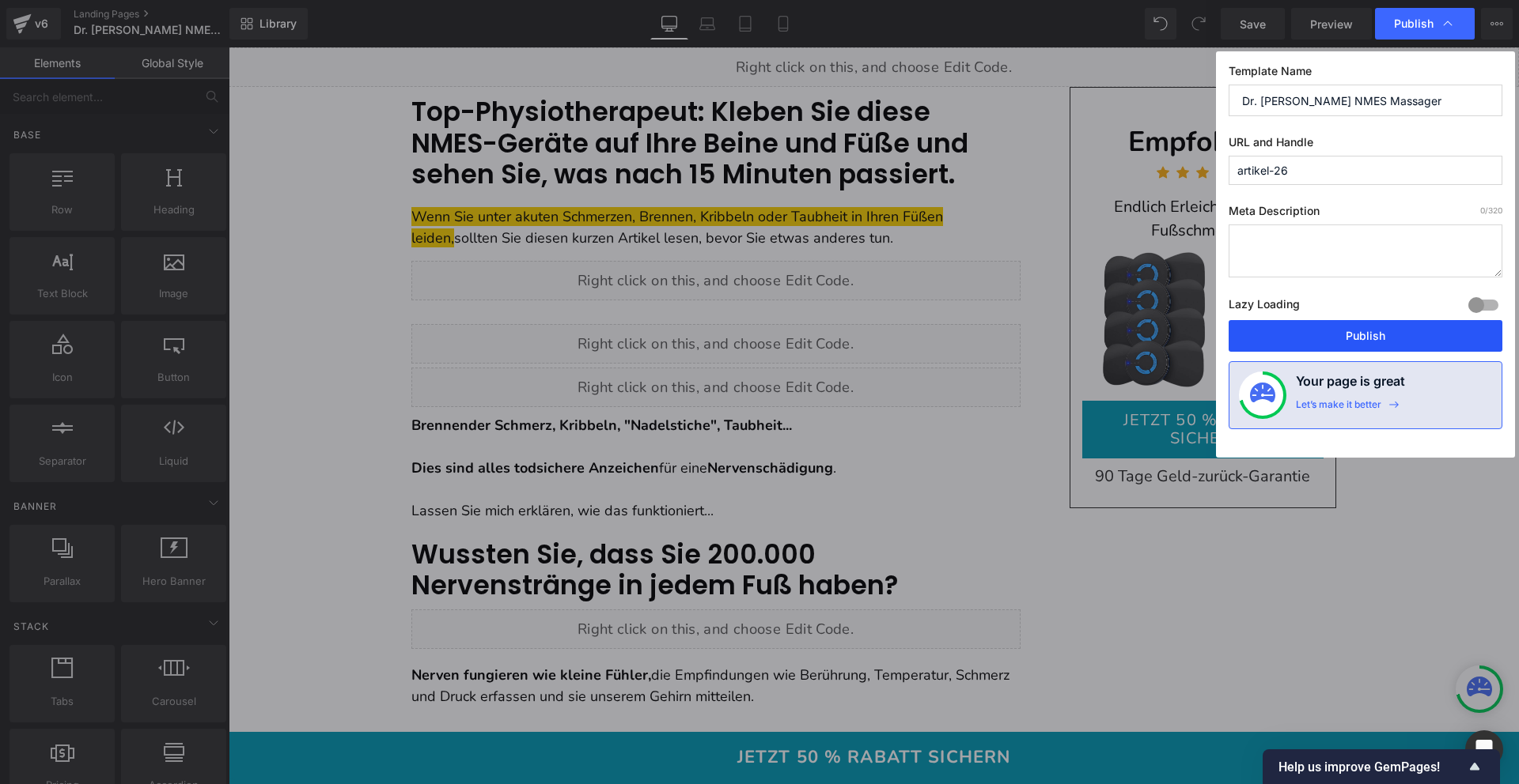
click at [1327, 331] on button "Publish" at bounding box center [1365, 336] width 274 height 31
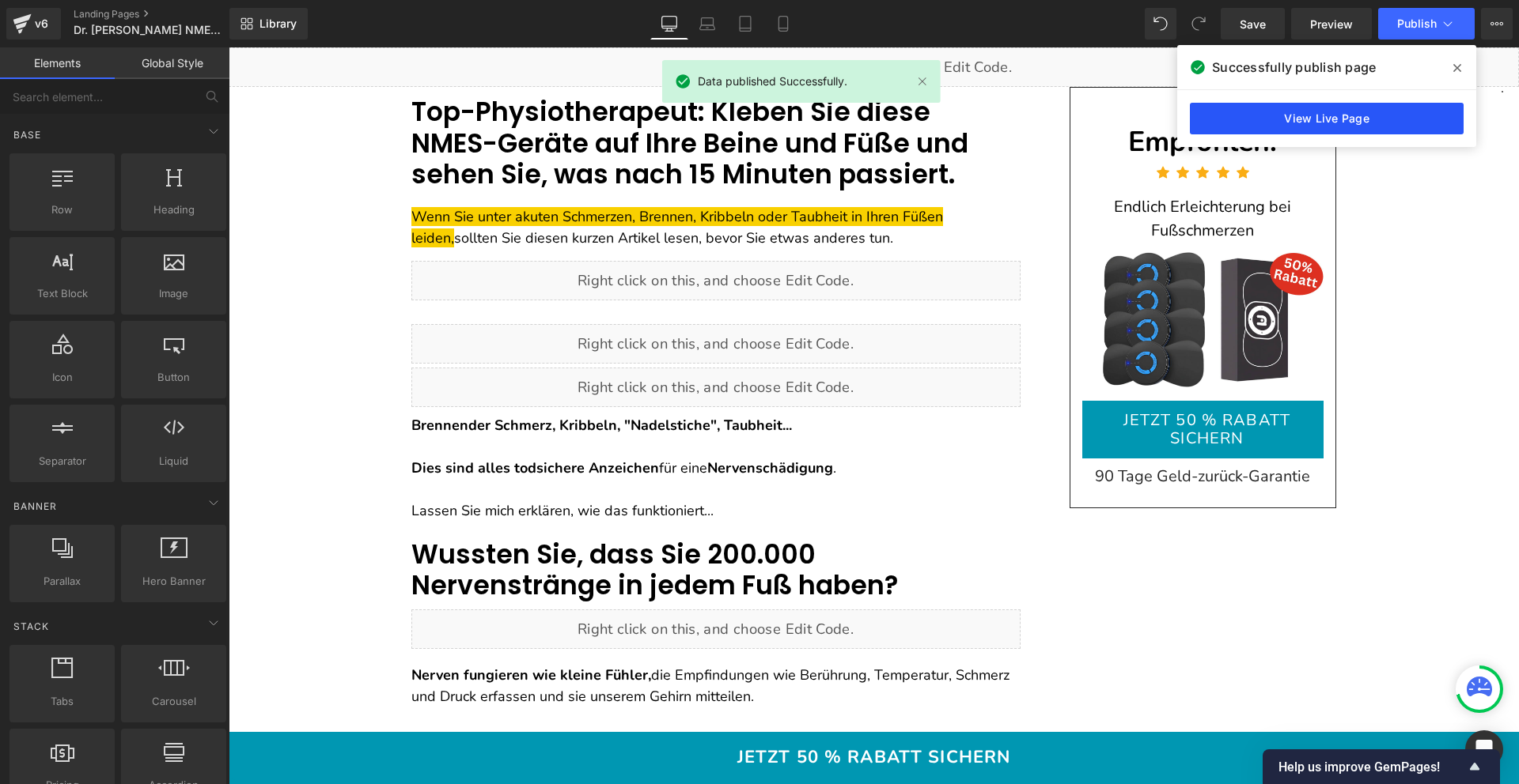
click at [1338, 122] on link "View Live Page" at bounding box center [1326, 118] width 274 height 31
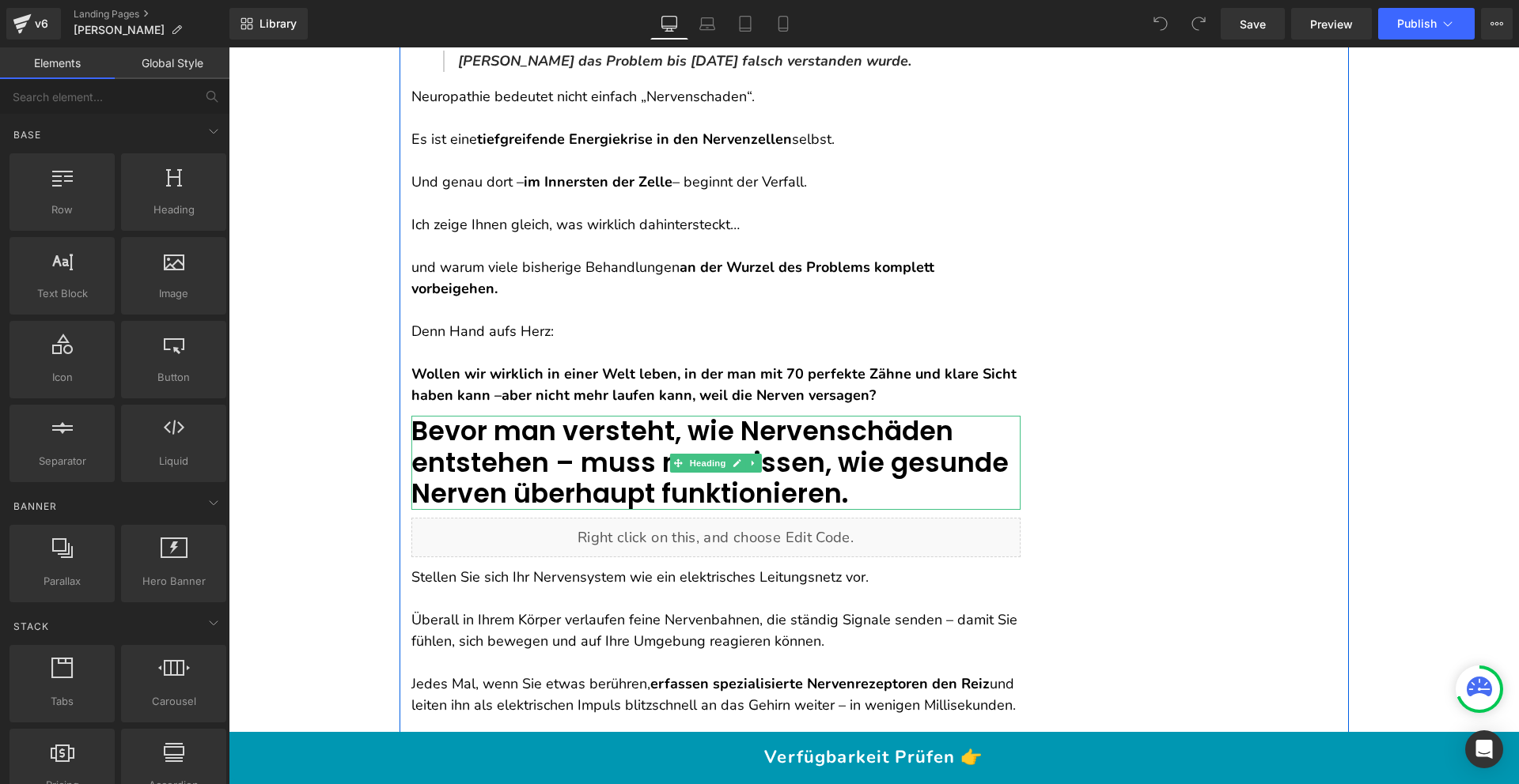
scroll to position [1581, 0]
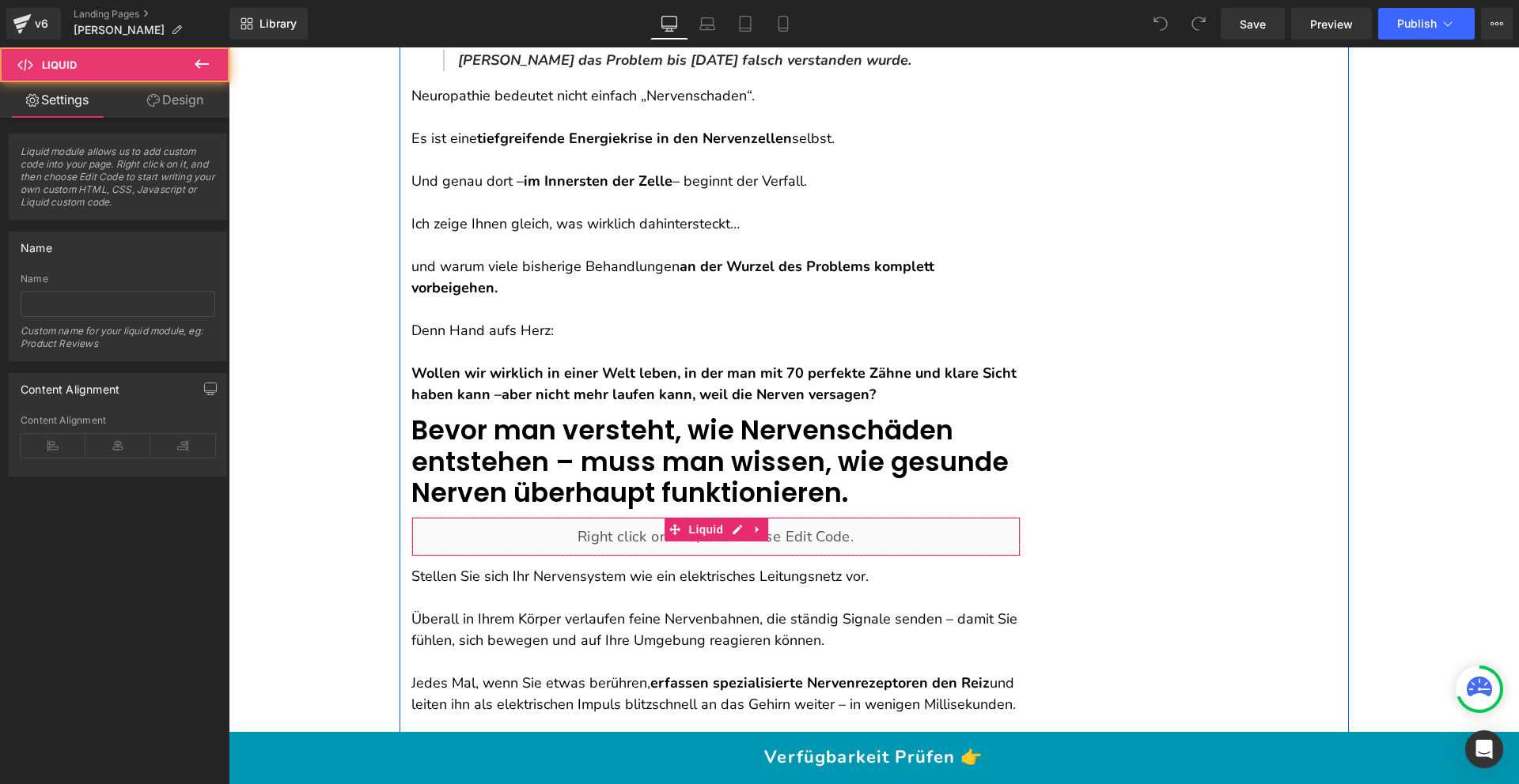
click at [586, 517] on div "Liquid" at bounding box center [716, 537] width 609 height 40
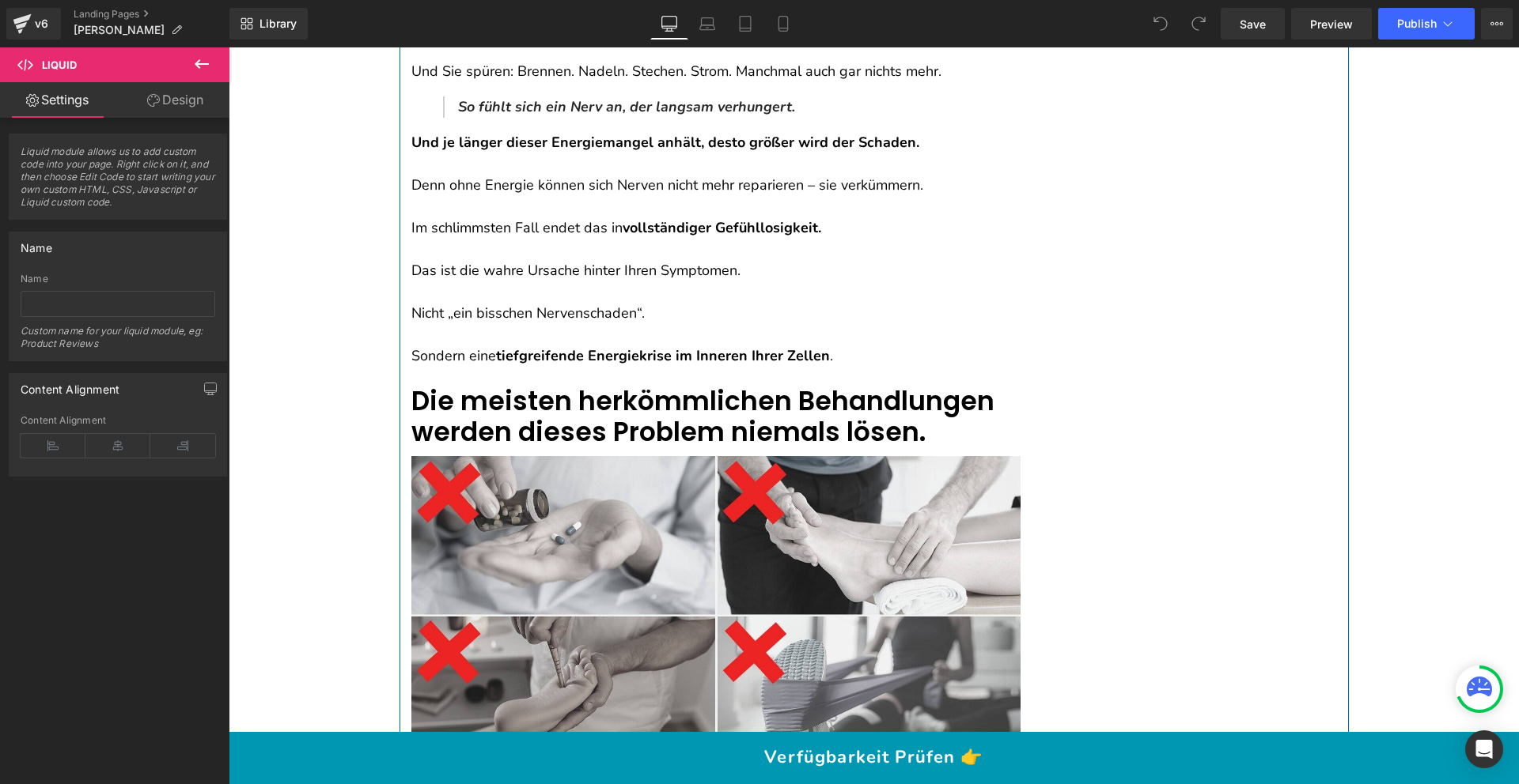
scroll to position [3428, 0]
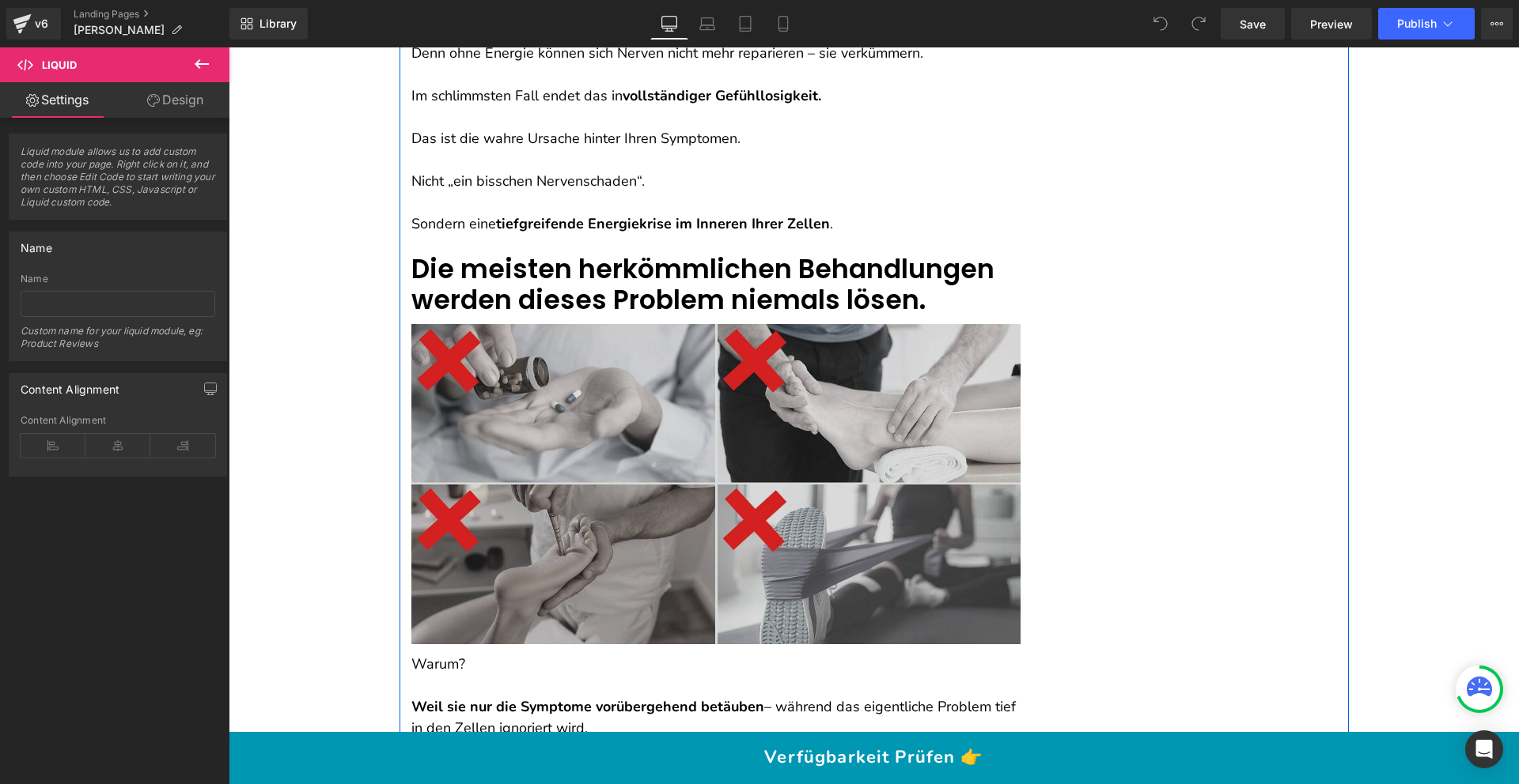
click at [553, 434] on img at bounding box center [716, 483] width 609 height 320
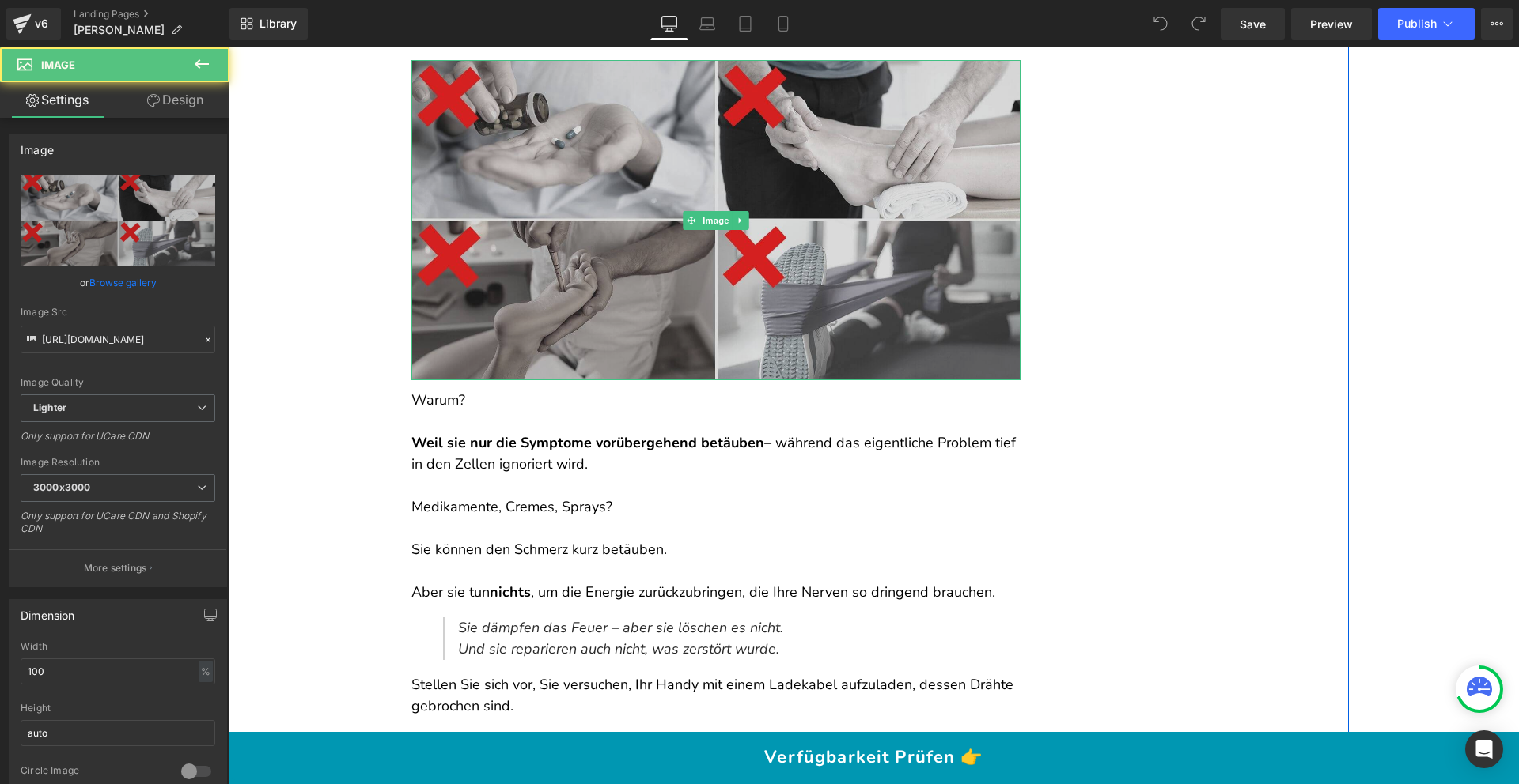
scroll to position [3734, 0]
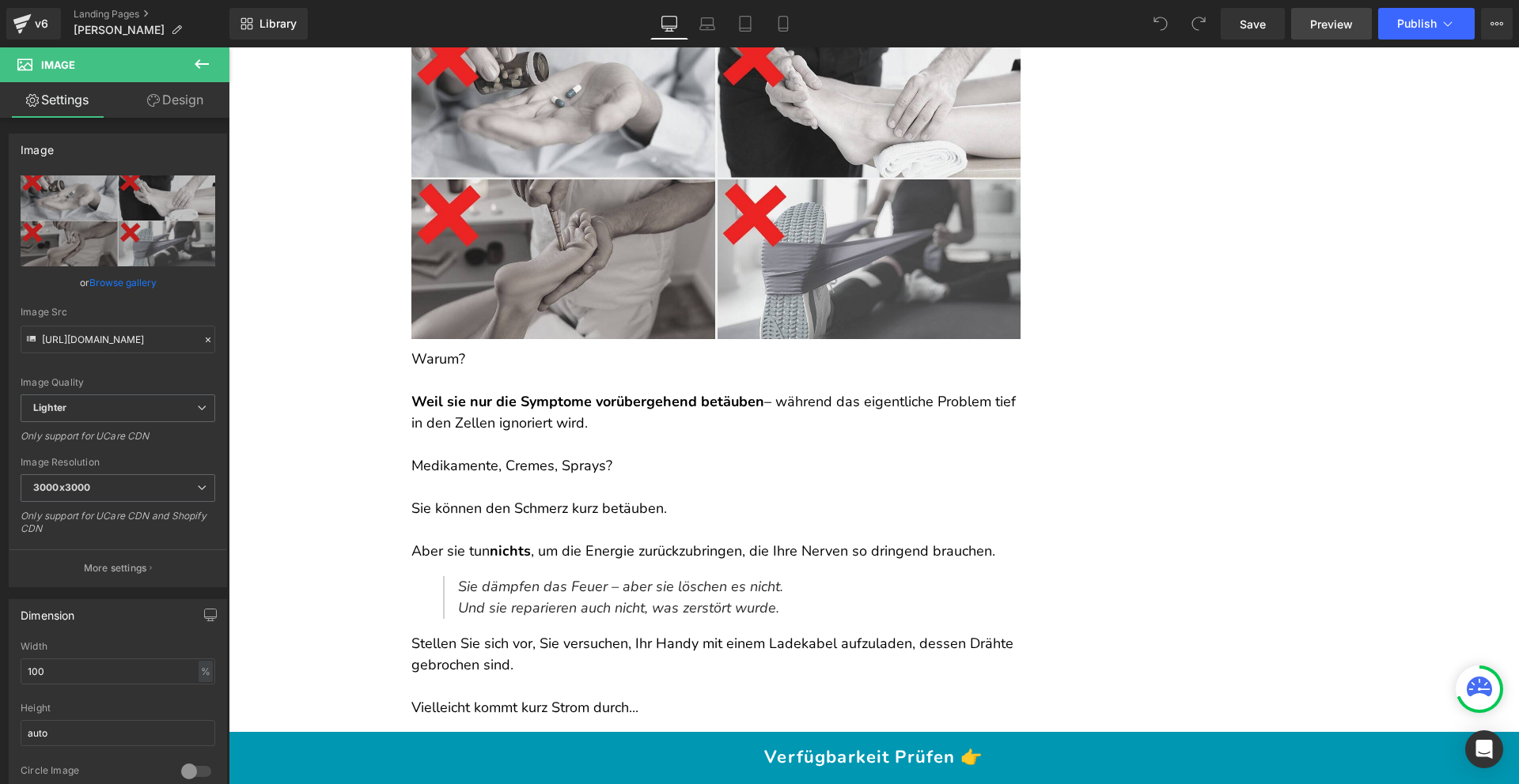
click at [1345, 30] on span "Preview" at bounding box center [1332, 24] width 42 height 17
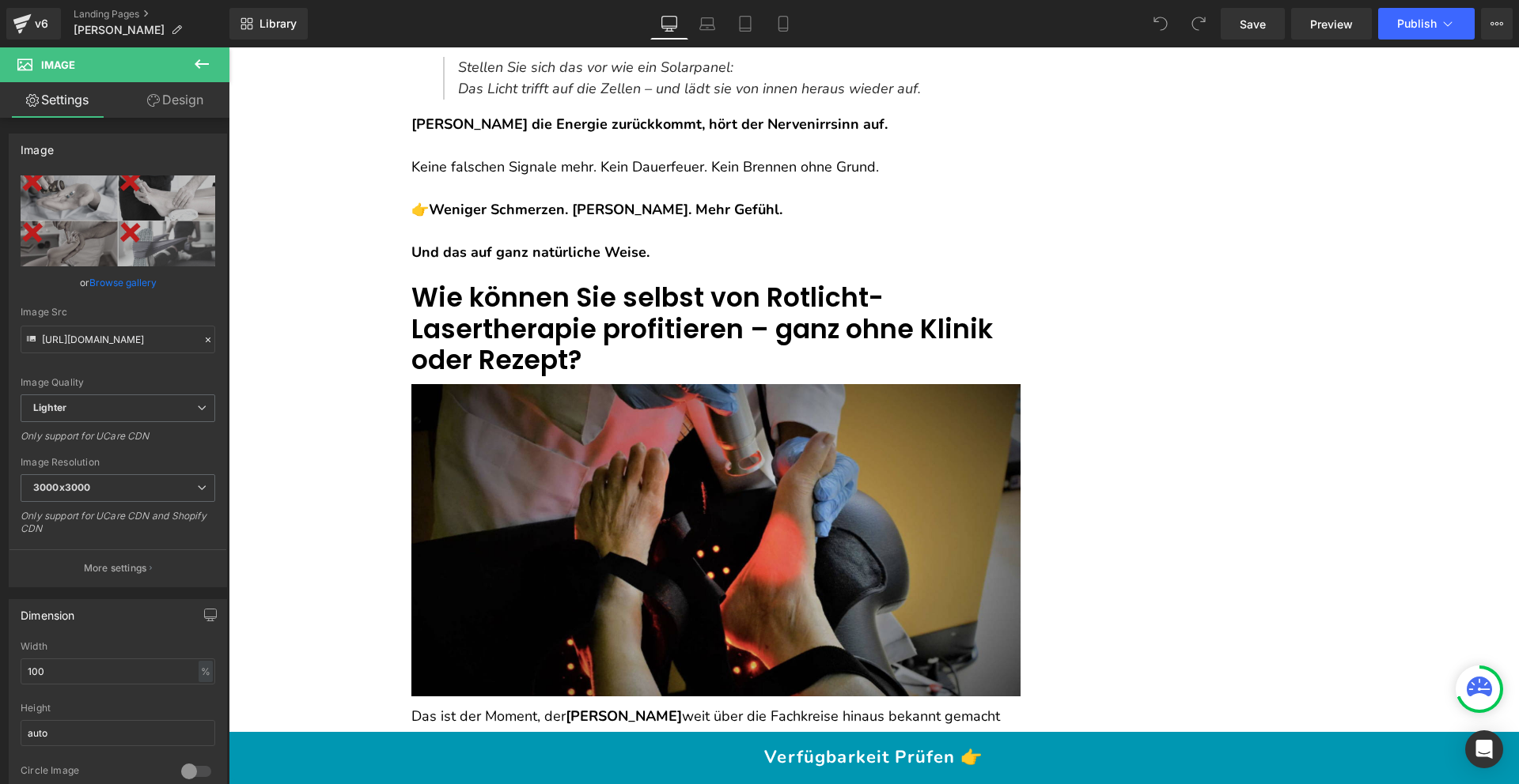
scroll to position [5864, 0]
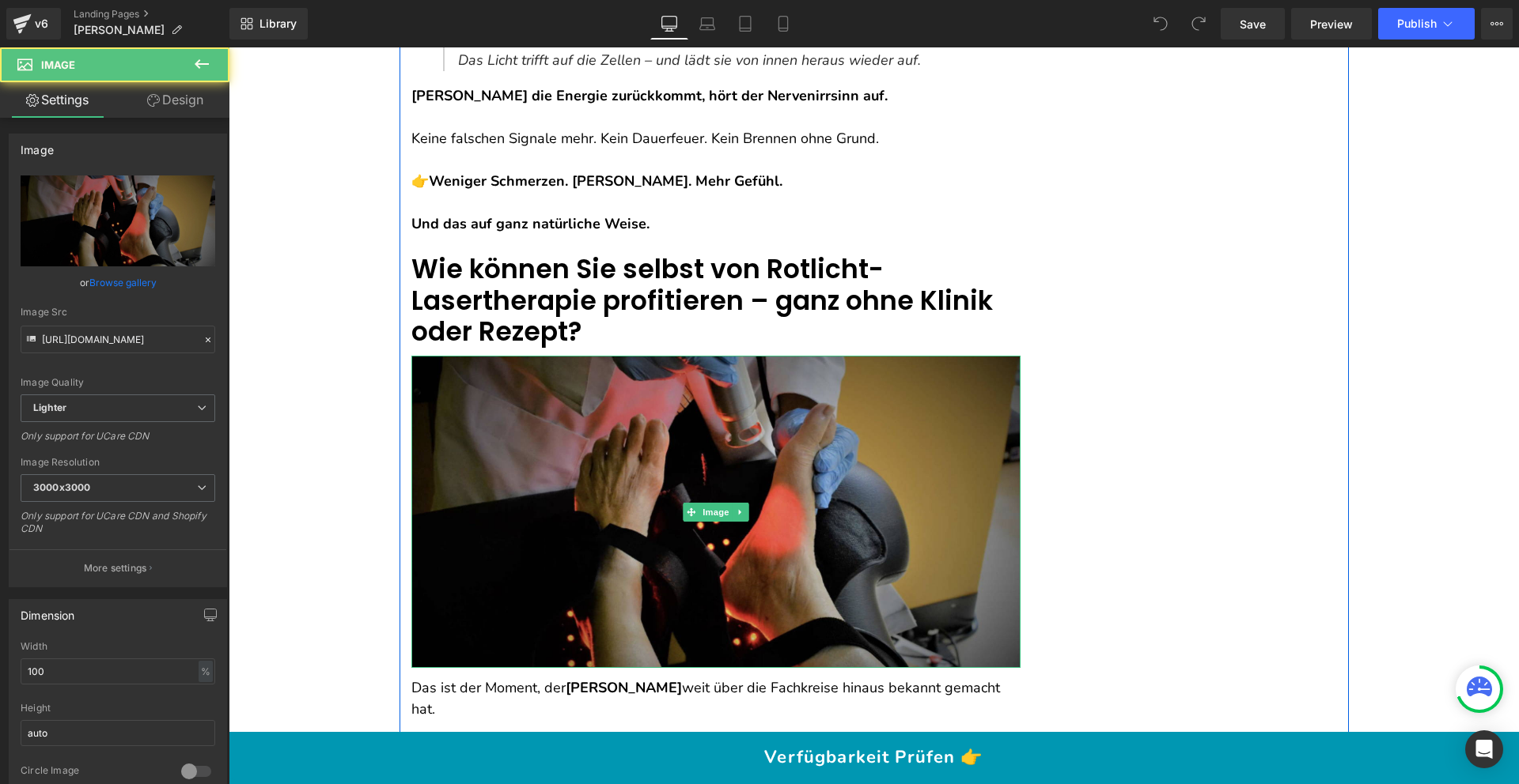
click at [626, 495] on img at bounding box center [716, 512] width 609 height 313
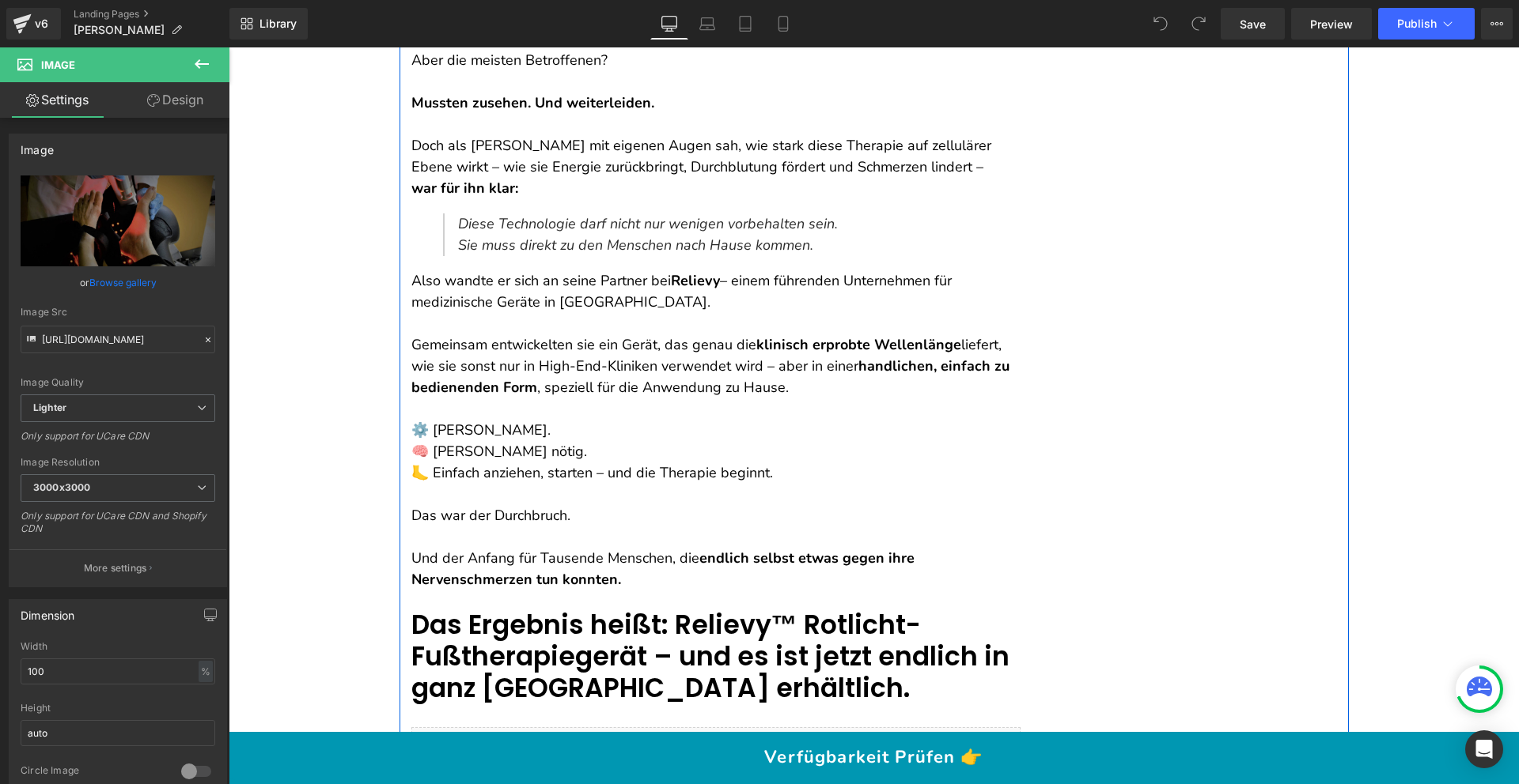
scroll to position [6816, 0]
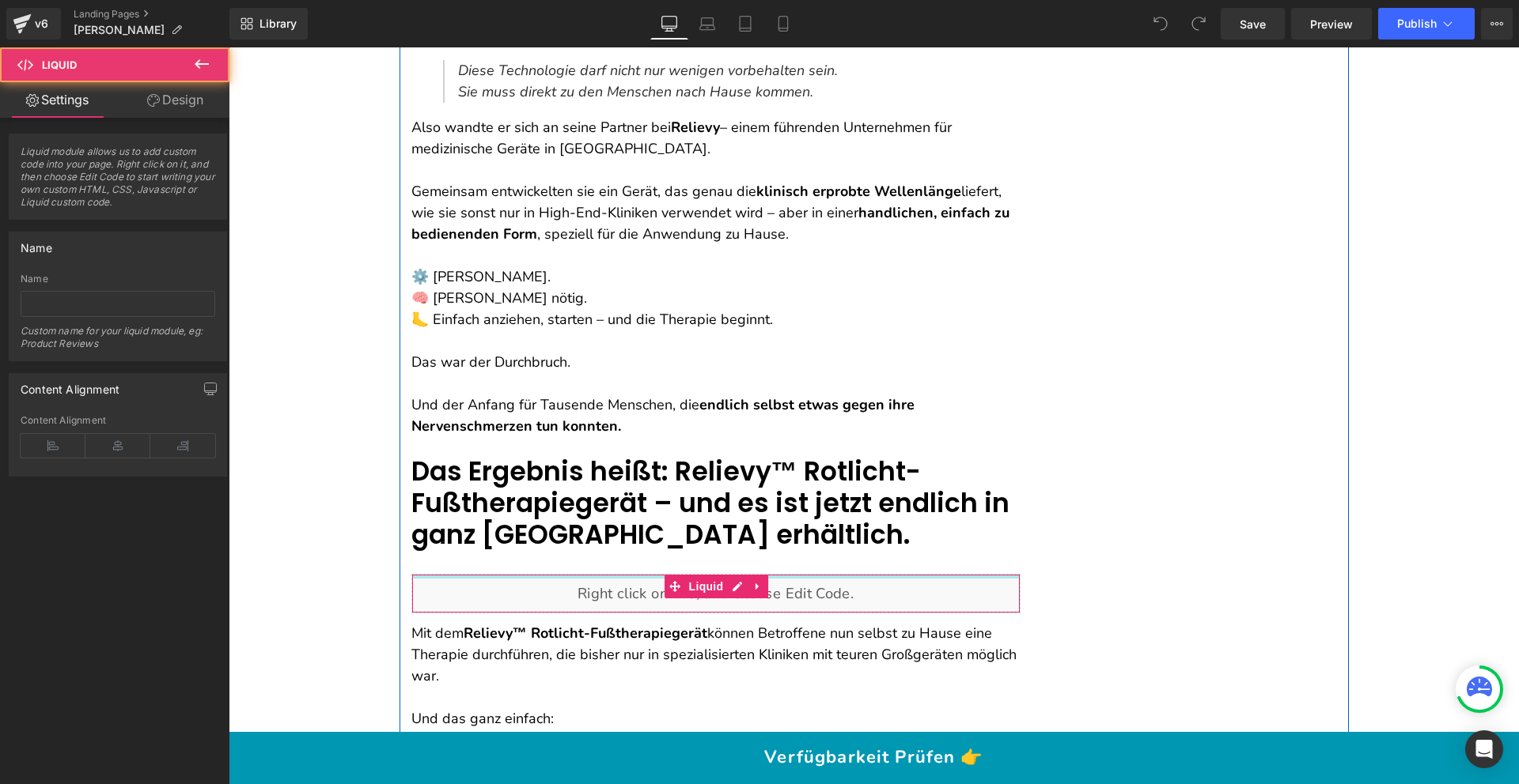
click at [601, 574] on div "Liquid" at bounding box center [716, 593] width 609 height 40
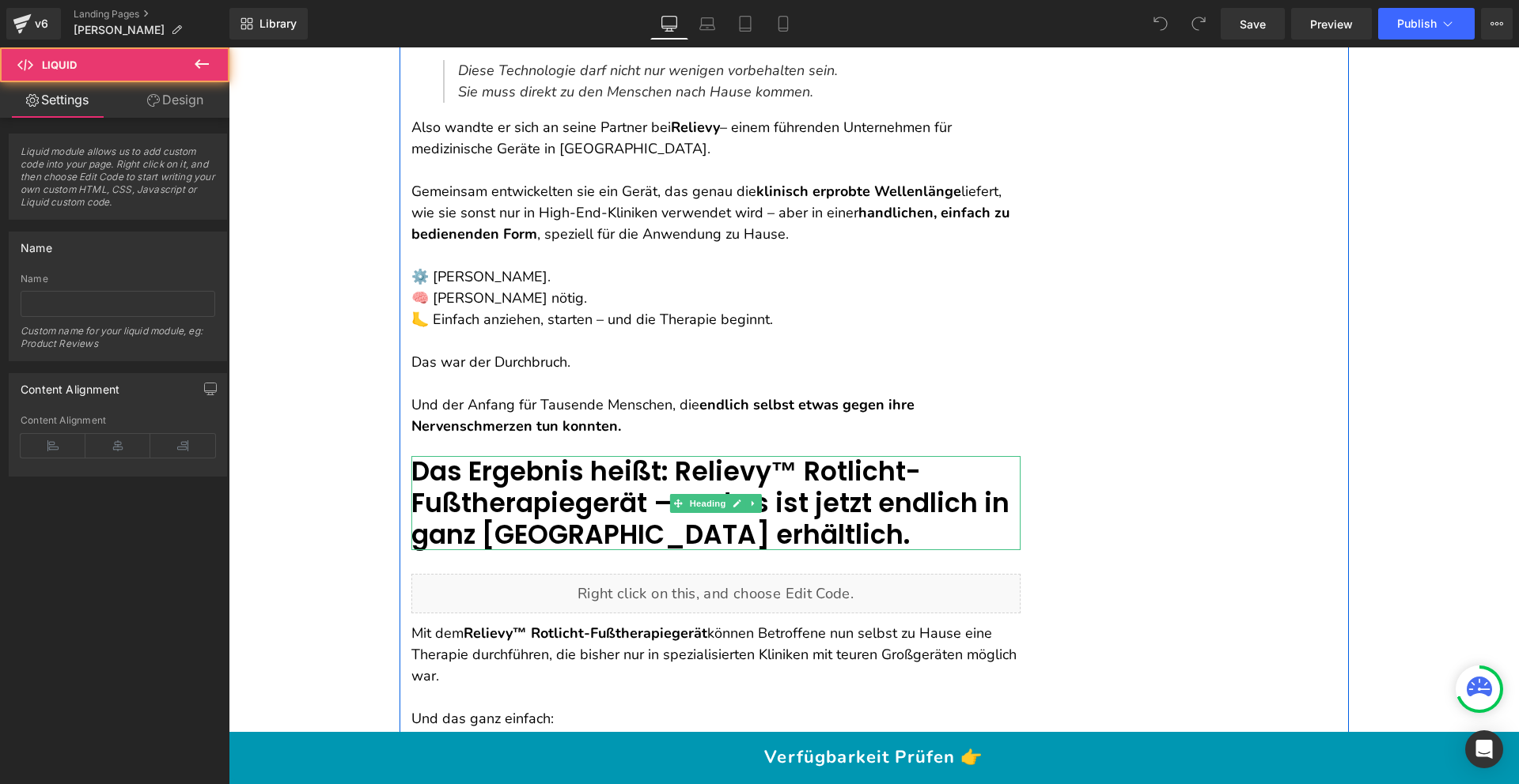
click at [523, 453] on font "Das Ergebnis heißt: Relievy™ Rotlicht-Fußtherapiegerät – und es ist jetzt endli…" at bounding box center [711, 503] width 598 height 100
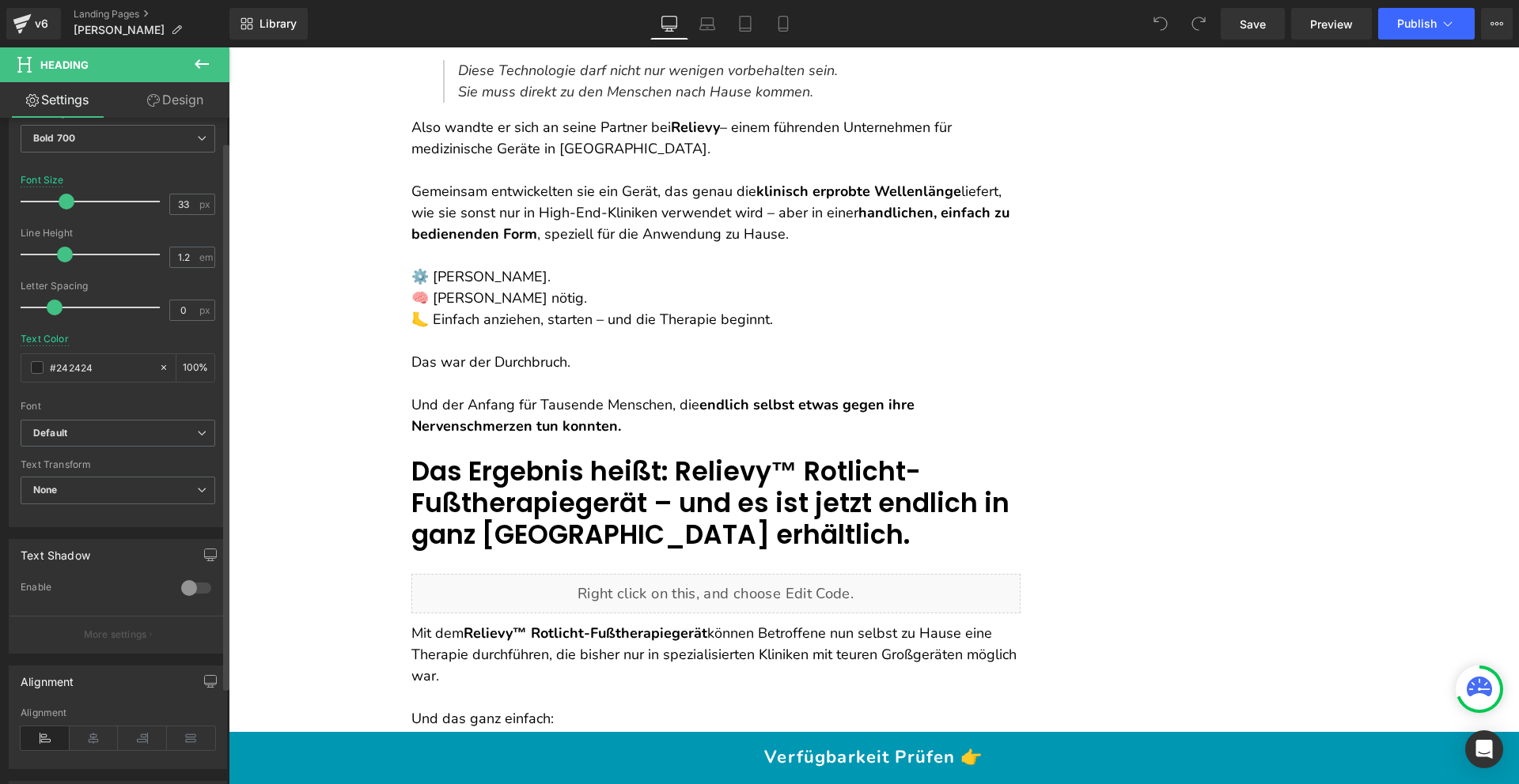
scroll to position [455, 0]
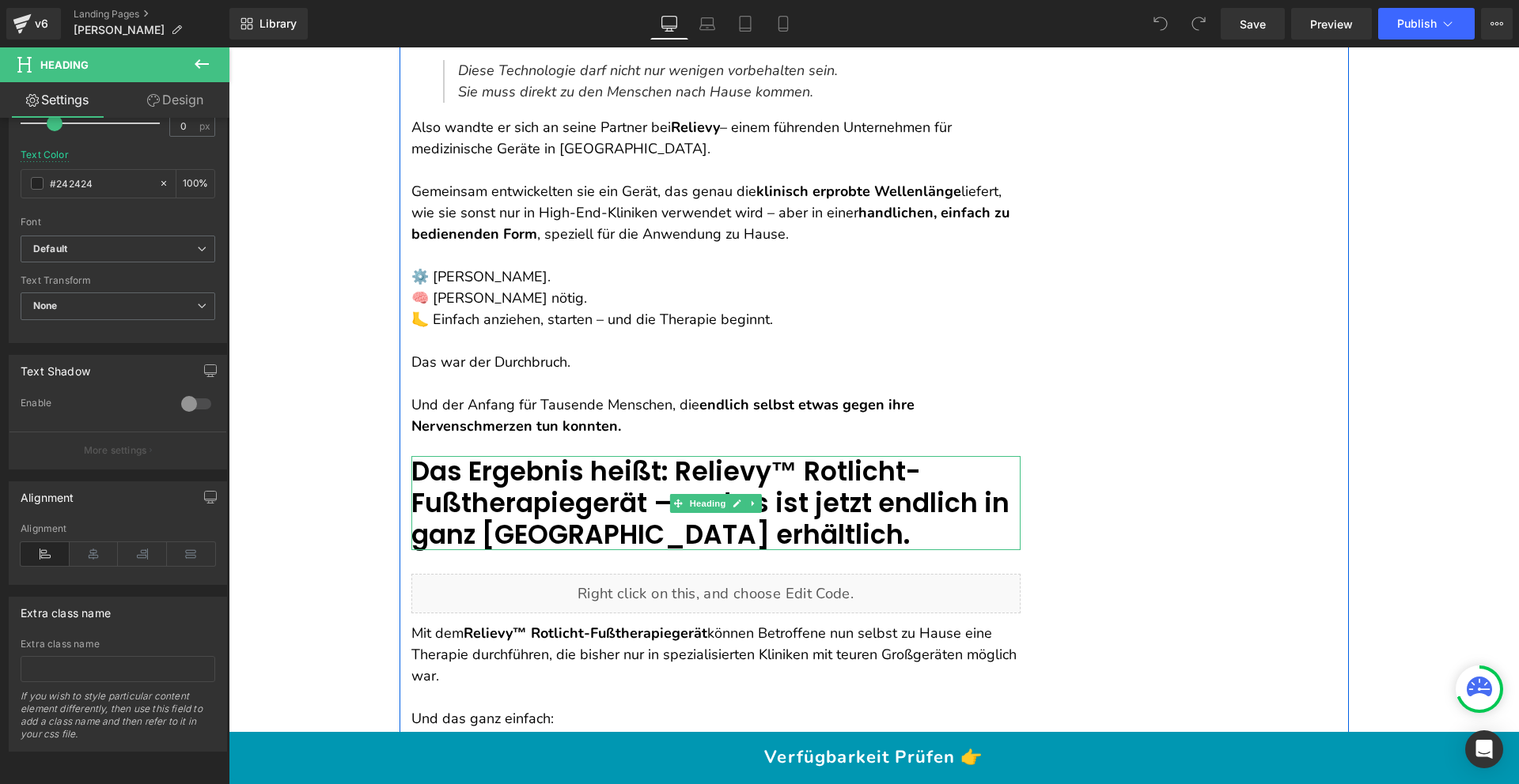
click at [539, 453] on font "Das Ergebnis heißt: Relievy™ Rotlicht-Fußtherapiegerät – und es ist jetzt endli…" at bounding box center [711, 503] width 598 height 100
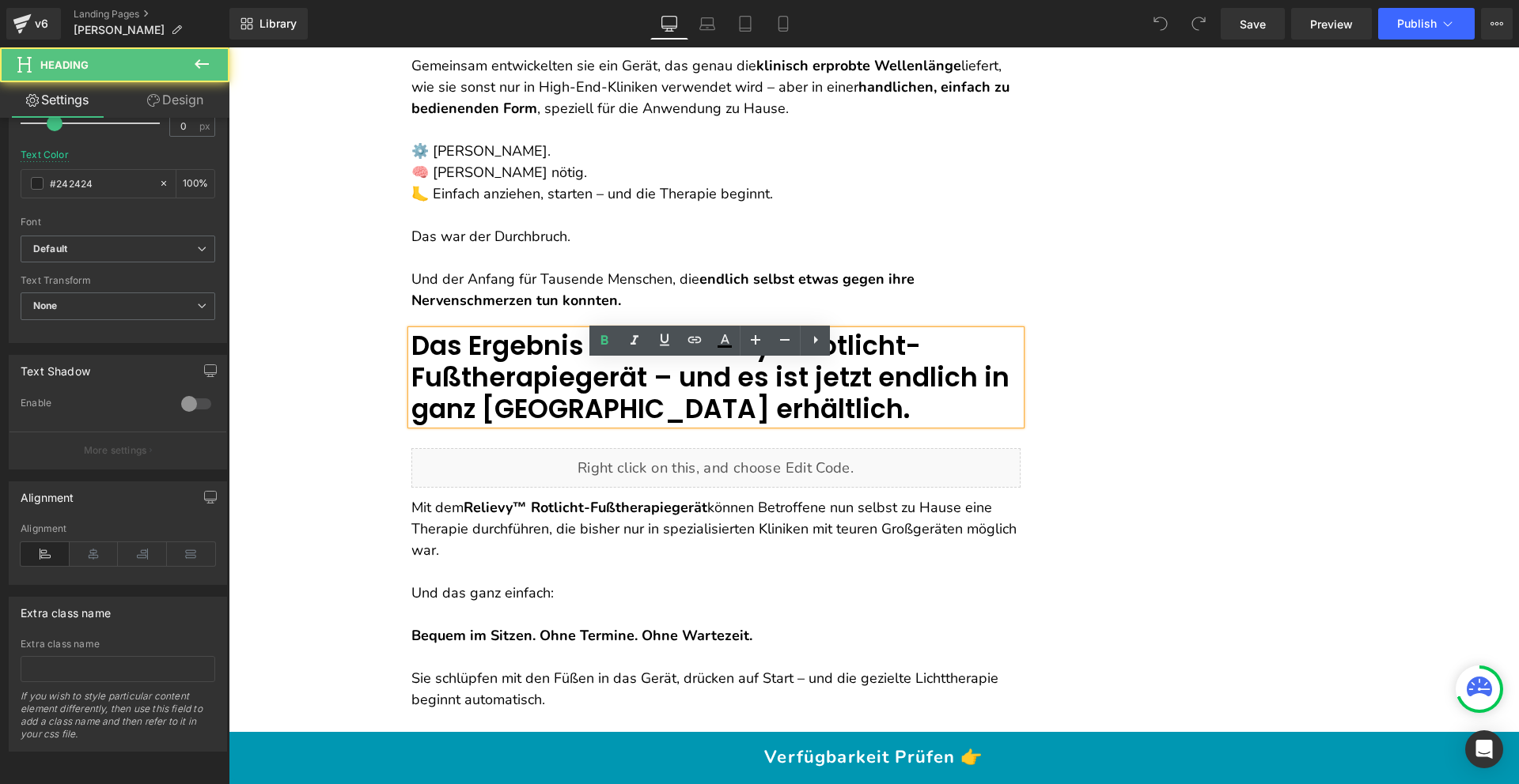
scroll to position [7108, 0]
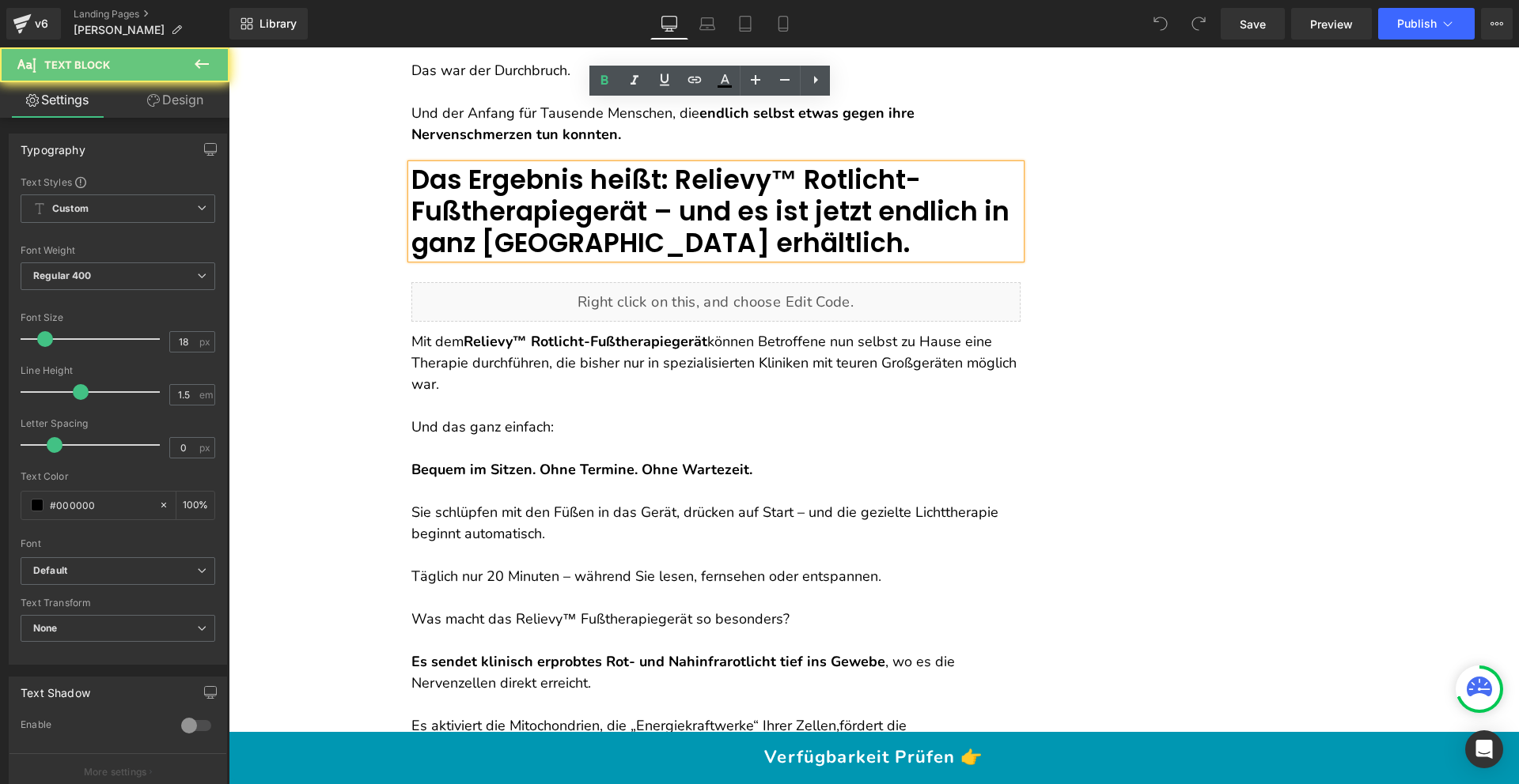
click at [519, 502] on p "Sie schlüpfen mit den Füßen in das Gerät, drücken auf Start – und die gezielte …" at bounding box center [716, 523] width 609 height 42
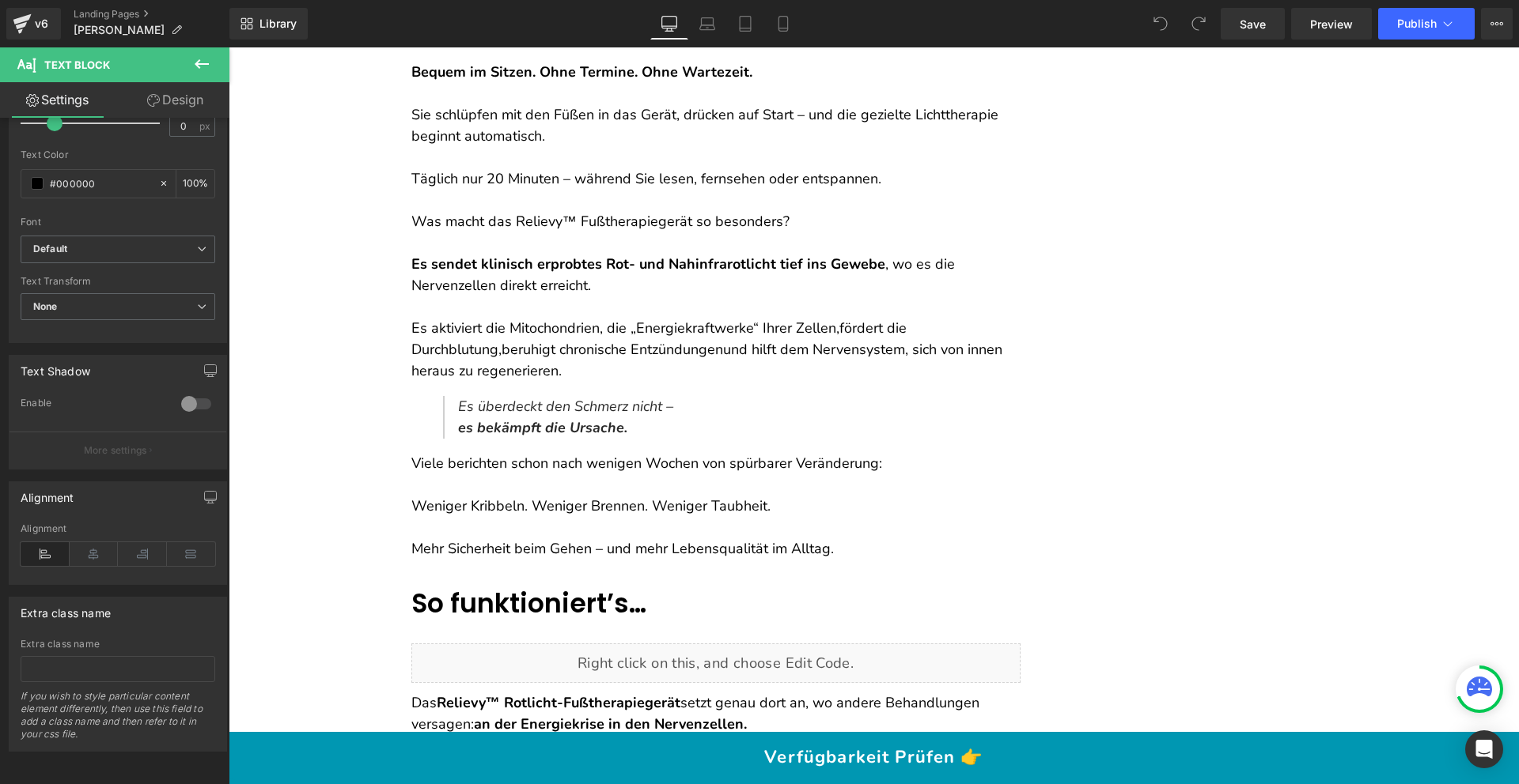
scroll to position [7735, 0]
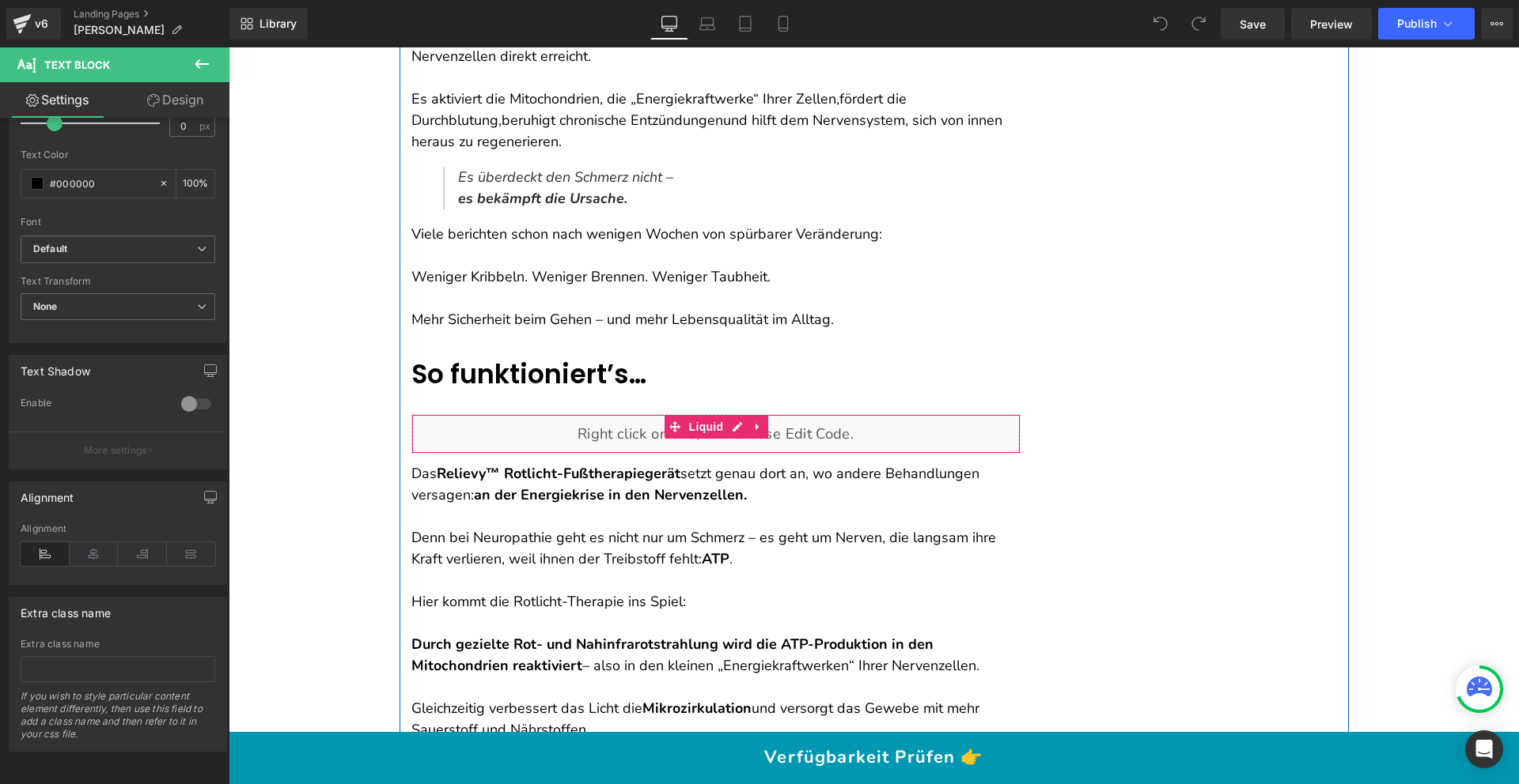
click at [526, 414] on div "Liquid" at bounding box center [716, 434] width 609 height 40
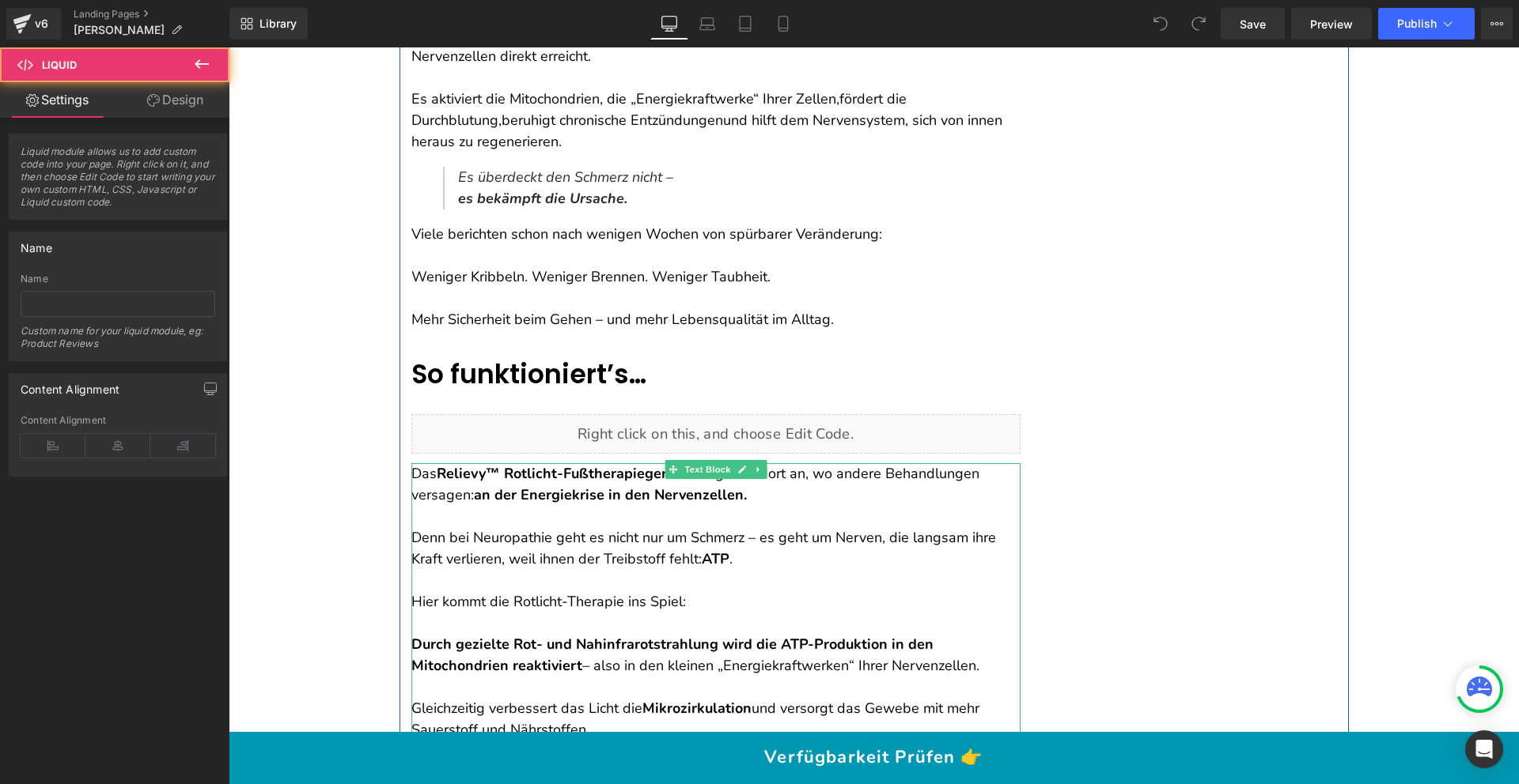
scroll to position [7739, 0]
click at [508, 570] on p at bounding box center [716, 580] width 609 height 21
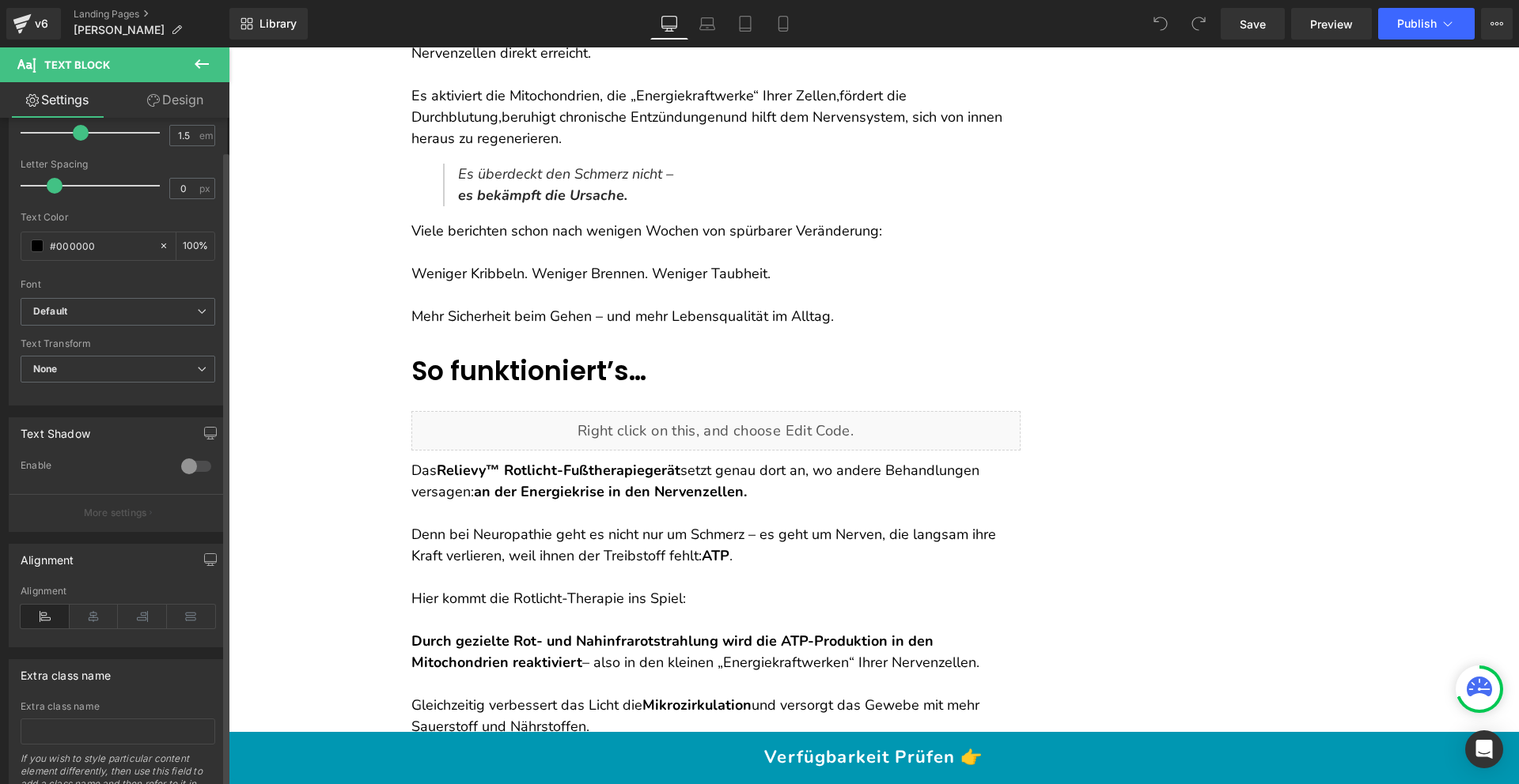
scroll to position [334, 0]
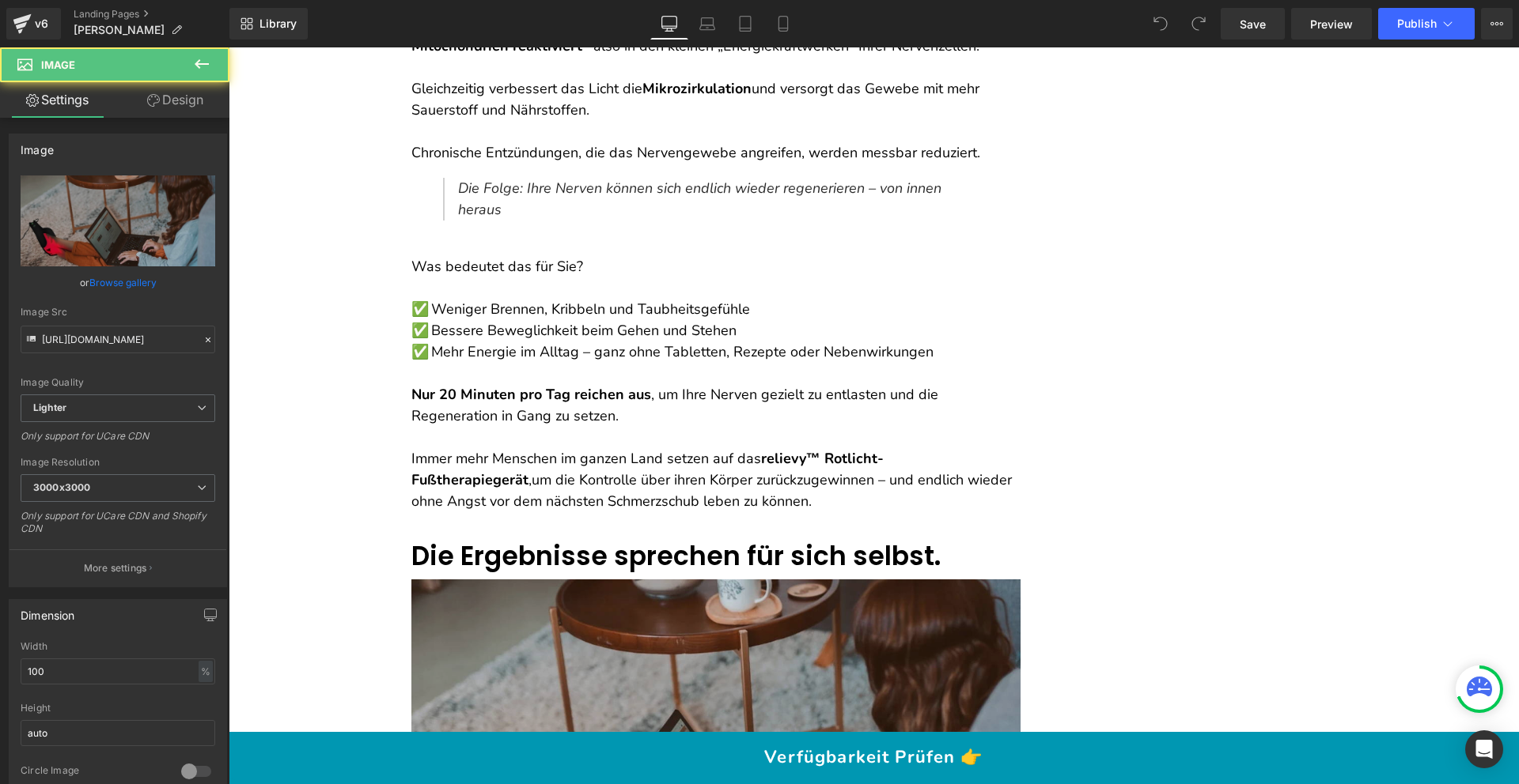
click at [544, 579] on img at bounding box center [716, 753] width 609 height 347
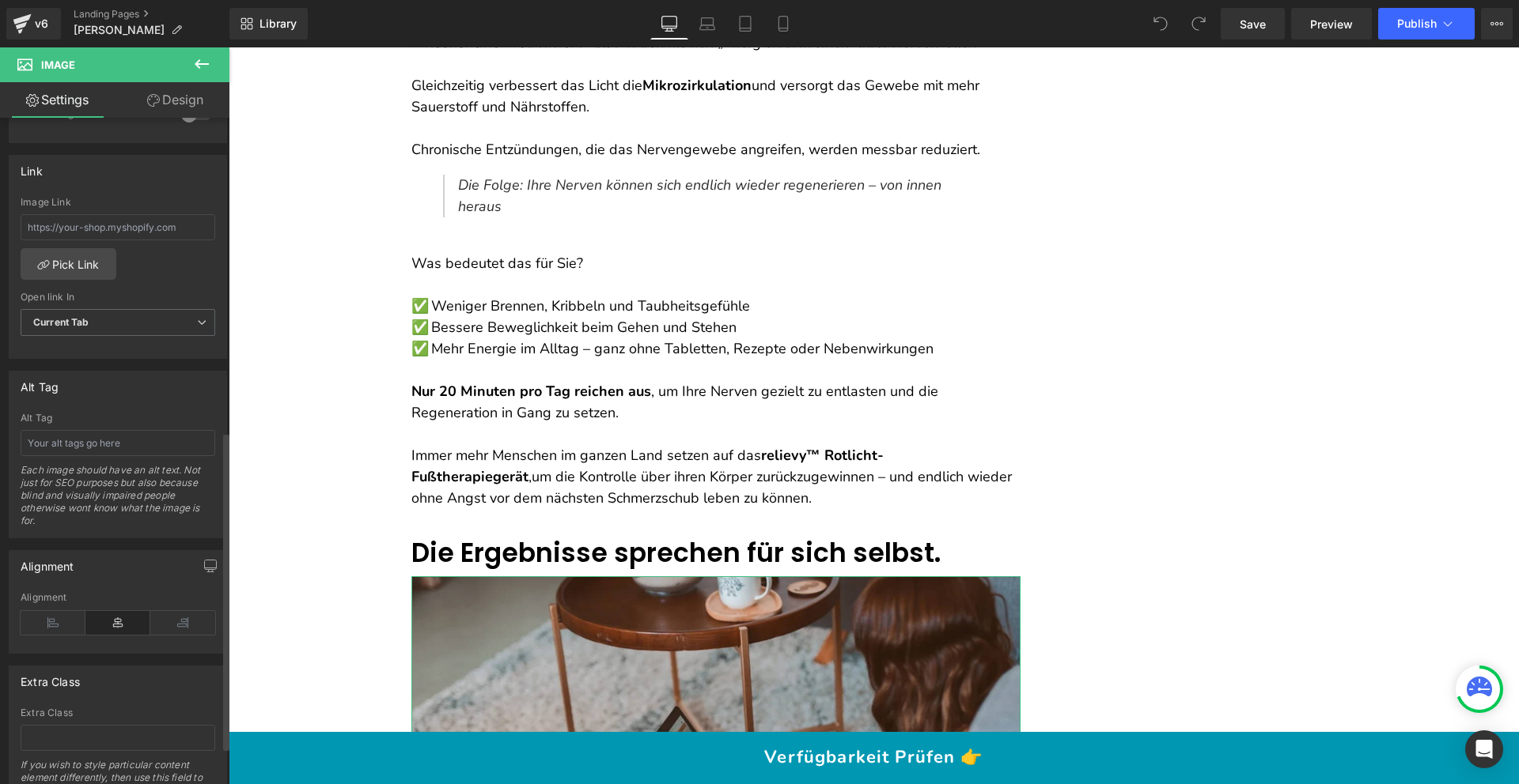
scroll to position [736, 0]
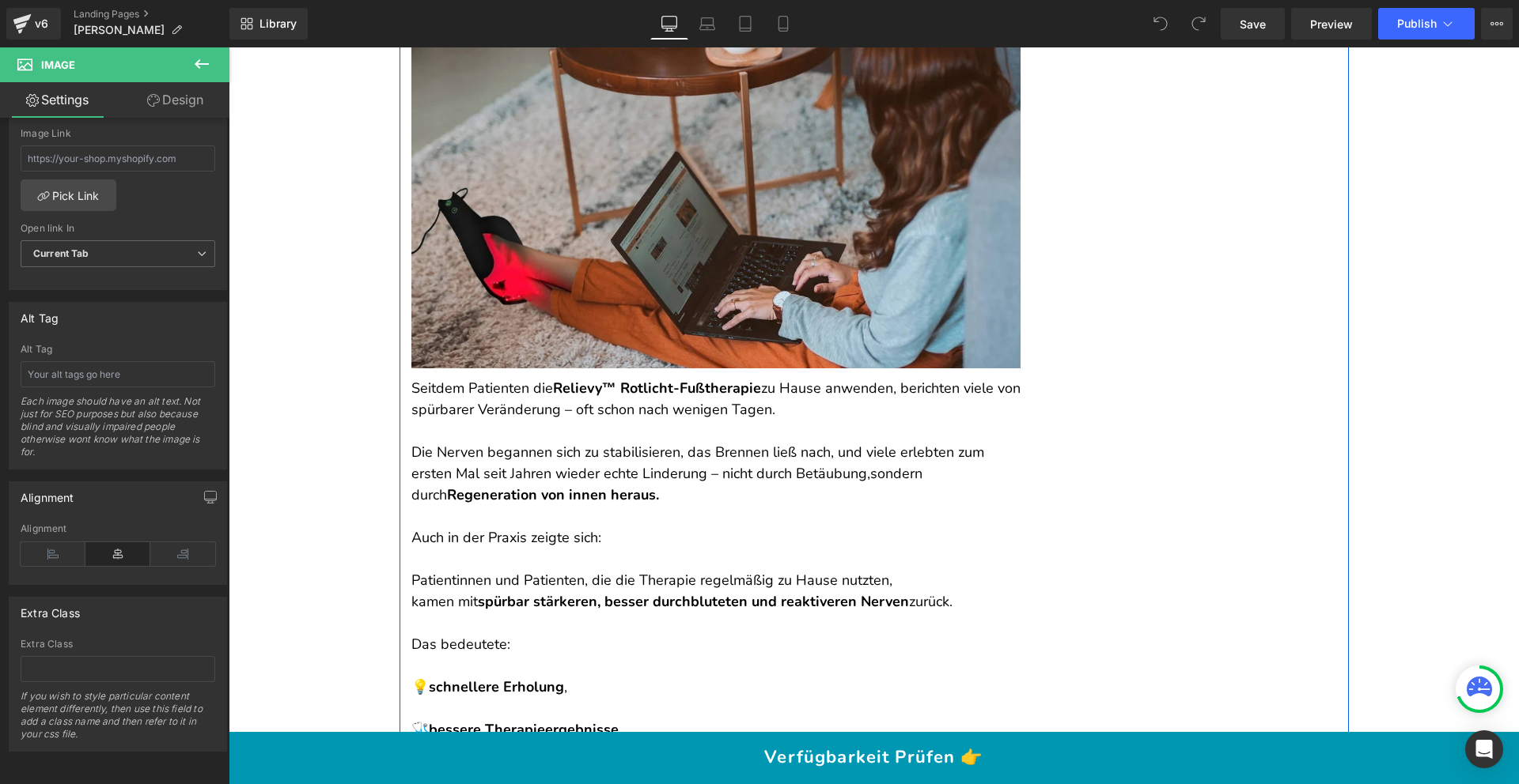
click at [519, 656] on p "💡  schnellere Erholung ," at bounding box center [716, 677] width 609 height 42
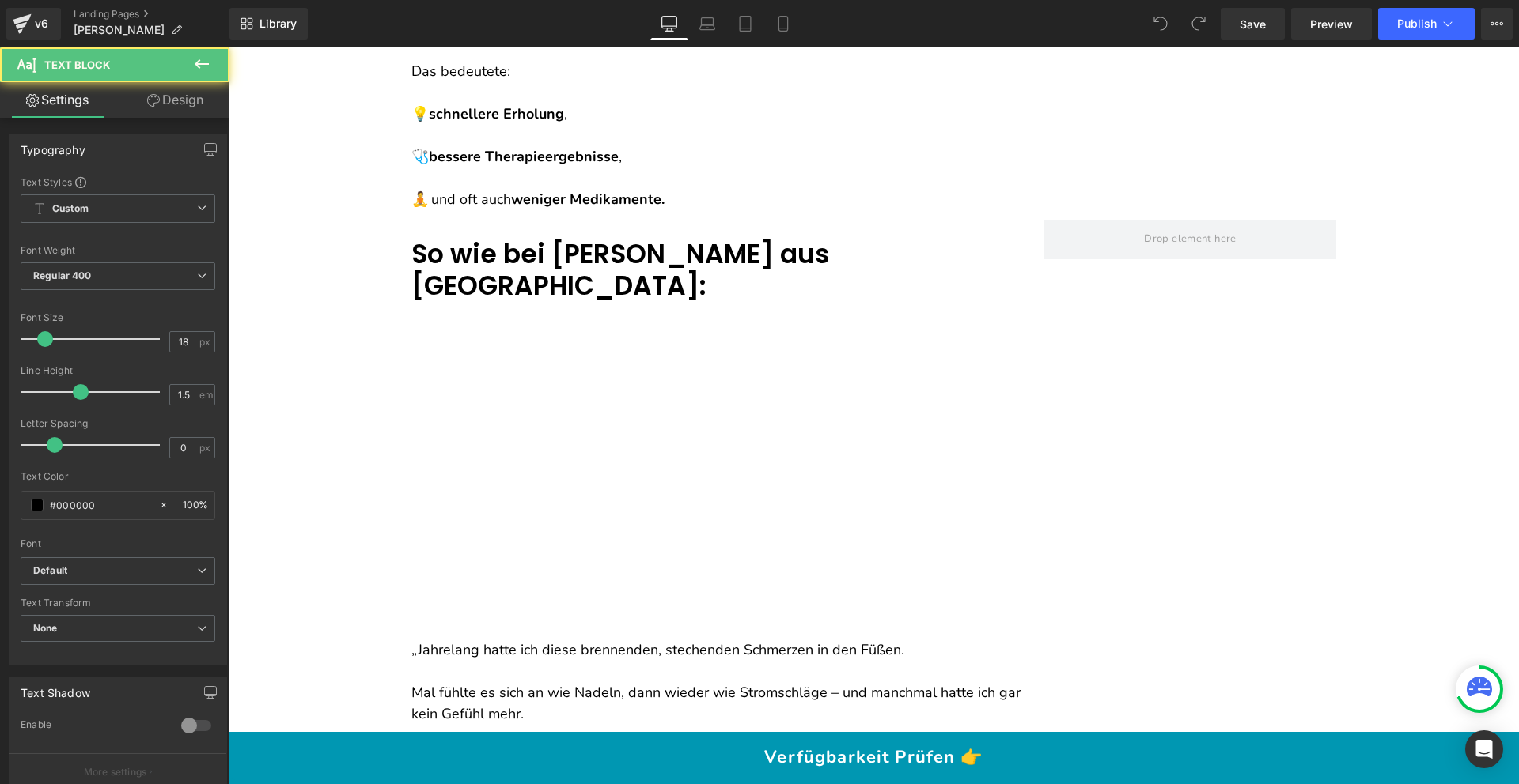
scroll to position [9502, 0]
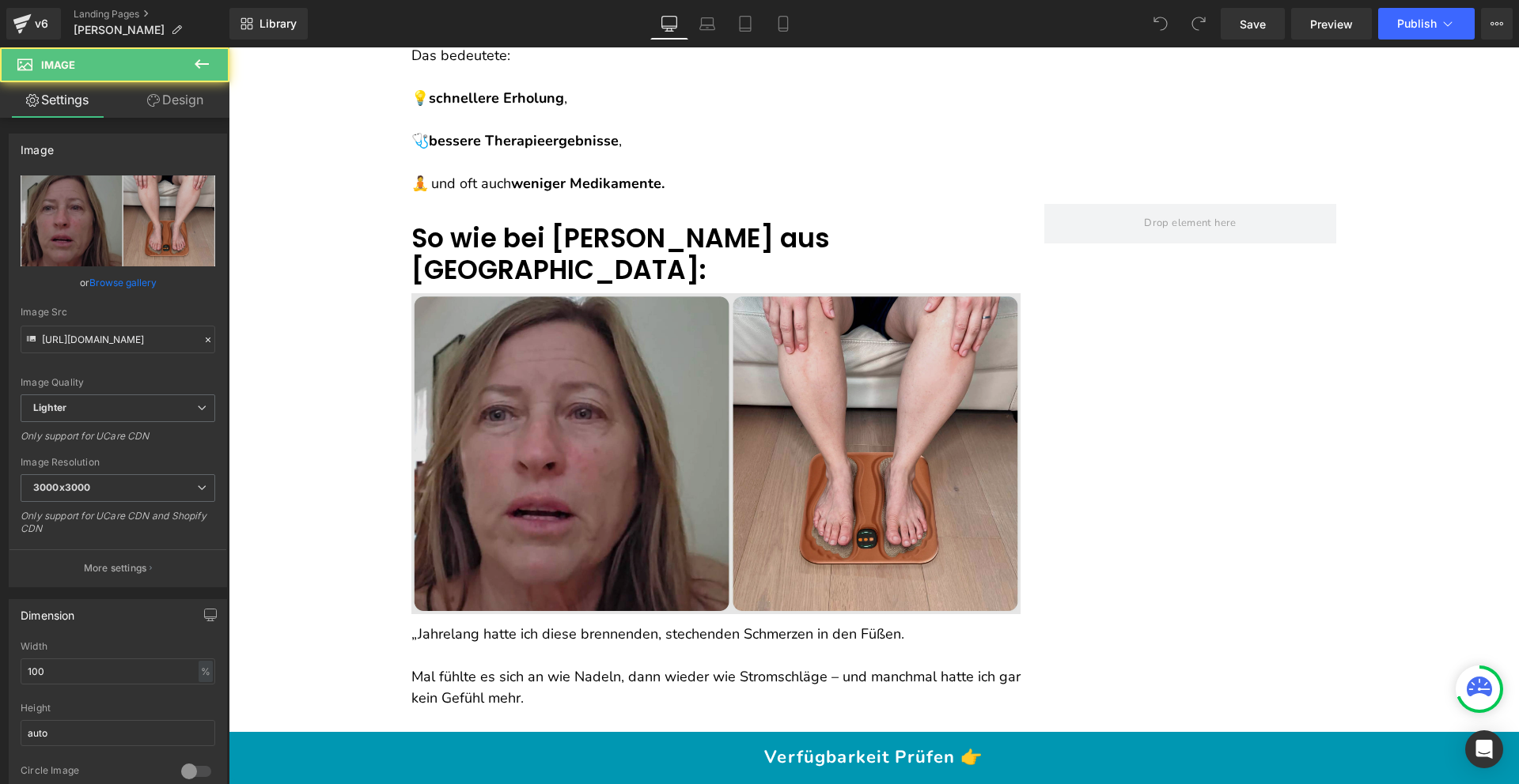
click at [634, 390] on img at bounding box center [716, 453] width 609 height 320
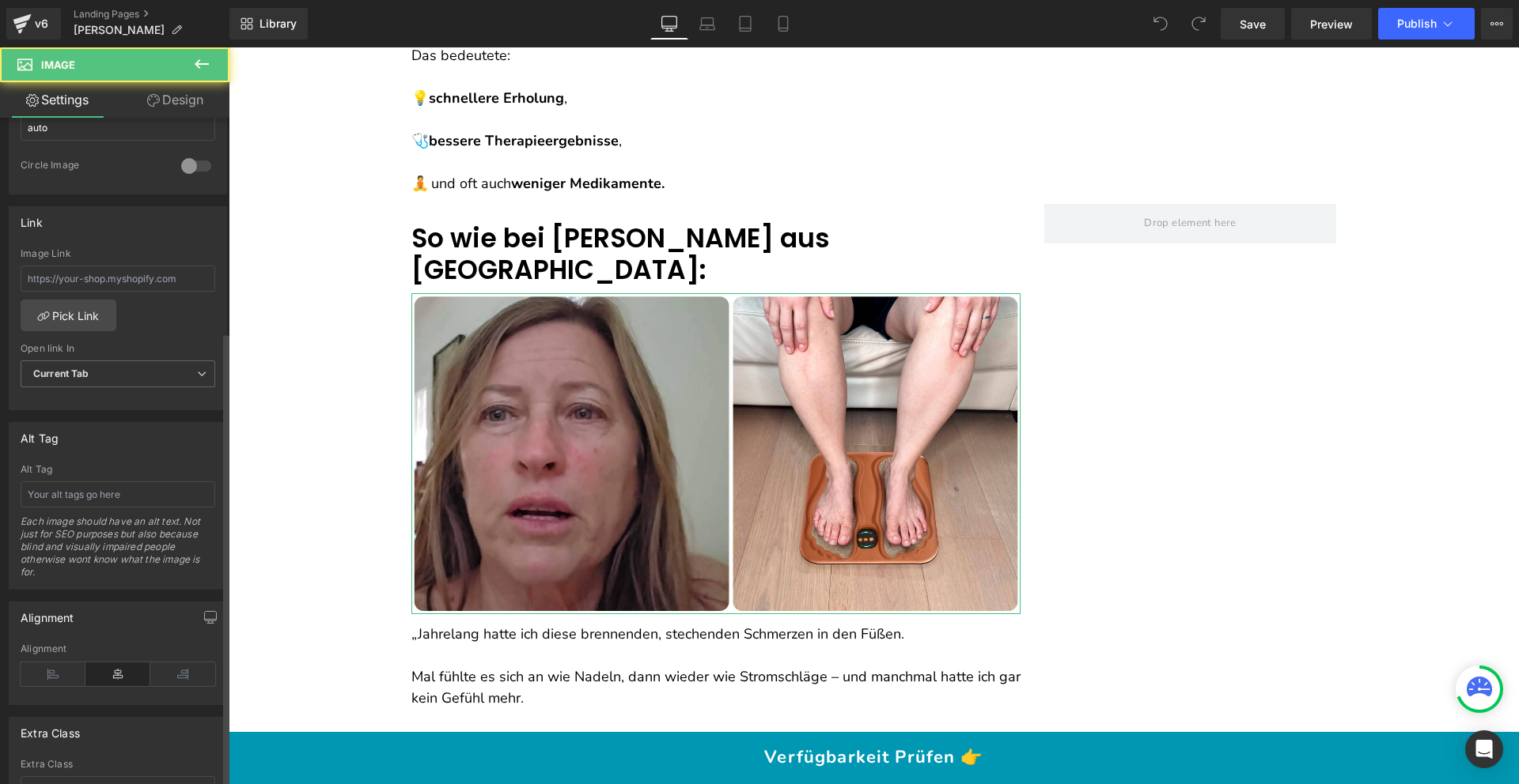
scroll to position [736, 0]
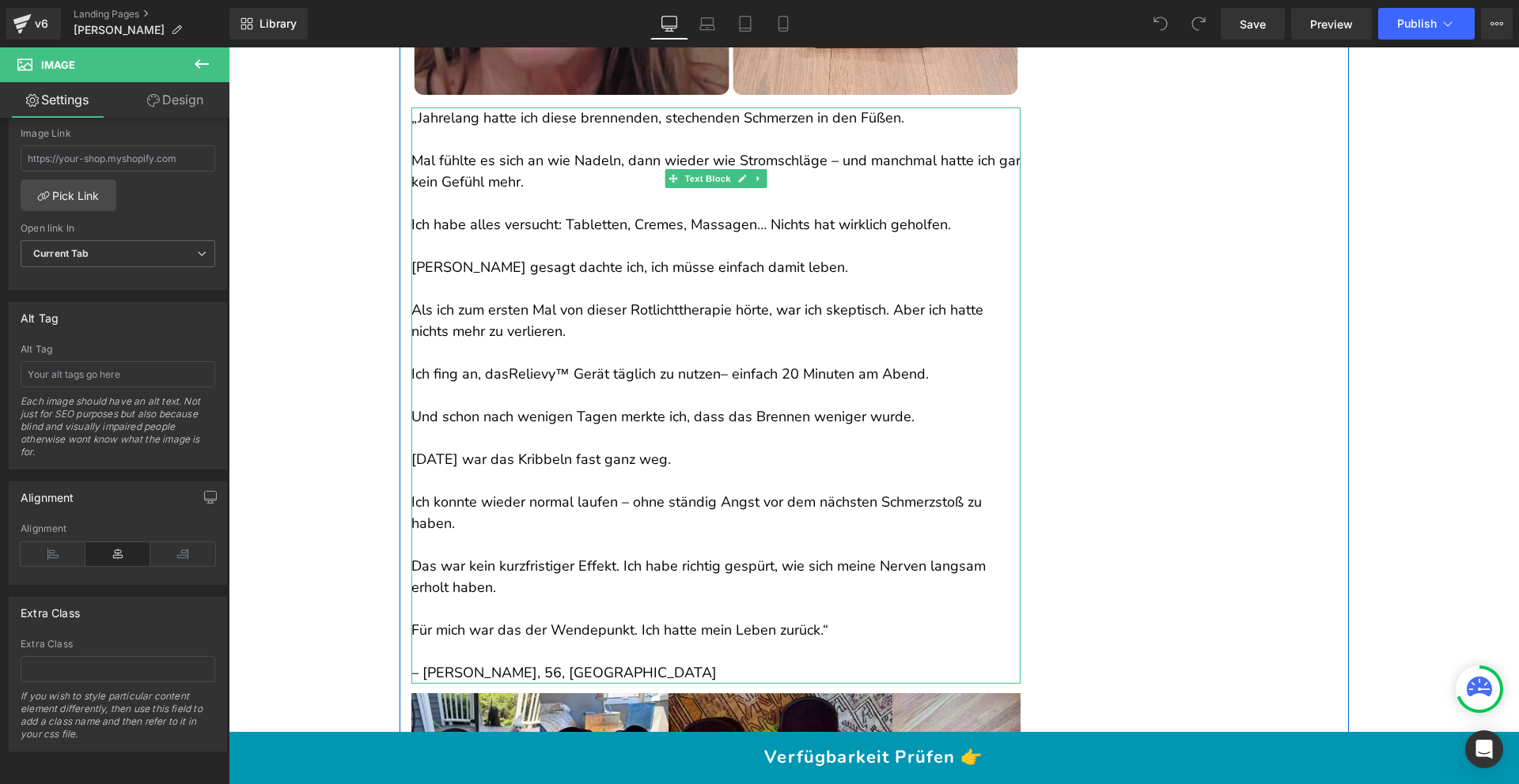
click at [592, 599] on p at bounding box center [716, 609] width 609 height 21
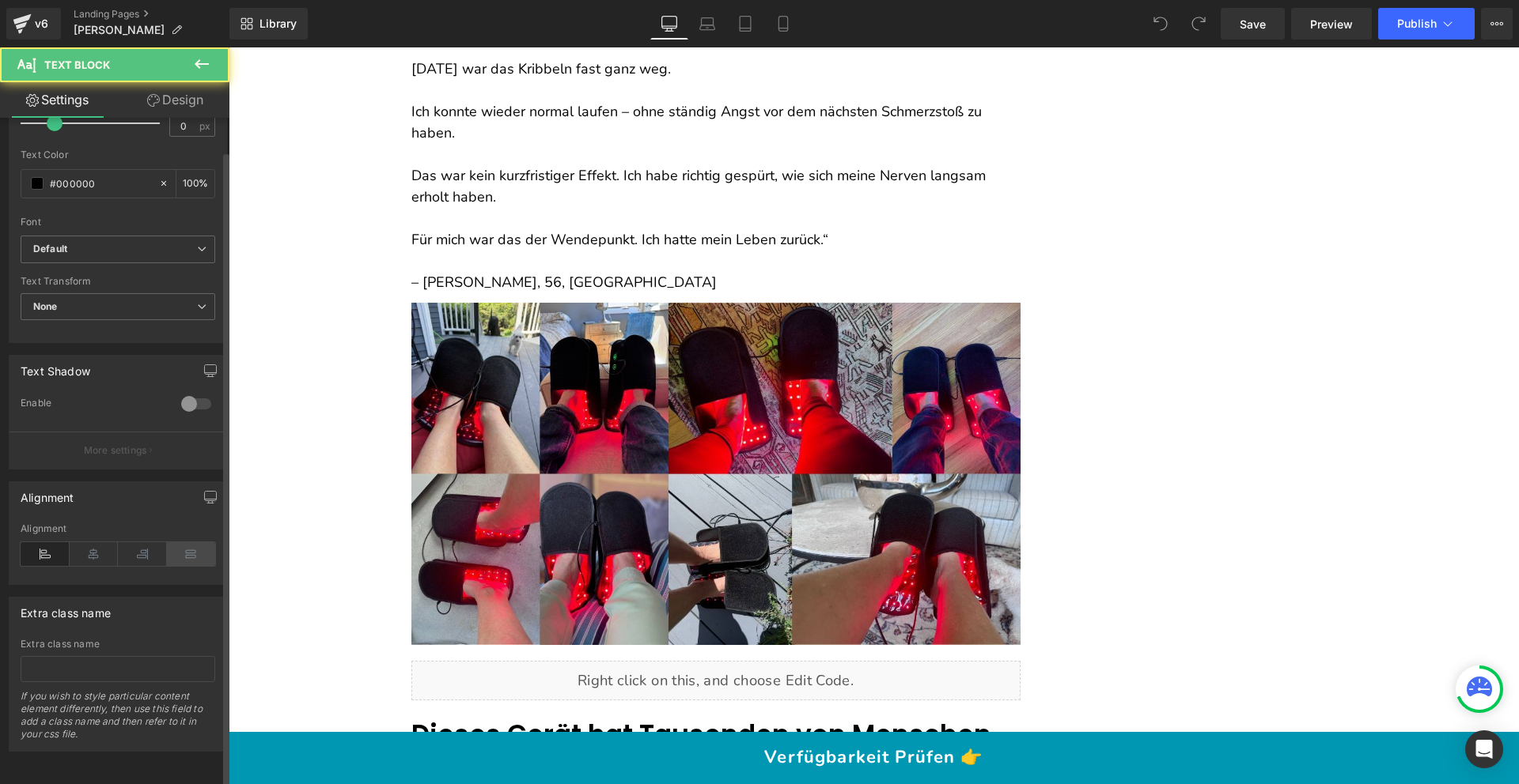
scroll to position [334, 0]
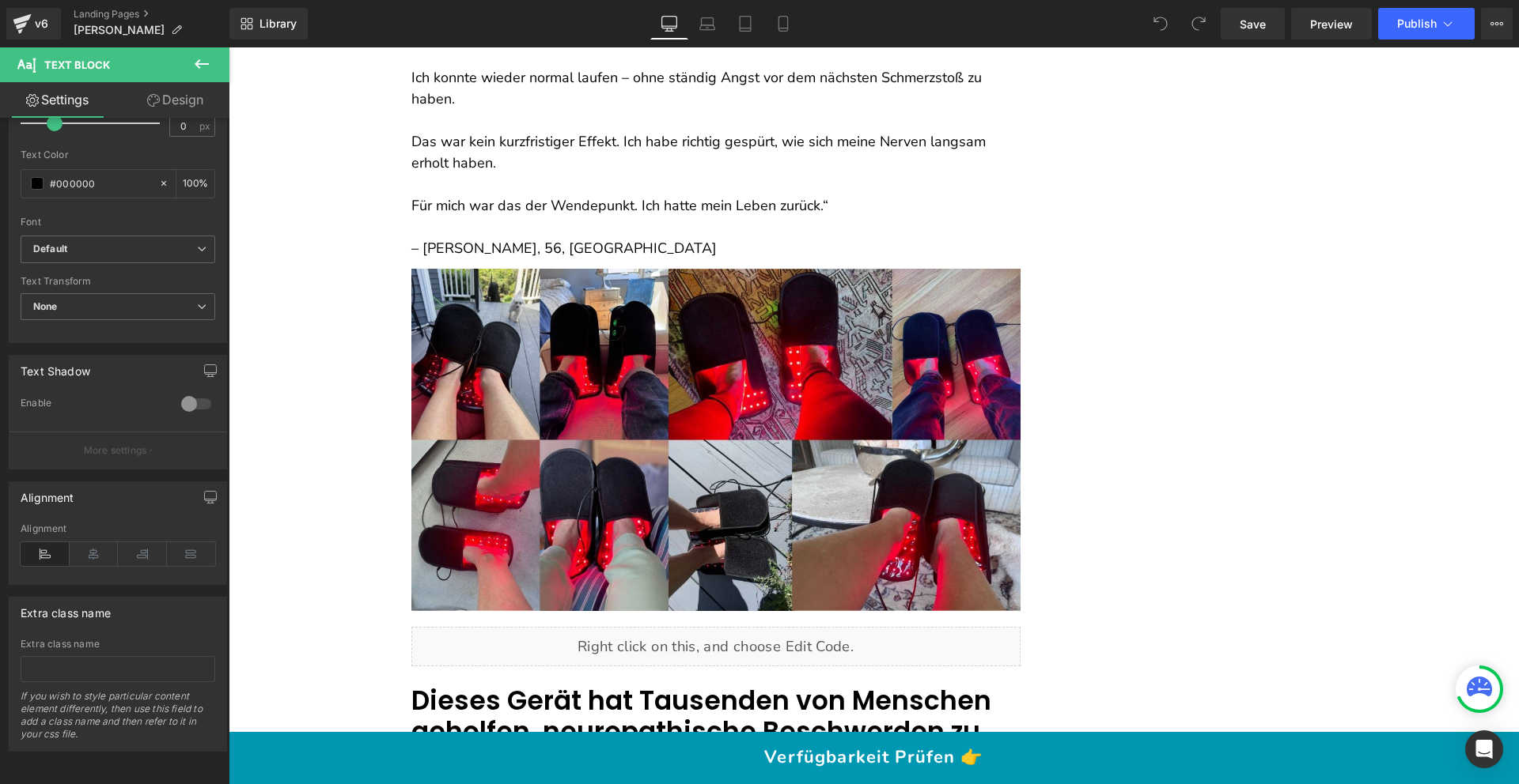
click at [483, 683] on font "Dieses Gerät hat Tausenden von Menschen geholfen, neuropathische Beschwerden zu…" at bounding box center [701, 732] width 580 height 100
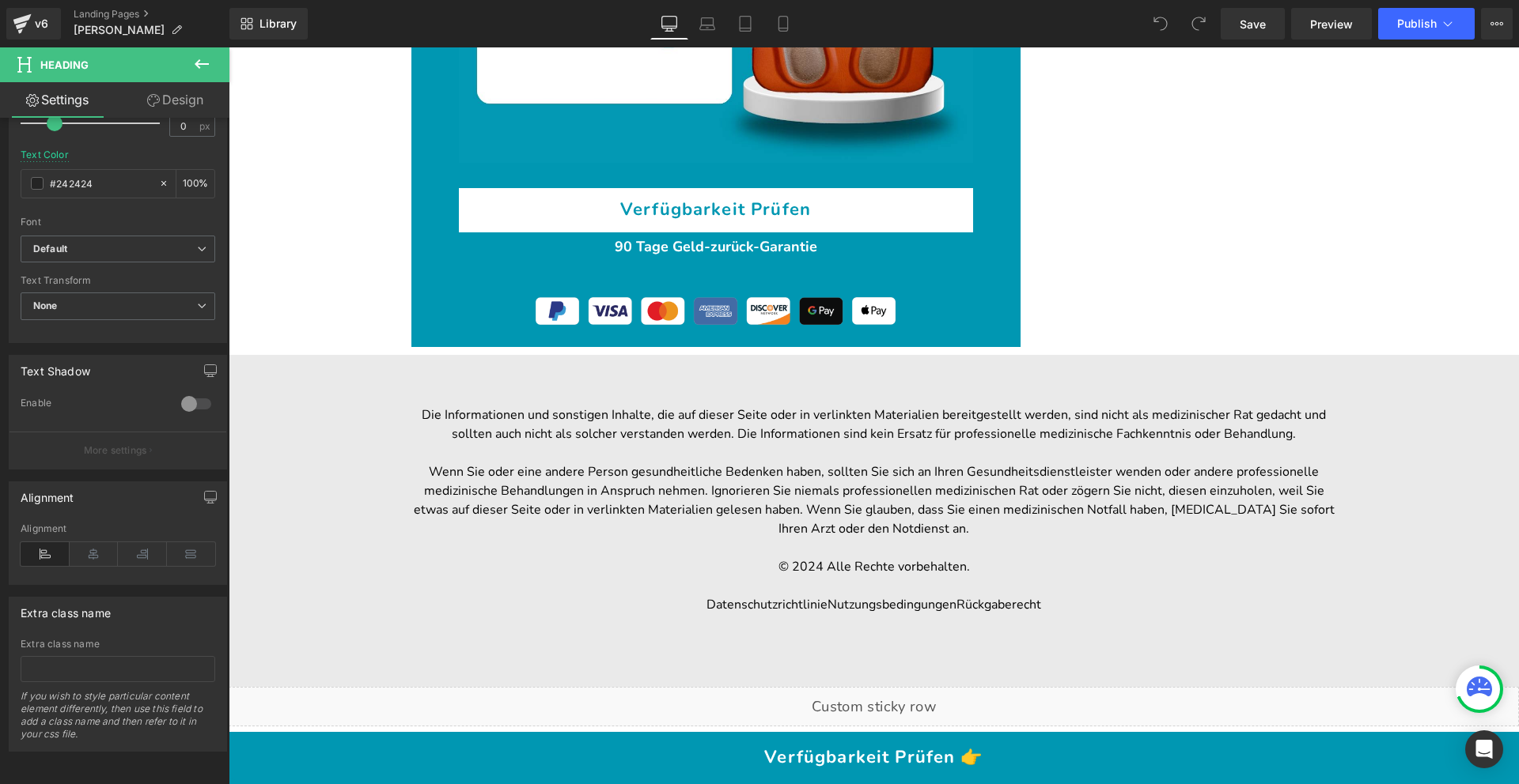
scroll to position [18531, 0]
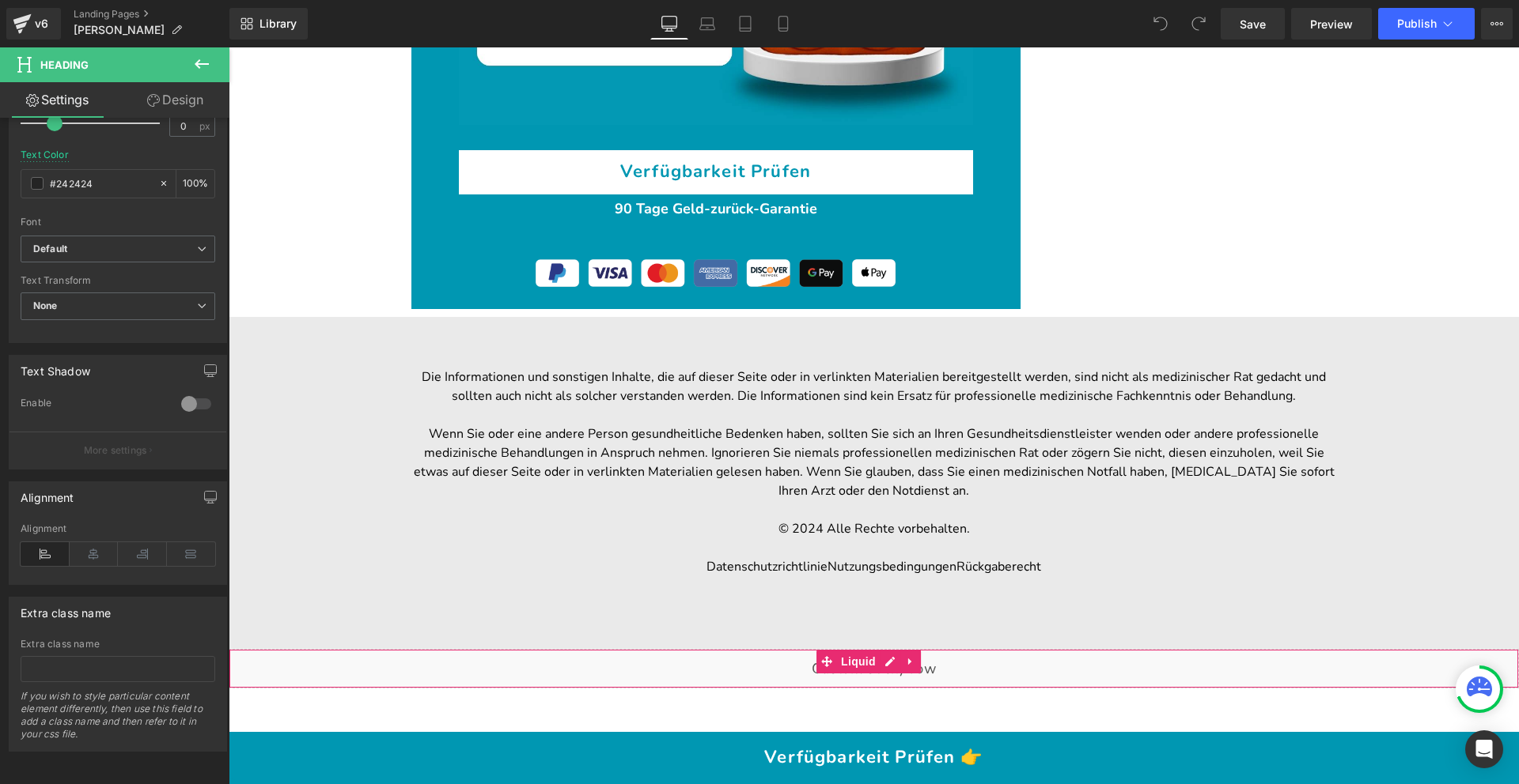
click at [817, 649] on div "Liquid" at bounding box center [874, 669] width 1290 height 40
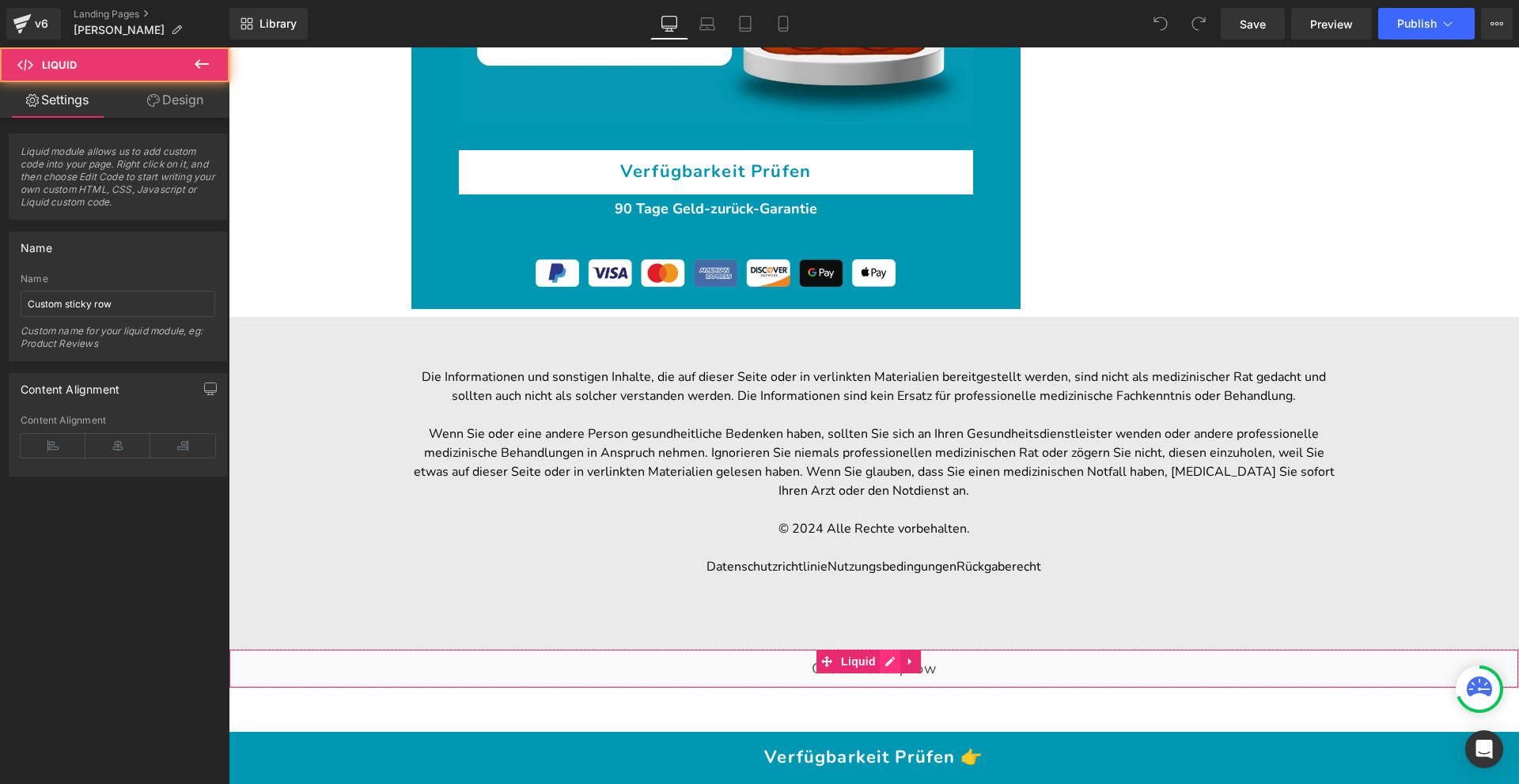
click at [886, 649] on div "Liquid" at bounding box center [874, 669] width 1290 height 40
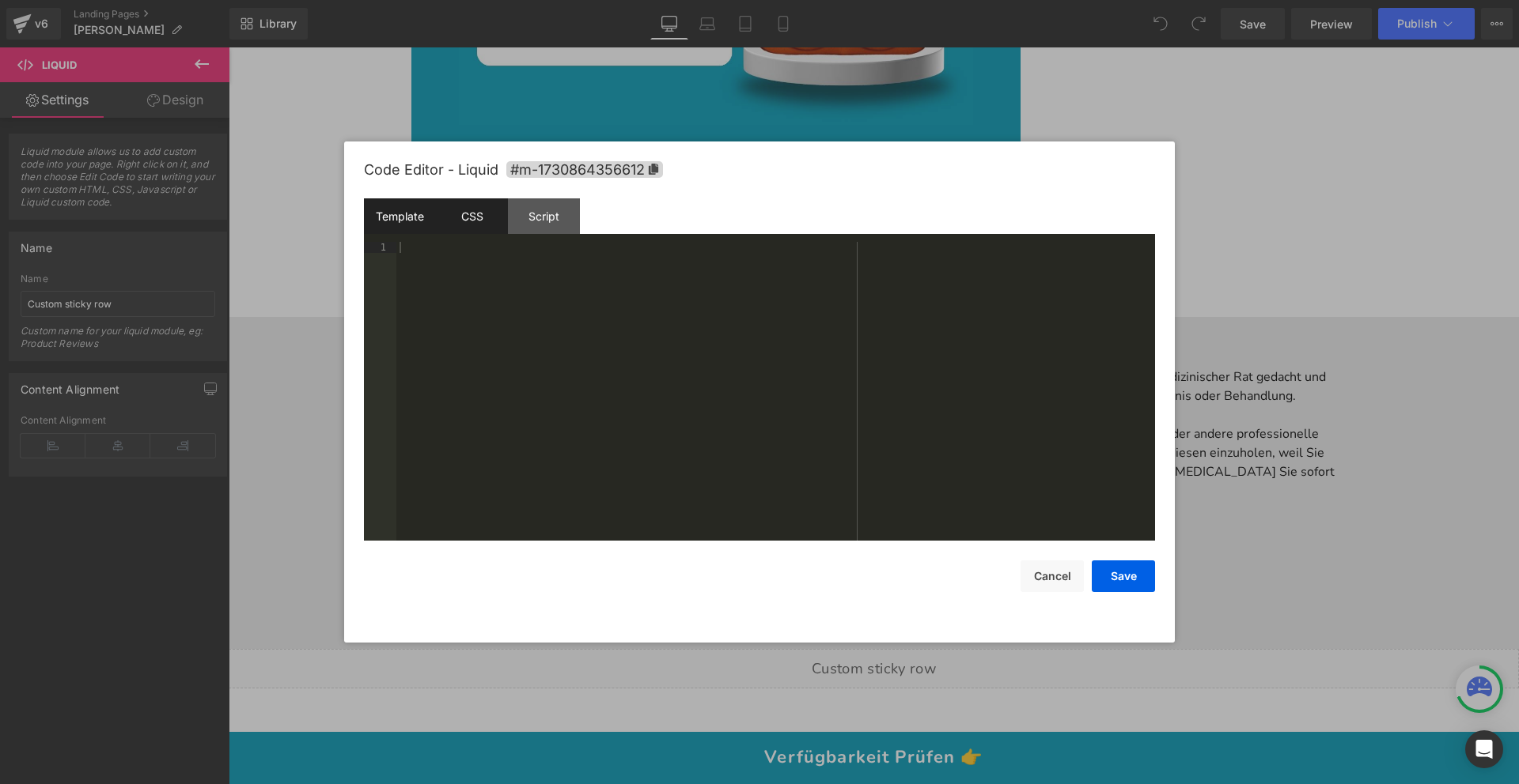
click at [468, 226] on div "CSS" at bounding box center [472, 216] width 72 height 36
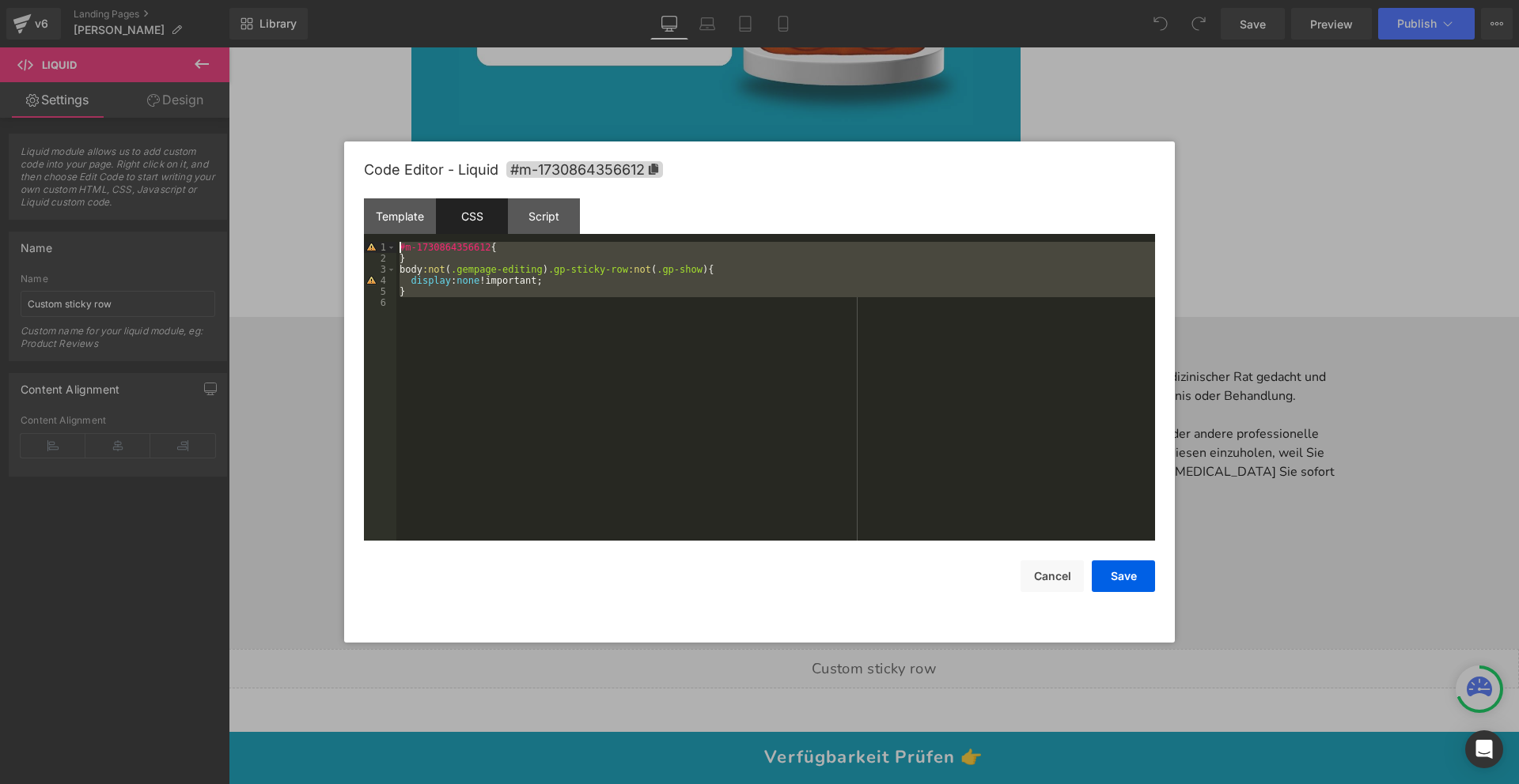
drag, startPoint x: 409, startPoint y: 237, endPoint x: 273, endPoint y: 199, distance: 141.2
click at [273, 199] on body "You are previewing how the will restyle your page. You can not edit Elements in…" at bounding box center [760, 392] width 1519 height 784
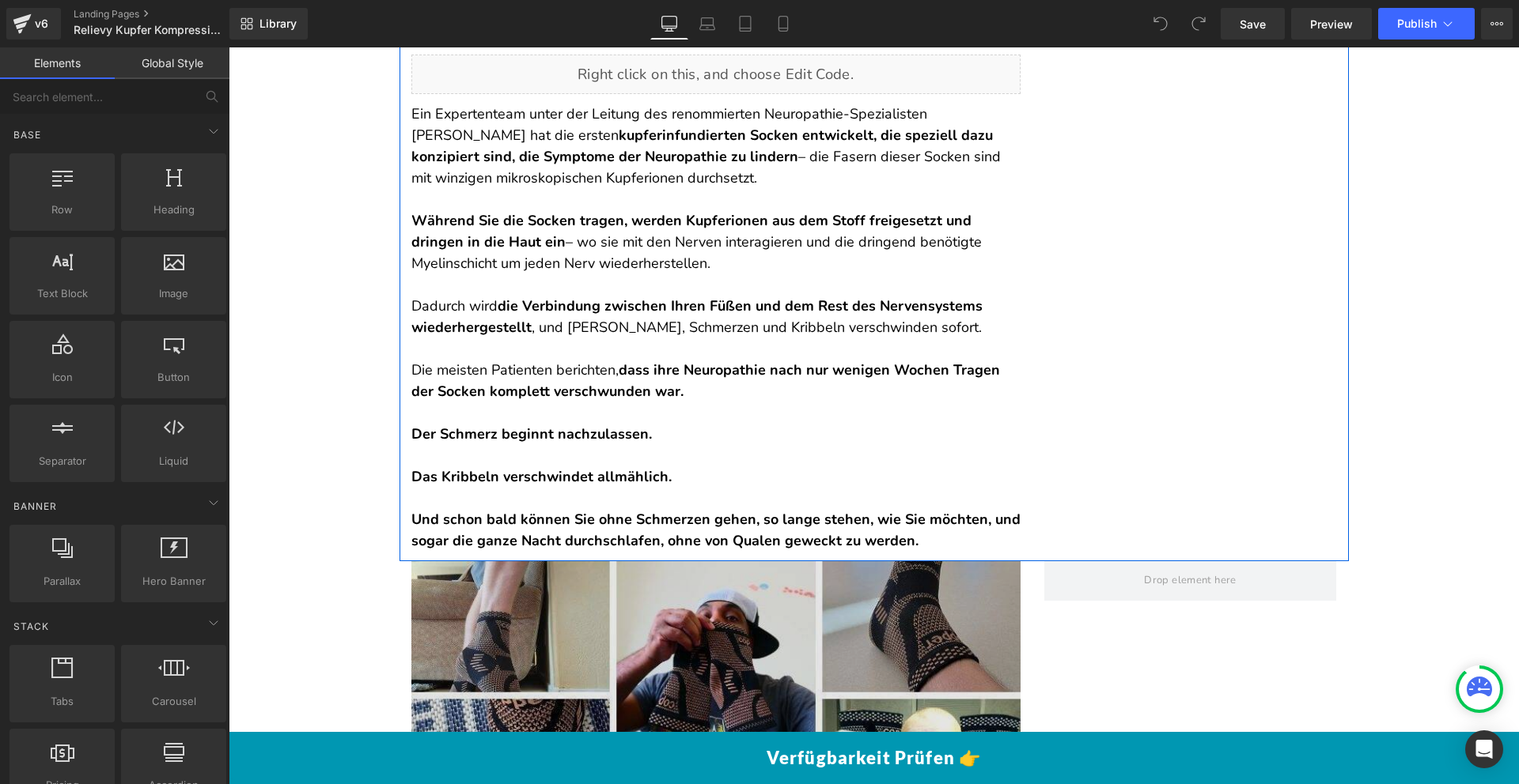
scroll to position [2393, 0]
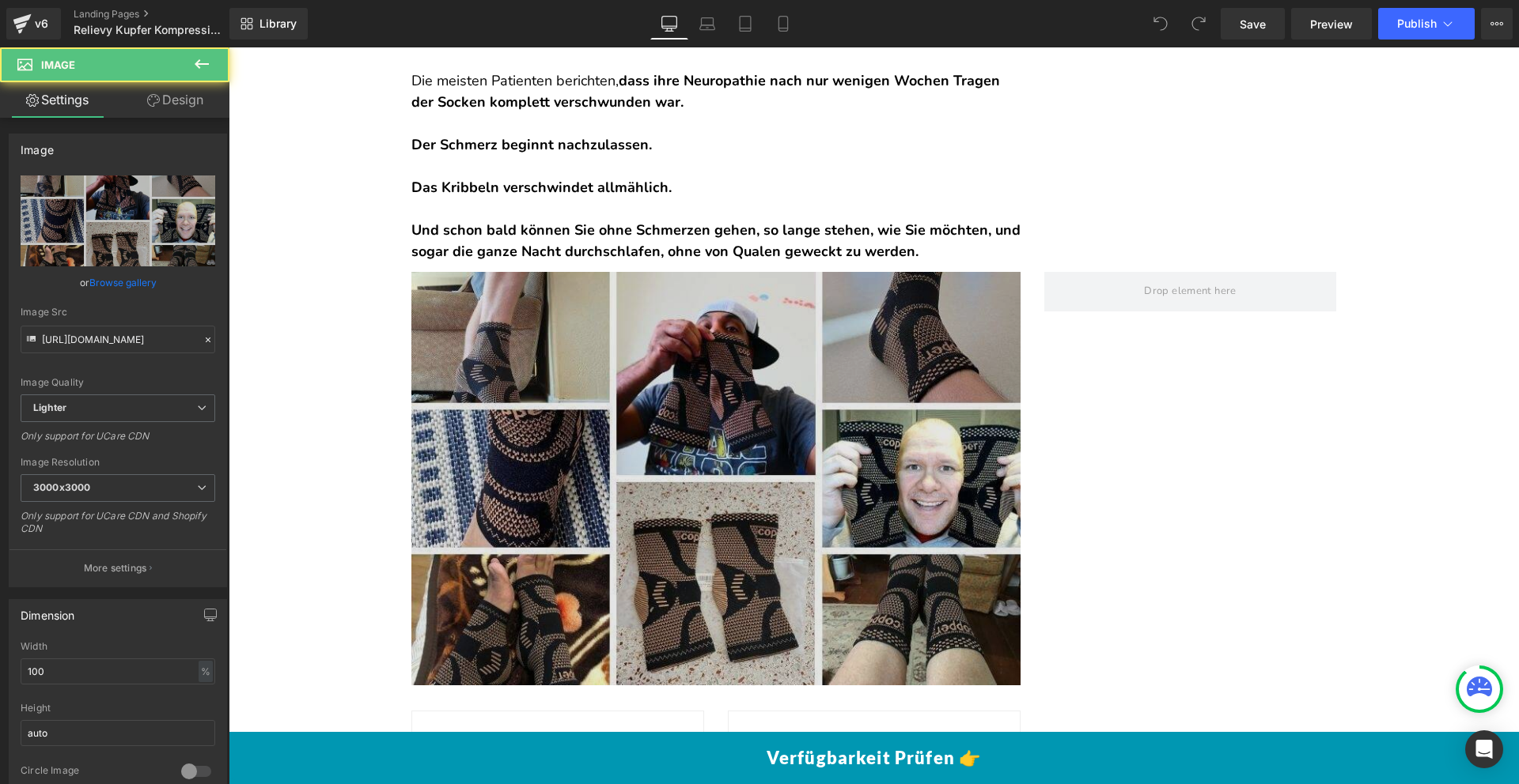
click at [631, 440] on img at bounding box center [716, 479] width 609 height 413
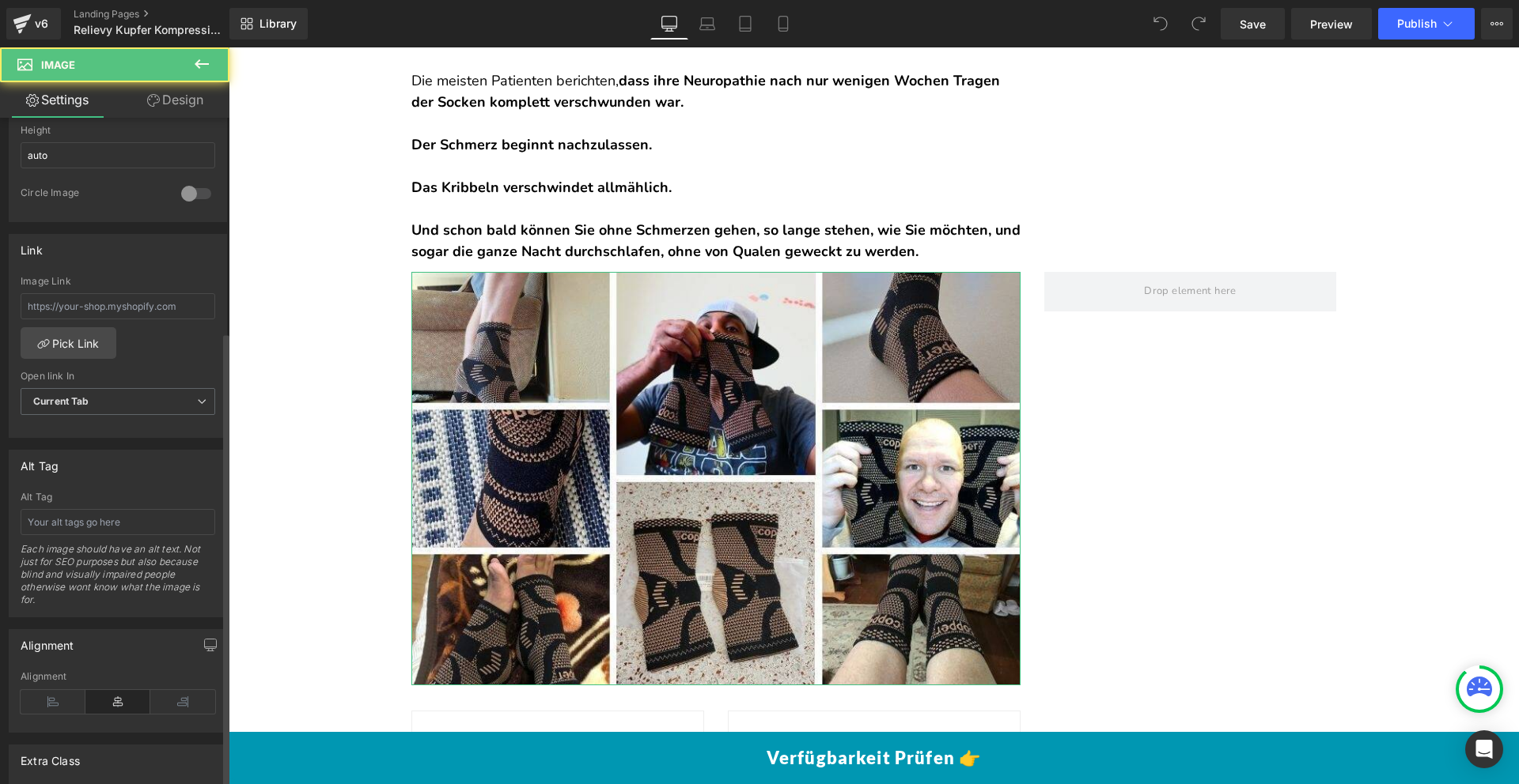
scroll to position [736, 0]
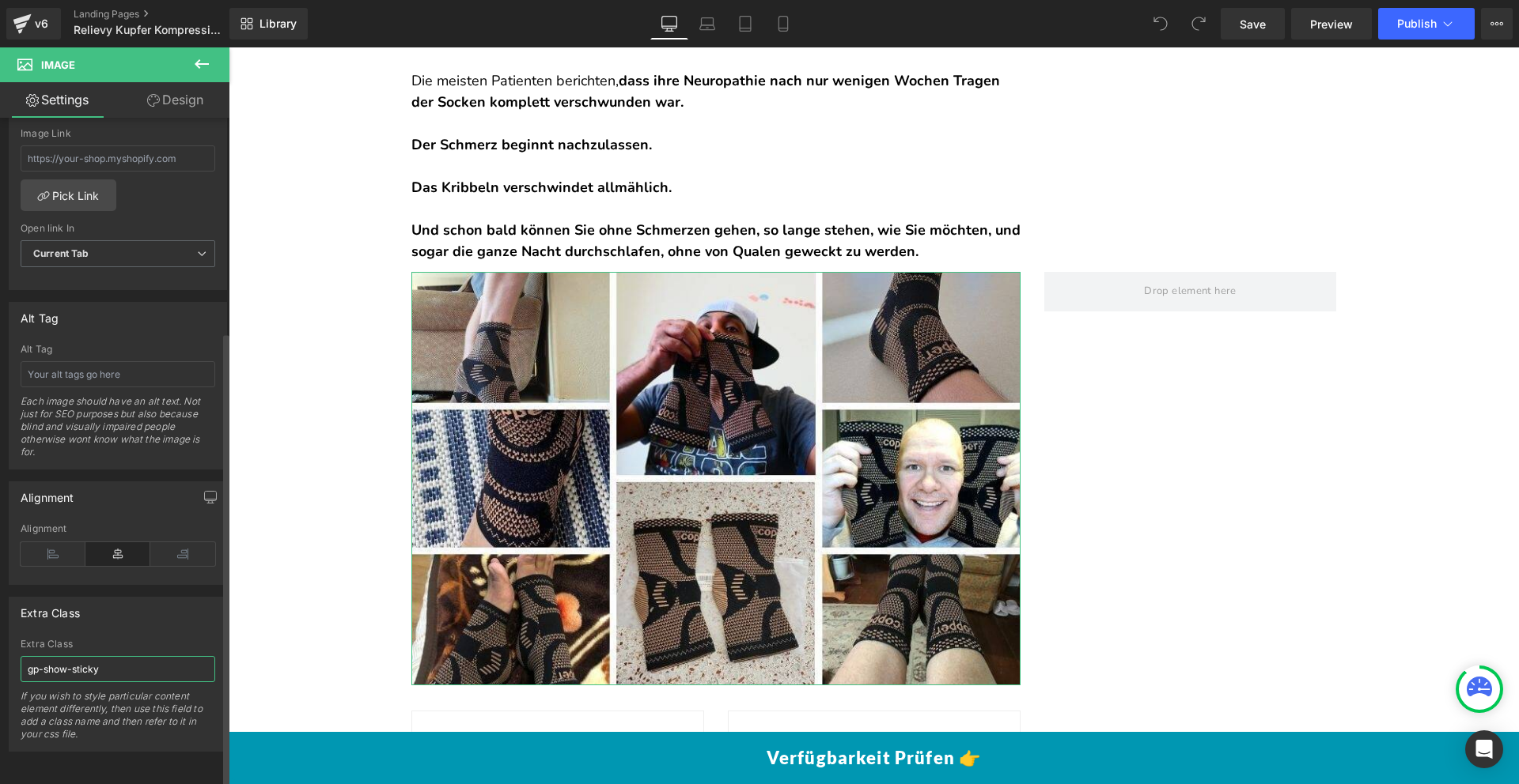
click at [110, 656] on input "gp-show-sticky" at bounding box center [117, 669] width 195 height 26
